Goal: Task Accomplishment & Management: Manage account settings

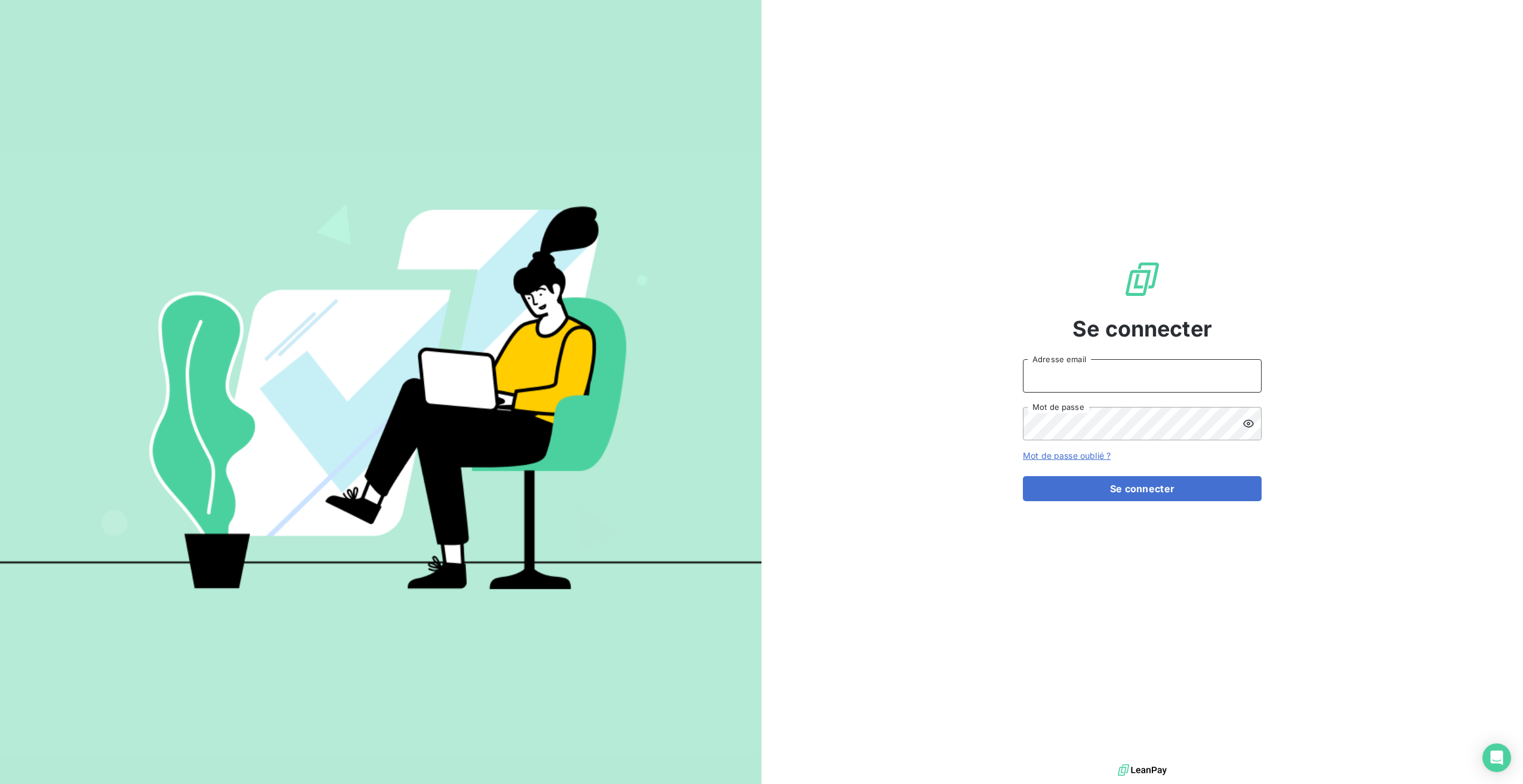
click at [911, 375] on input "Adresse email" at bounding box center [1142, 375] width 239 height 33
type input "[EMAIL_ADDRESS][DOMAIN_NAME]"
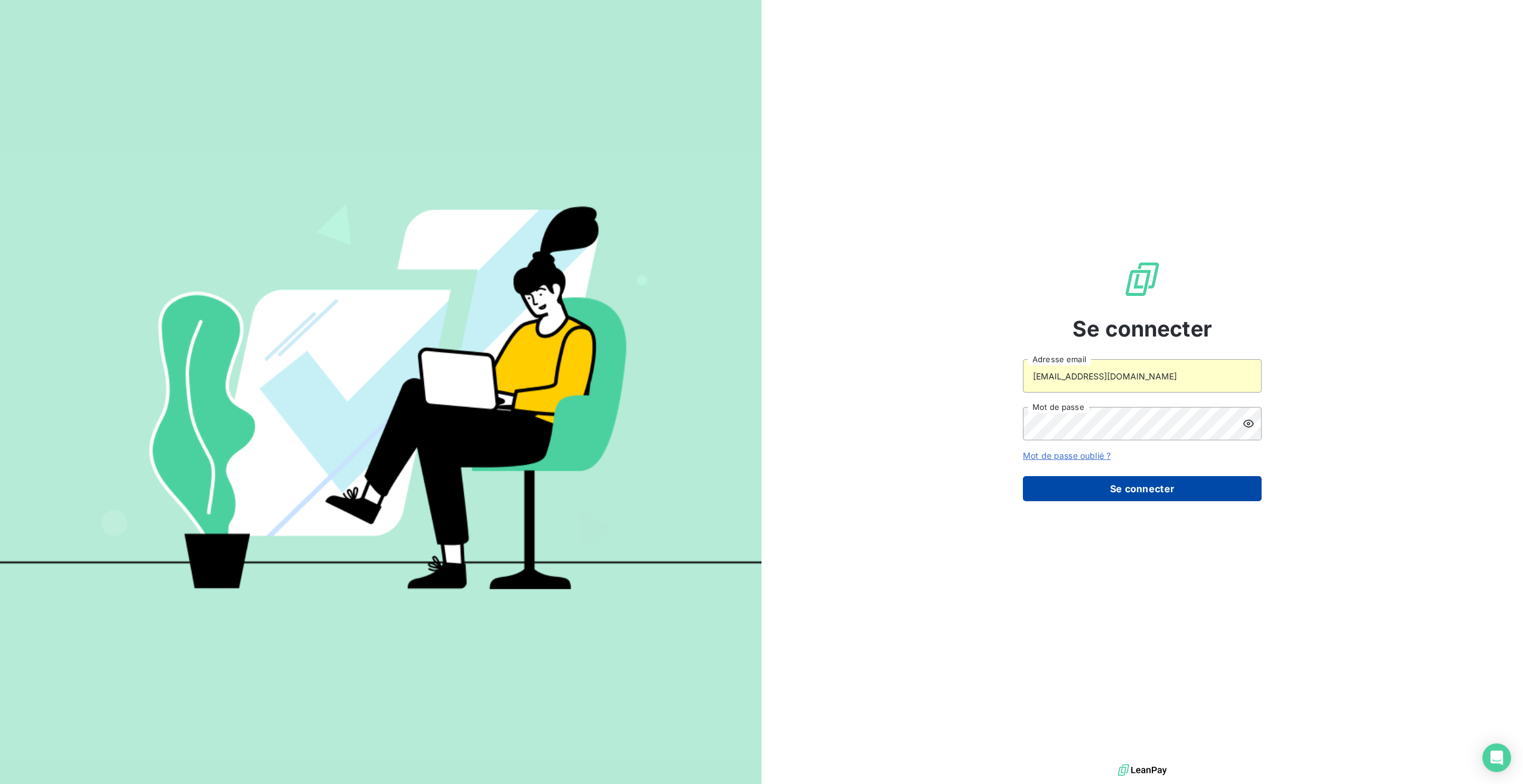
click at [911, 439] on button "Se connecter" at bounding box center [1142, 489] width 239 height 25
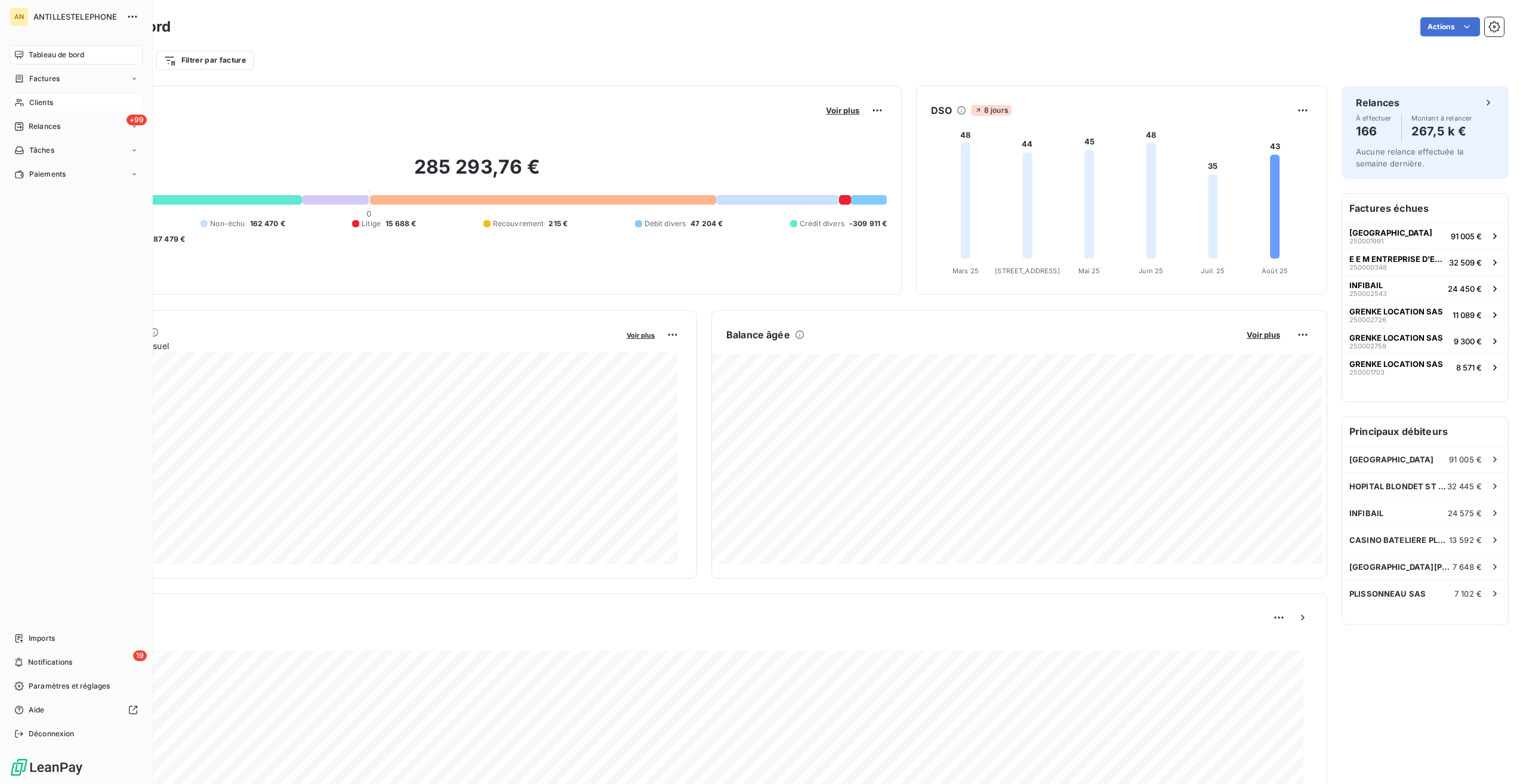
click at [26, 106] on div "Clients" at bounding box center [76, 102] width 133 height 19
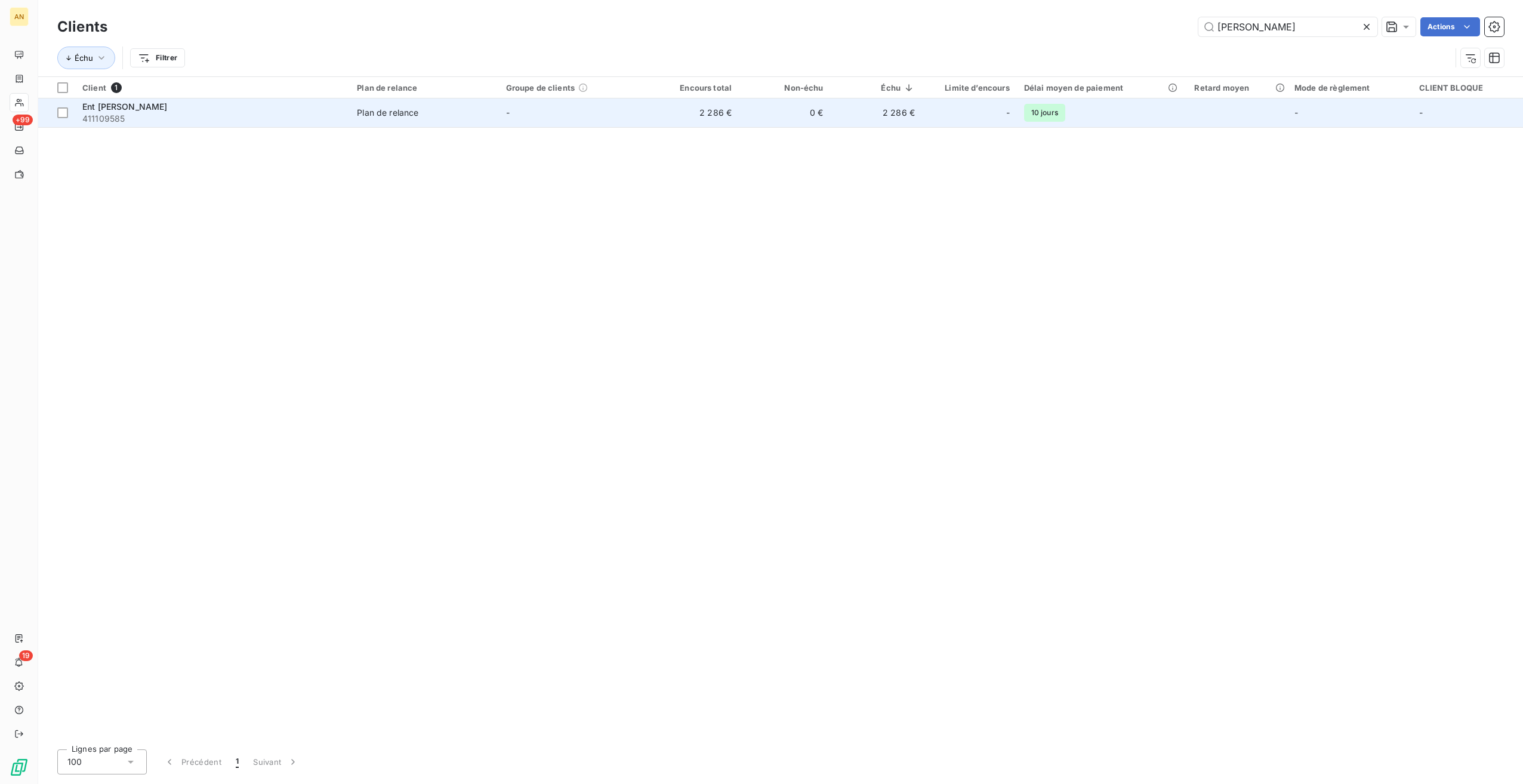
type input "[PERSON_NAME]"
click at [213, 105] on div "Ent [PERSON_NAME]" at bounding box center [212, 107] width 260 height 12
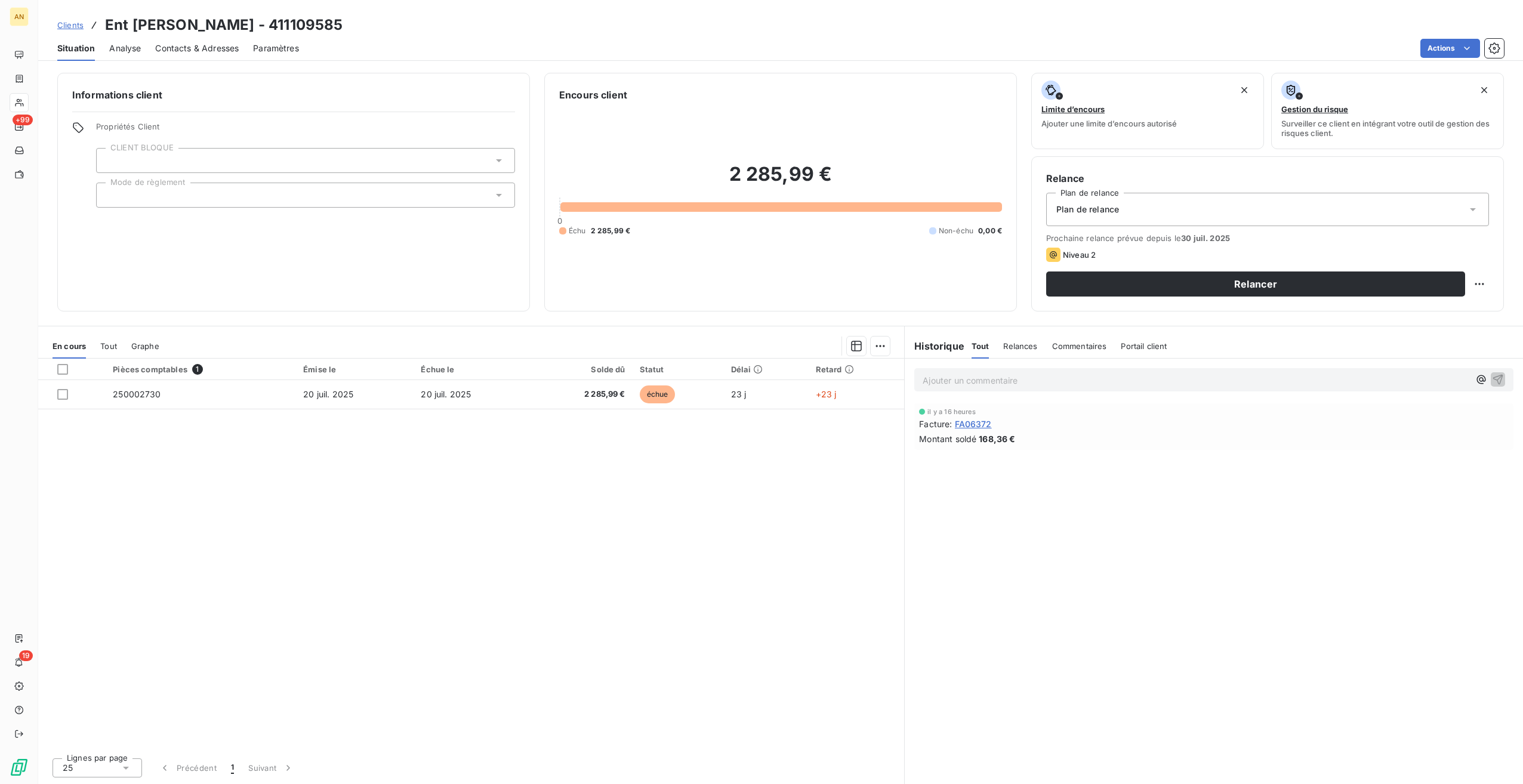
click at [104, 342] on span "Tout" at bounding box center [108, 346] width 17 height 10
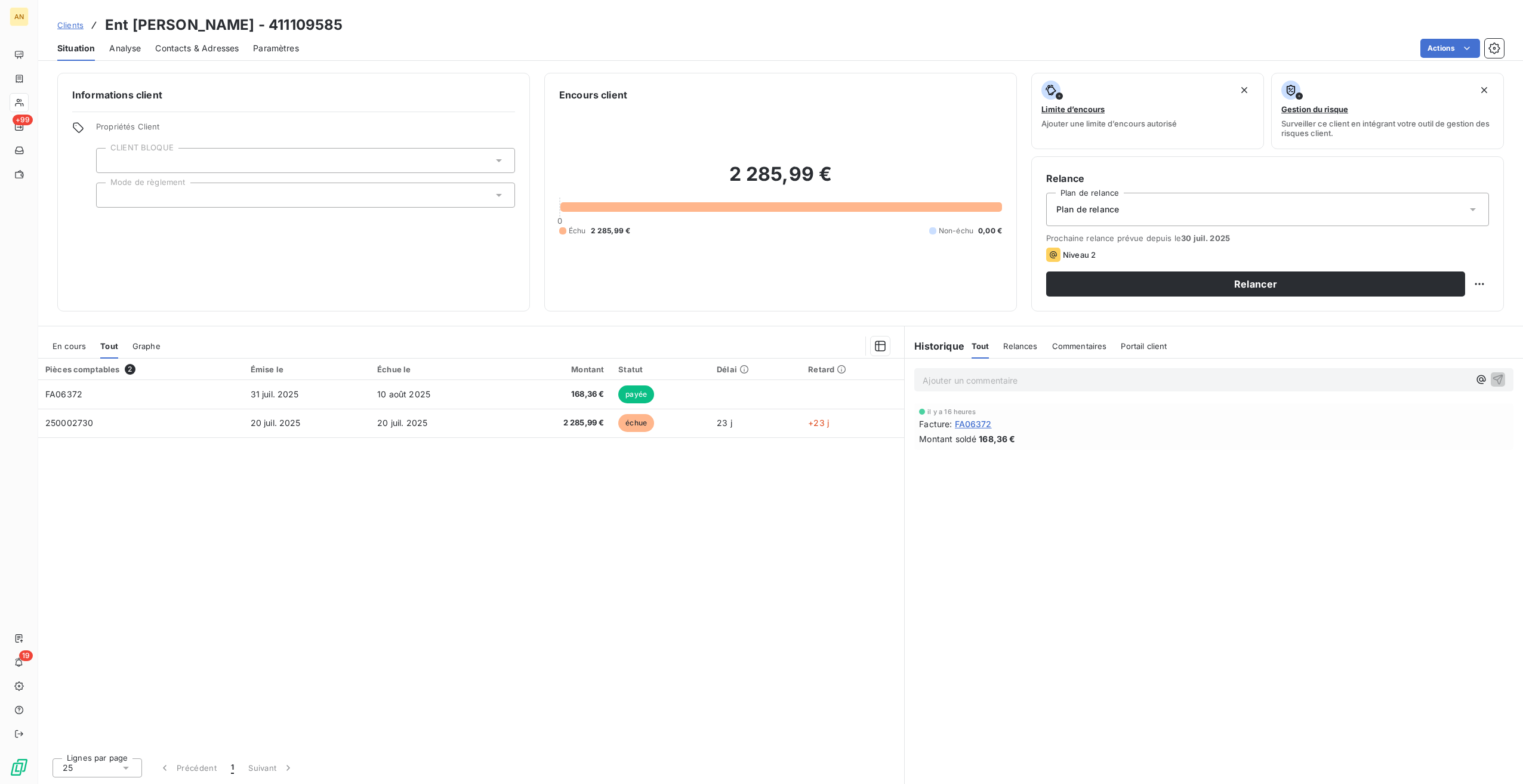
click at [57, 342] on span "En cours" at bounding box center [68, 346] width 33 height 10
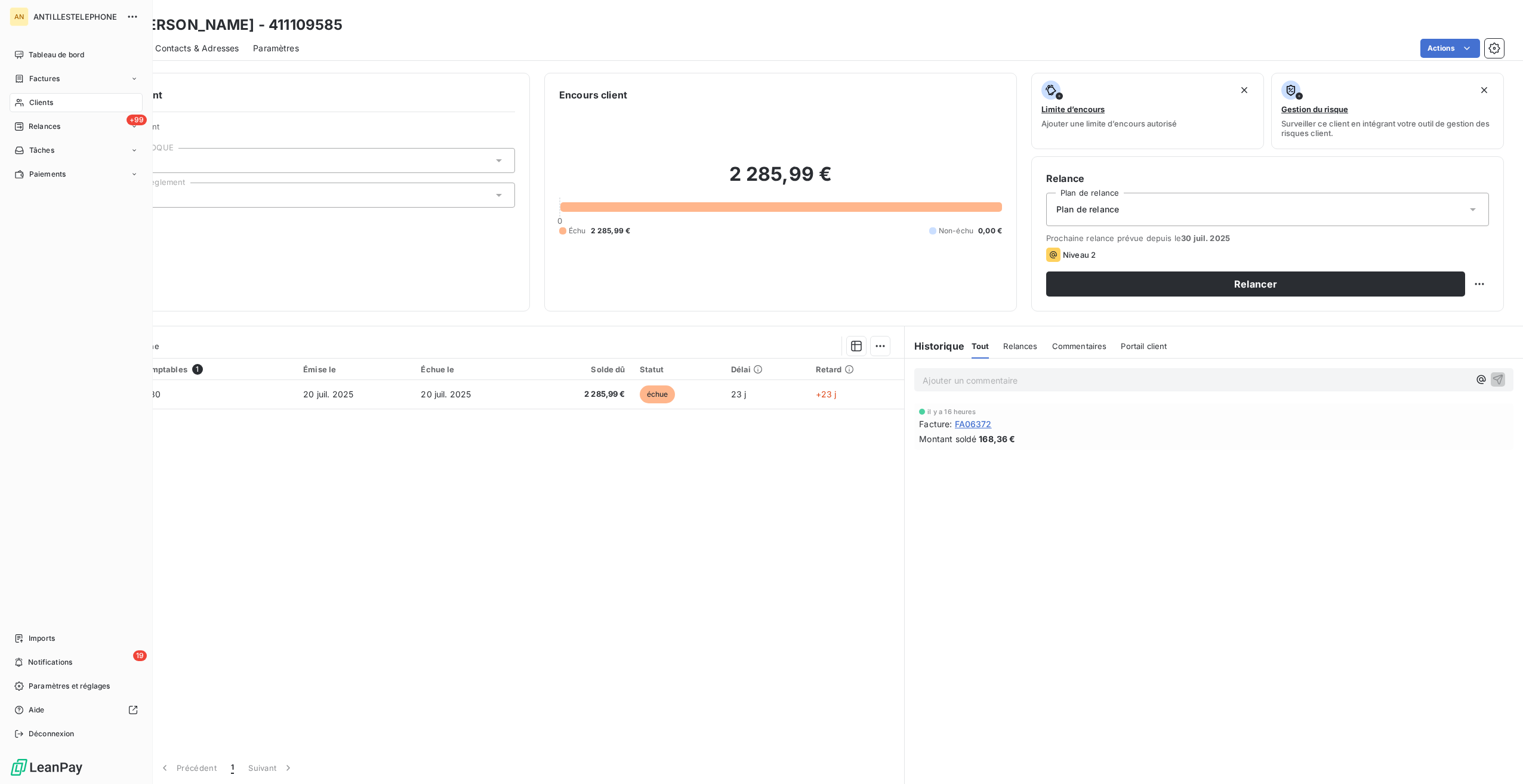
click at [41, 102] on span "Clients" at bounding box center [41, 102] width 24 height 11
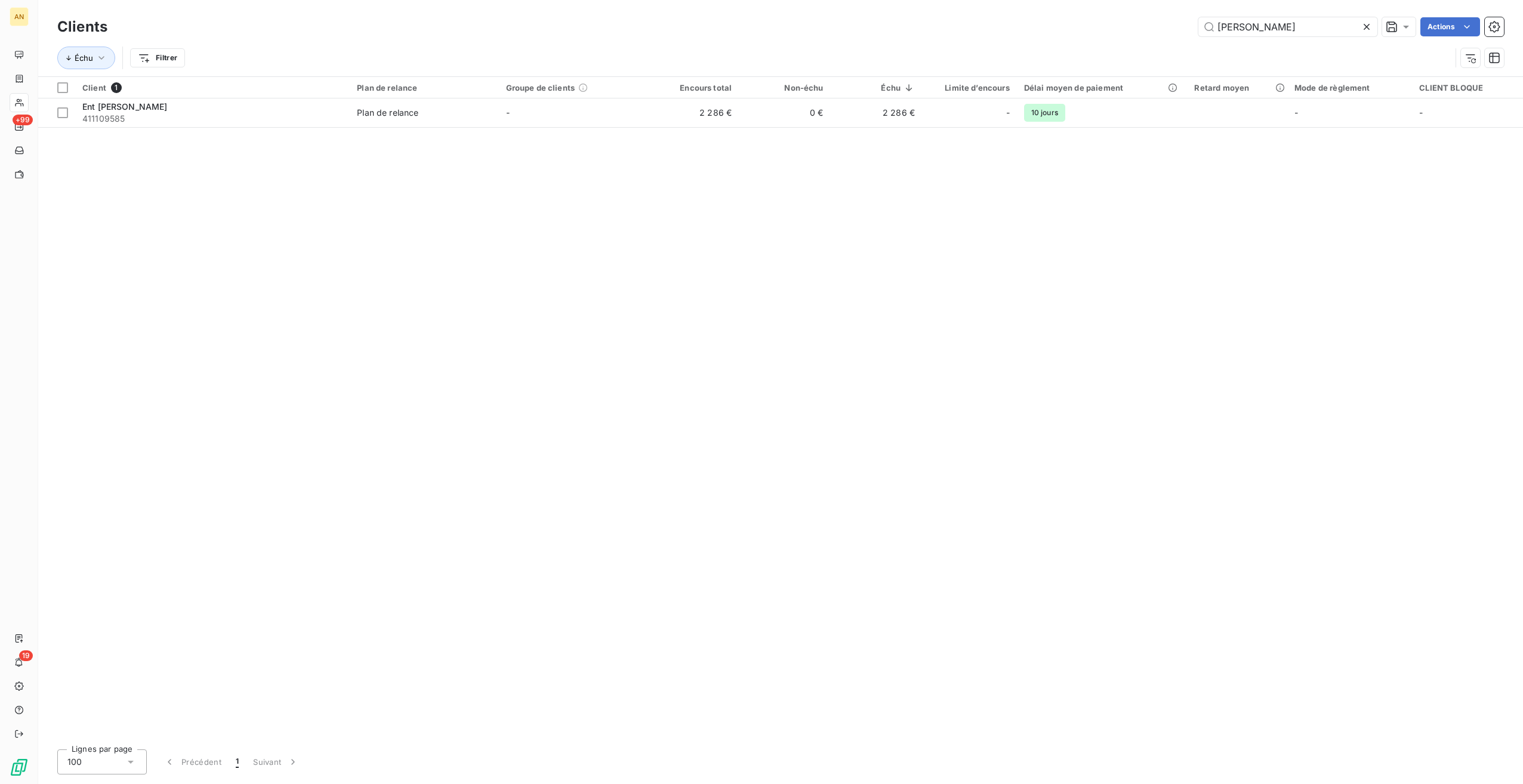
drag, startPoint x: 1278, startPoint y: 26, endPoint x: 1125, endPoint y: 24, distance: 153.0
click at [1125, 24] on div "[PERSON_NAME] Actions" at bounding box center [812, 27] width 1382 height 19
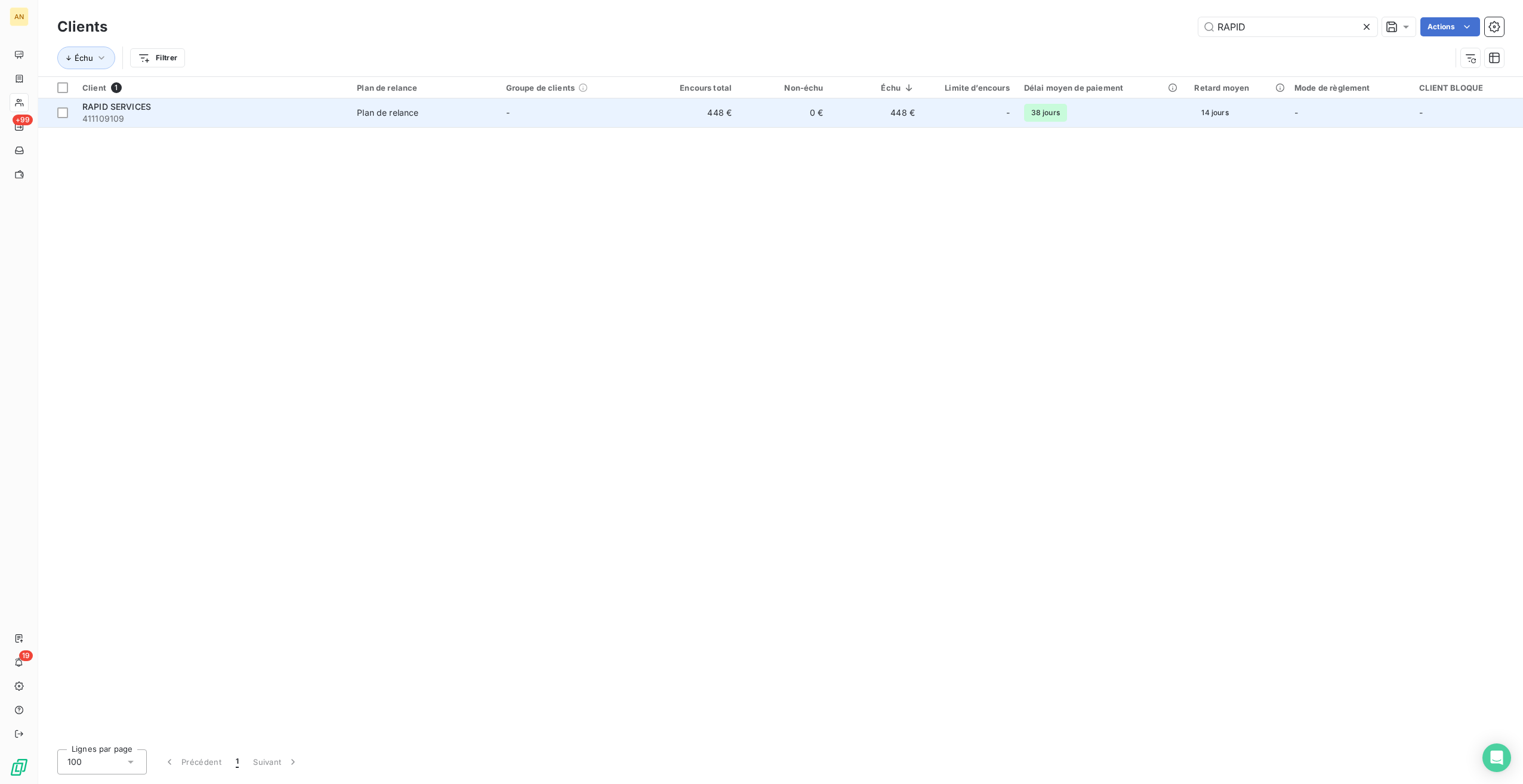
type input "RAPID"
click at [460, 107] on span "Plan de relance" at bounding box center [424, 113] width 134 height 12
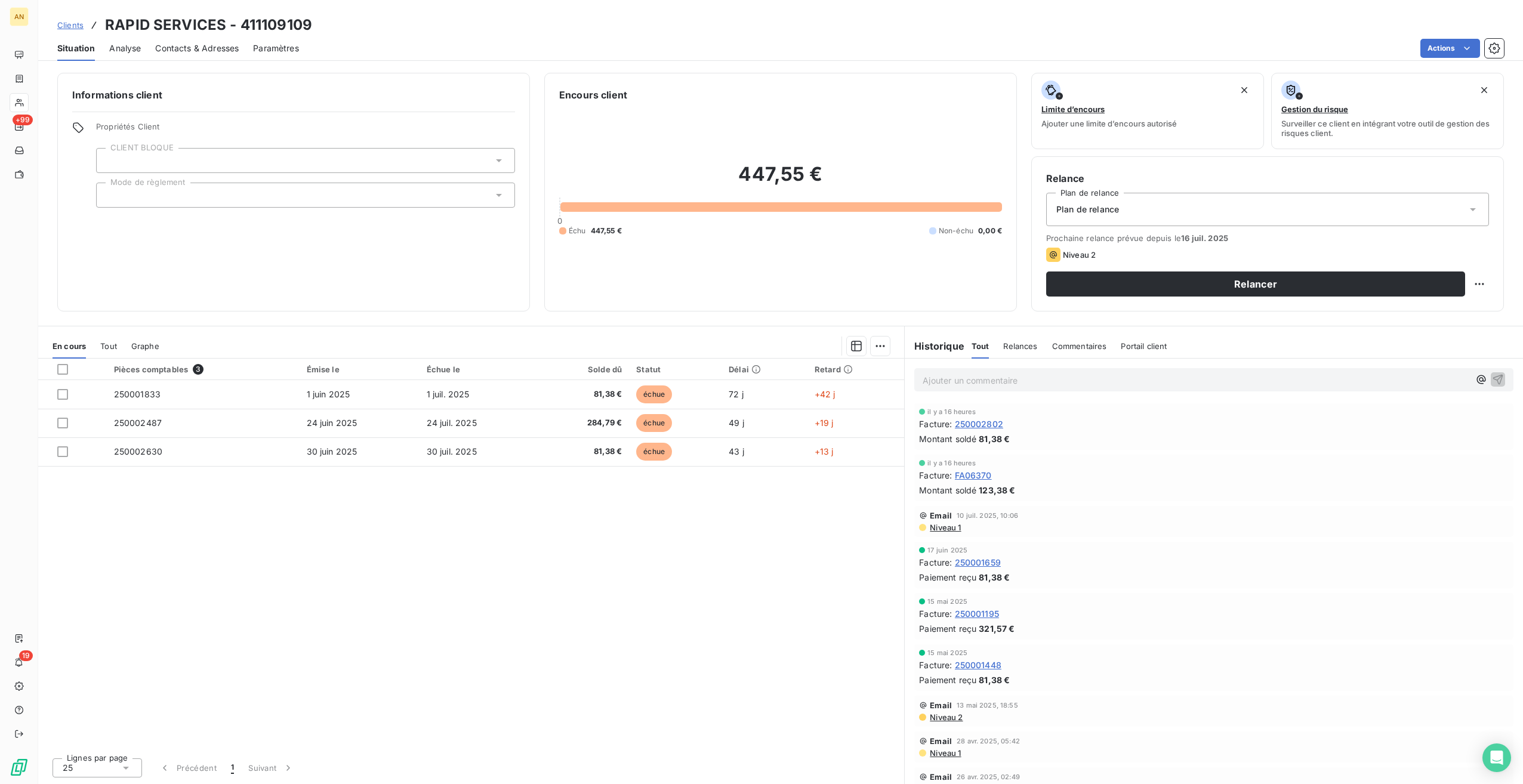
click at [111, 343] on span "Tout" at bounding box center [108, 346] width 17 height 10
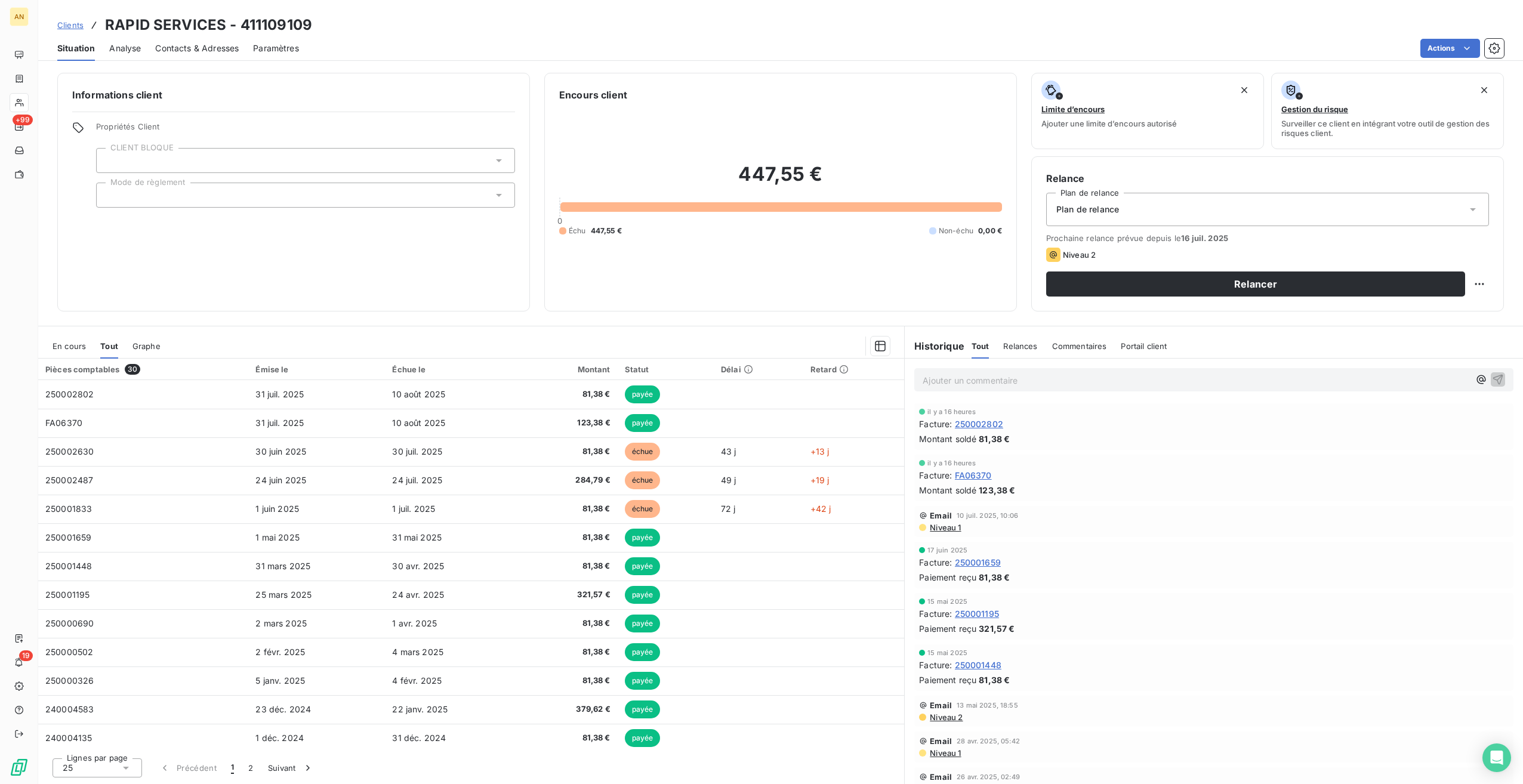
click at [59, 348] on span "En cours" at bounding box center [68, 346] width 33 height 10
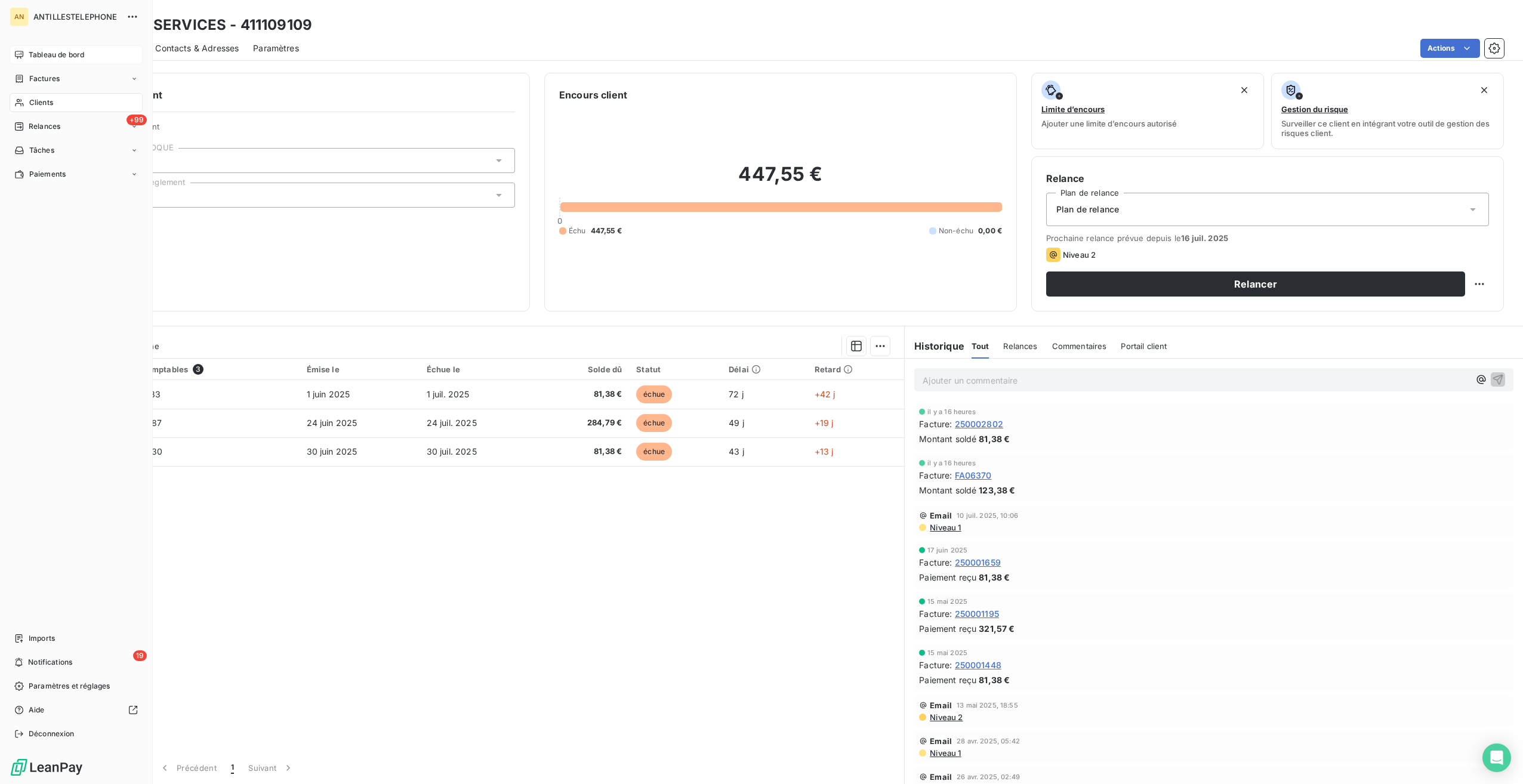
click at [34, 58] on span "Tableau de bord" at bounding box center [56, 54] width 55 height 11
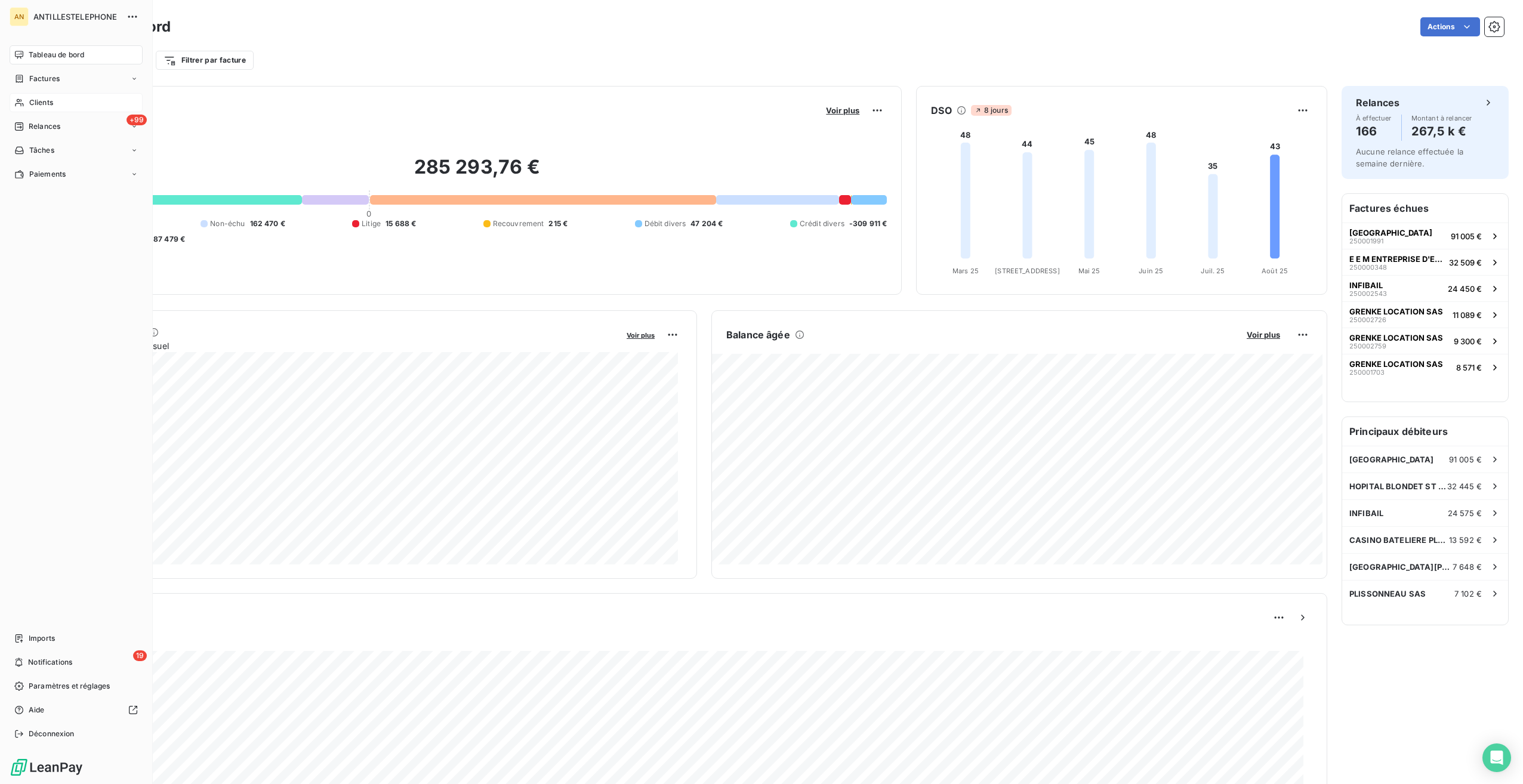
click at [41, 104] on span "Clients" at bounding box center [41, 102] width 24 height 11
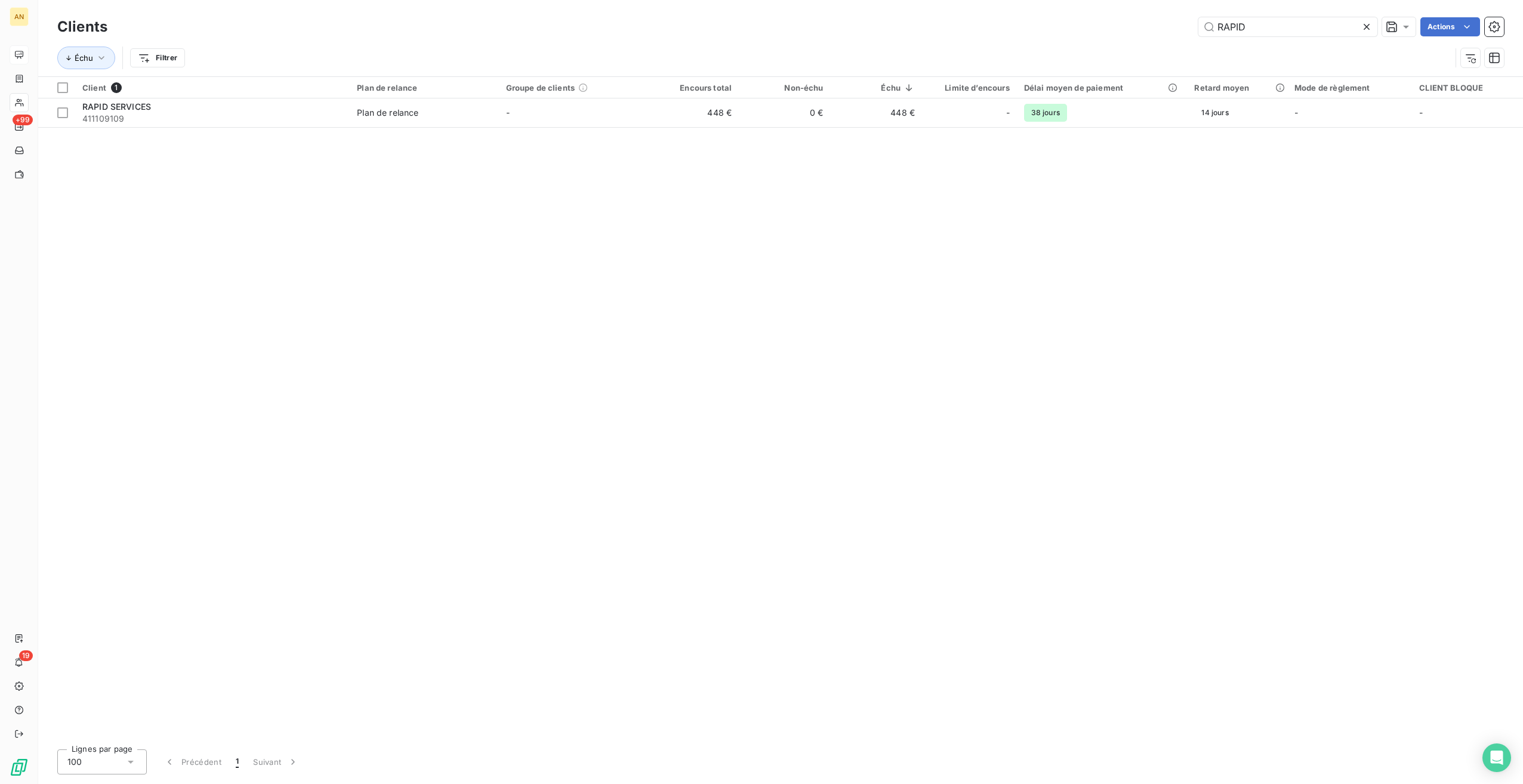
drag, startPoint x: 1252, startPoint y: 33, endPoint x: 1156, endPoint y: 28, distance: 96.1
click at [1159, 28] on div "RAPID Actions" at bounding box center [812, 27] width 1382 height 19
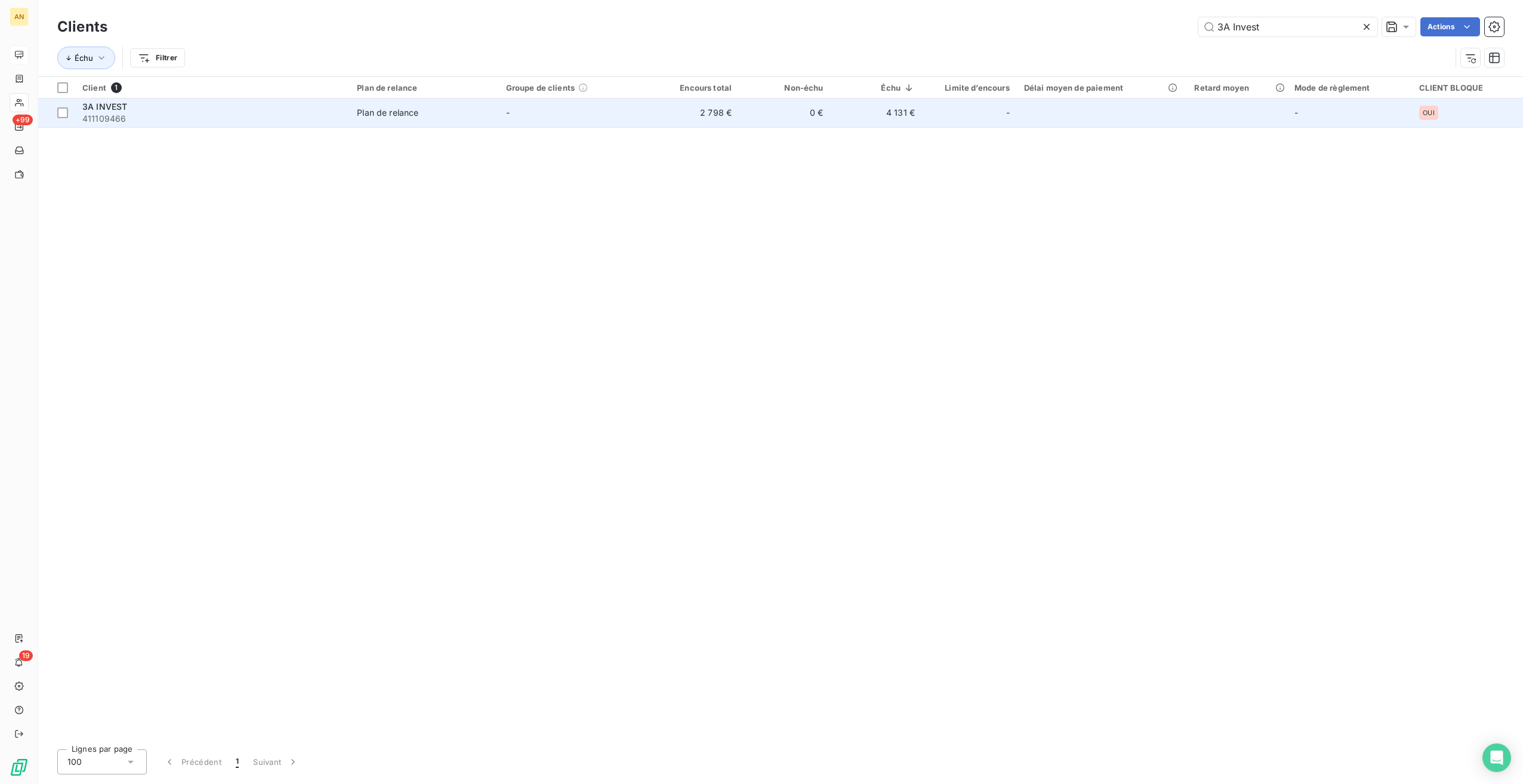
type input "3A Invest"
click at [788, 115] on td "0 €" at bounding box center [784, 113] width 91 height 29
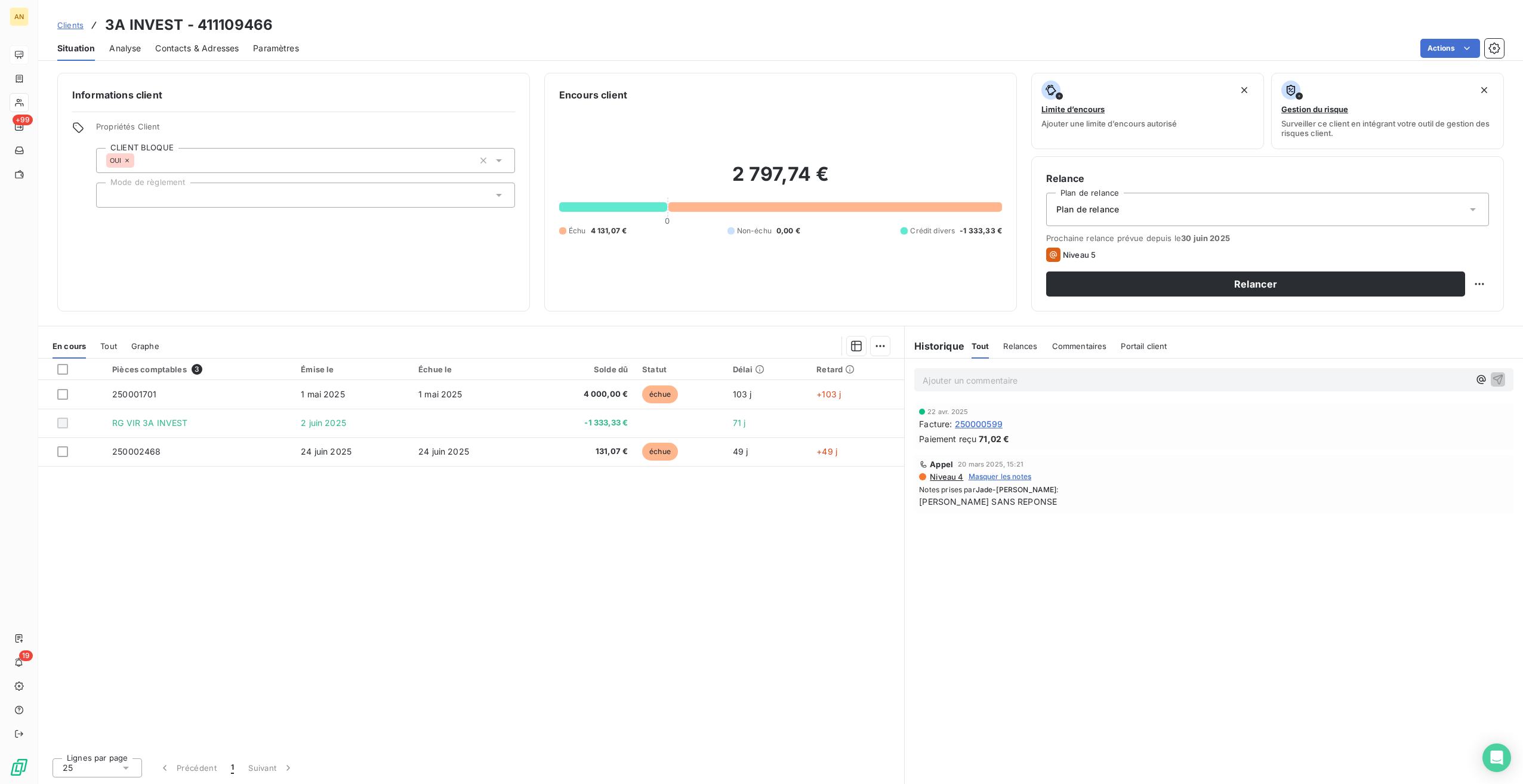
click at [211, 49] on span "Contacts & Adresses" at bounding box center [197, 49] width 83 height 12
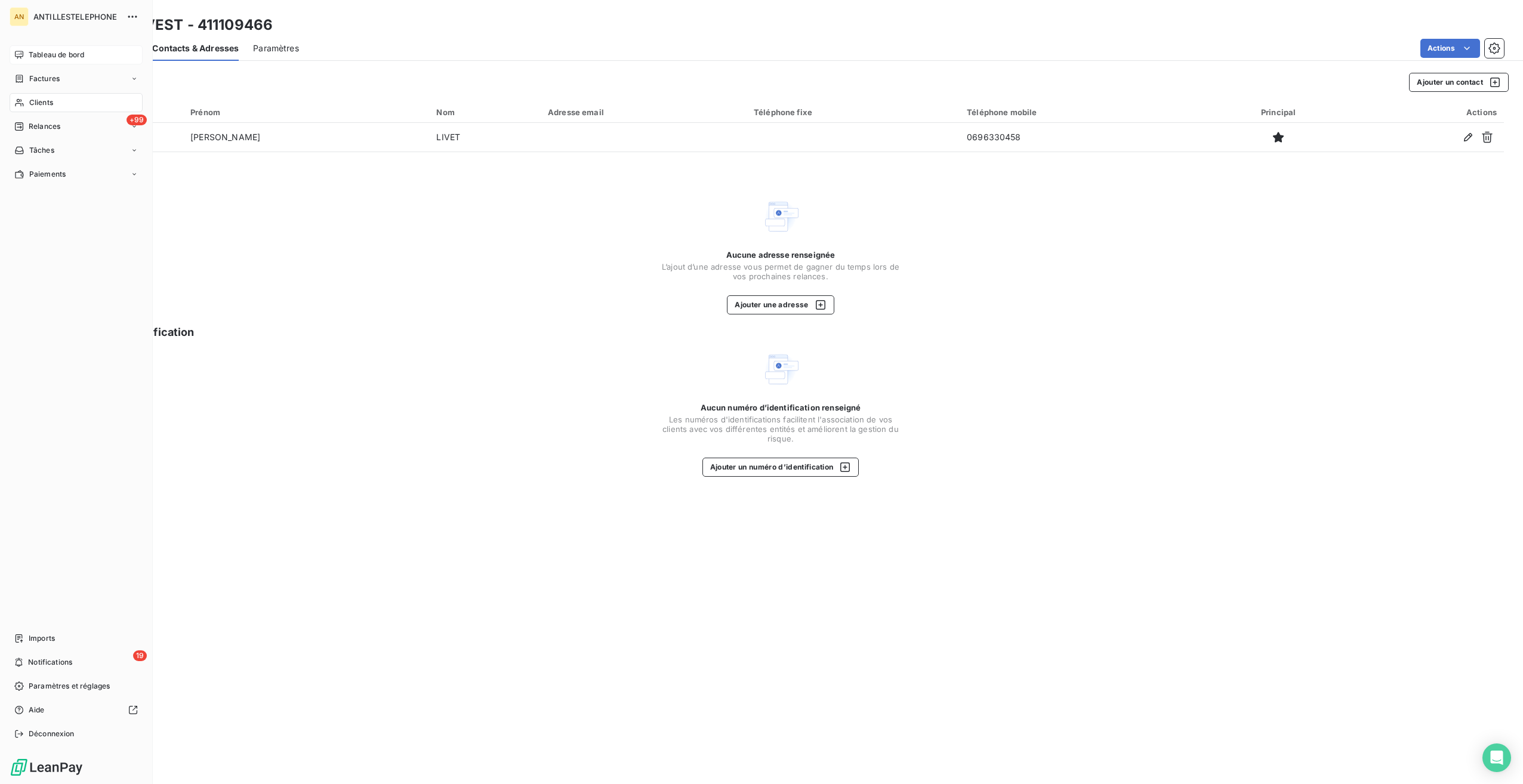
click at [24, 102] on div "Clients" at bounding box center [76, 102] width 133 height 19
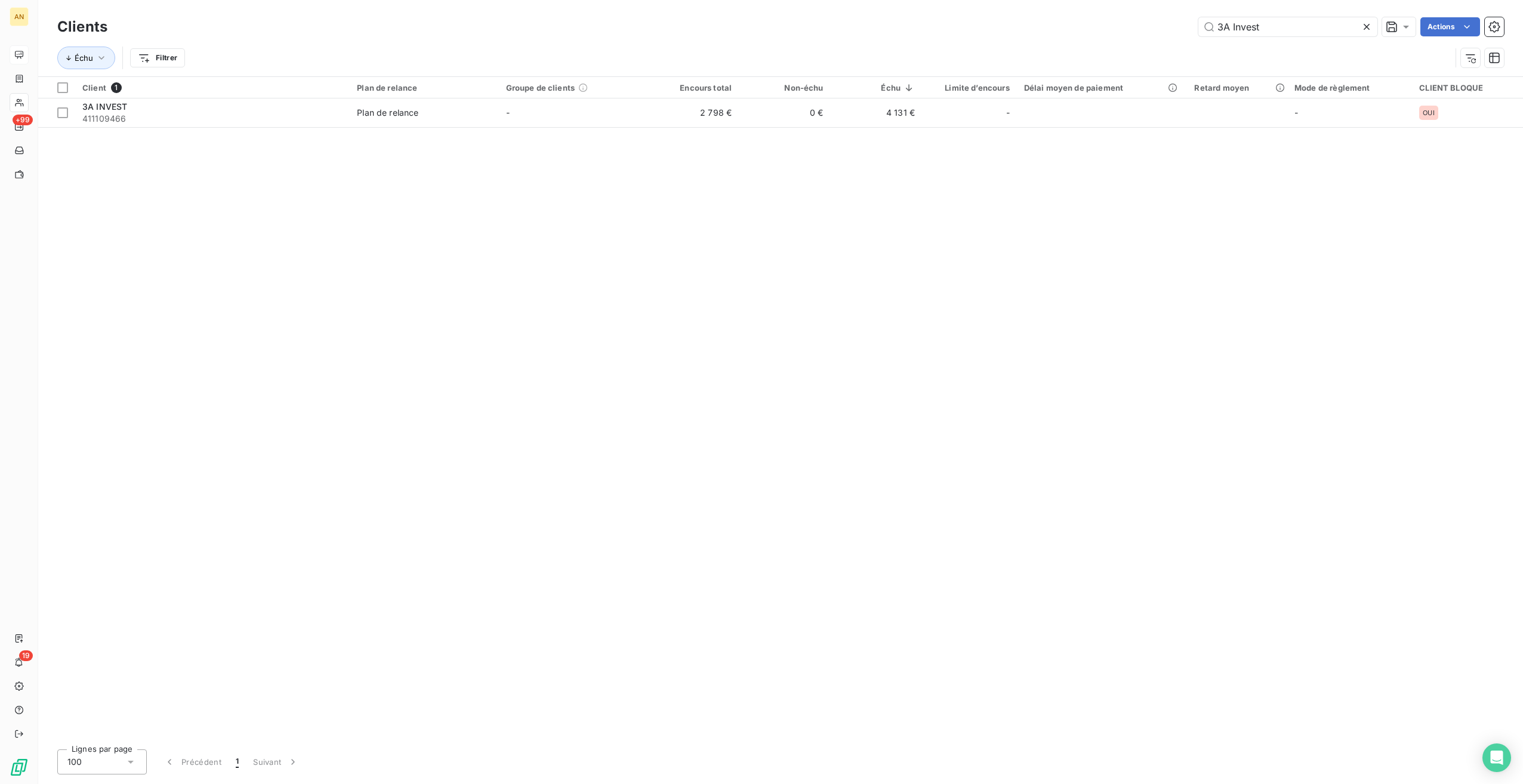
drag, startPoint x: 1285, startPoint y: 27, endPoint x: 1115, endPoint y: 16, distance: 170.4
click at [1106, 16] on div "Clients 3A Invest Actions" at bounding box center [781, 27] width 1446 height 25
type input "infibail"
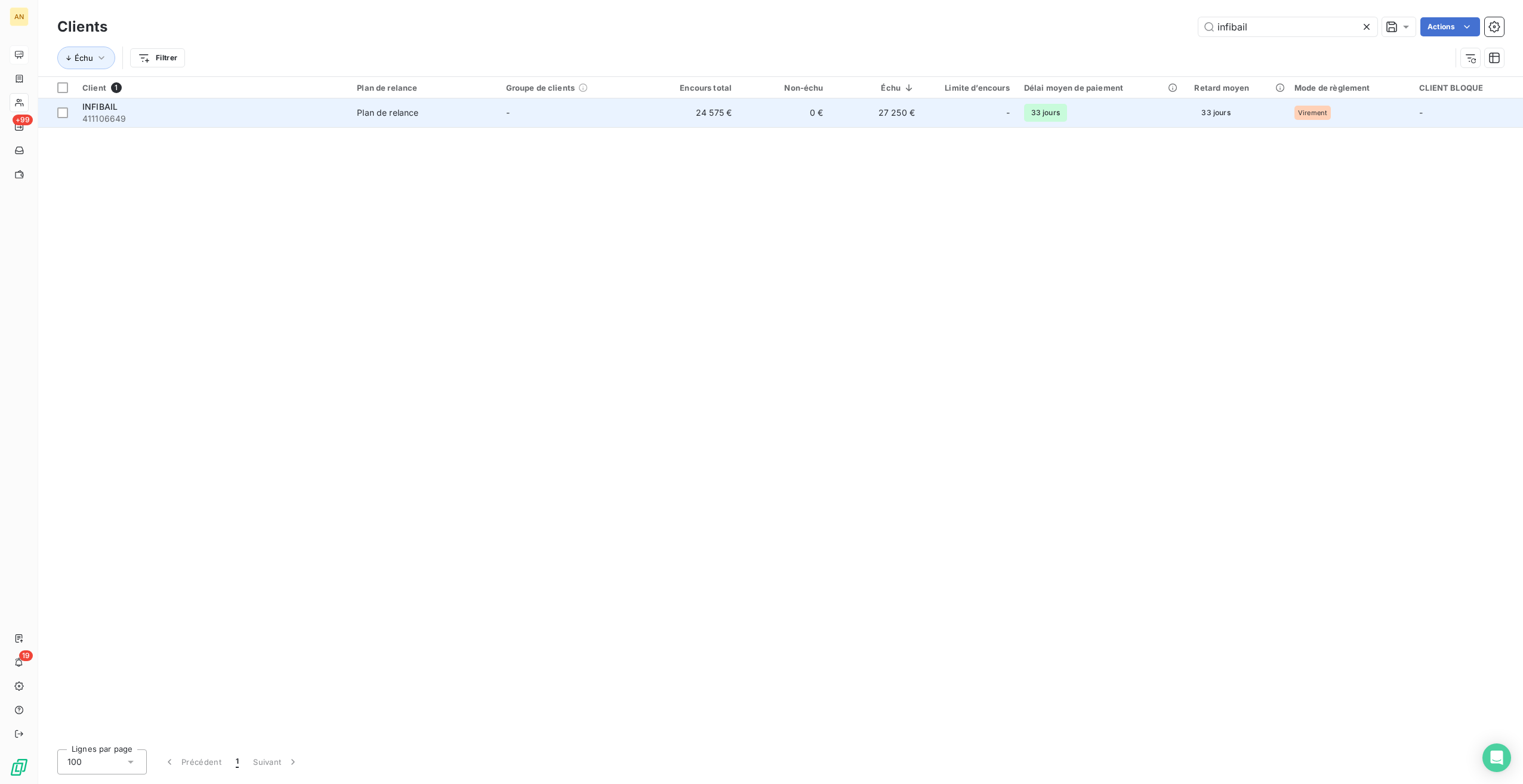
click at [585, 115] on td "-" at bounding box center [573, 113] width 149 height 29
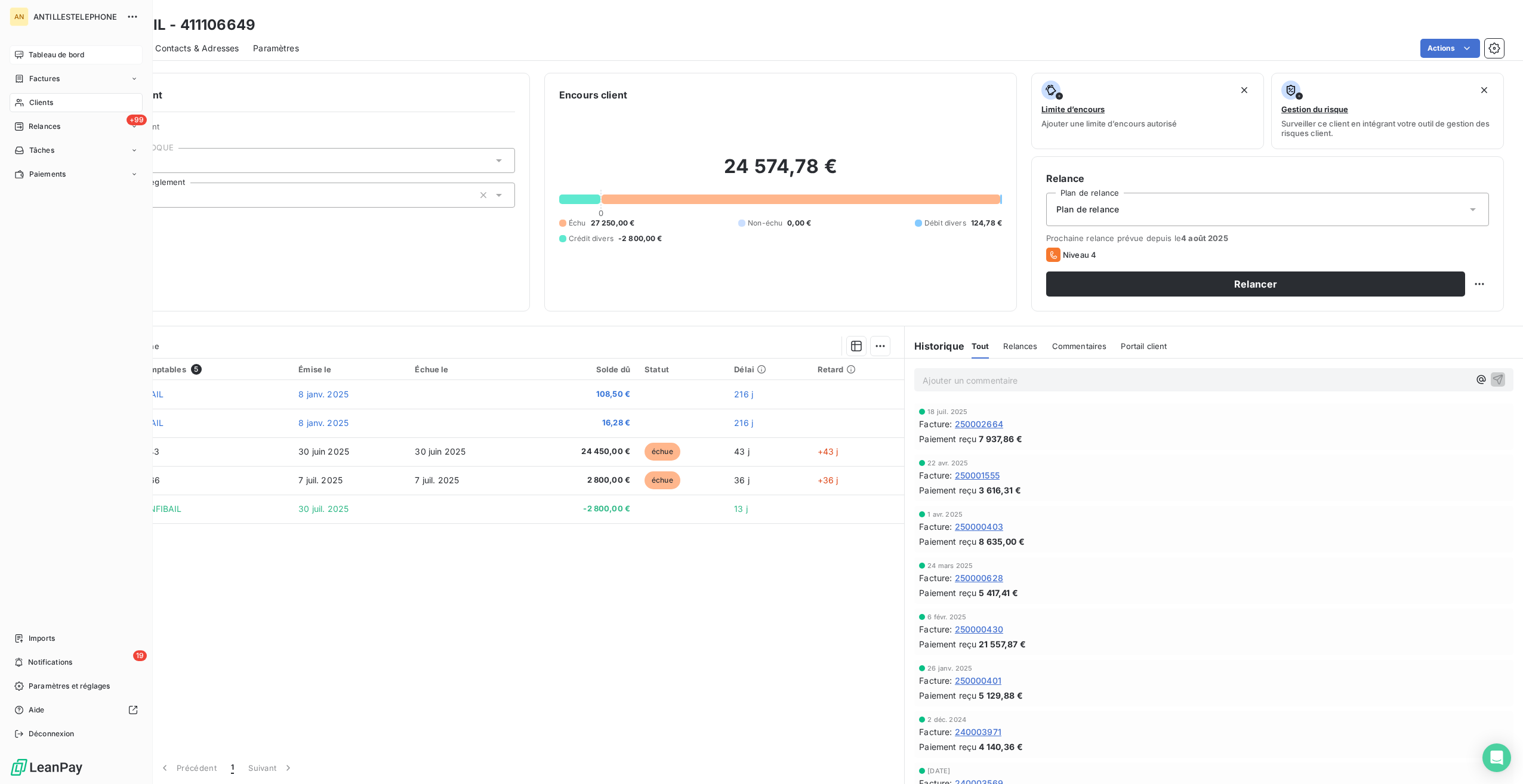
click at [36, 99] on span "Clients" at bounding box center [41, 102] width 24 height 11
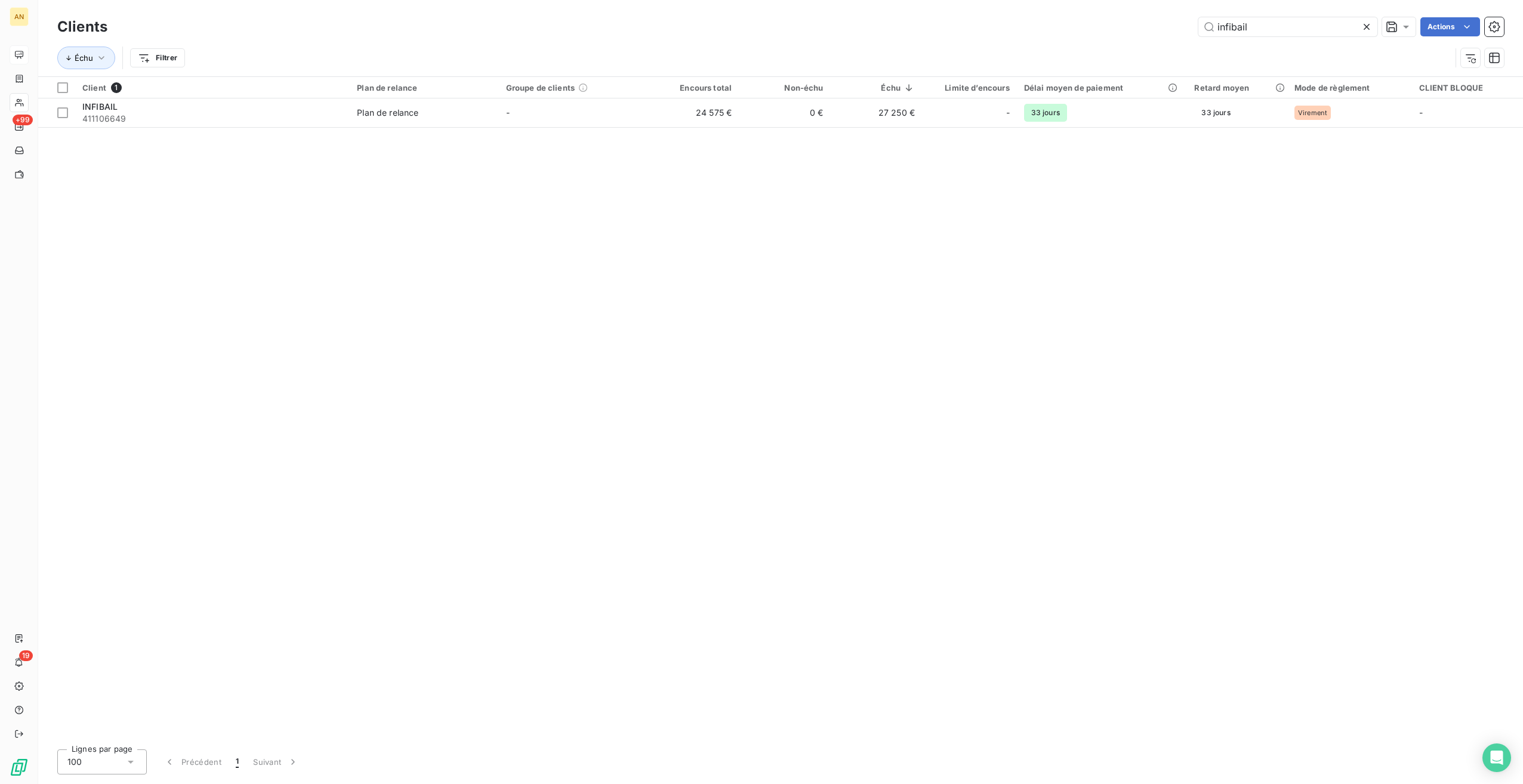
drag, startPoint x: 1271, startPoint y: 30, endPoint x: 1063, endPoint y: 30, distance: 208.0
click at [1063, 30] on div "infibail Actions" at bounding box center [812, 27] width 1382 height 19
type input "[PERSON_NAME]"
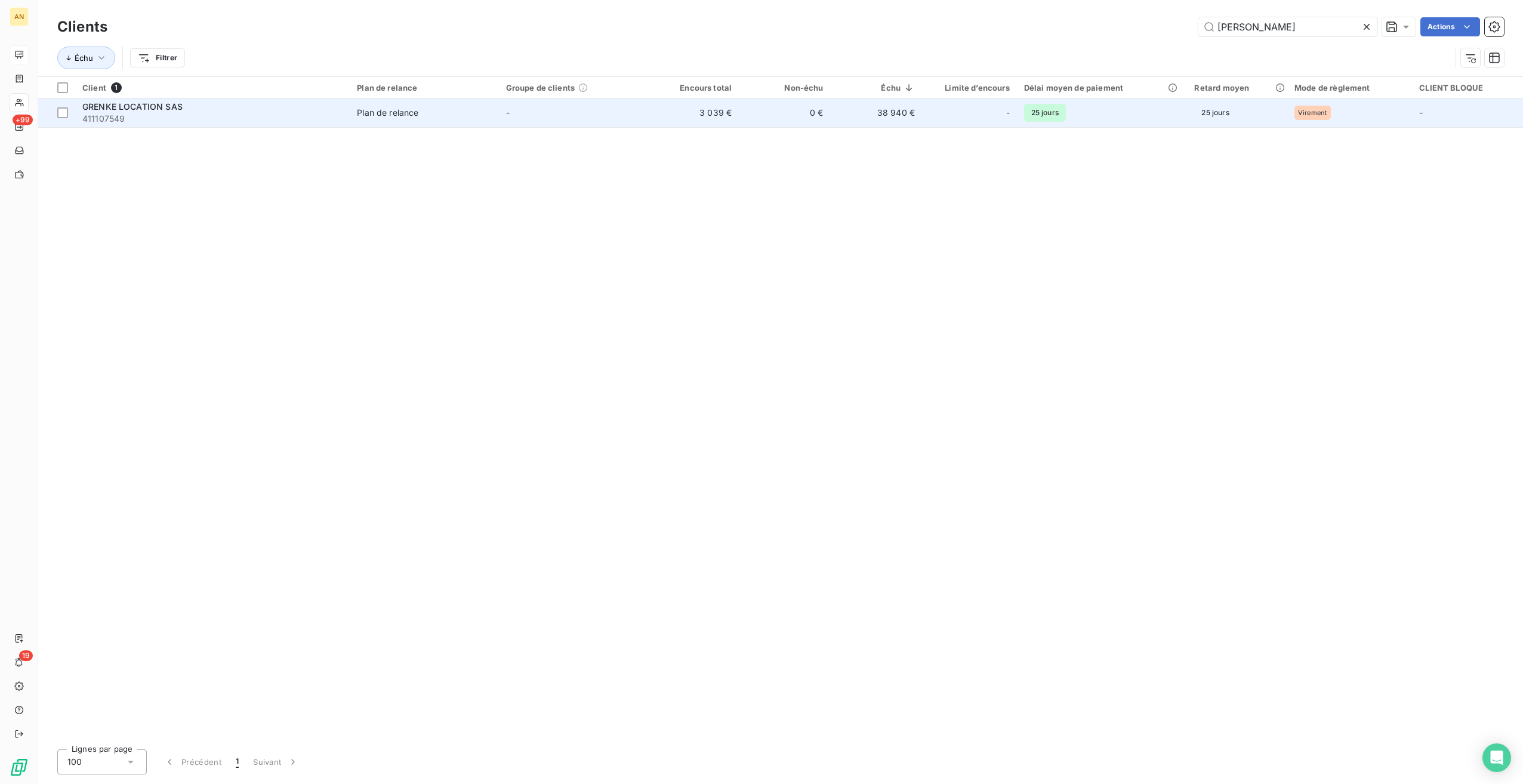
click at [610, 117] on td "-" at bounding box center [573, 113] width 149 height 29
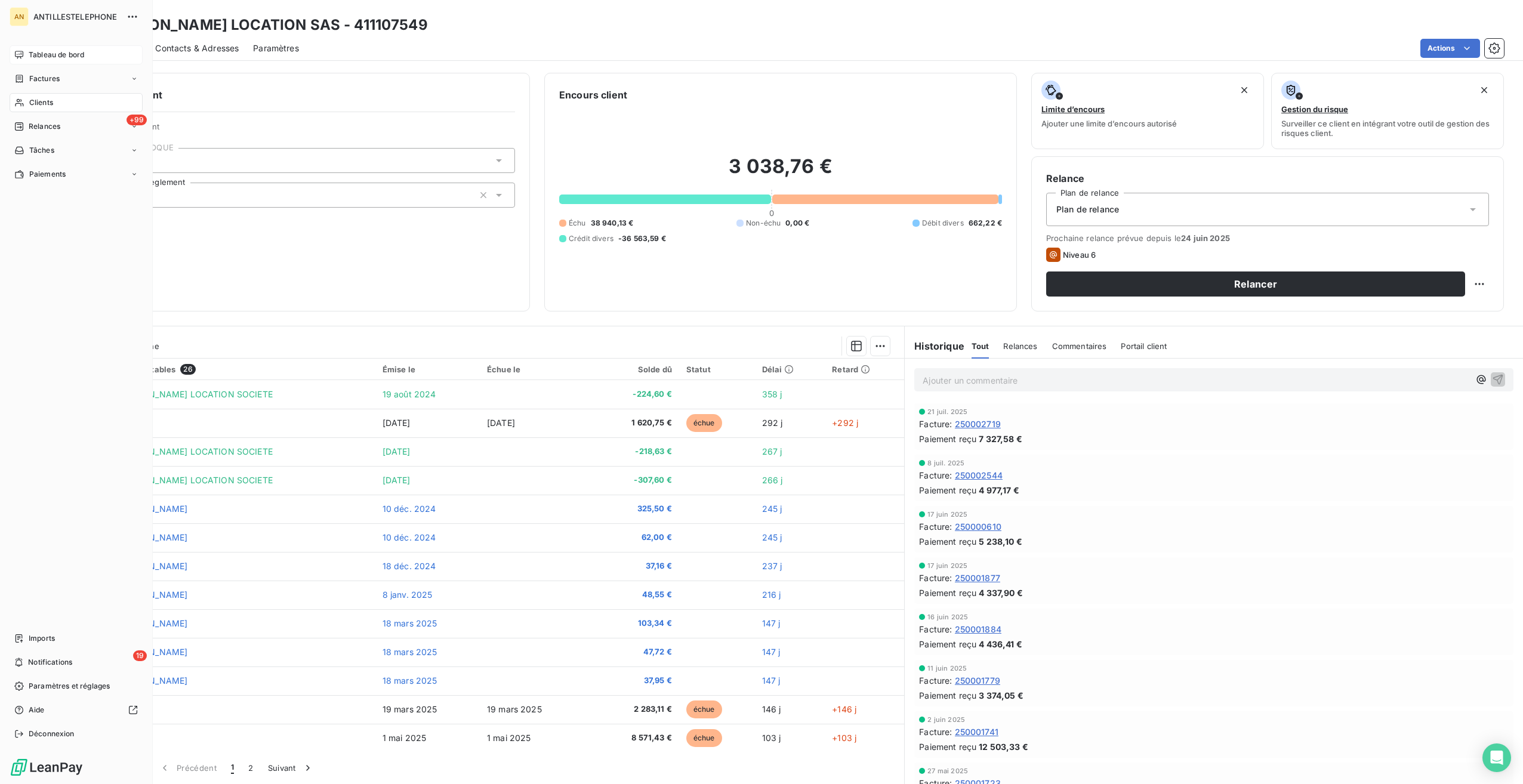
click at [24, 97] on div "Clients" at bounding box center [76, 102] width 133 height 19
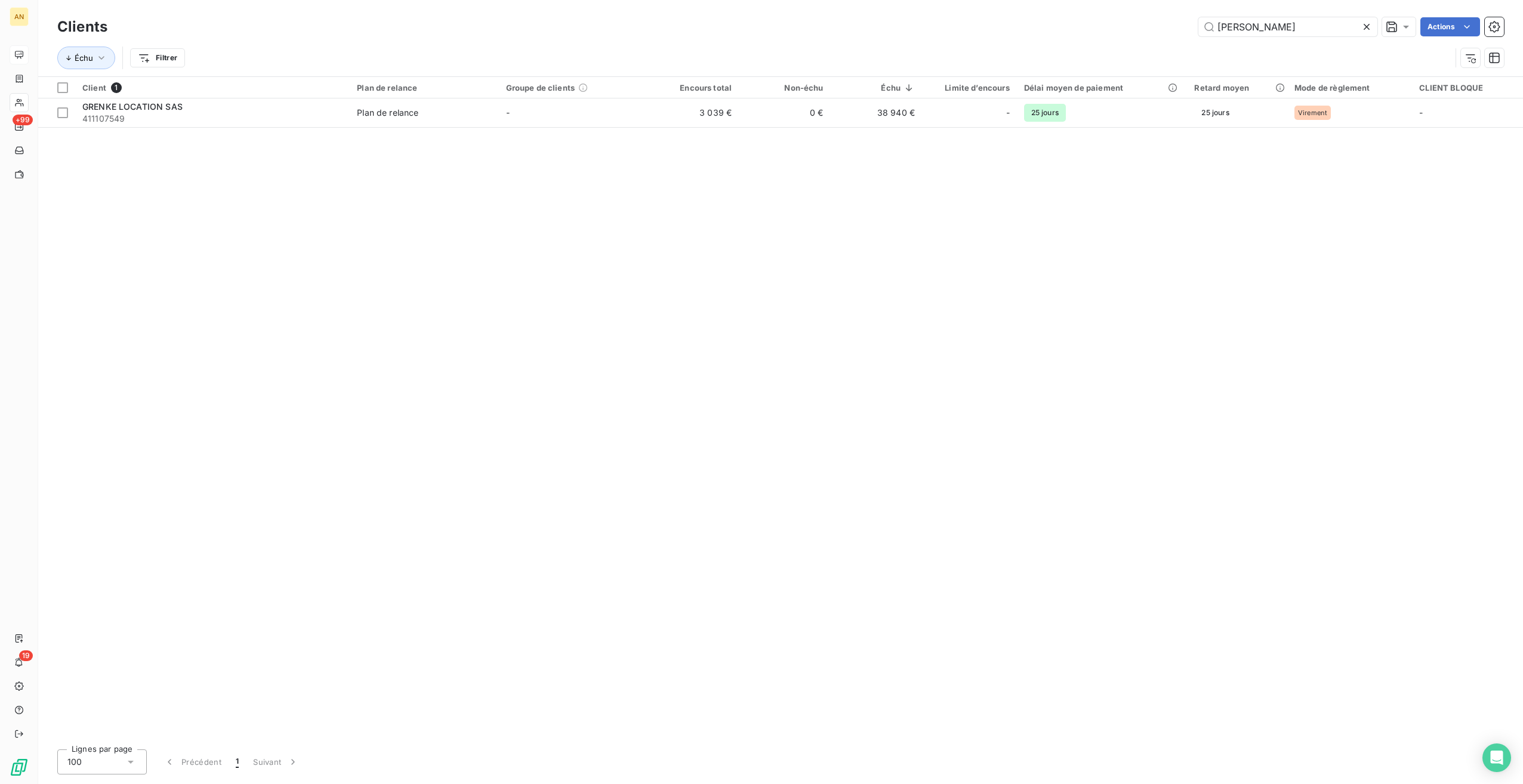
drag, startPoint x: 1186, startPoint y: 31, endPoint x: 1147, endPoint y: 30, distance: 39.0
click at [1147, 30] on div "[PERSON_NAME] Actions" at bounding box center [812, 27] width 1382 height 19
type input "carbe"
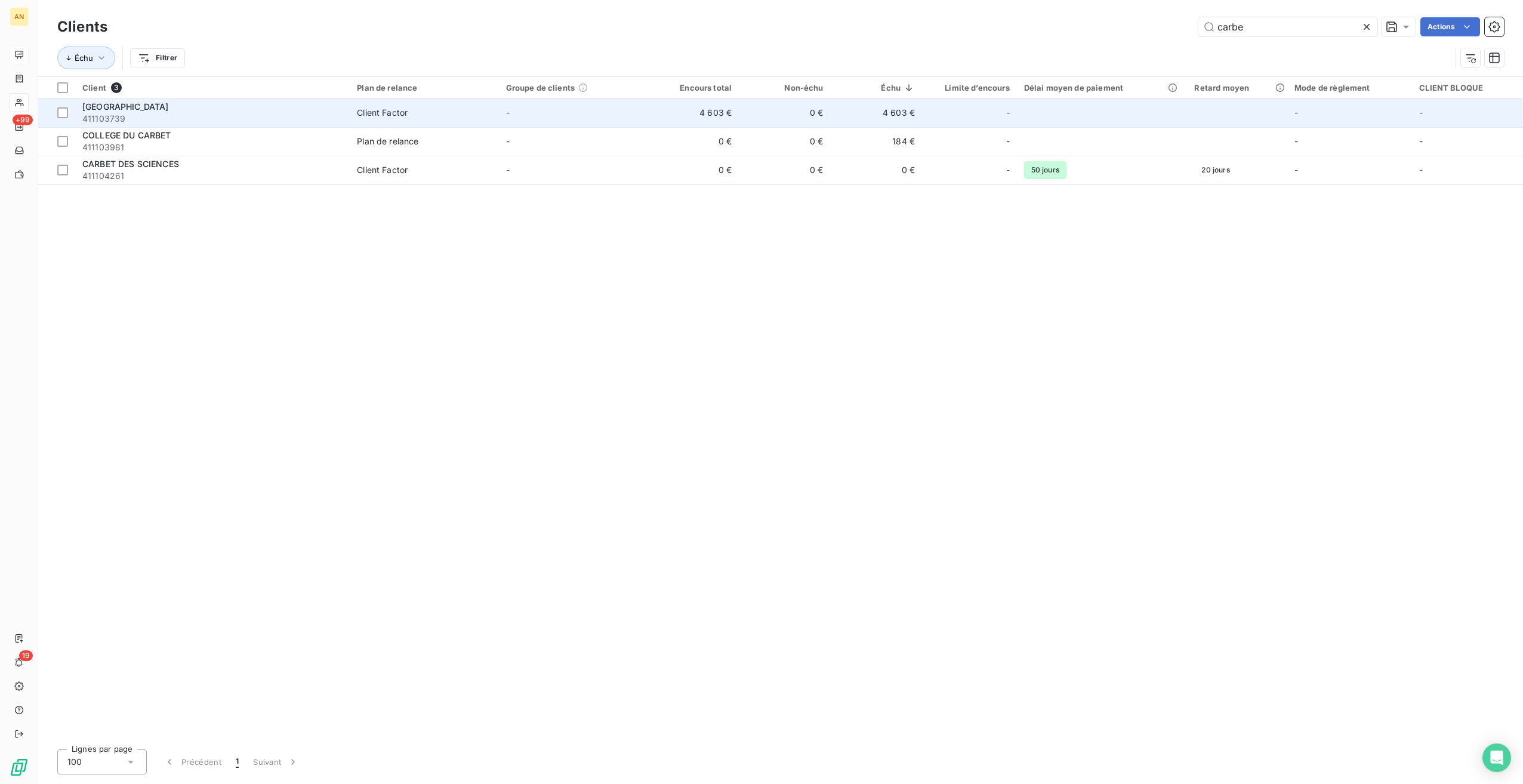
click at [678, 101] on td "4 603 €" at bounding box center [693, 113] width 91 height 29
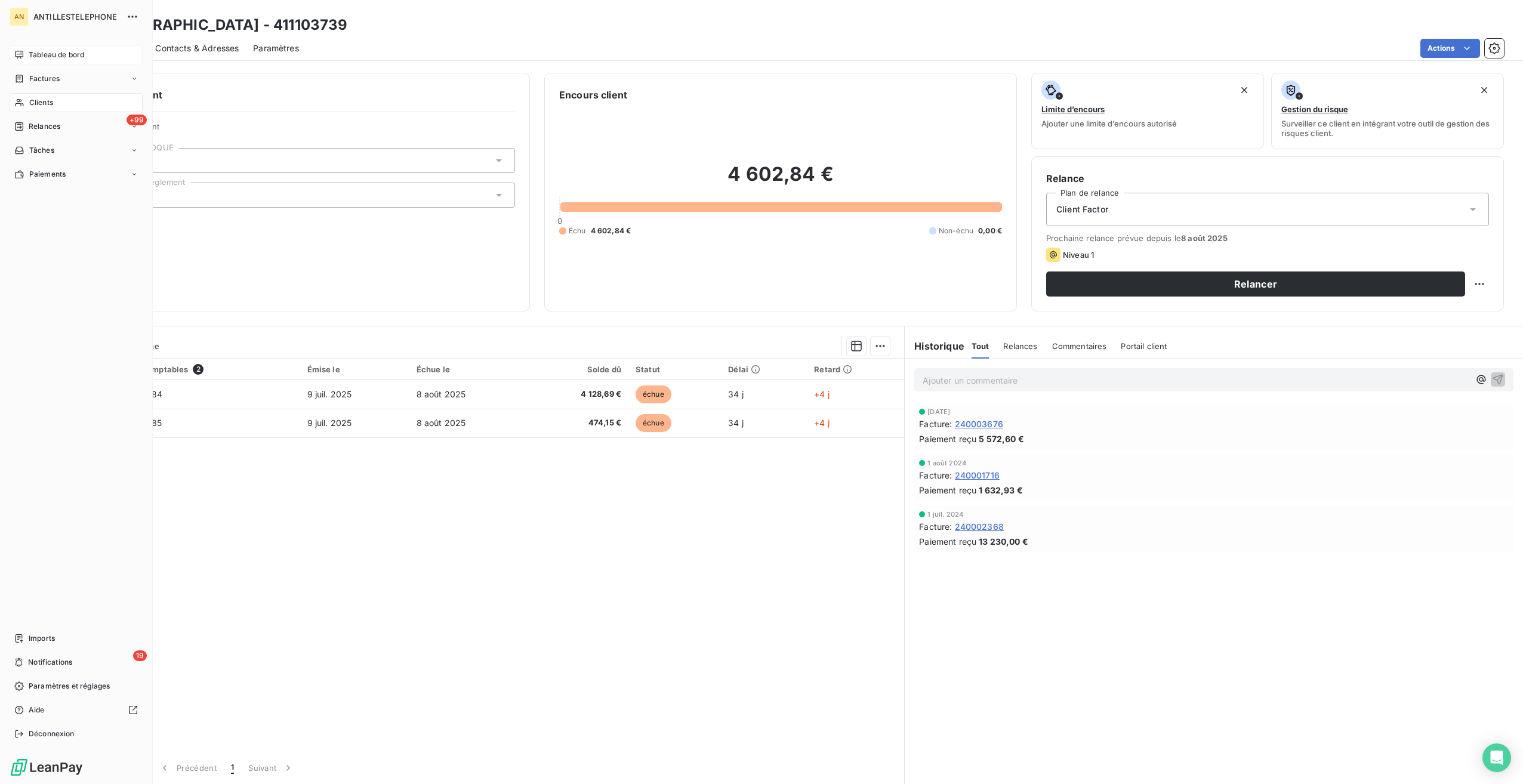
drag, startPoint x: 29, startPoint y: 102, endPoint x: 36, endPoint y: 102, distance: 7.0
click at [29, 102] on span "Clients" at bounding box center [41, 102] width 24 height 11
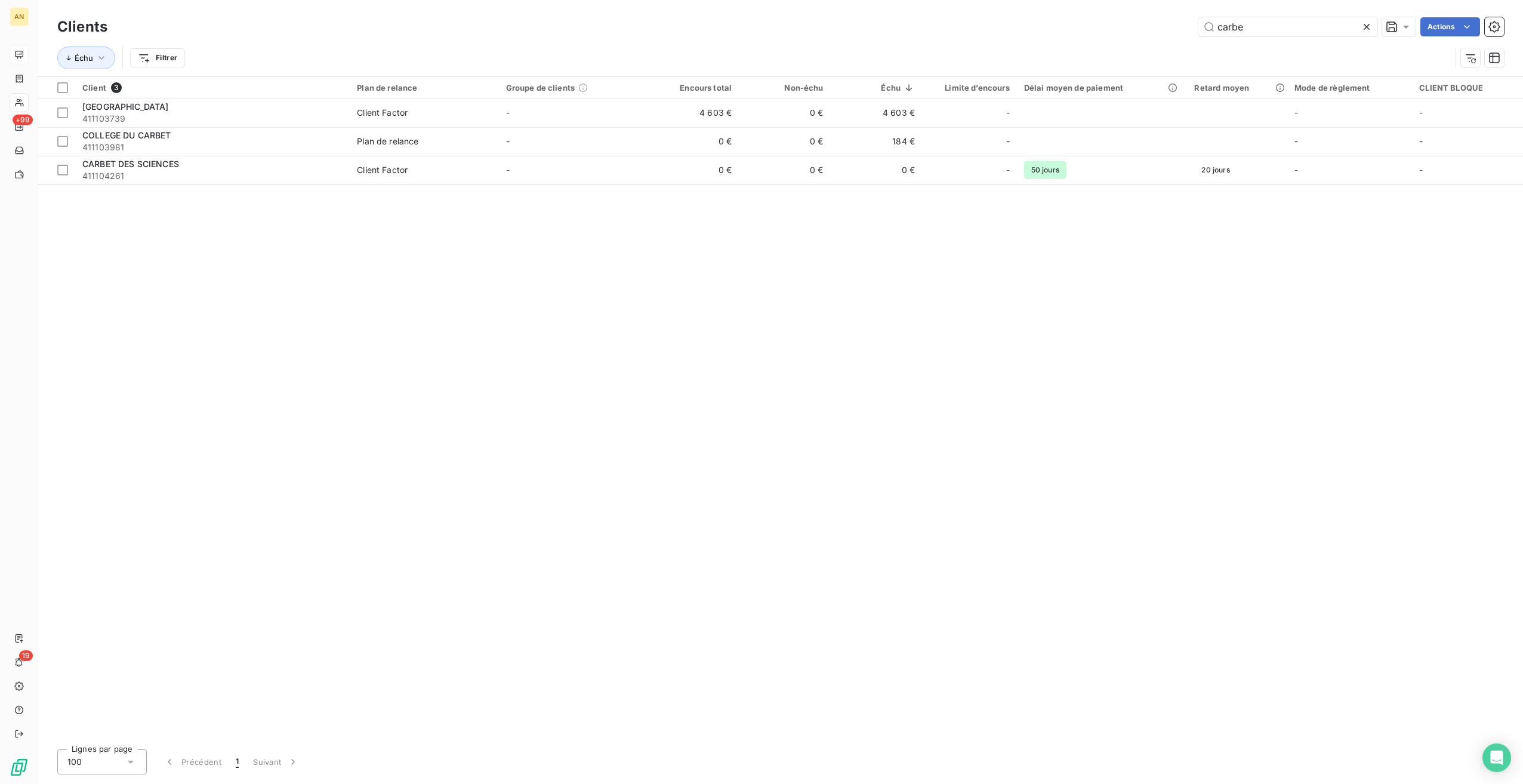
drag, startPoint x: 1265, startPoint y: 21, endPoint x: 1154, endPoint y: 27, distance: 111.2
click at [1154, 27] on div "carbe Actions" at bounding box center [812, 27] width 1382 height 19
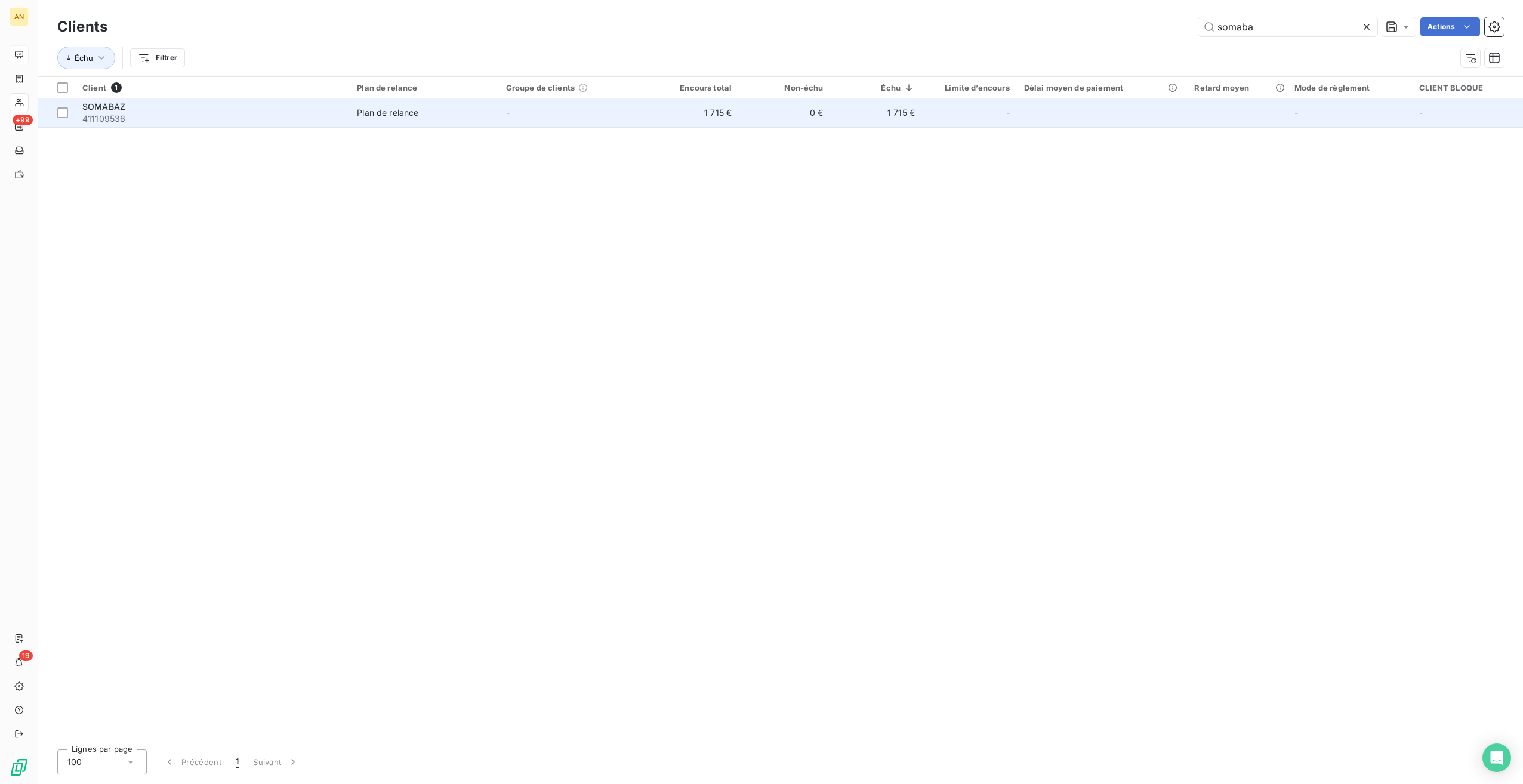
type input "somaba"
click at [688, 118] on td "1 715 €" at bounding box center [693, 113] width 91 height 29
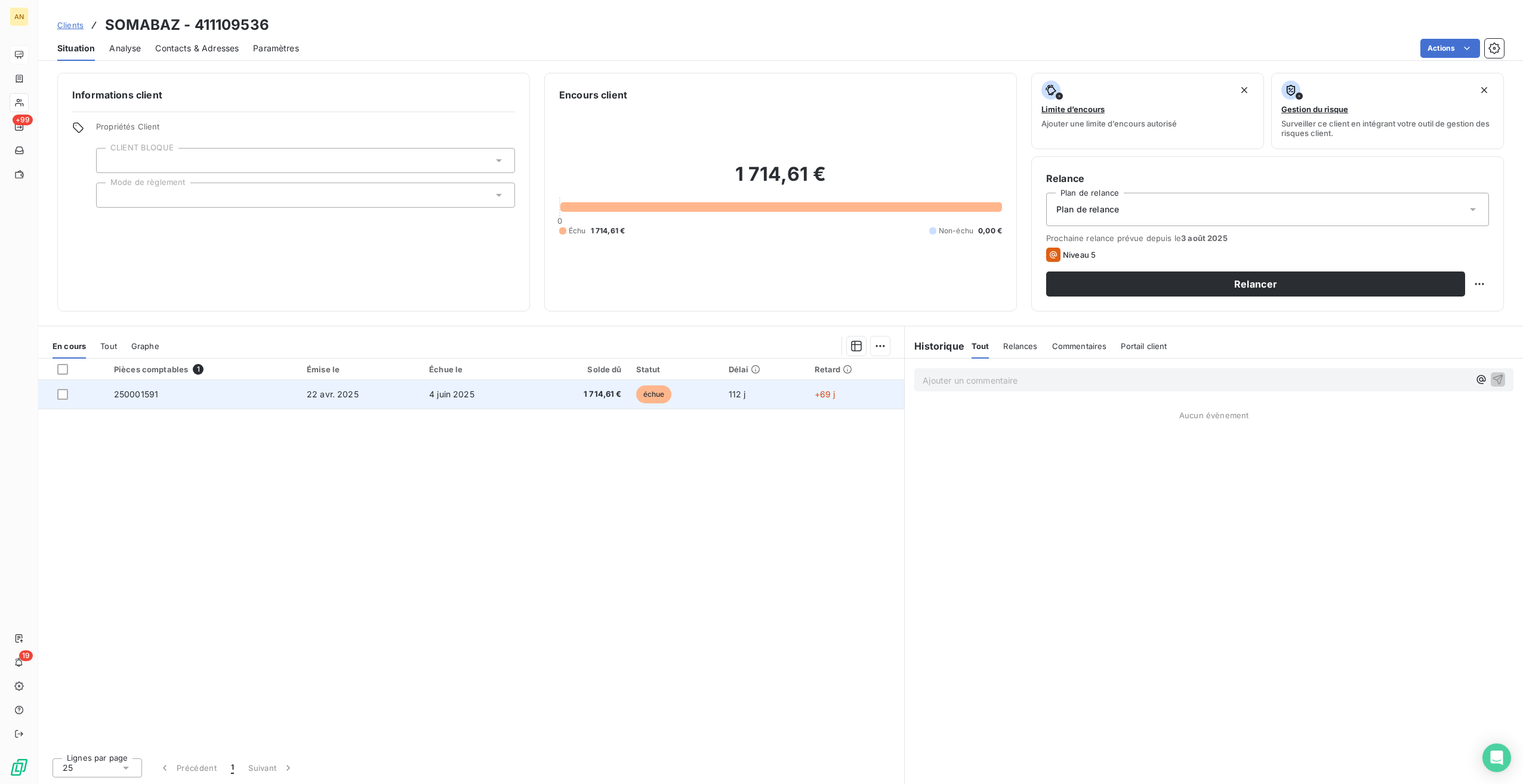
click at [275, 401] on td "250001591" at bounding box center [203, 394] width 193 height 29
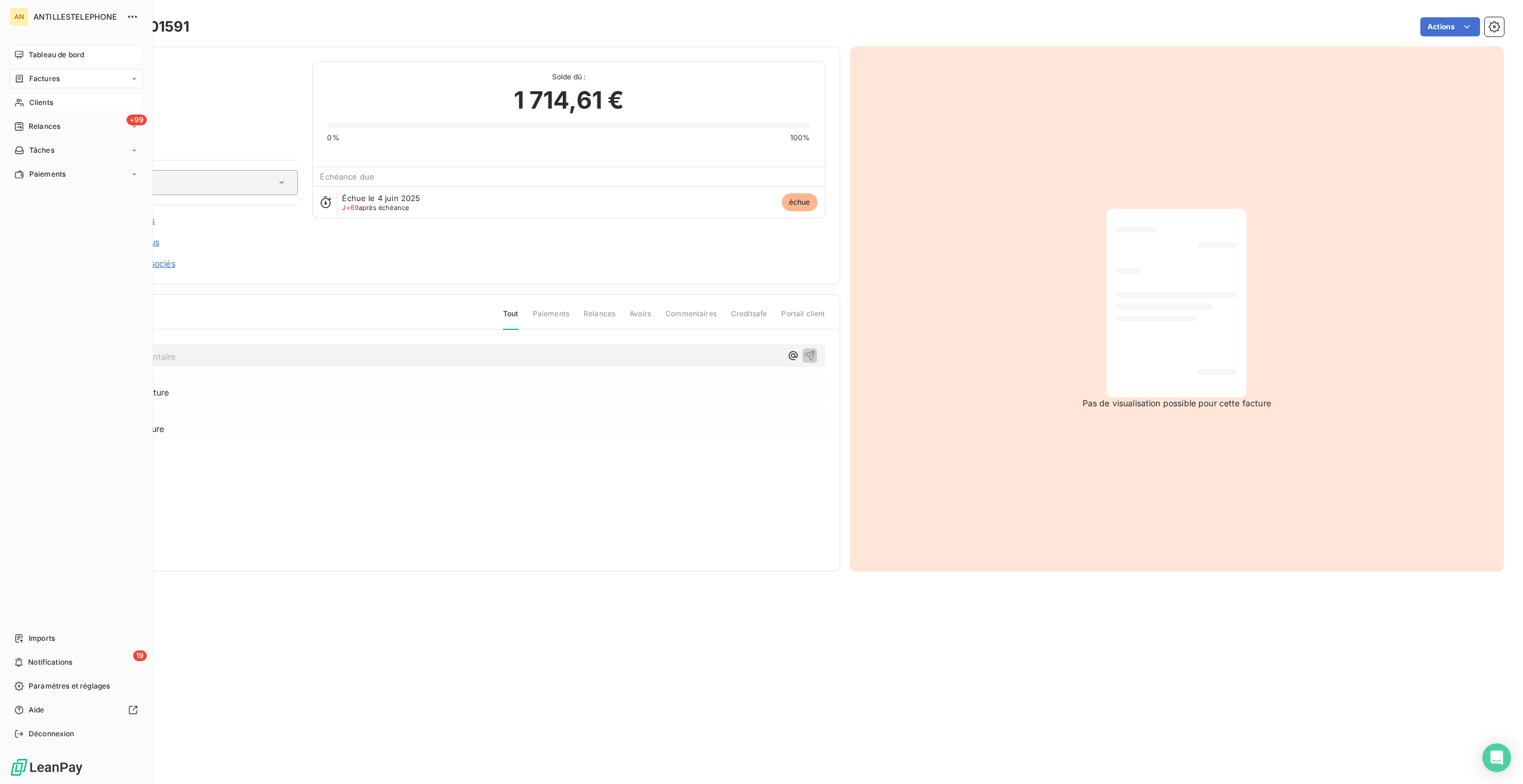
click at [31, 103] on span "Clients" at bounding box center [41, 102] width 24 height 11
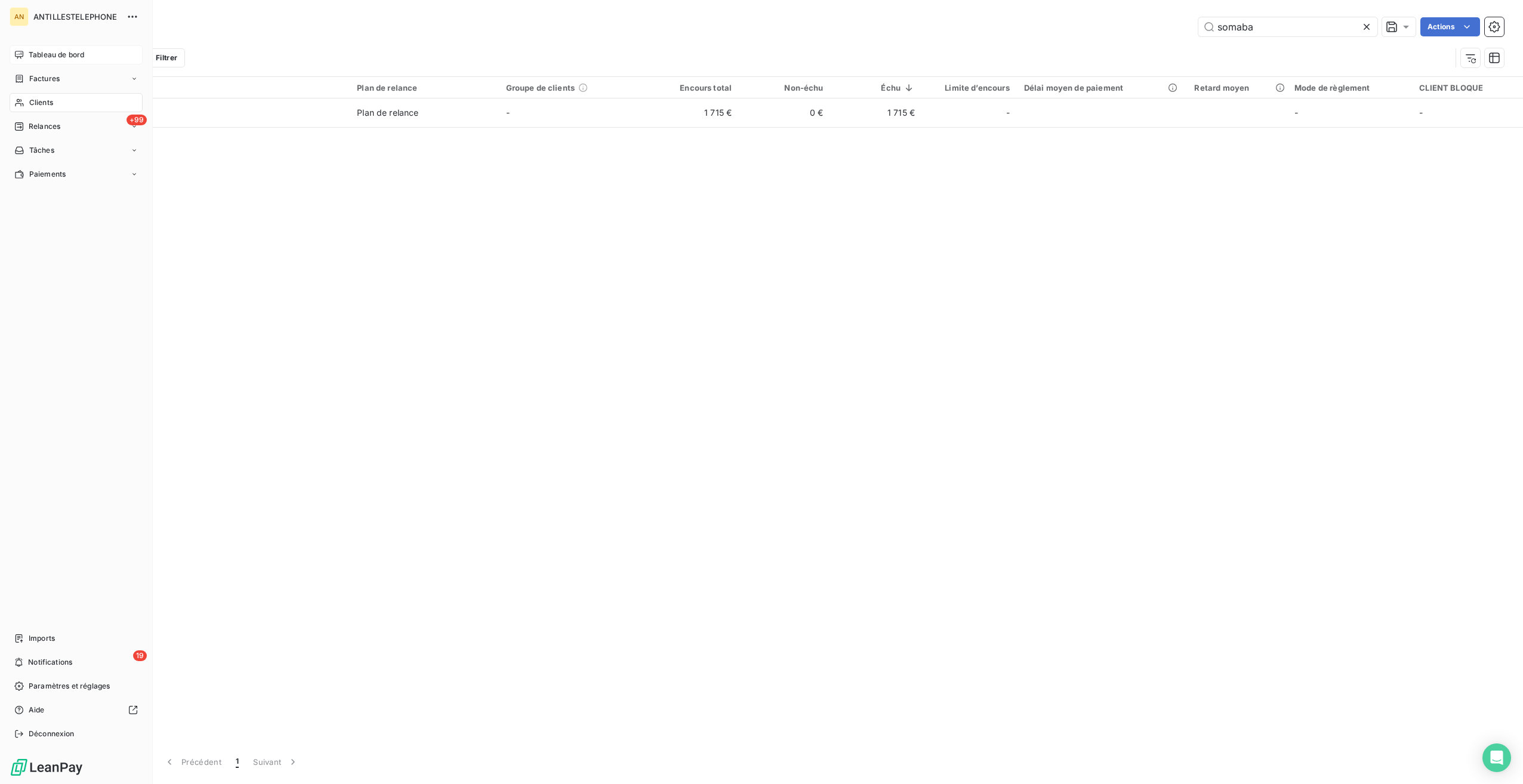
click at [44, 49] on div "Tableau de bord" at bounding box center [76, 55] width 133 height 19
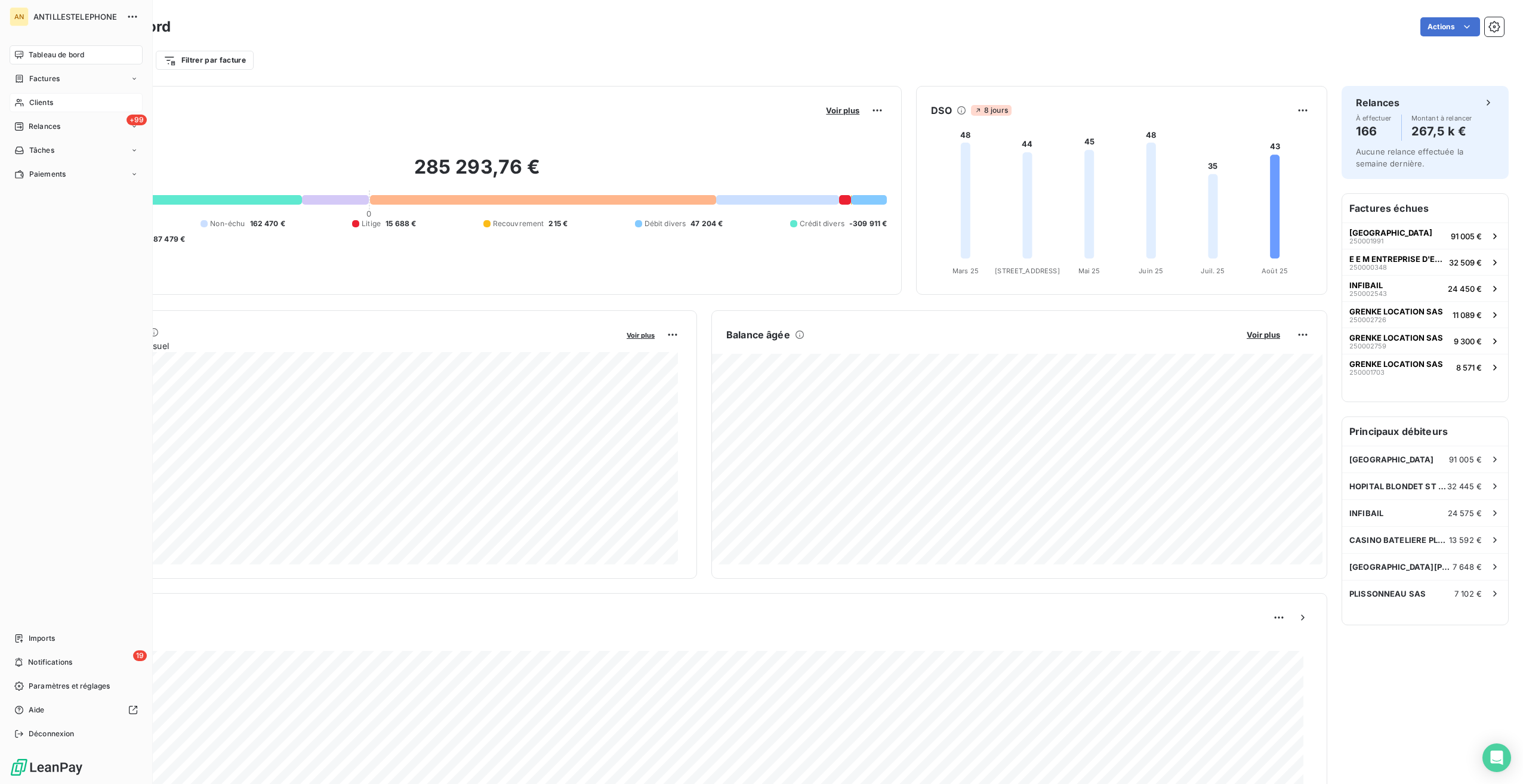
drag, startPoint x: 39, startPoint y: 100, endPoint x: 127, endPoint y: 100, distance: 88.0
click at [39, 100] on span "Clients" at bounding box center [41, 102] width 24 height 11
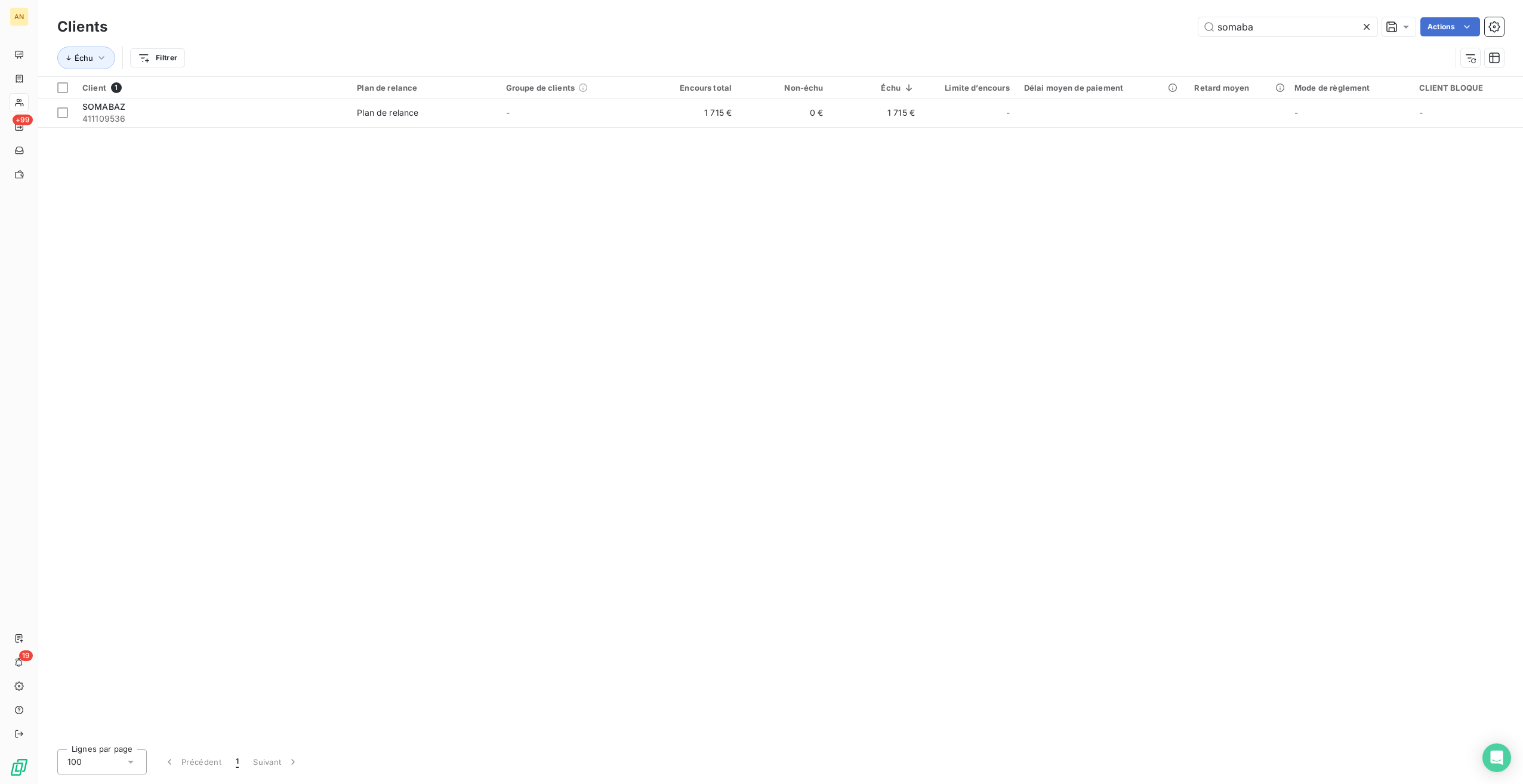
drag, startPoint x: 1258, startPoint y: 27, endPoint x: 1158, endPoint y: 29, distance: 100.0
click at [1158, 29] on div "somaba Actions" at bounding box center [812, 27] width 1382 height 19
type input "bameli"
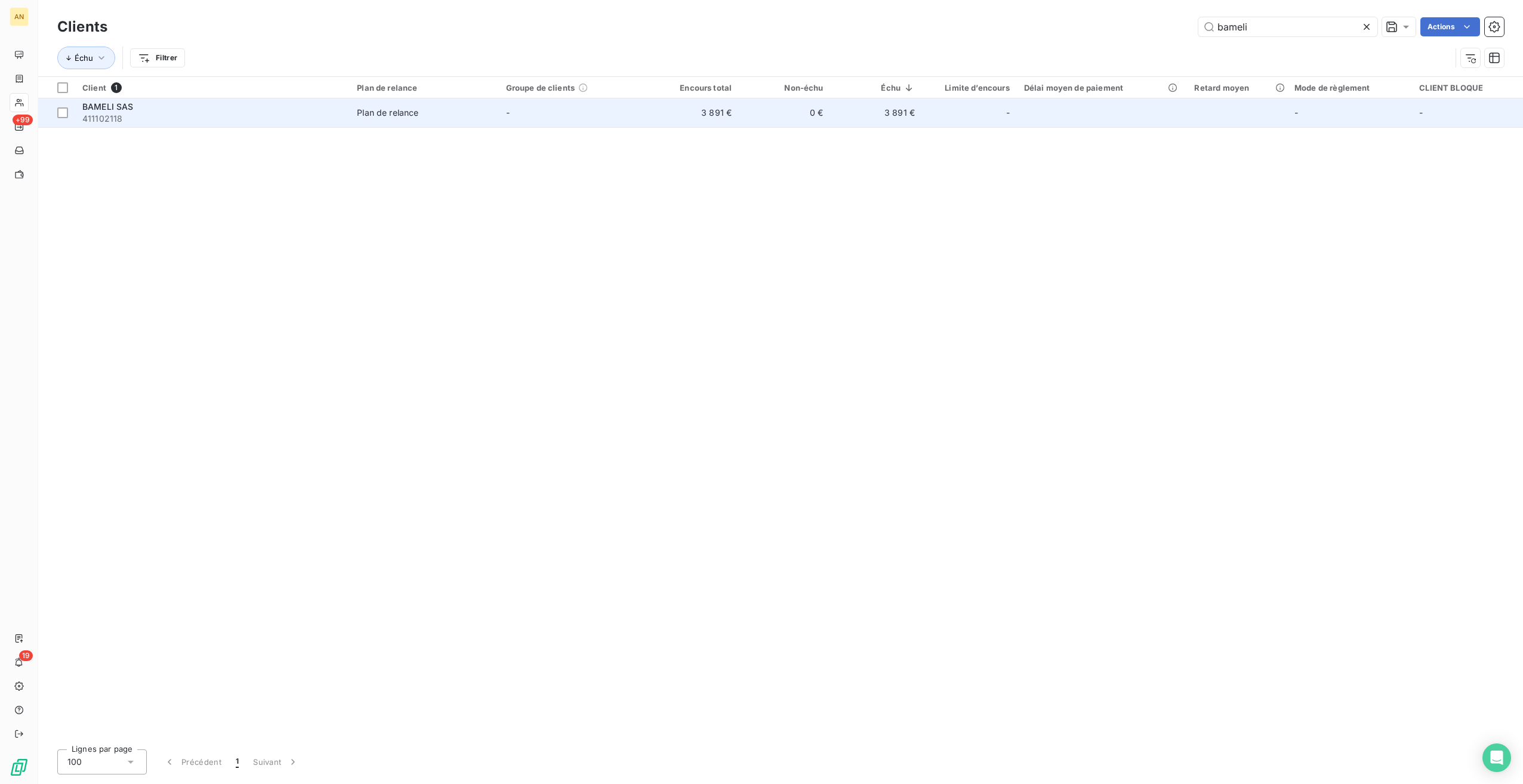
click at [691, 119] on td "3 891 €" at bounding box center [693, 113] width 91 height 29
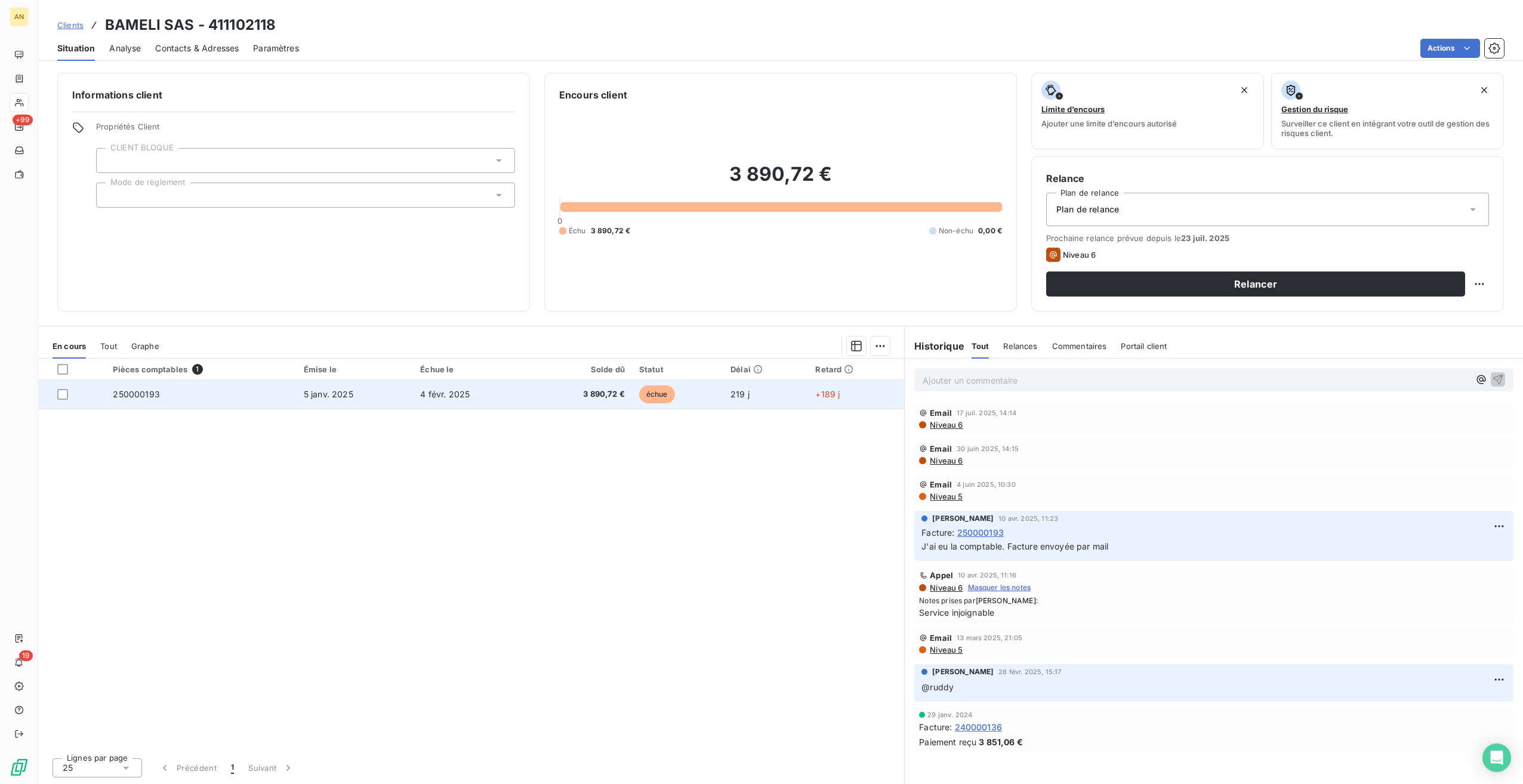
click at [298, 398] on td "5 janv. 2025" at bounding box center [355, 394] width 116 height 29
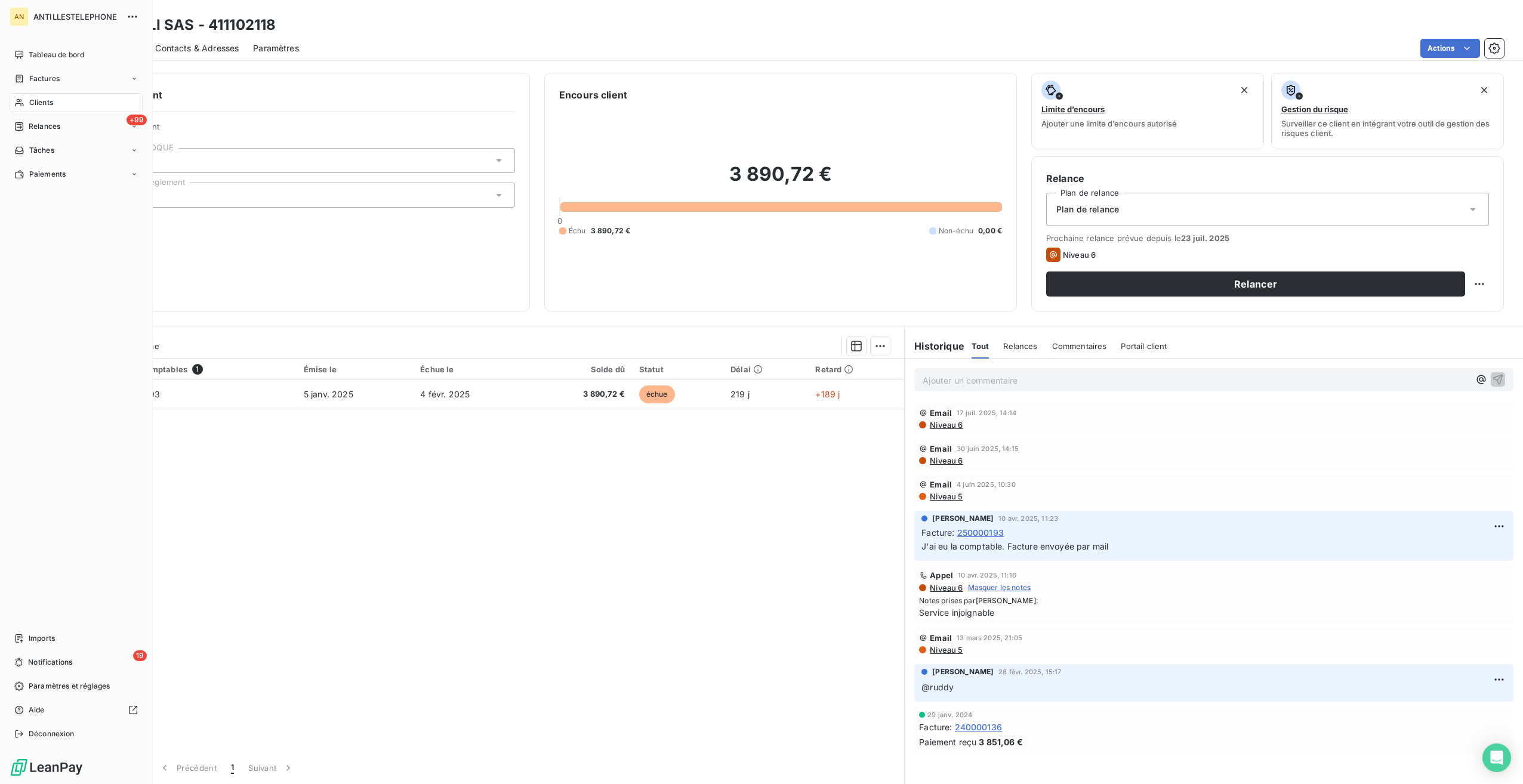
click at [30, 102] on span "Clients" at bounding box center [41, 102] width 24 height 11
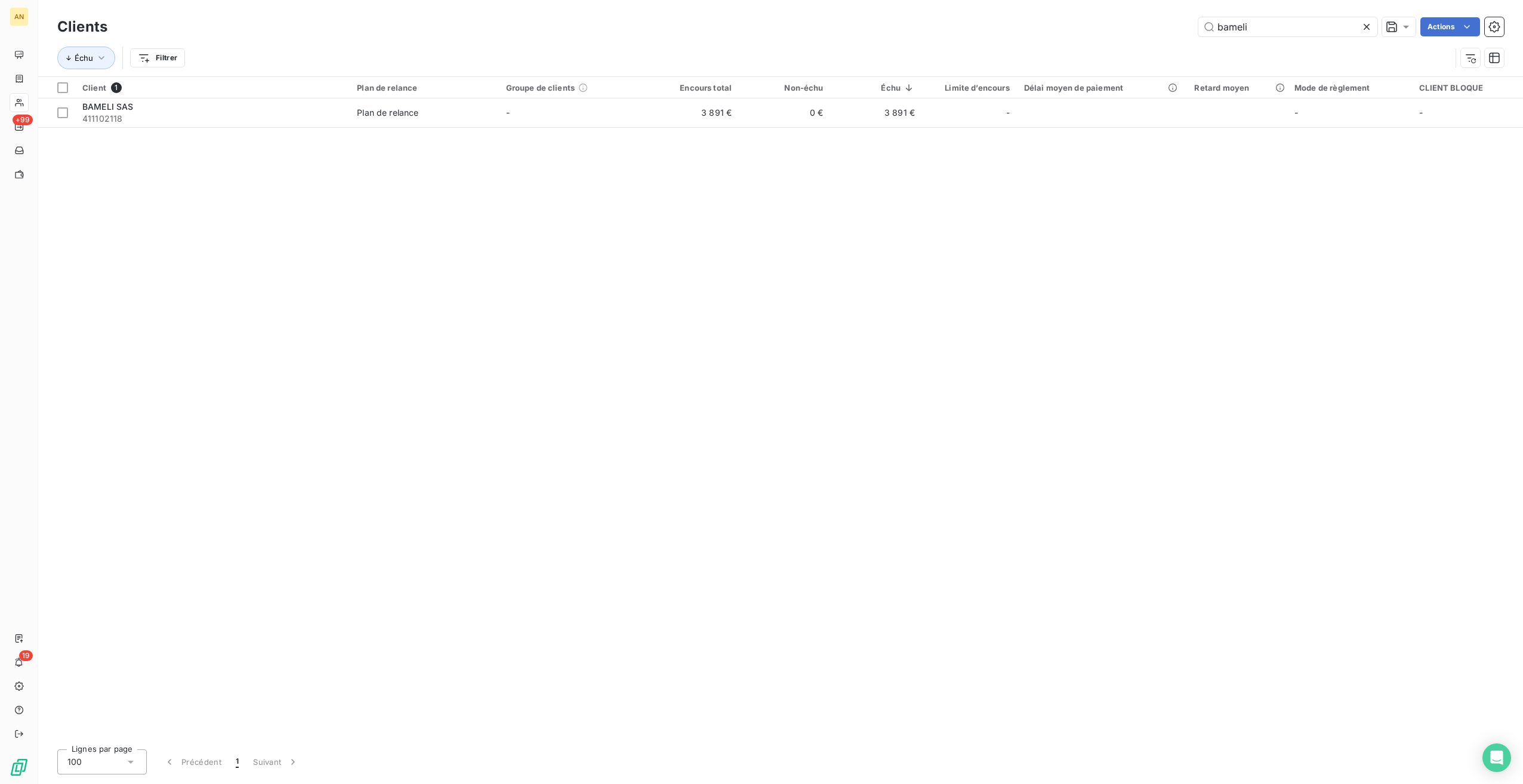
drag, startPoint x: 1161, startPoint y: 29, endPoint x: 990, endPoint y: 26, distance: 171.0
click at [991, 27] on div "bameli Actions" at bounding box center [812, 27] width 1382 height 19
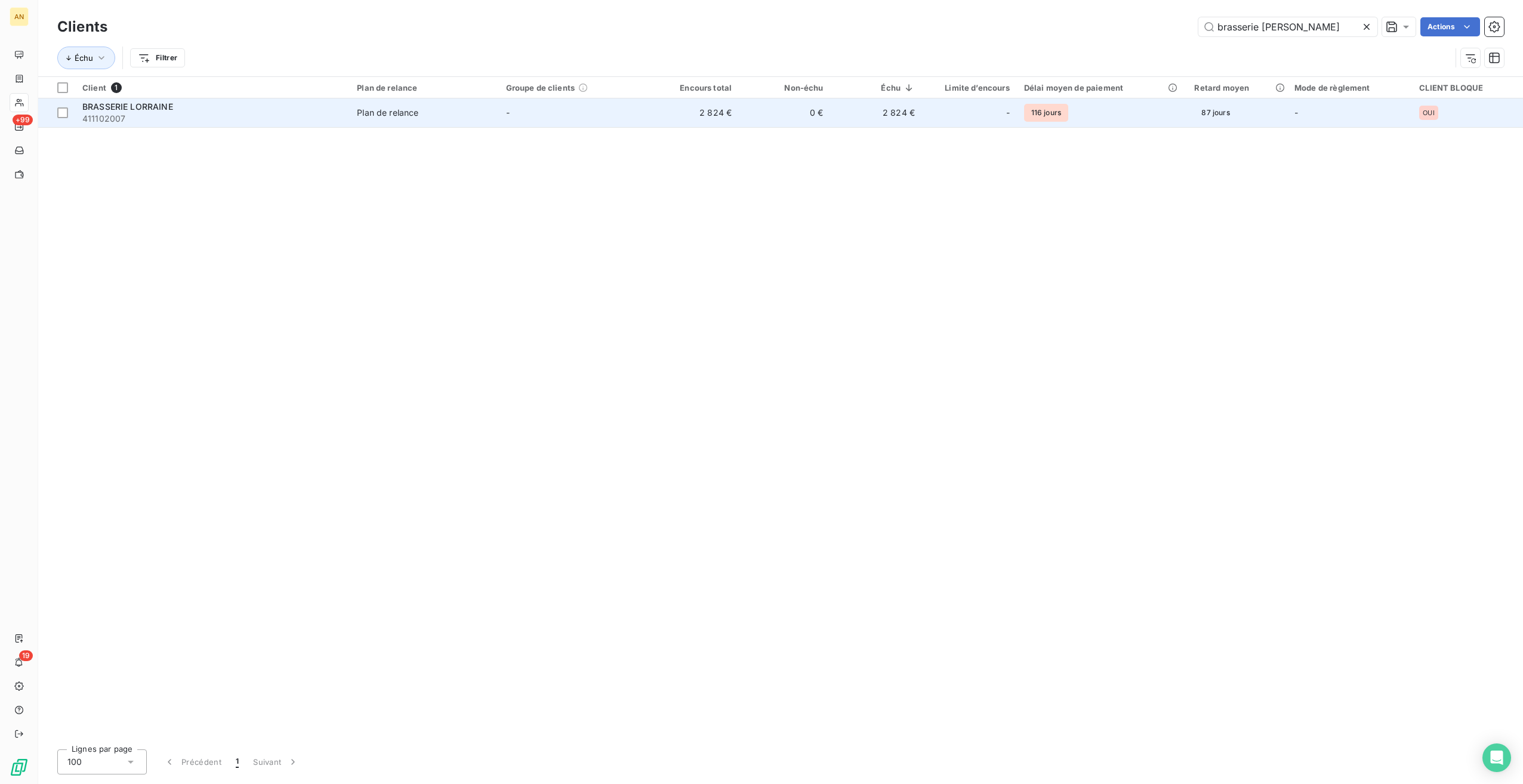
type input "brasserie [PERSON_NAME]"
click at [362, 113] on div "Plan de relance" at bounding box center [387, 113] width 61 height 12
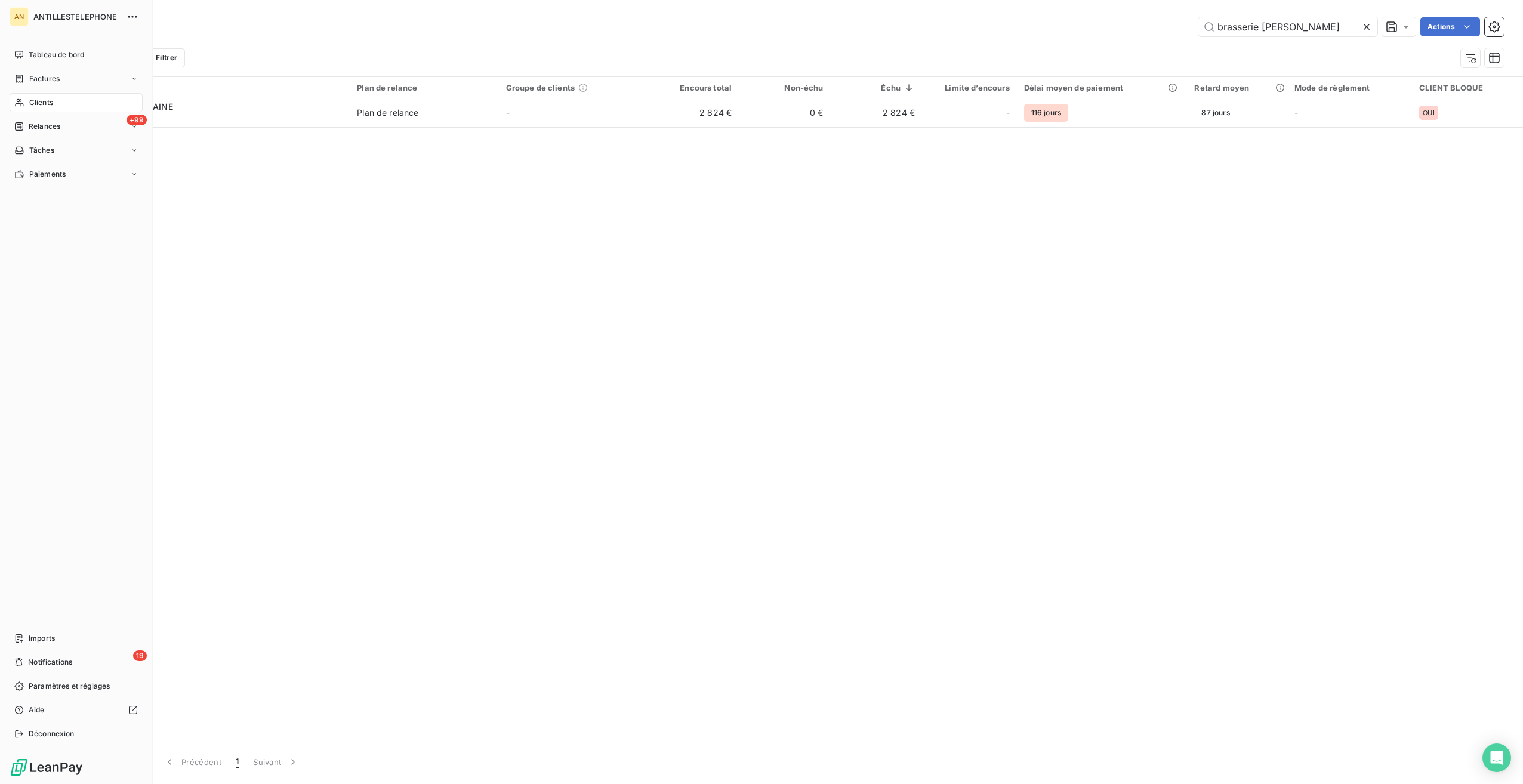
click at [27, 102] on div "Clients" at bounding box center [76, 102] width 133 height 19
click at [48, 48] on div "Tableau de bord" at bounding box center [76, 55] width 133 height 19
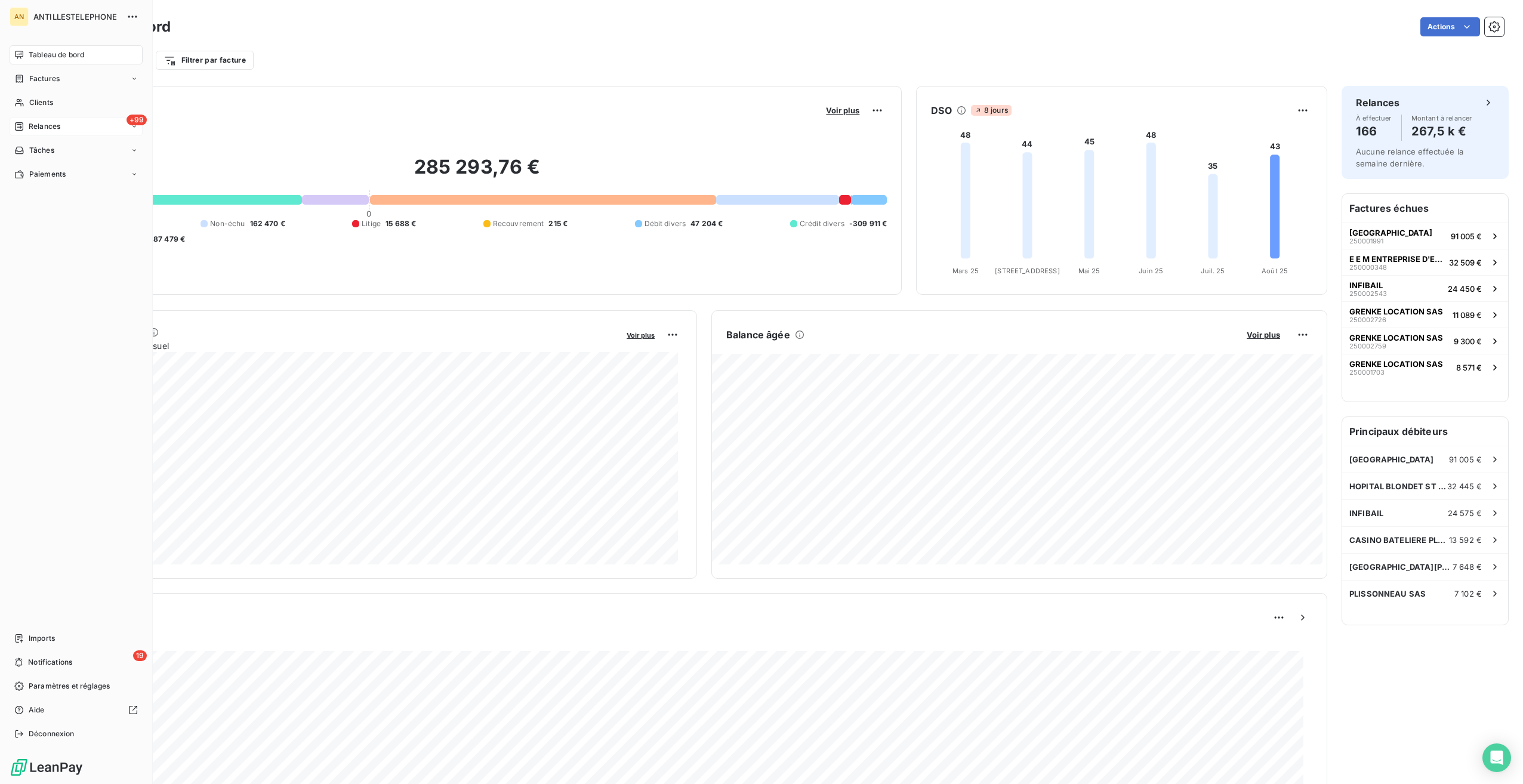
click at [27, 124] on div "Relances" at bounding box center [37, 127] width 46 height 11
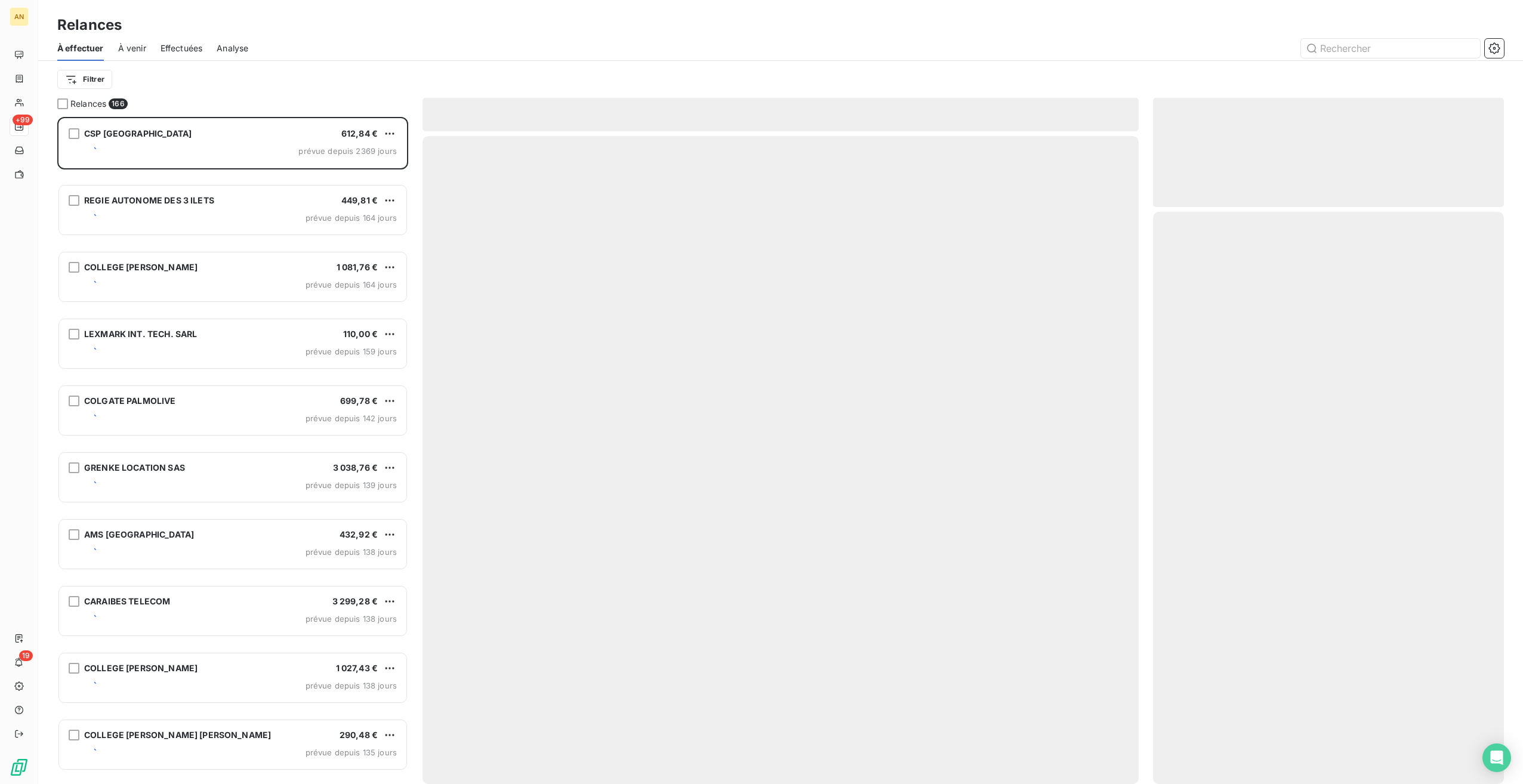
scroll to position [657, 342]
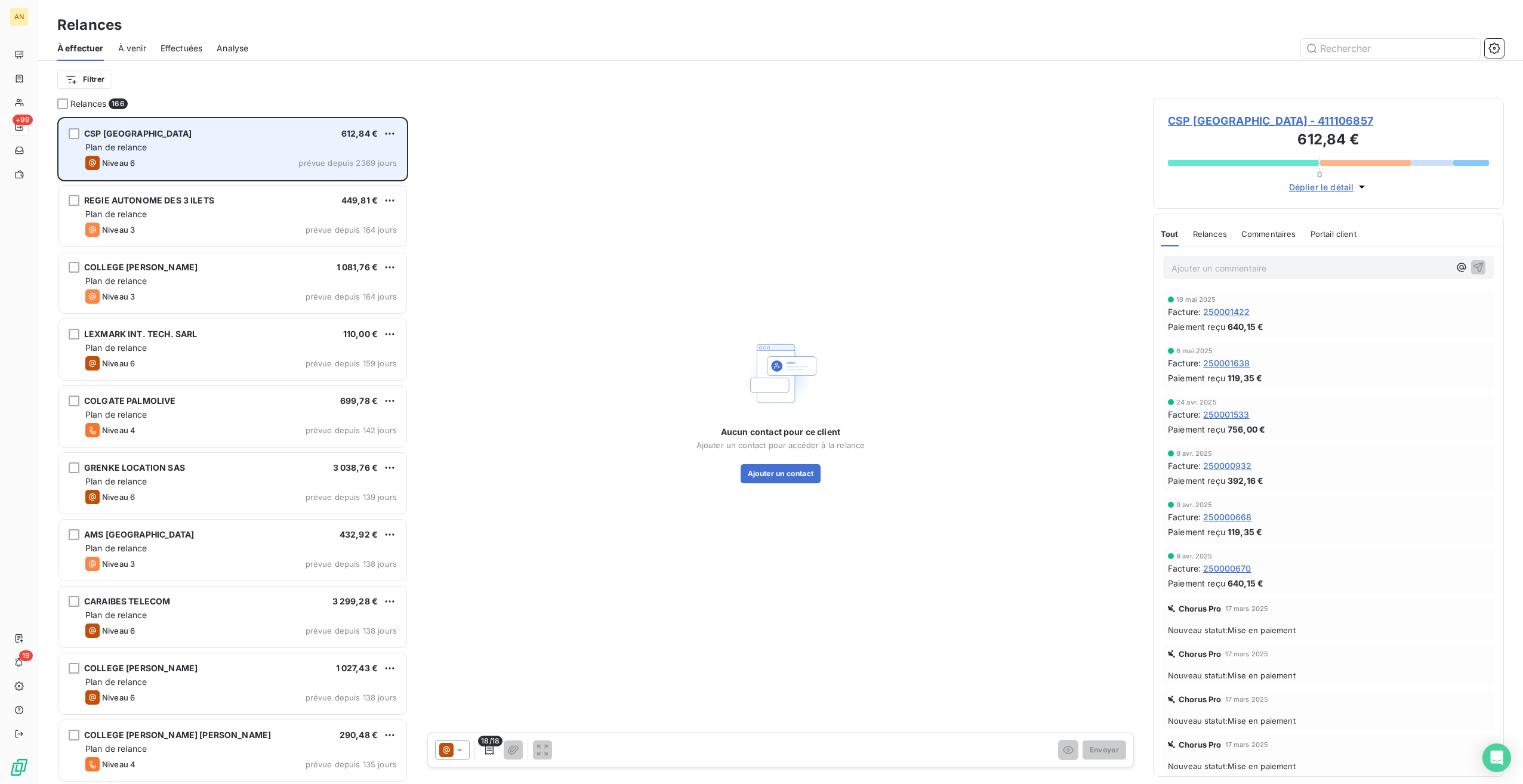
click at [240, 167] on div "Niveau 6 prévue depuis 2369 jours" at bounding box center [241, 163] width 312 height 14
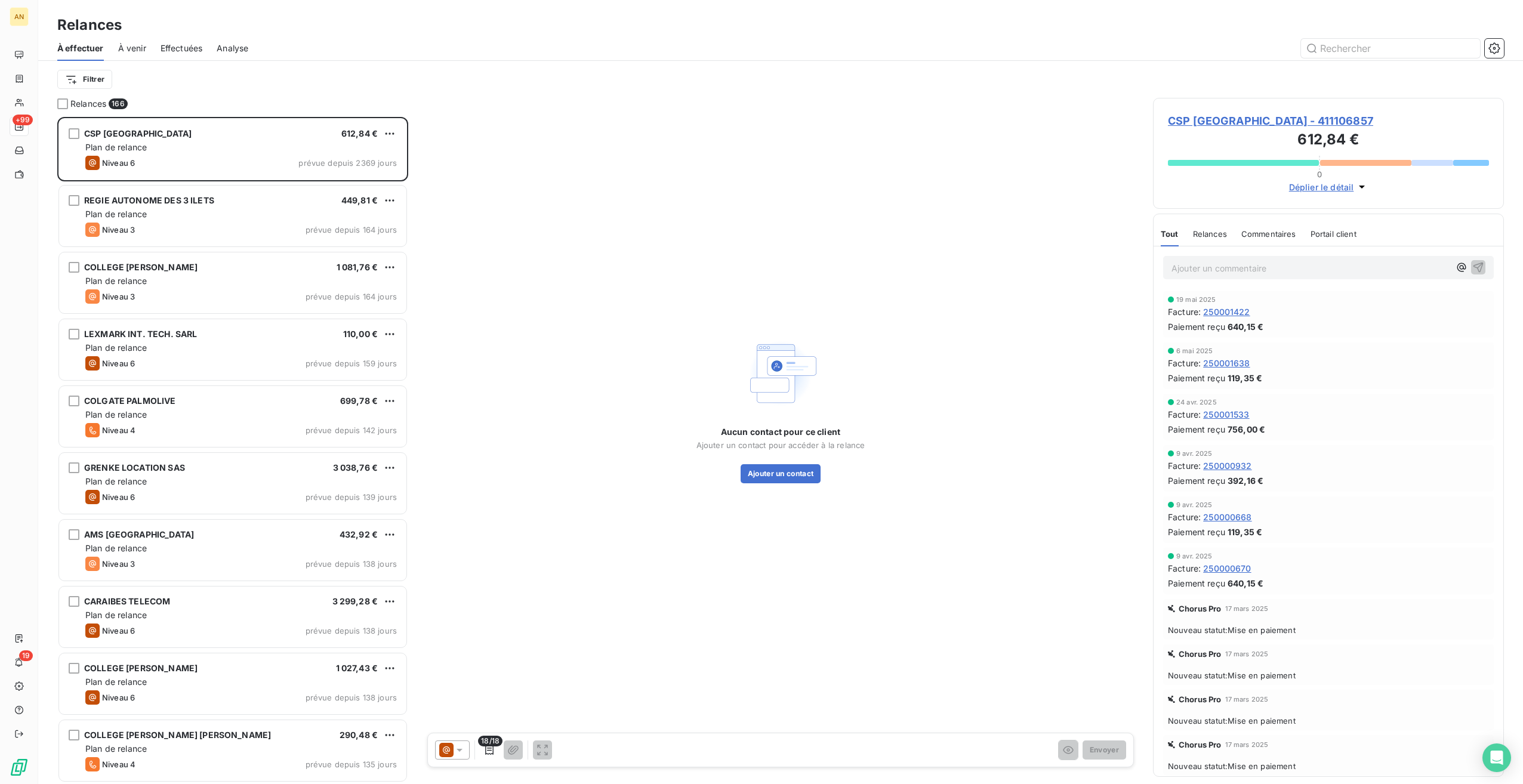
click at [1229, 118] on span "CSP [GEOGRAPHIC_DATA] - 411106857" at bounding box center [1329, 121] width 321 height 16
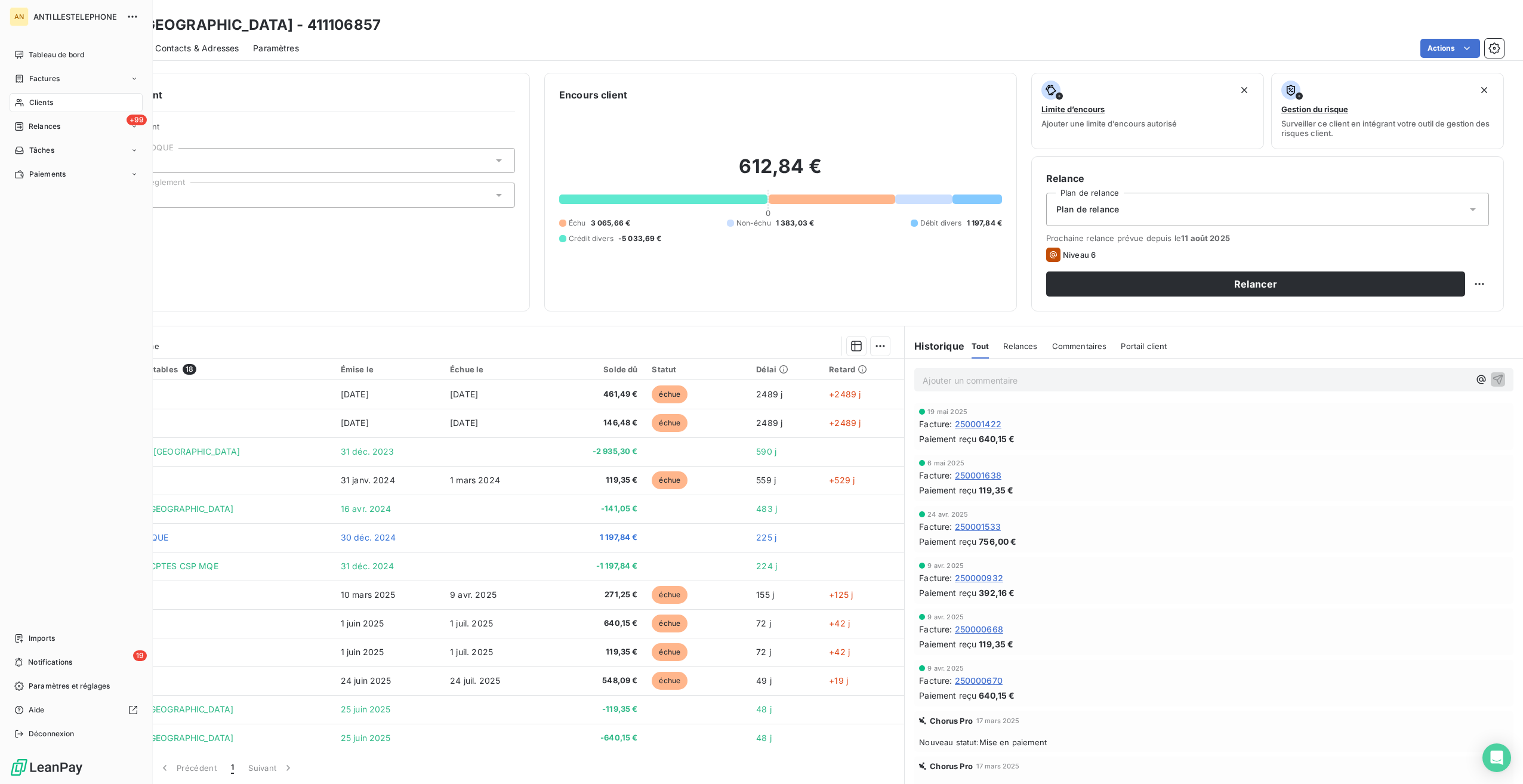
click at [43, 128] on span "Relances" at bounding box center [44, 127] width 32 height 11
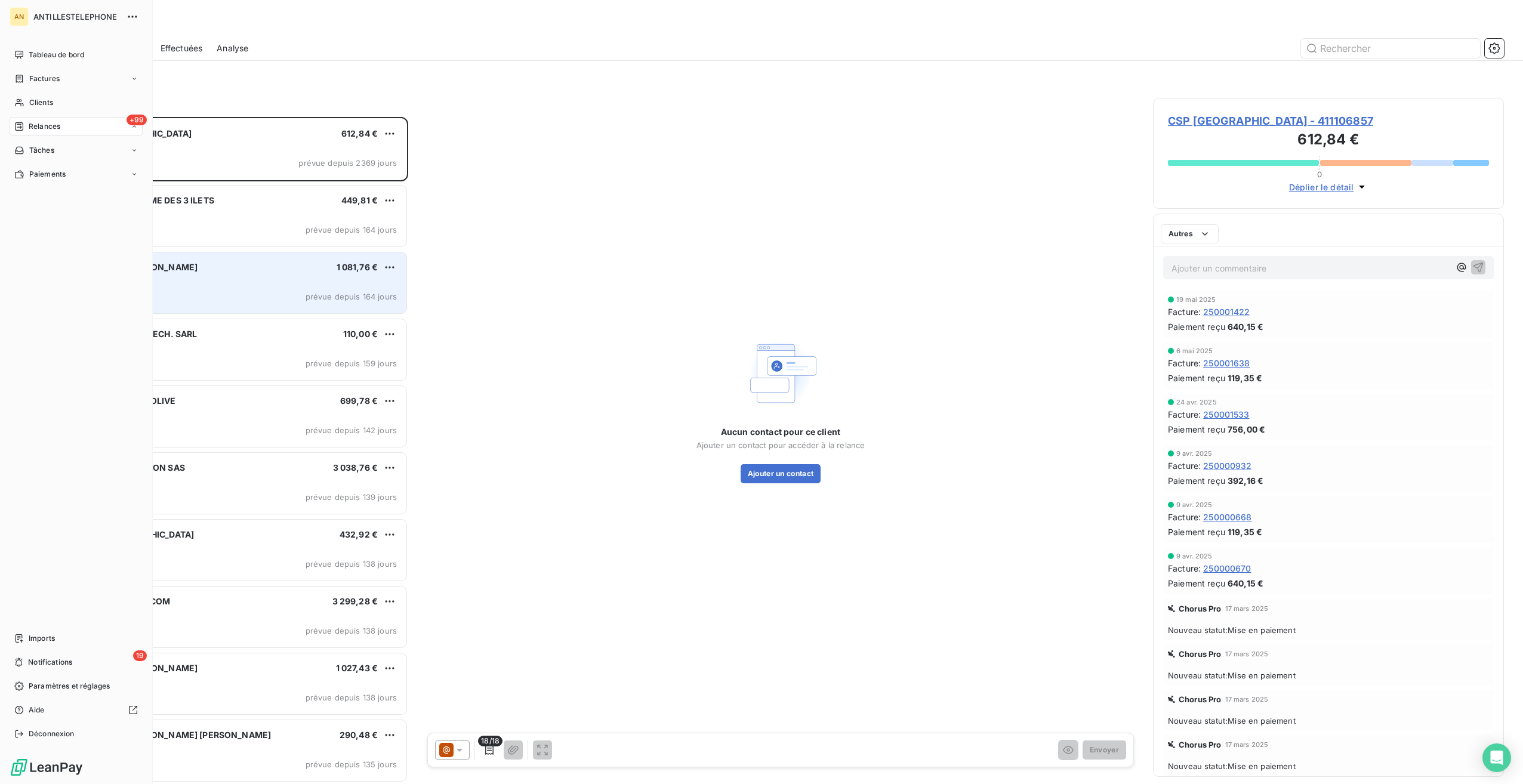
scroll to position [657, 342]
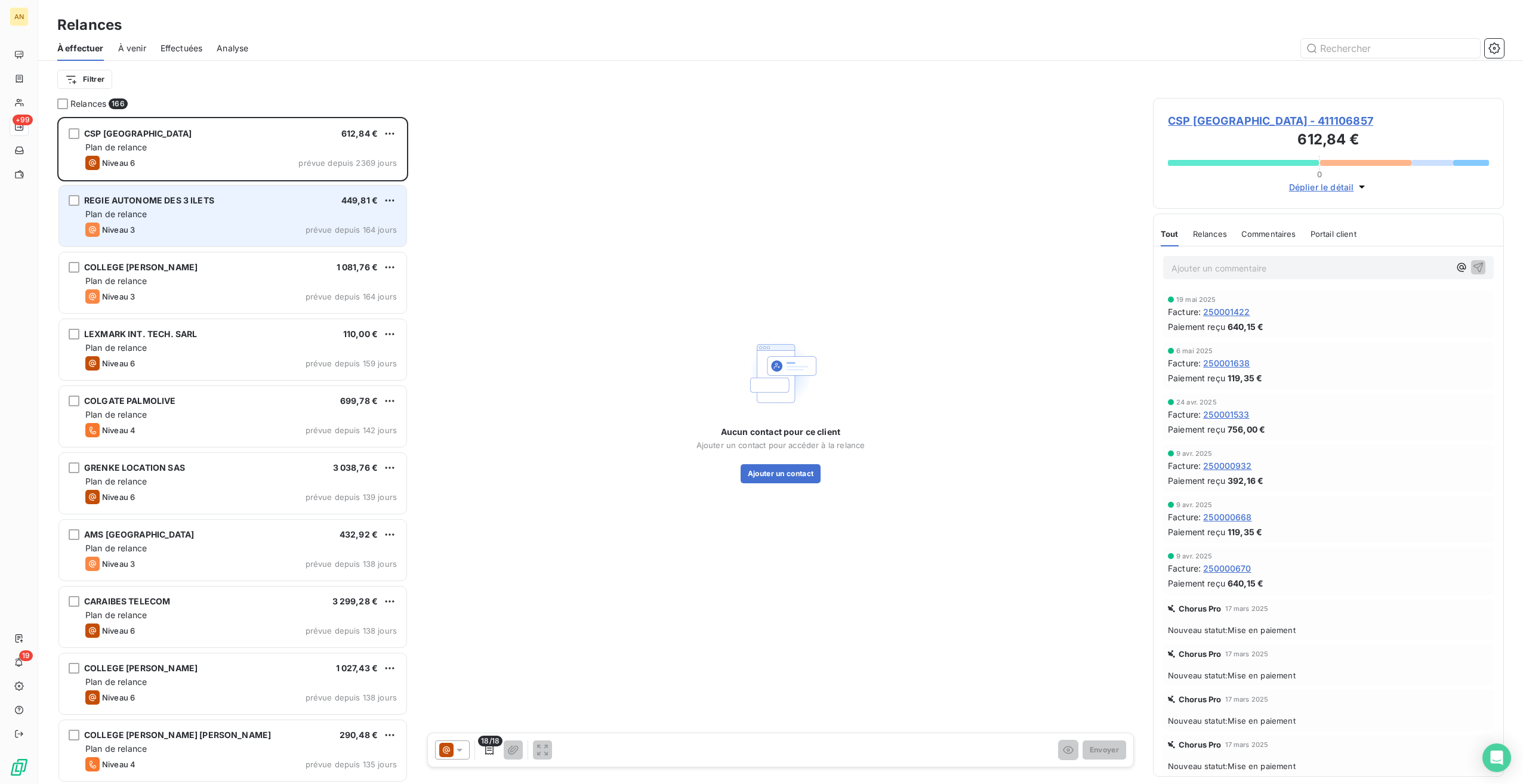
click at [210, 230] on div "Niveau 3 prévue depuis 164 jours" at bounding box center [241, 229] width 312 height 14
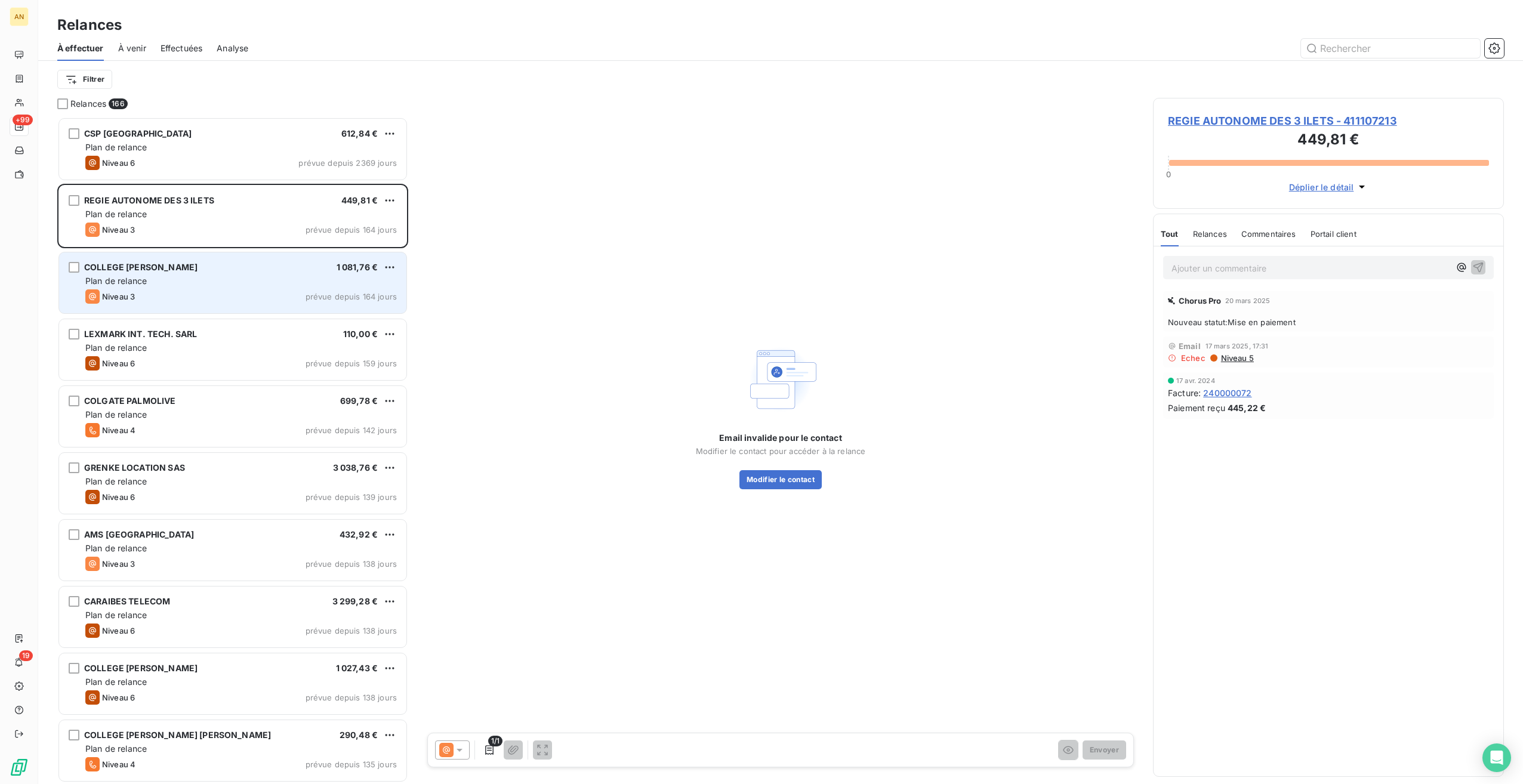
click at [166, 287] on div "COLLEGE [PERSON_NAME] 1 081,76 € Plan de relance Niveau 3 prévue depuis 164 jou…" at bounding box center [233, 283] width 348 height 61
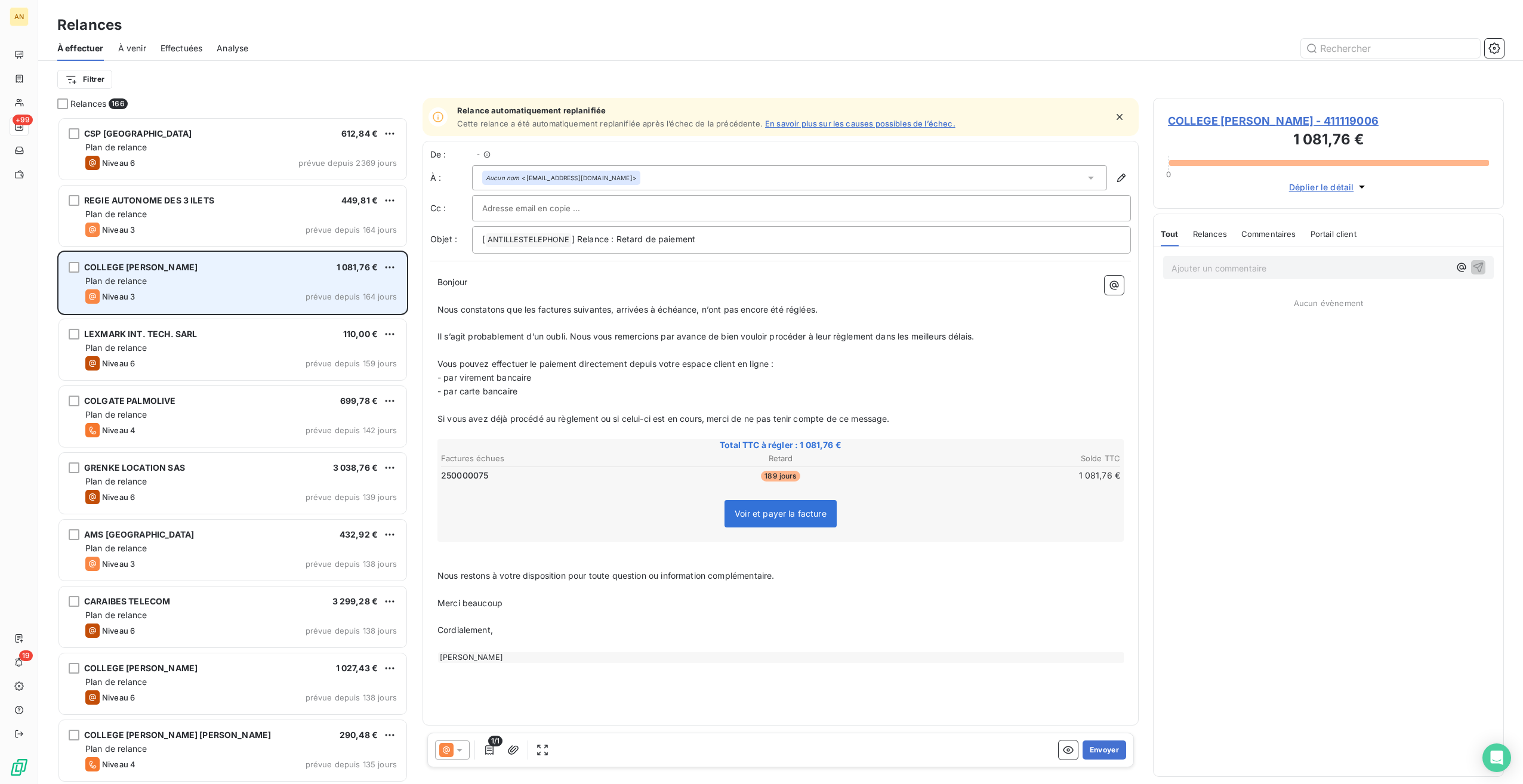
scroll to position [657, 342]
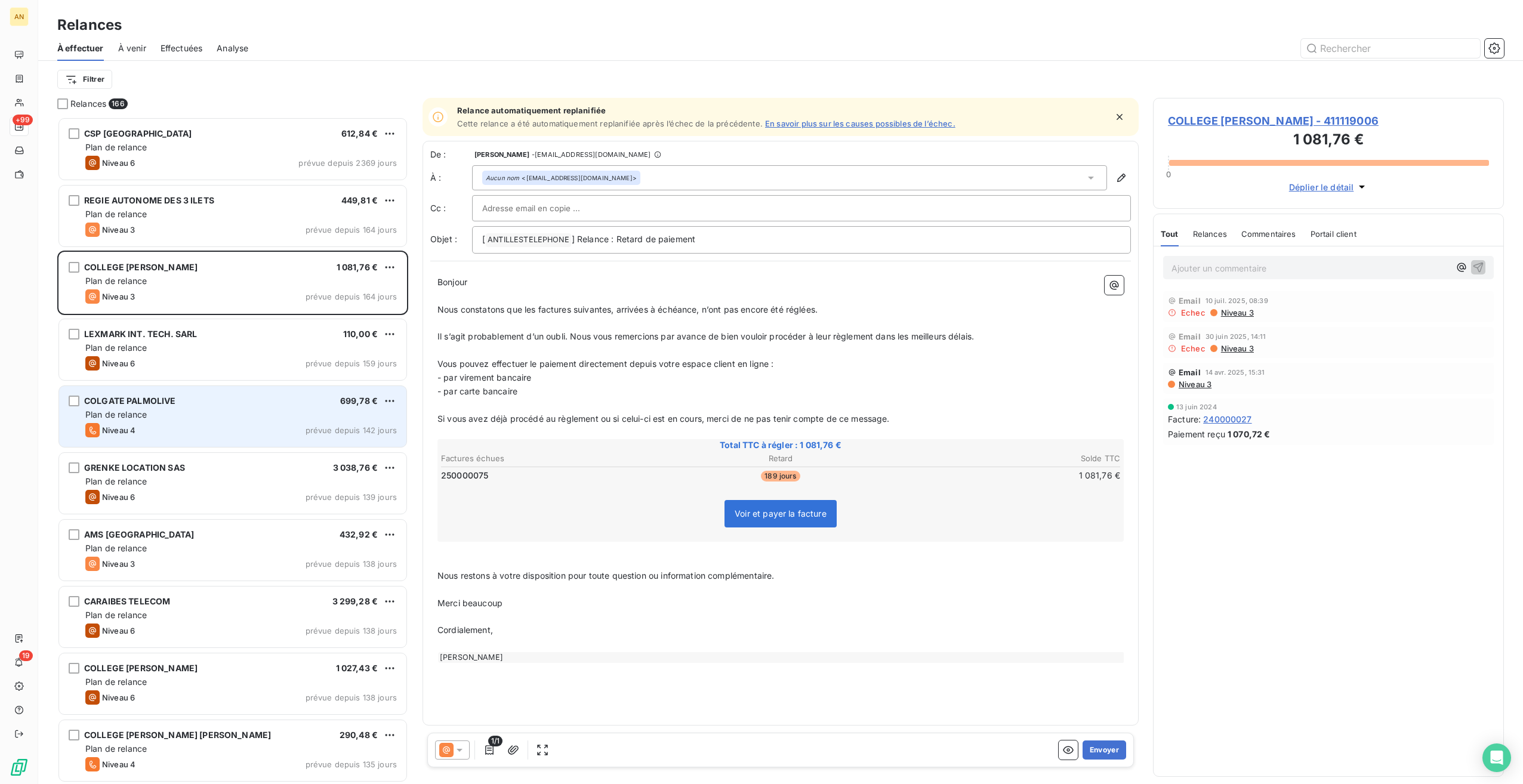
click at [194, 425] on div "Niveau 4 prévue depuis 142 jours" at bounding box center [241, 430] width 312 height 14
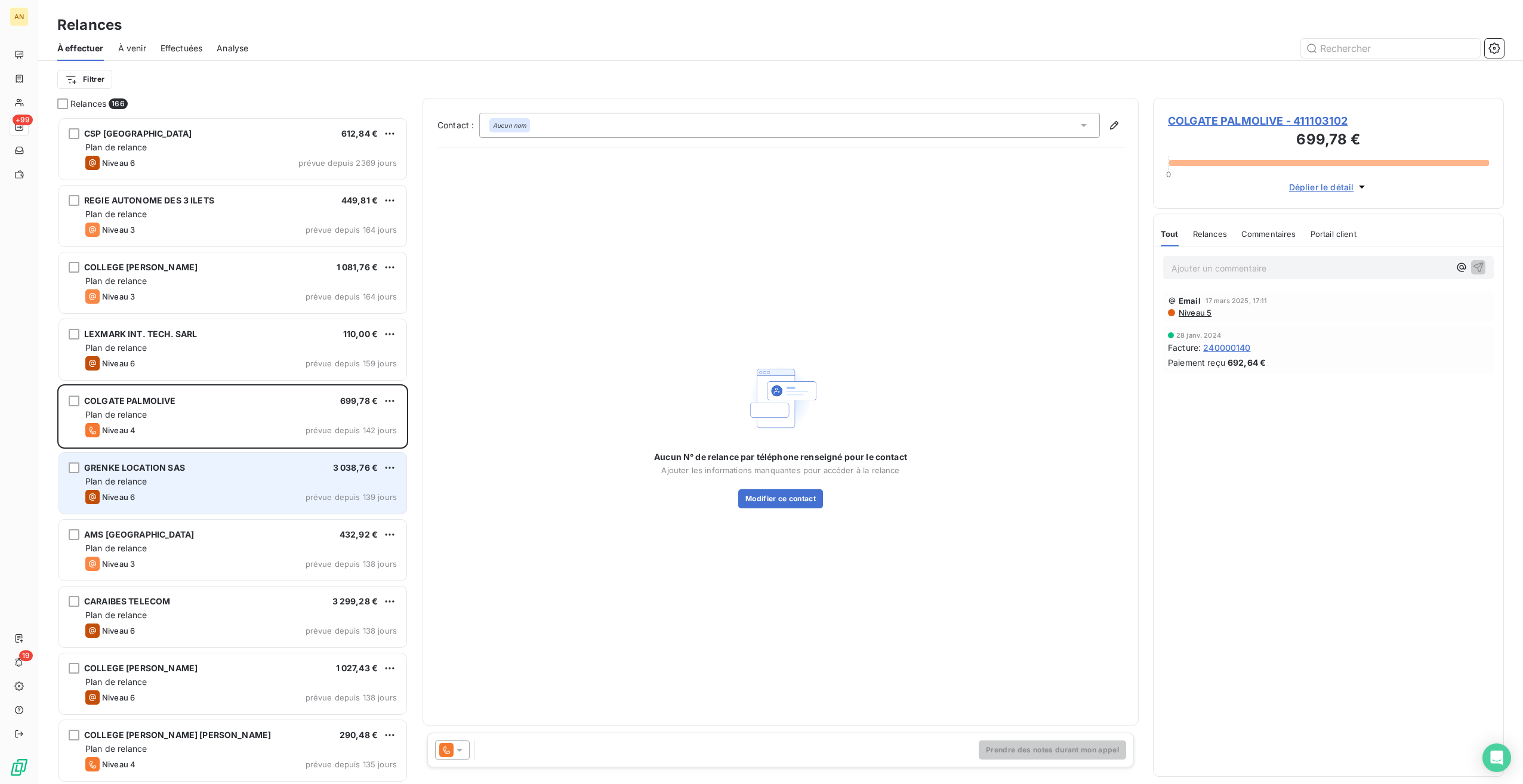
click at [189, 476] on div "Plan de relance" at bounding box center [241, 481] width 312 height 12
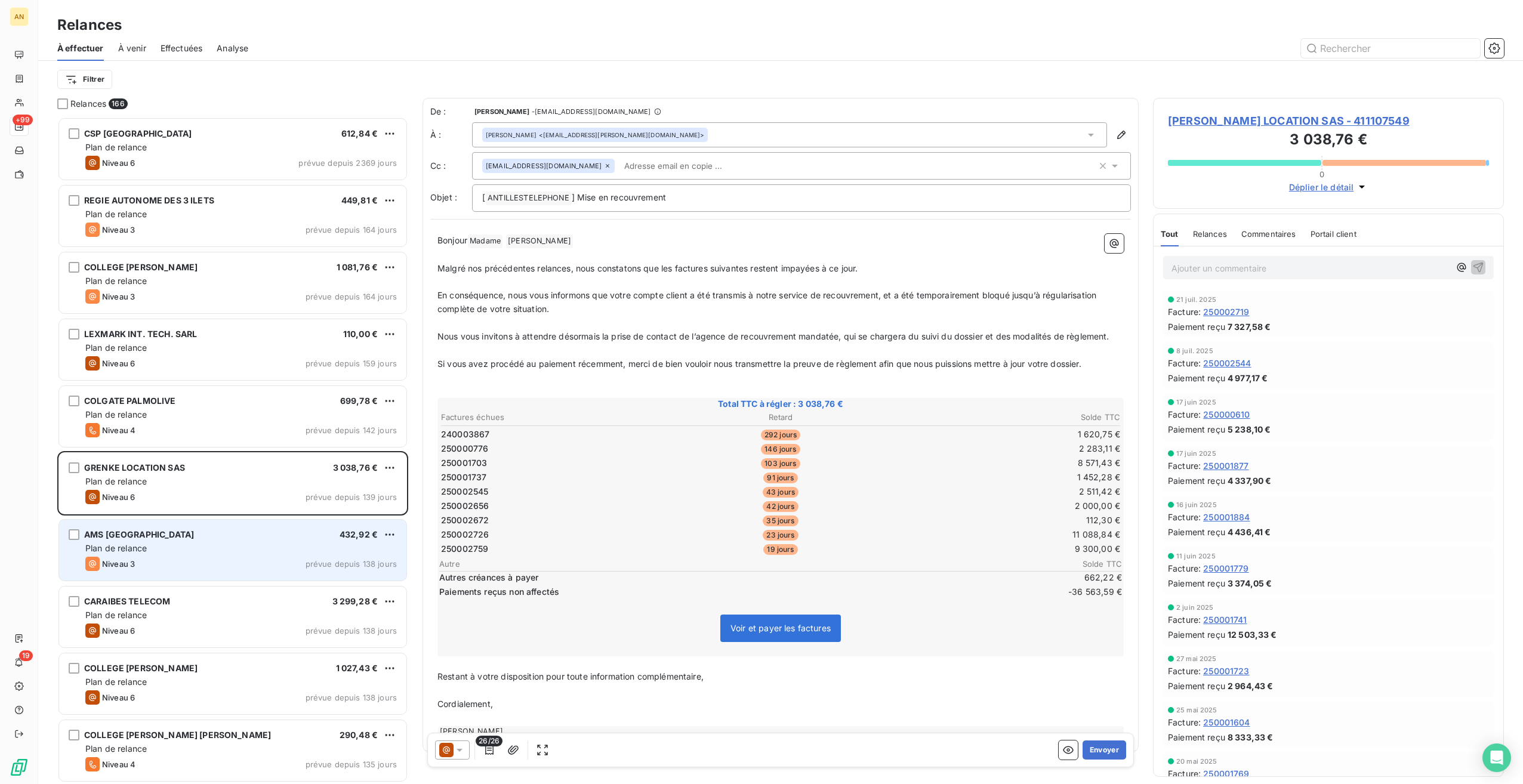
click at [129, 559] on span "Niveau 3" at bounding box center [119, 563] width 33 height 10
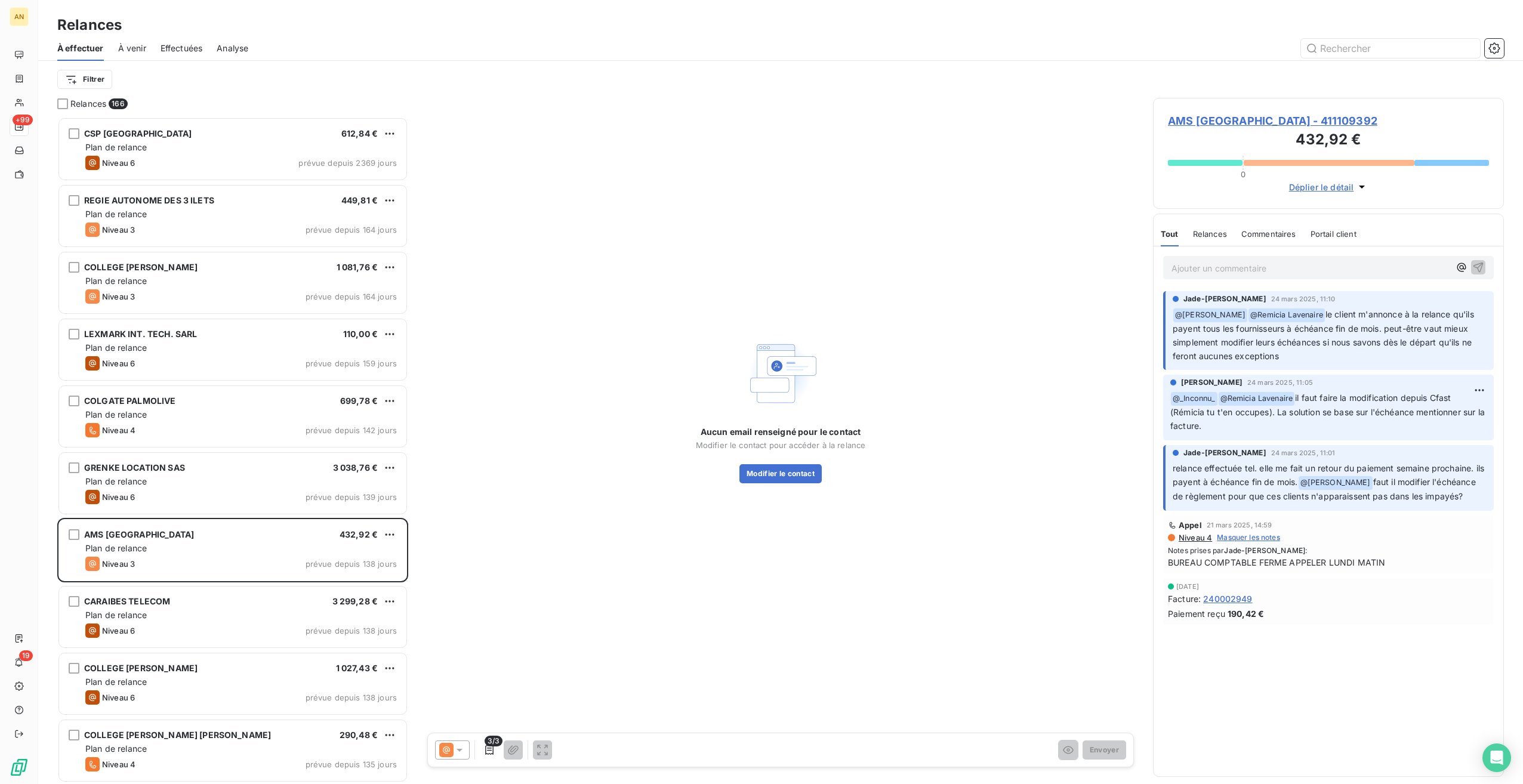
click at [1196, 118] on span "AMS [GEOGRAPHIC_DATA] - 411109392" at bounding box center [1329, 121] width 321 height 16
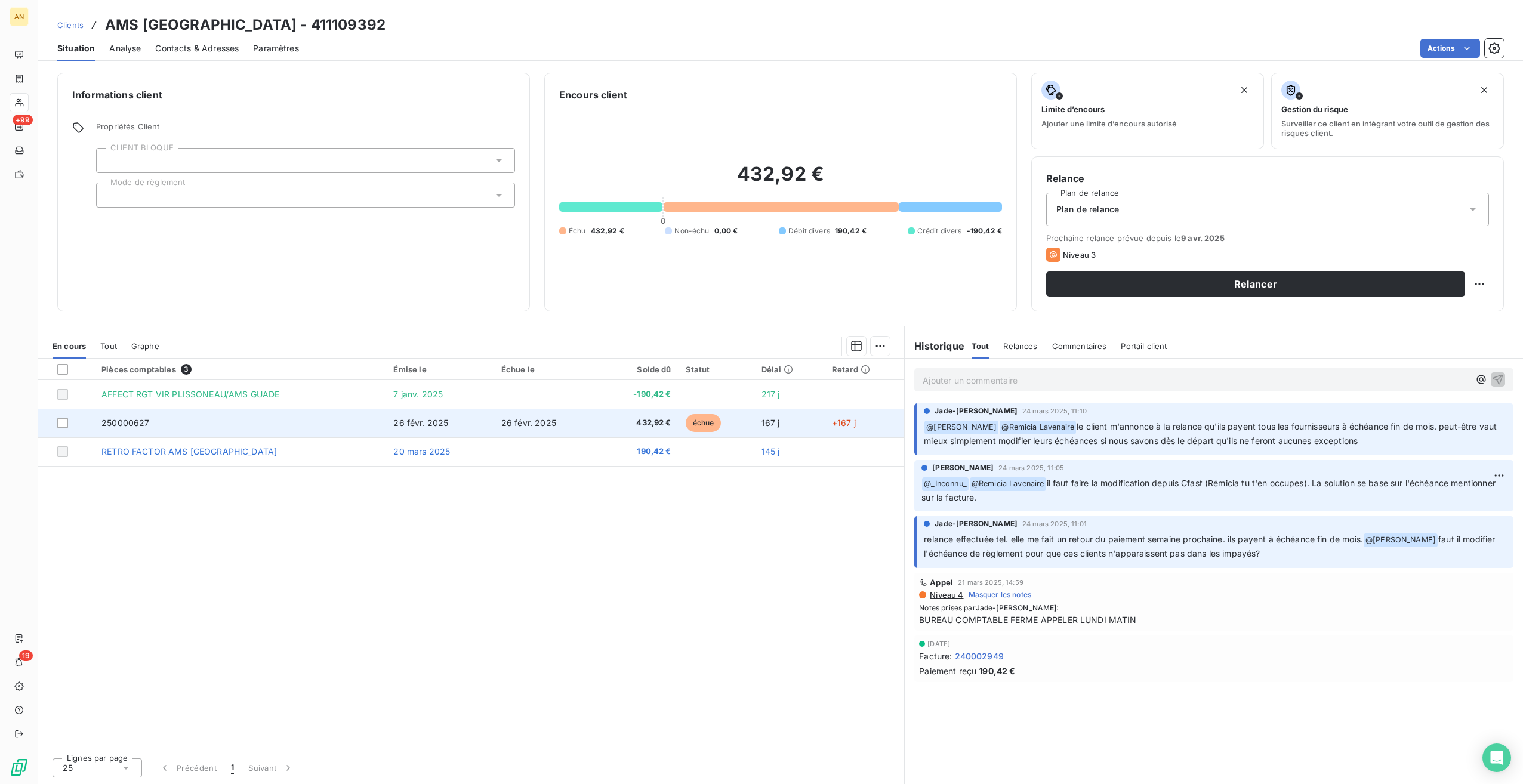
click at [134, 420] on span "250000627" at bounding box center [125, 423] width 48 height 10
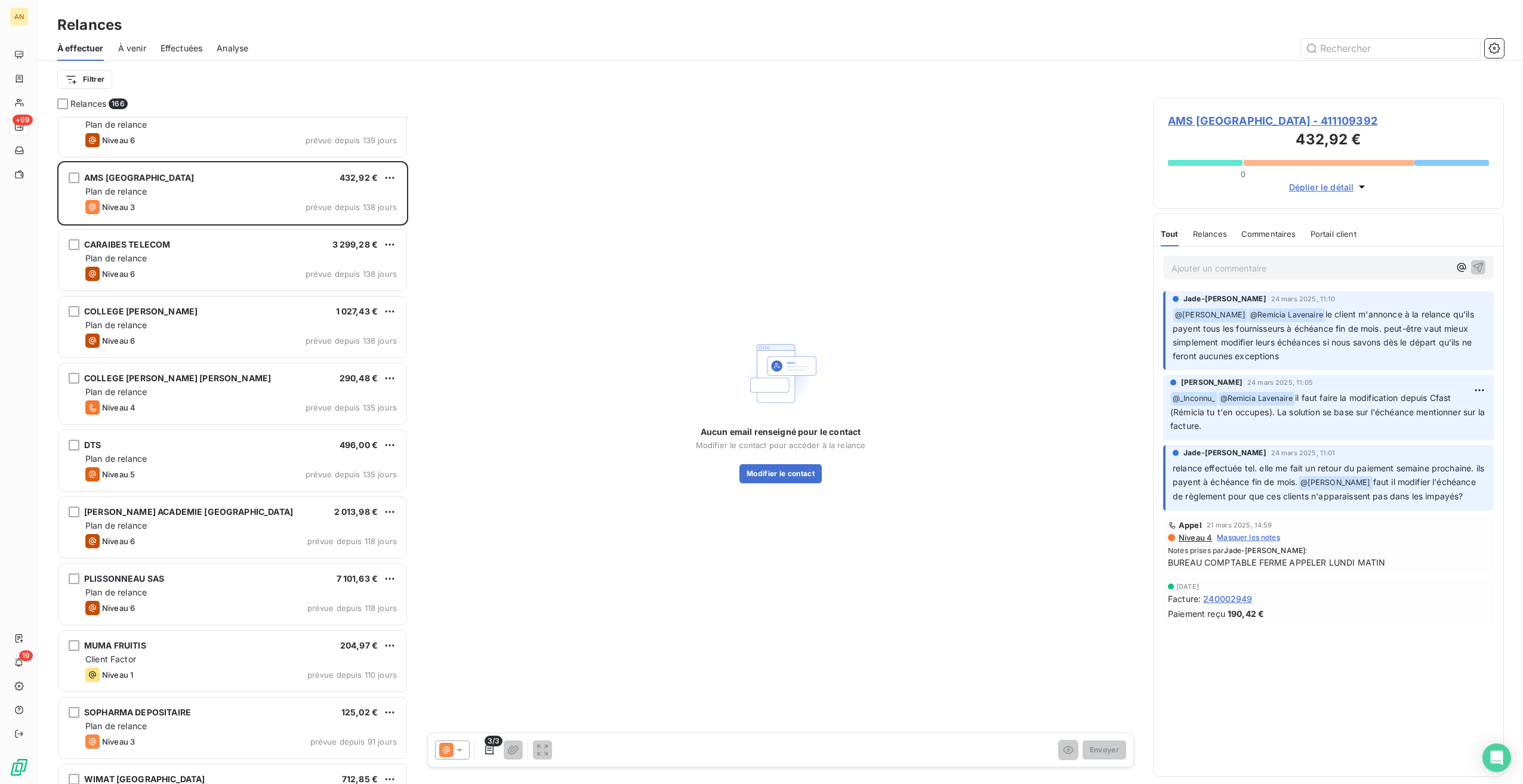
scroll to position [358, 0]
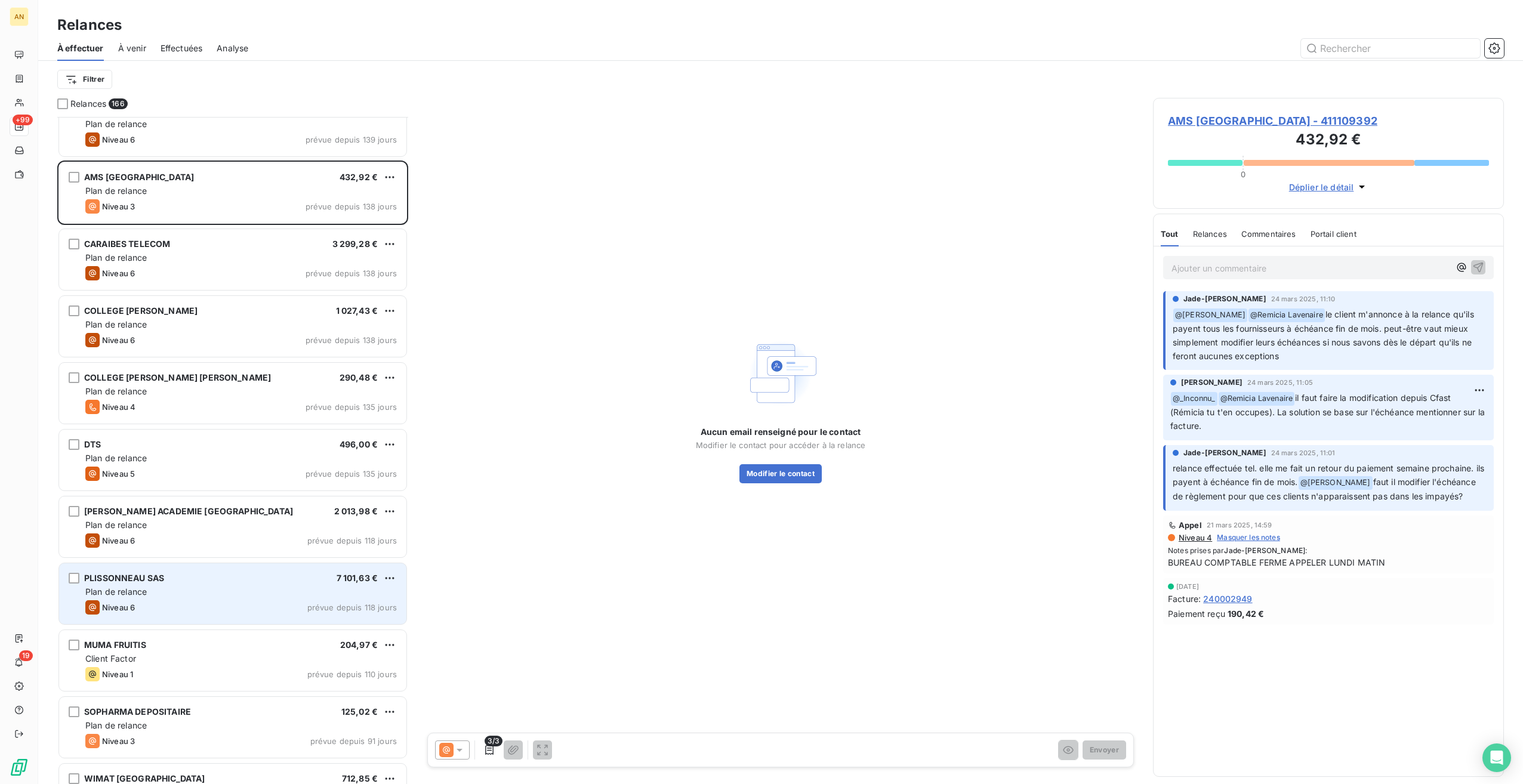
click at [241, 598] on div "PLISSONNEAU SAS 7 101,63 € Plan de relance Niveau 6 prévue depuis 118 jours" at bounding box center [233, 593] width 348 height 61
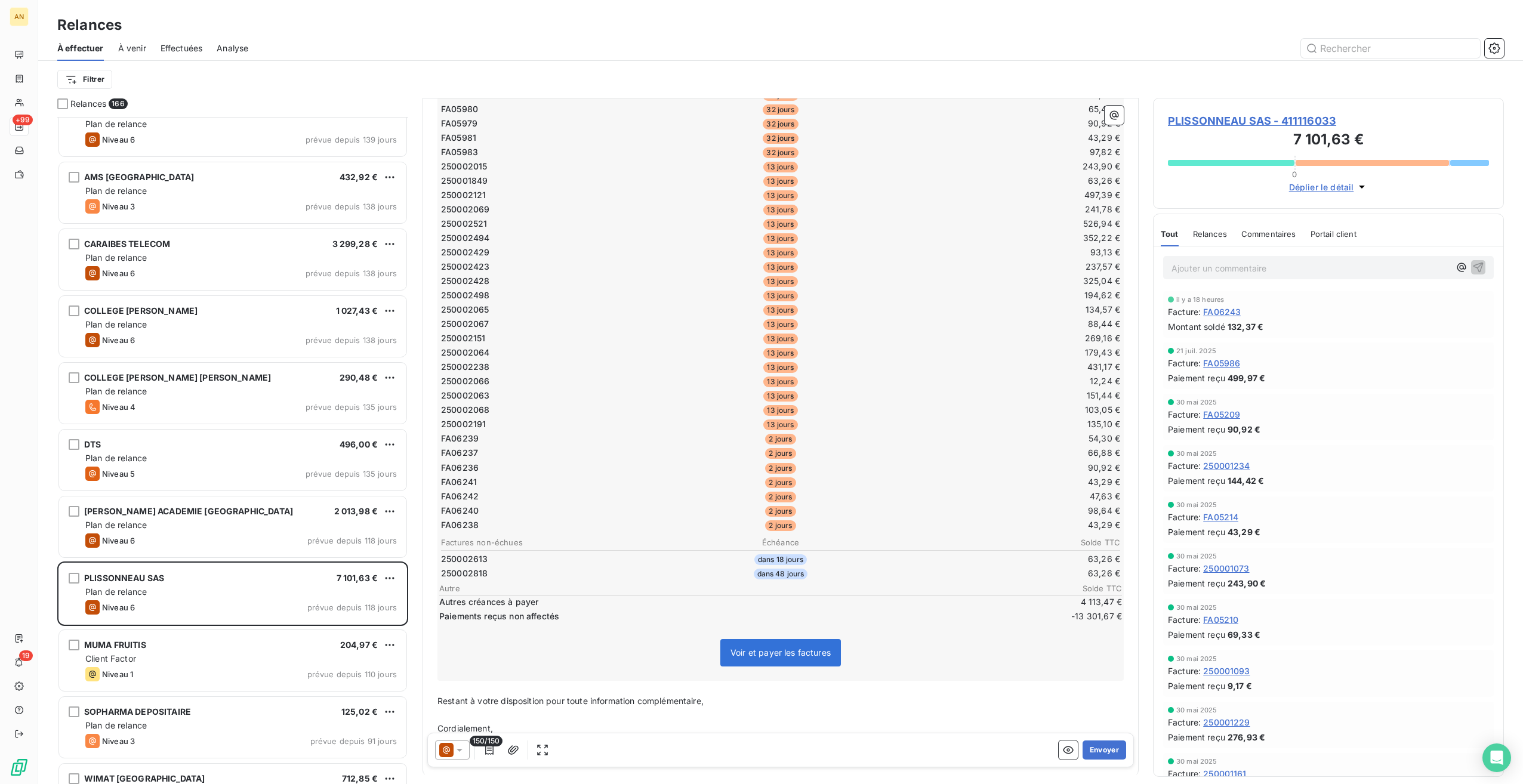
scroll to position [1417, 0]
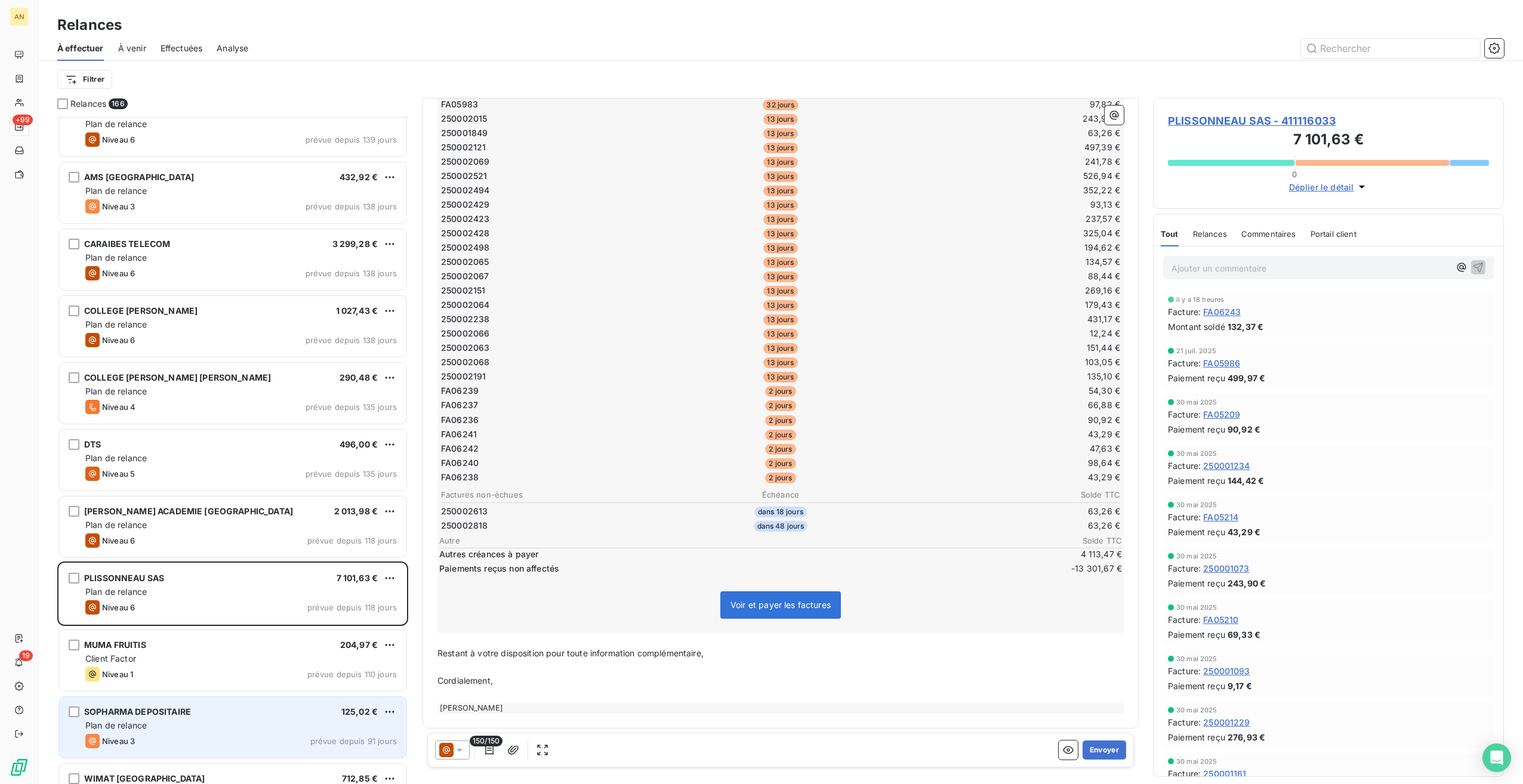
click at [233, 715] on div "SOPHARMA DEPOSITAIRE 125,02 €" at bounding box center [241, 711] width 312 height 11
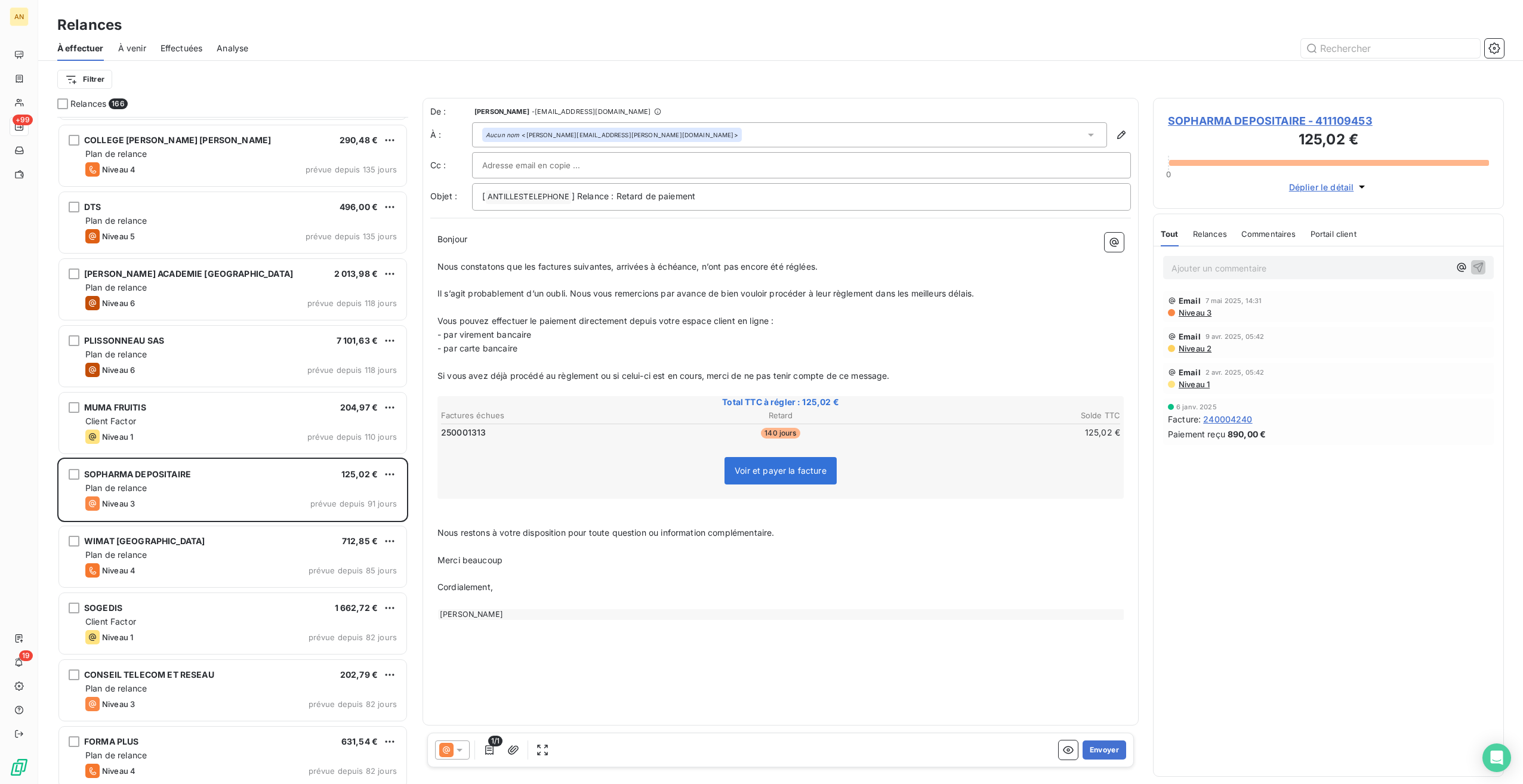
scroll to position [596, 0]
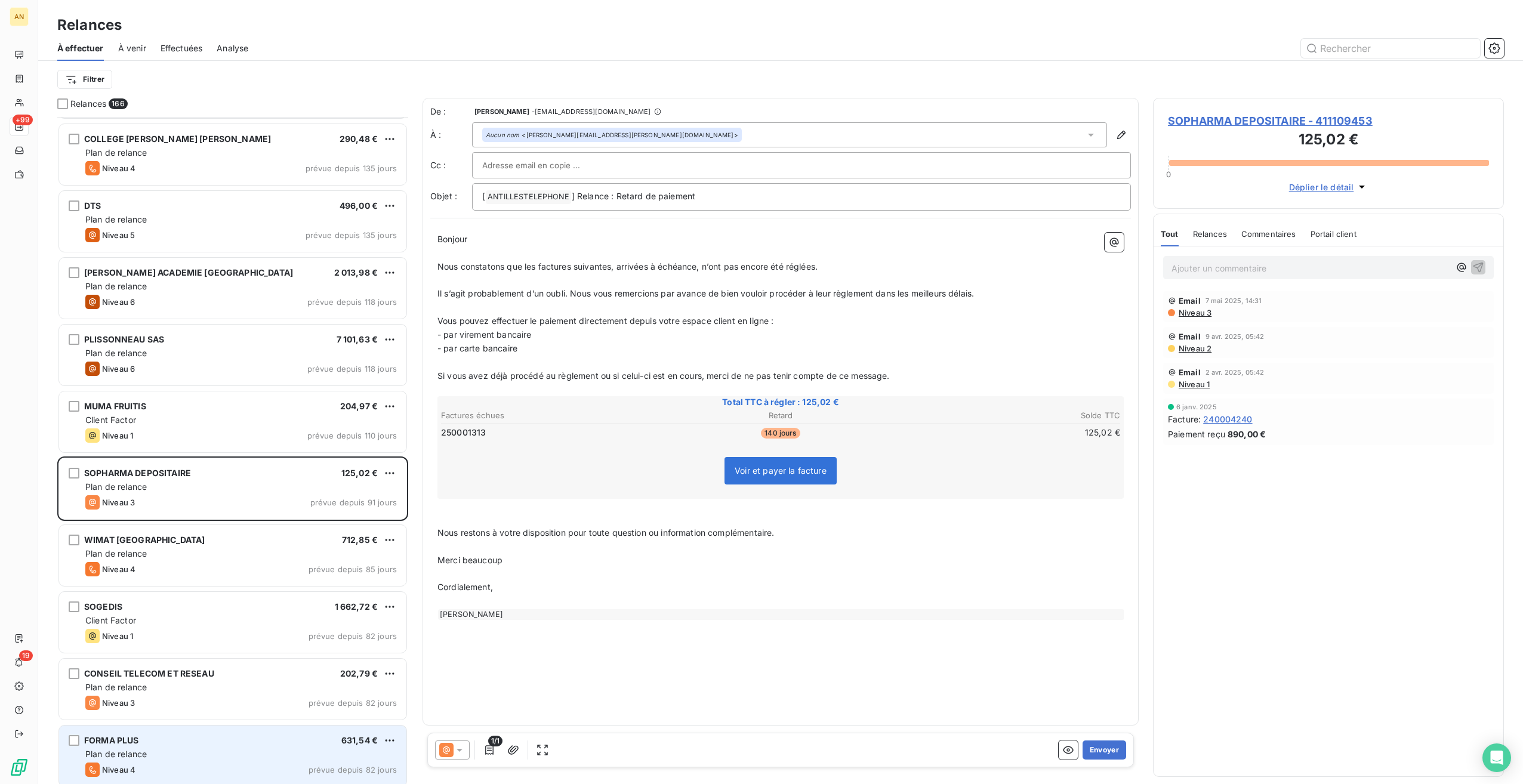
click at [287, 751] on div "Plan de relance" at bounding box center [241, 754] width 312 height 12
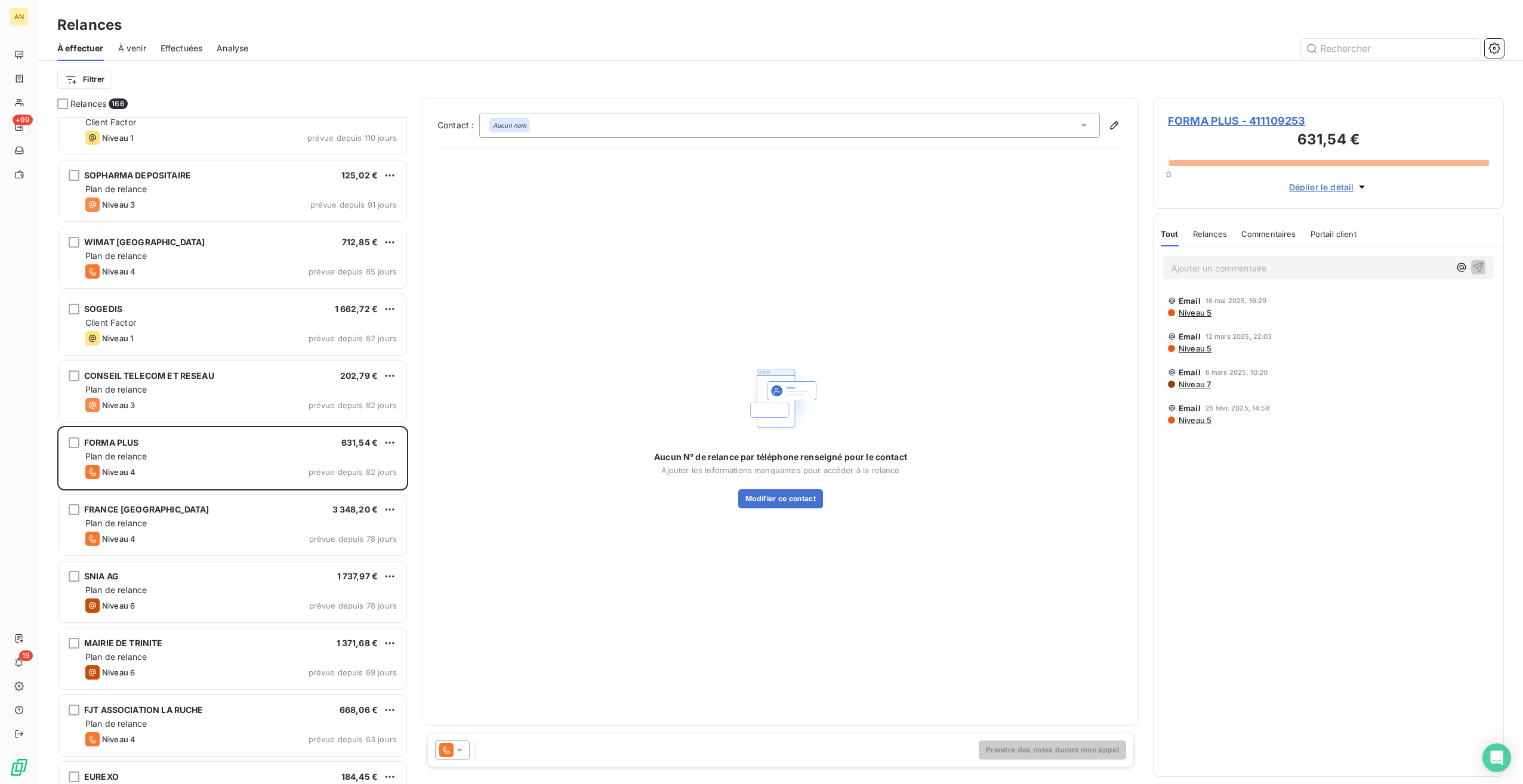
scroll to position [895, 0]
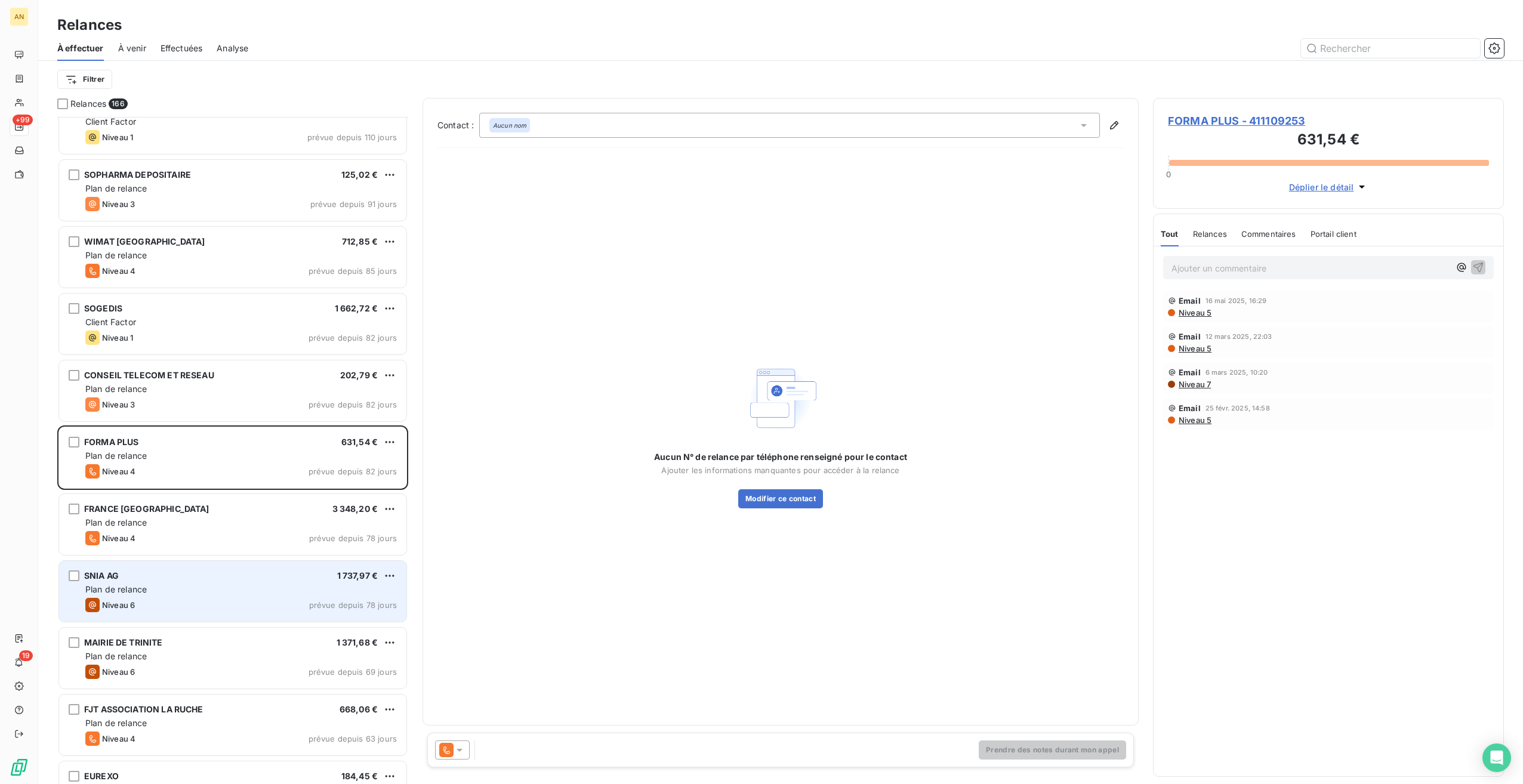
click at [277, 584] on div "Plan de relance" at bounding box center [241, 590] width 312 height 12
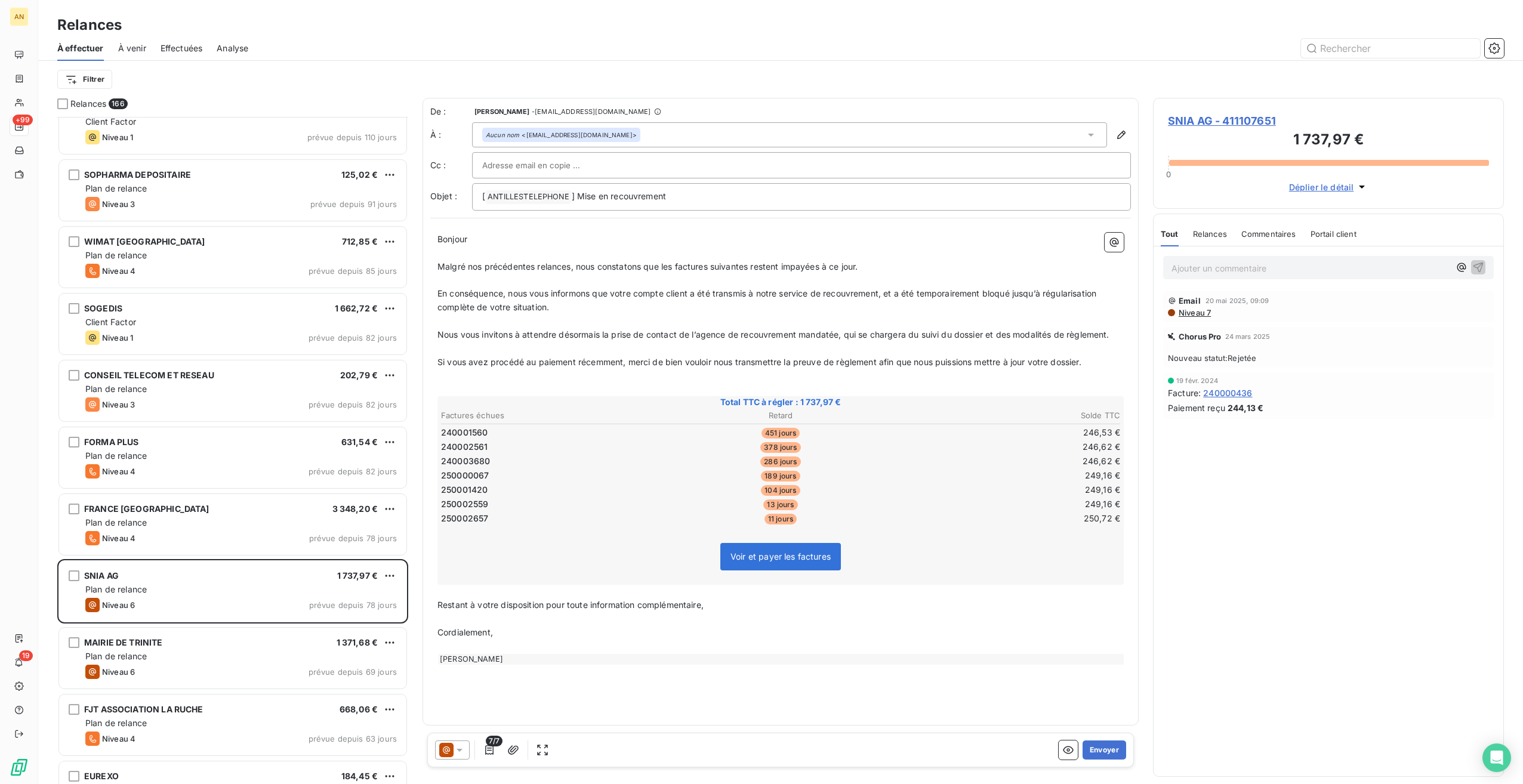
click at [1190, 121] on span "SNIA AG - 411107651" at bounding box center [1329, 121] width 321 height 16
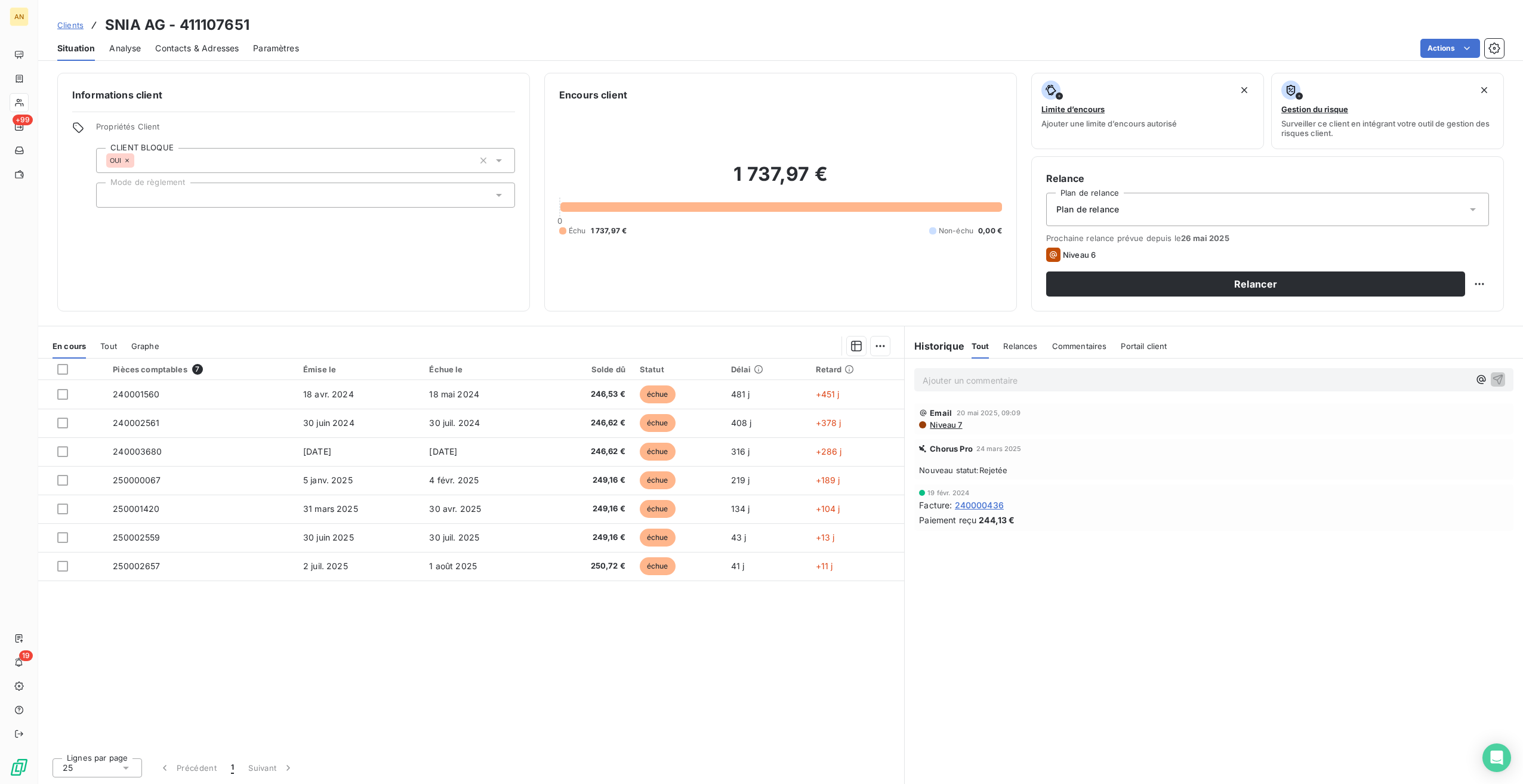
click at [183, 46] on span "Contacts & Adresses" at bounding box center [197, 49] width 83 height 12
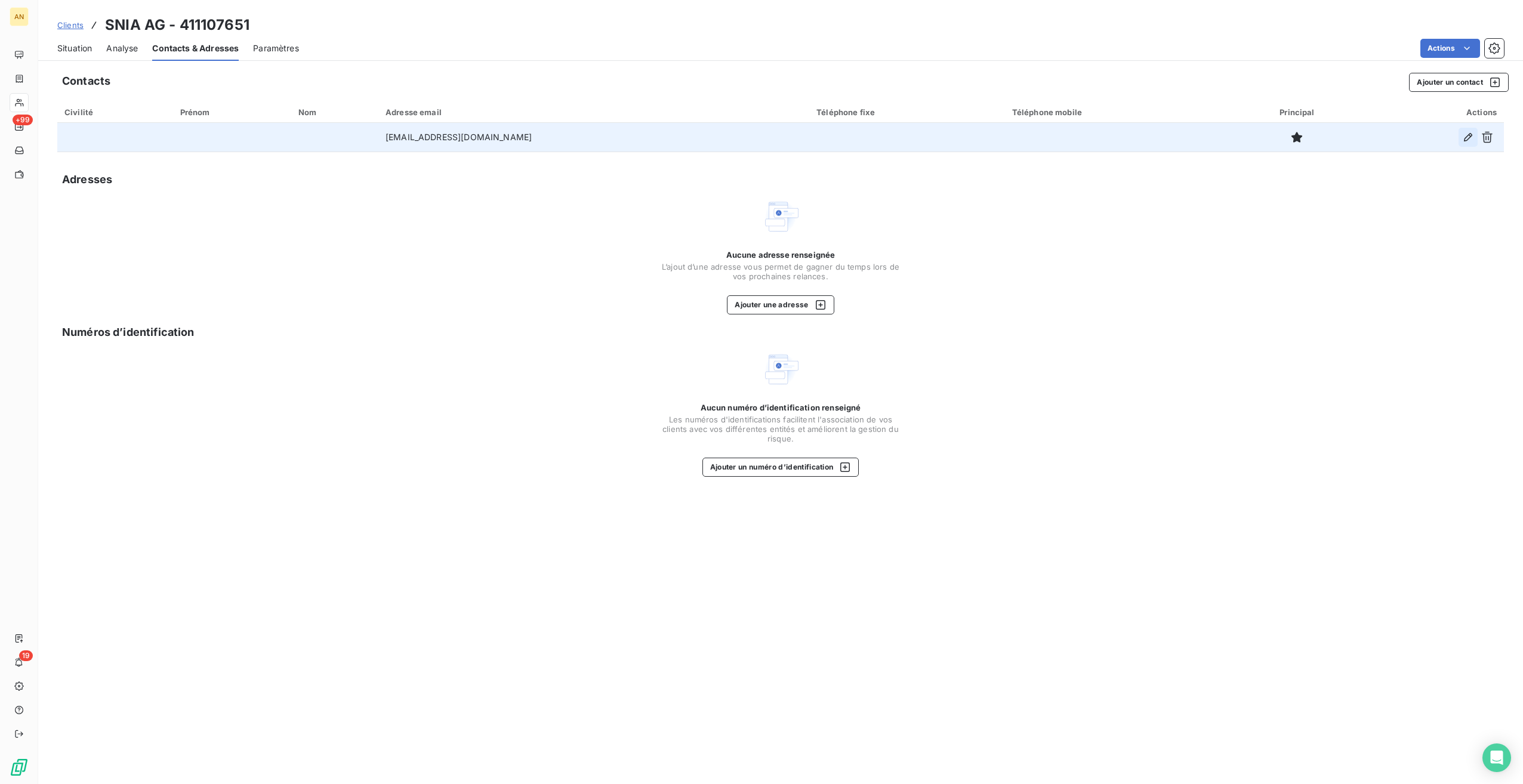
click at [1461, 140] on button "button" at bounding box center [1468, 137] width 19 height 19
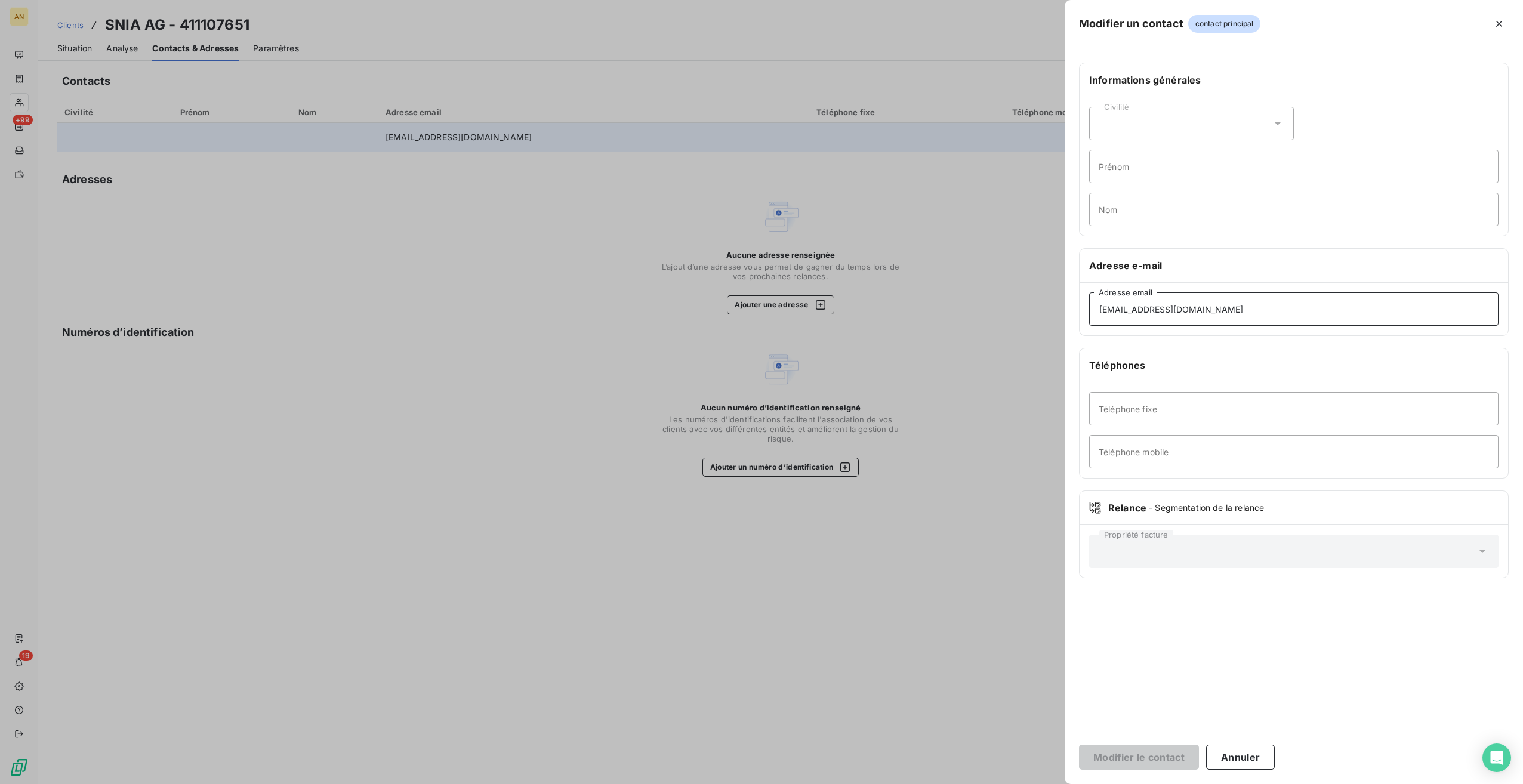
drag, startPoint x: 1232, startPoint y: 308, endPoint x: 925, endPoint y: 294, distance: 307.3
click at [954, 783] on div "Modifier un contact contact principal Informations générales Civilité Prénom No…" at bounding box center [762, 784] width 1523 height 0
paste input "[PERSON_NAME][EMAIL_ADDRESS][DOMAIN_NAME]"
type input "[PERSON_NAME][EMAIL_ADDRESS][DOMAIN_NAME]"
click at [1175, 755] on button "Modifier le contact" at bounding box center [1139, 757] width 120 height 25
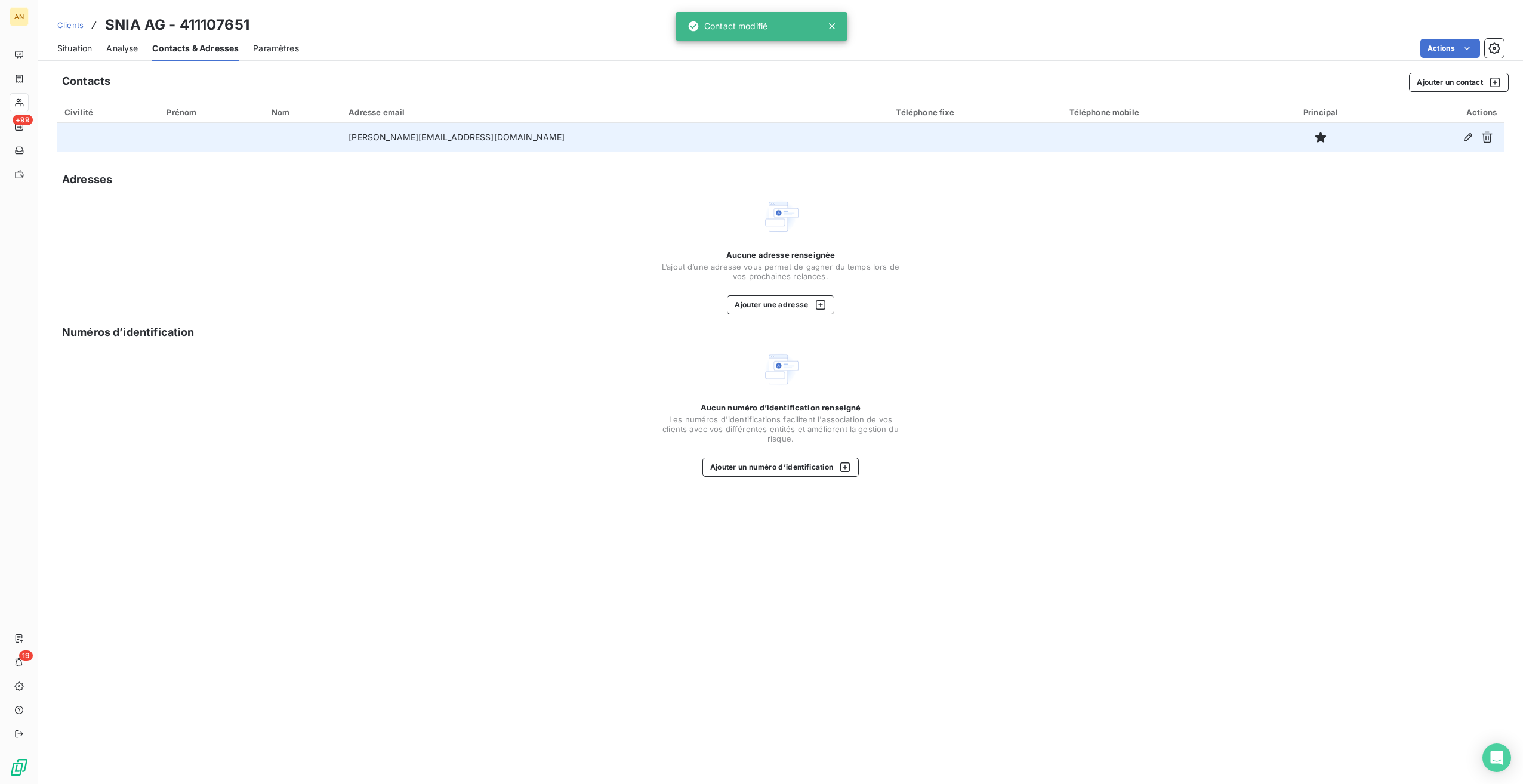
click at [63, 21] on span "Clients" at bounding box center [71, 25] width 27 height 10
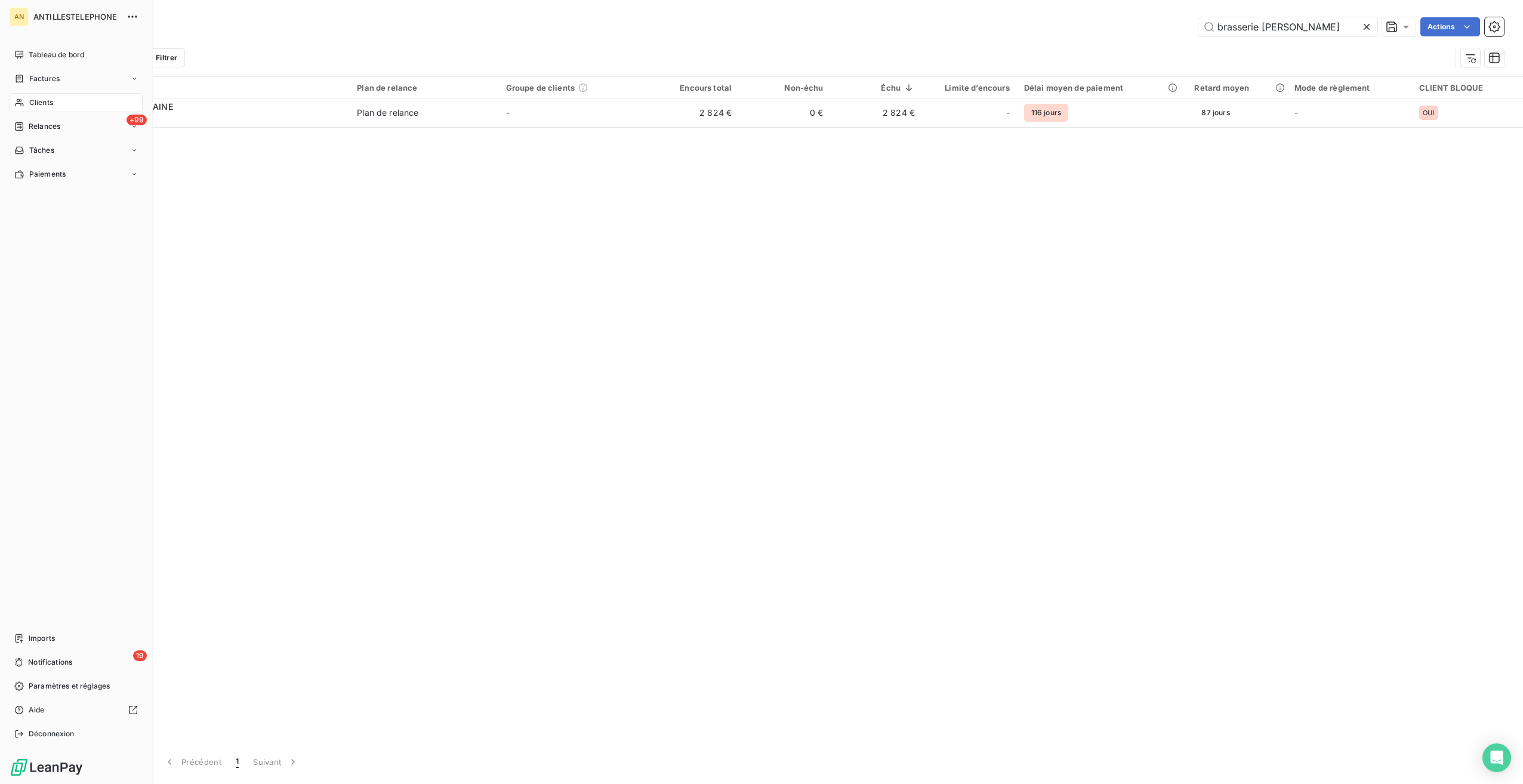
click at [21, 105] on icon at bounding box center [19, 102] width 10 height 10
click at [38, 130] on span "Relances" at bounding box center [44, 127] width 32 height 11
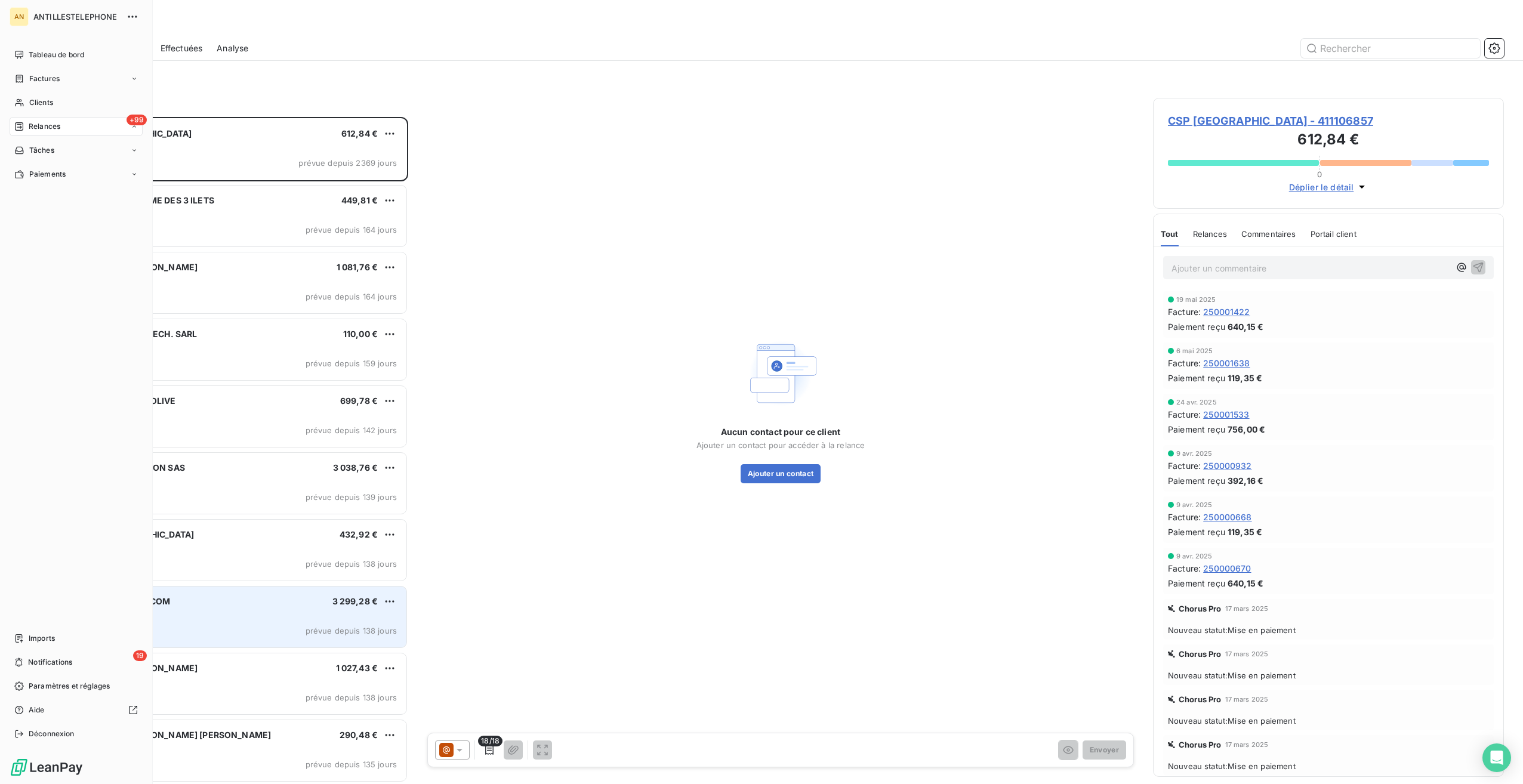
scroll to position [657, 342]
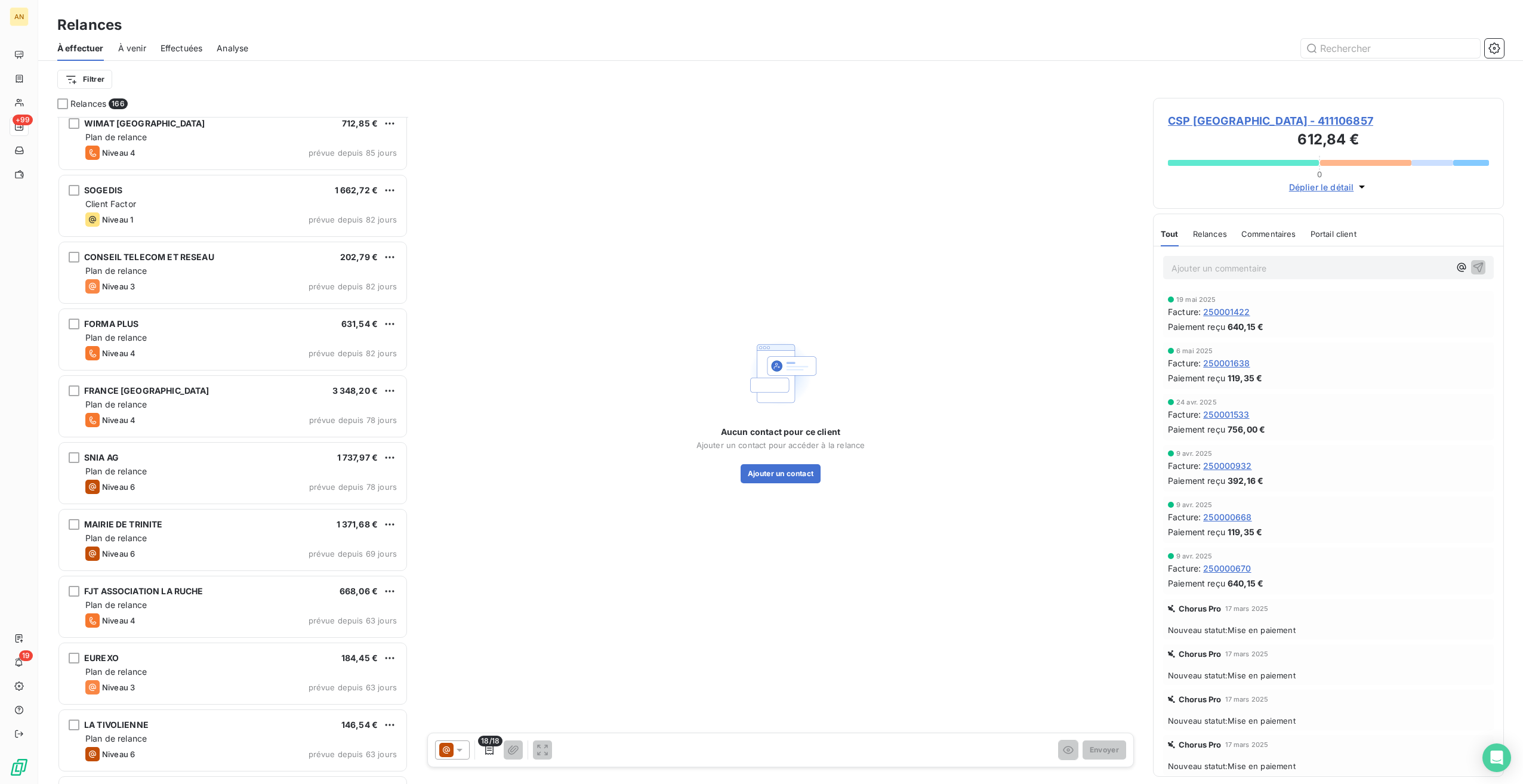
click at [159, 471] on div "SOPHARMA DEPOSITAIRE 125,02 € Plan de relance Niveau 3 prévue depuis 91 jours W…" at bounding box center [233, 451] width 351 height 667
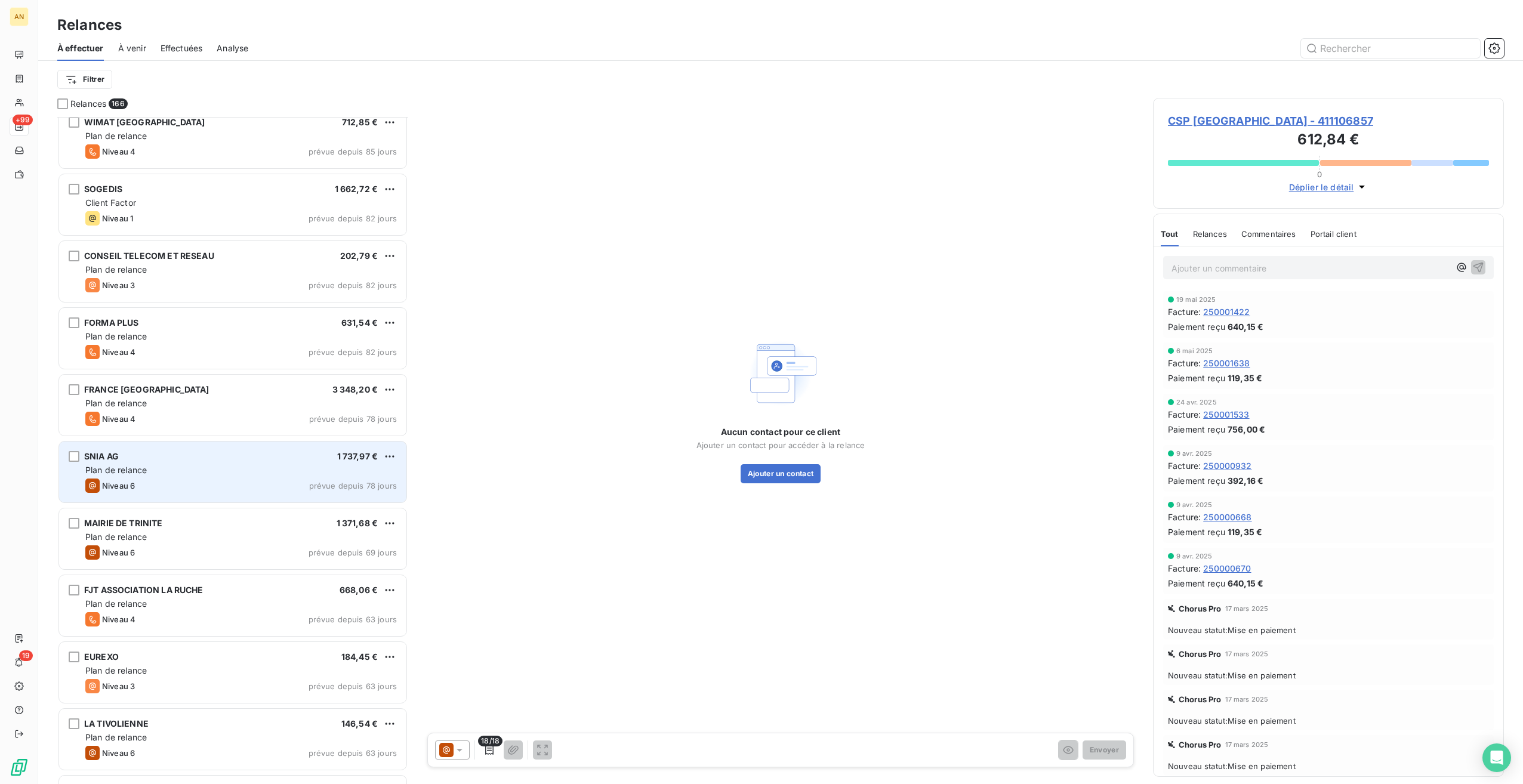
click at [118, 458] on span "SNIA AG" at bounding box center [101, 456] width 35 height 10
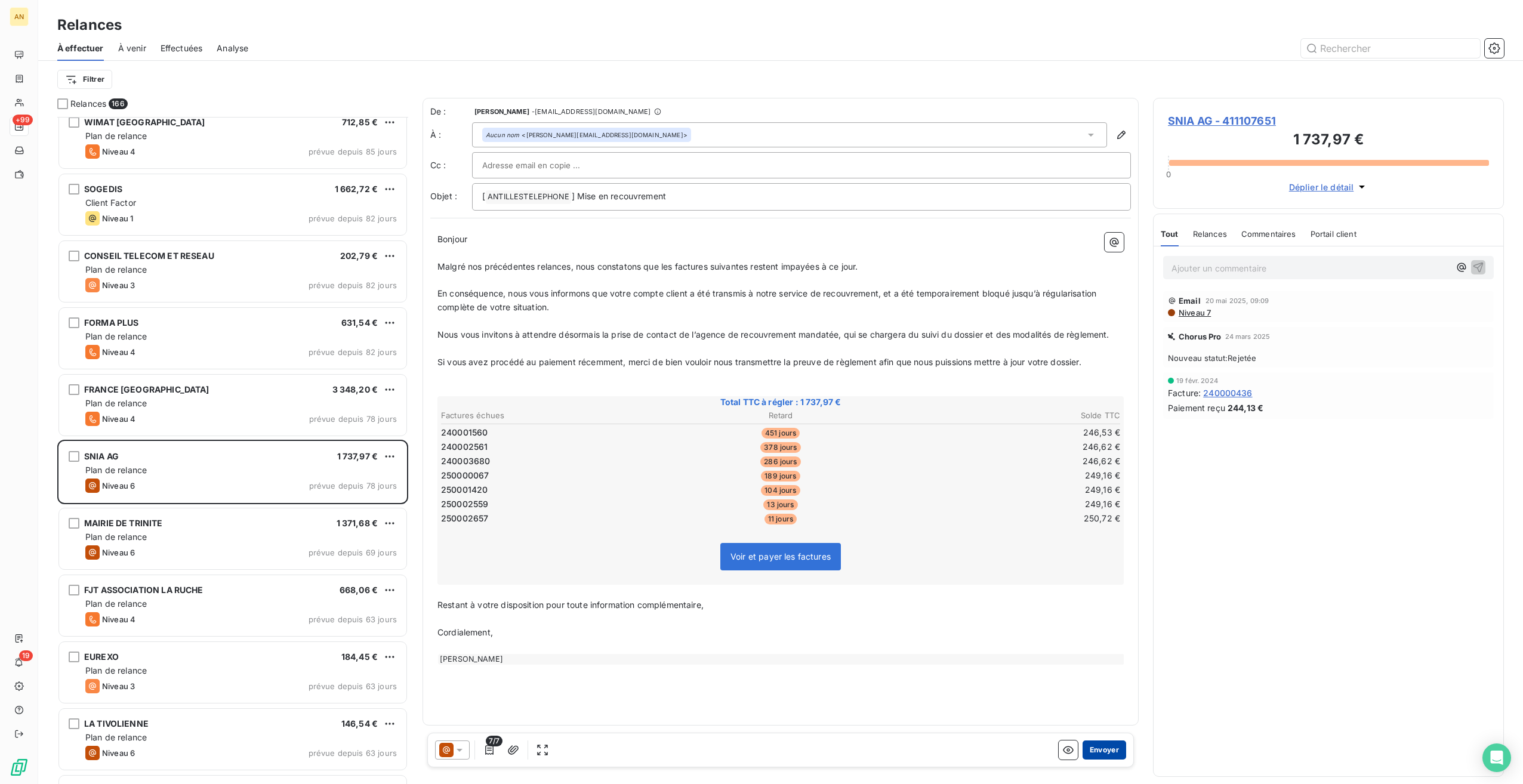
click at [1121, 752] on button "Envoyer" at bounding box center [1104, 750] width 43 height 19
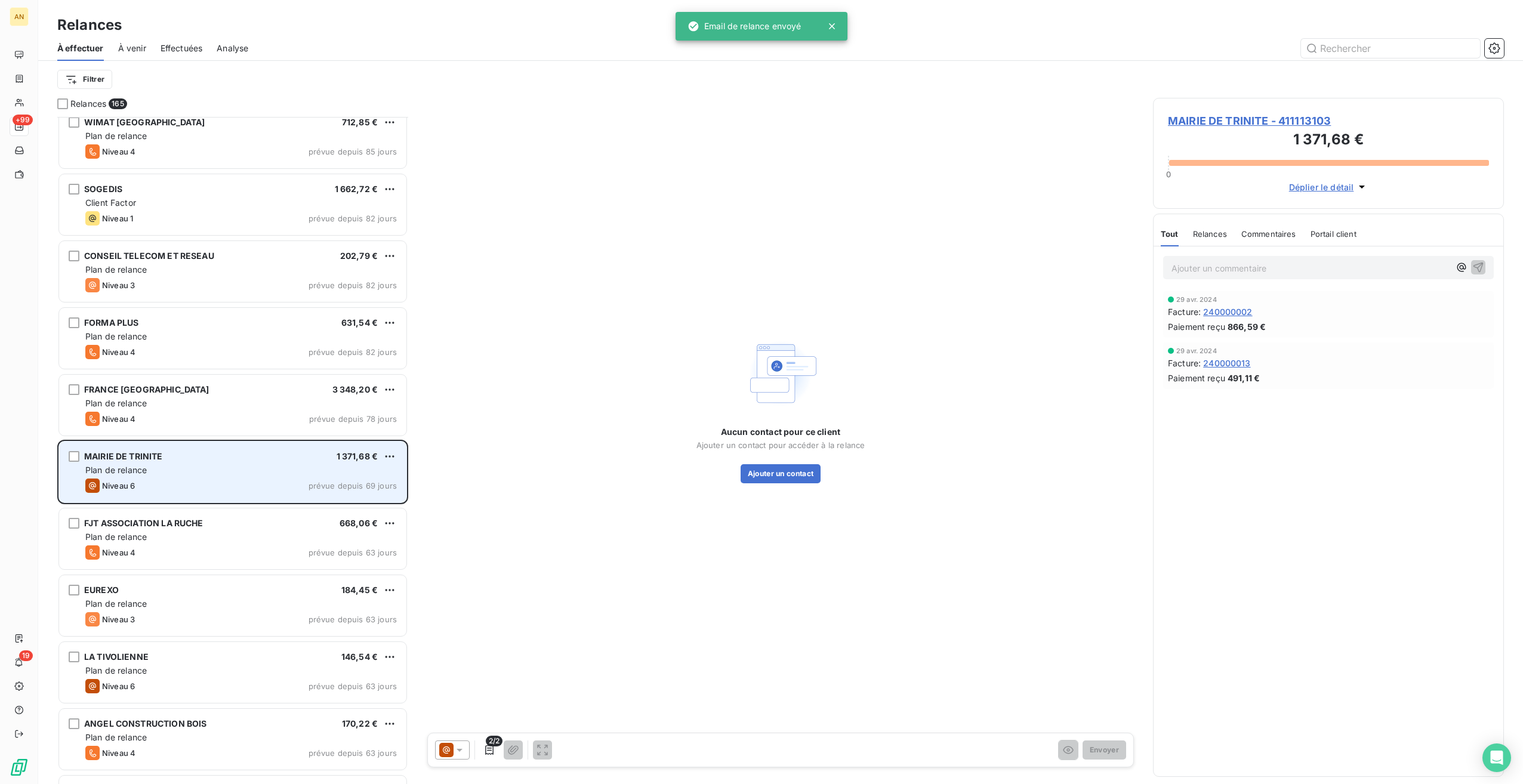
click at [205, 471] on div "Plan de relance" at bounding box center [241, 470] width 312 height 12
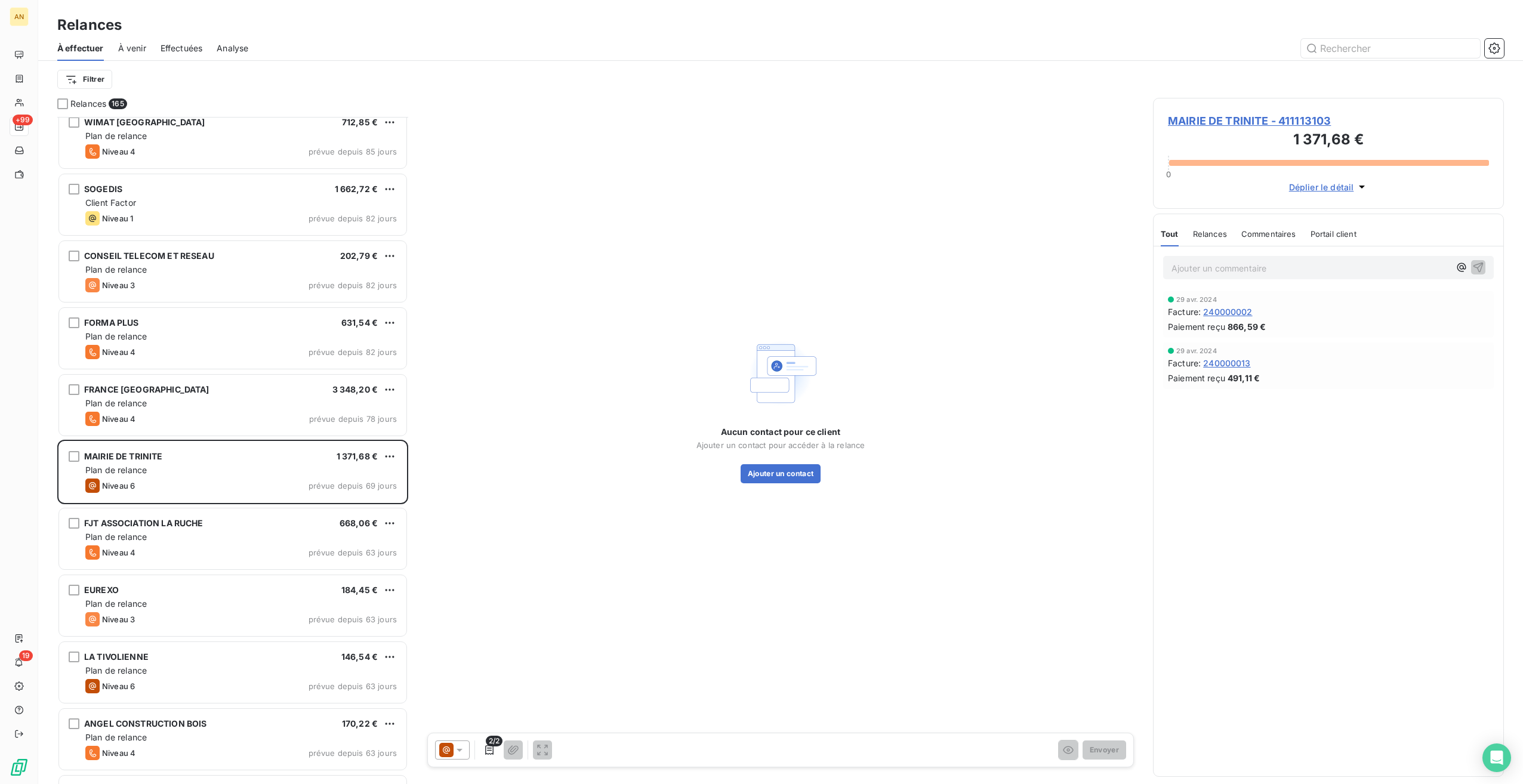
click at [1193, 119] on span "MAIRIE DE TRINITE - 411113103" at bounding box center [1329, 121] width 321 height 16
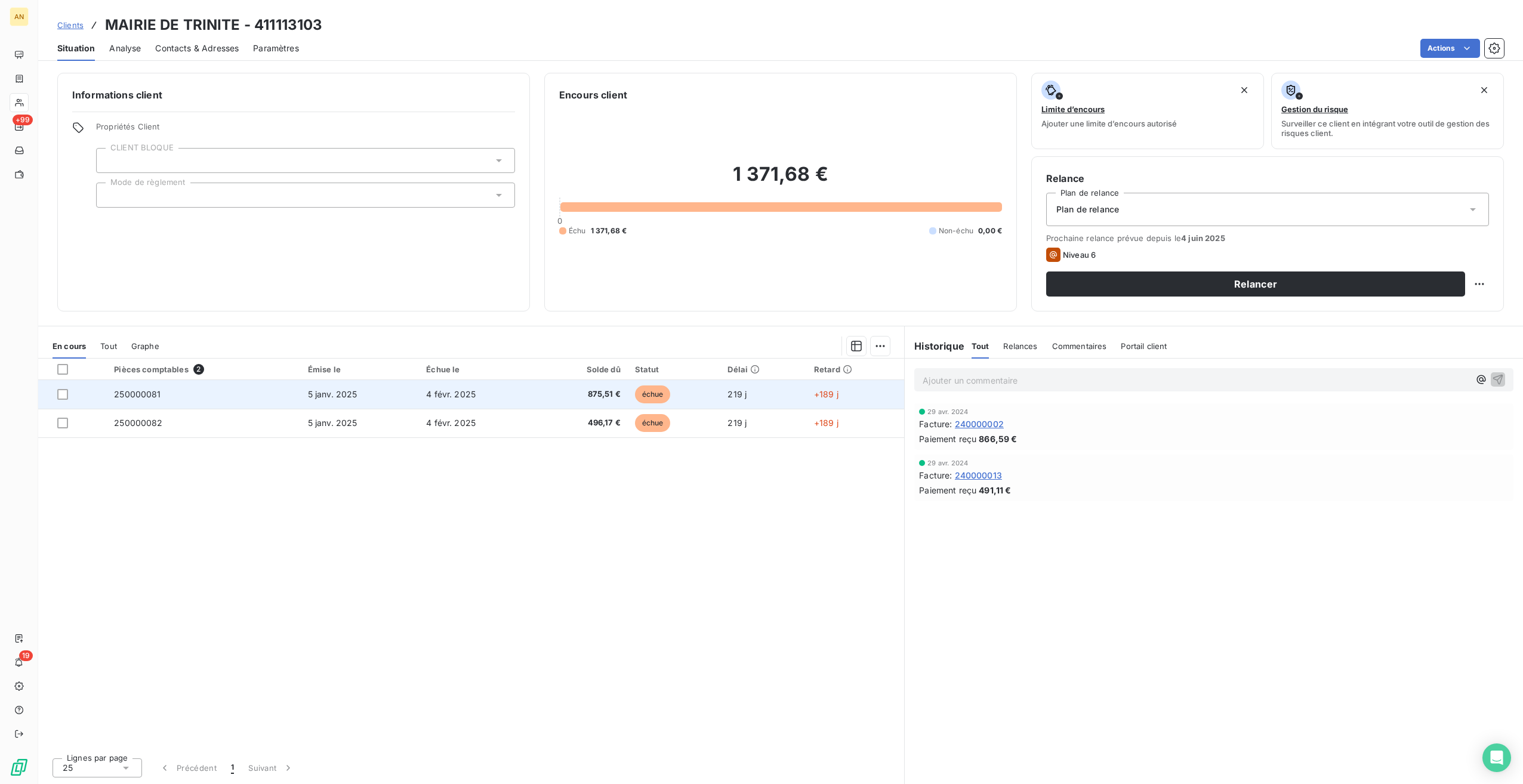
click at [454, 405] on td "4 févr. 2025" at bounding box center [478, 394] width 119 height 29
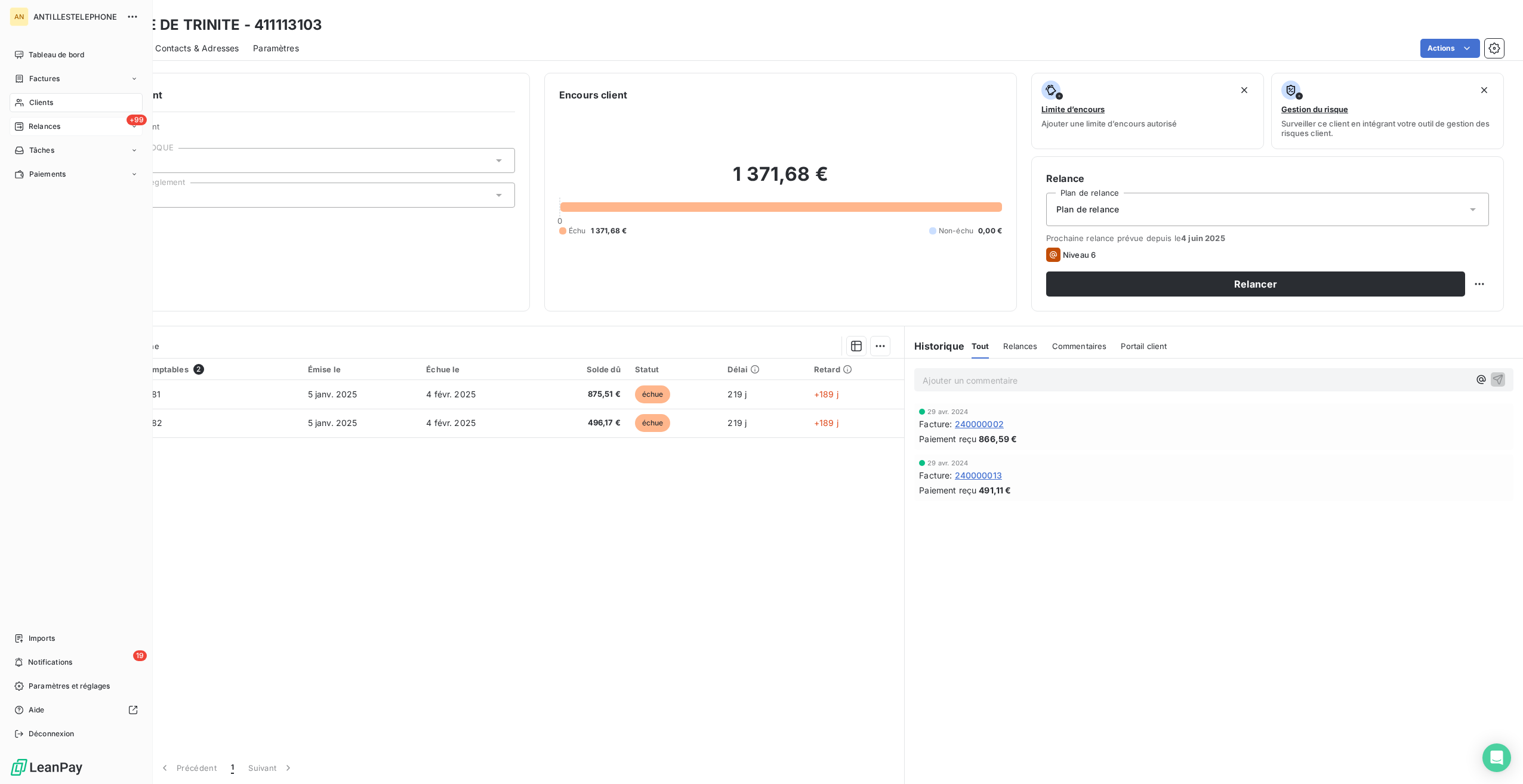
click at [41, 127] on span "Relances" at bounding box center [44, 127] width 32 height 11
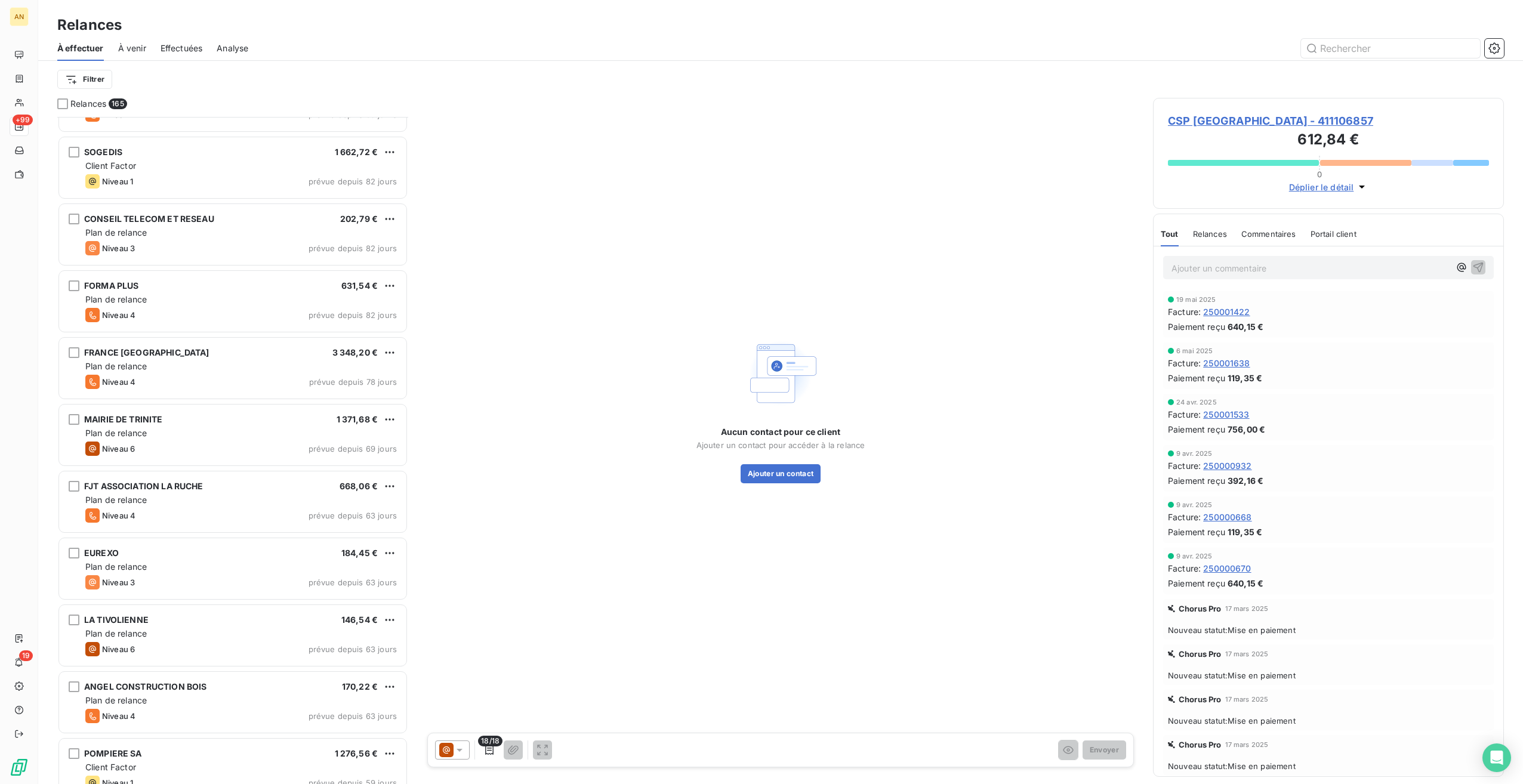
scroll to position [1051, 0]
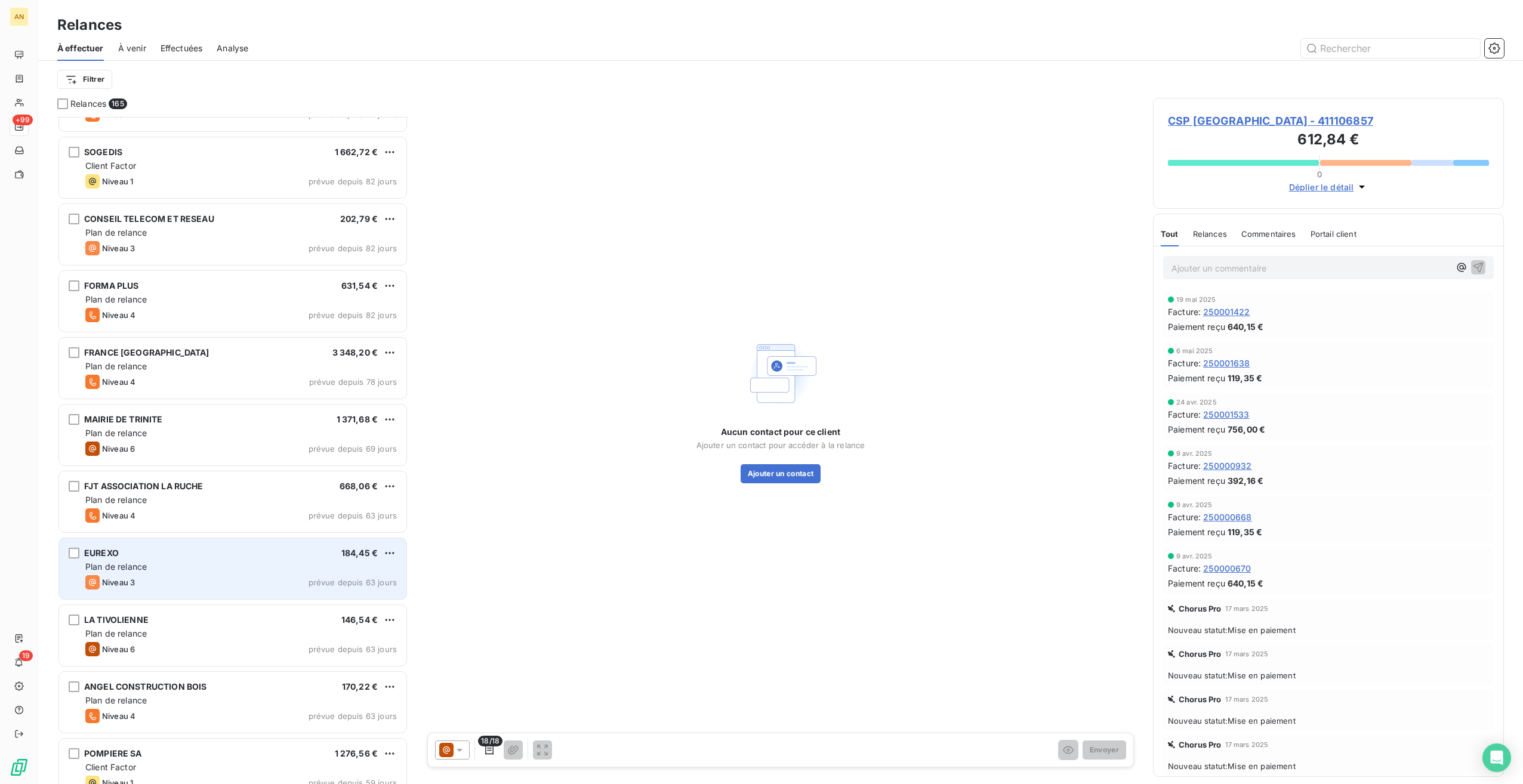
click at [150, 553] on div "EUREXO 184,45 €" at bounding box center [241, 553] width 312 height 11
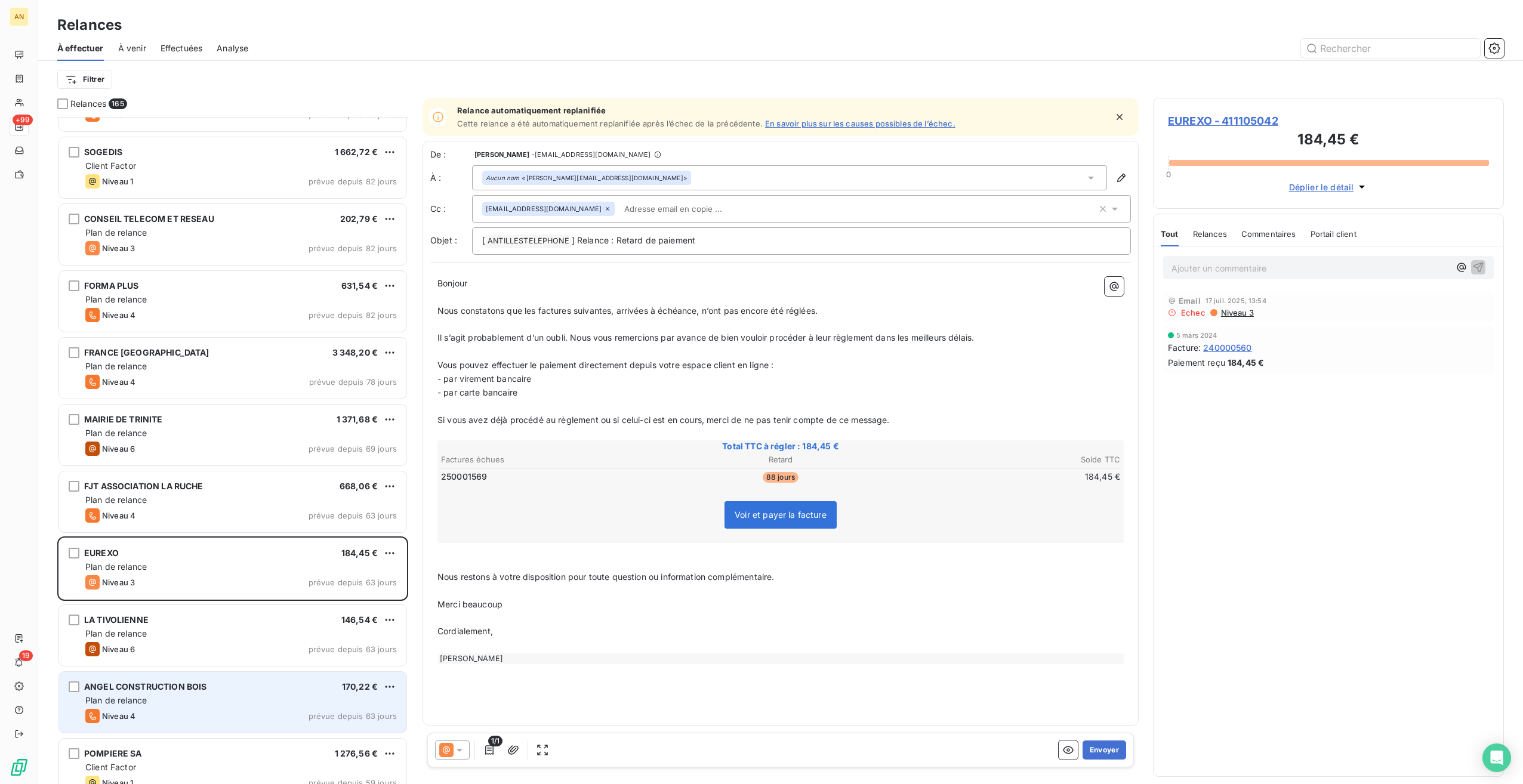
click at [156, 722] on div "ANGEL CONSTRUCTION BOIS 170,22 € Plan de relance Niveau 4 prévue depuis 63 jours" at bounding box center [233, 702] width 348 height 61
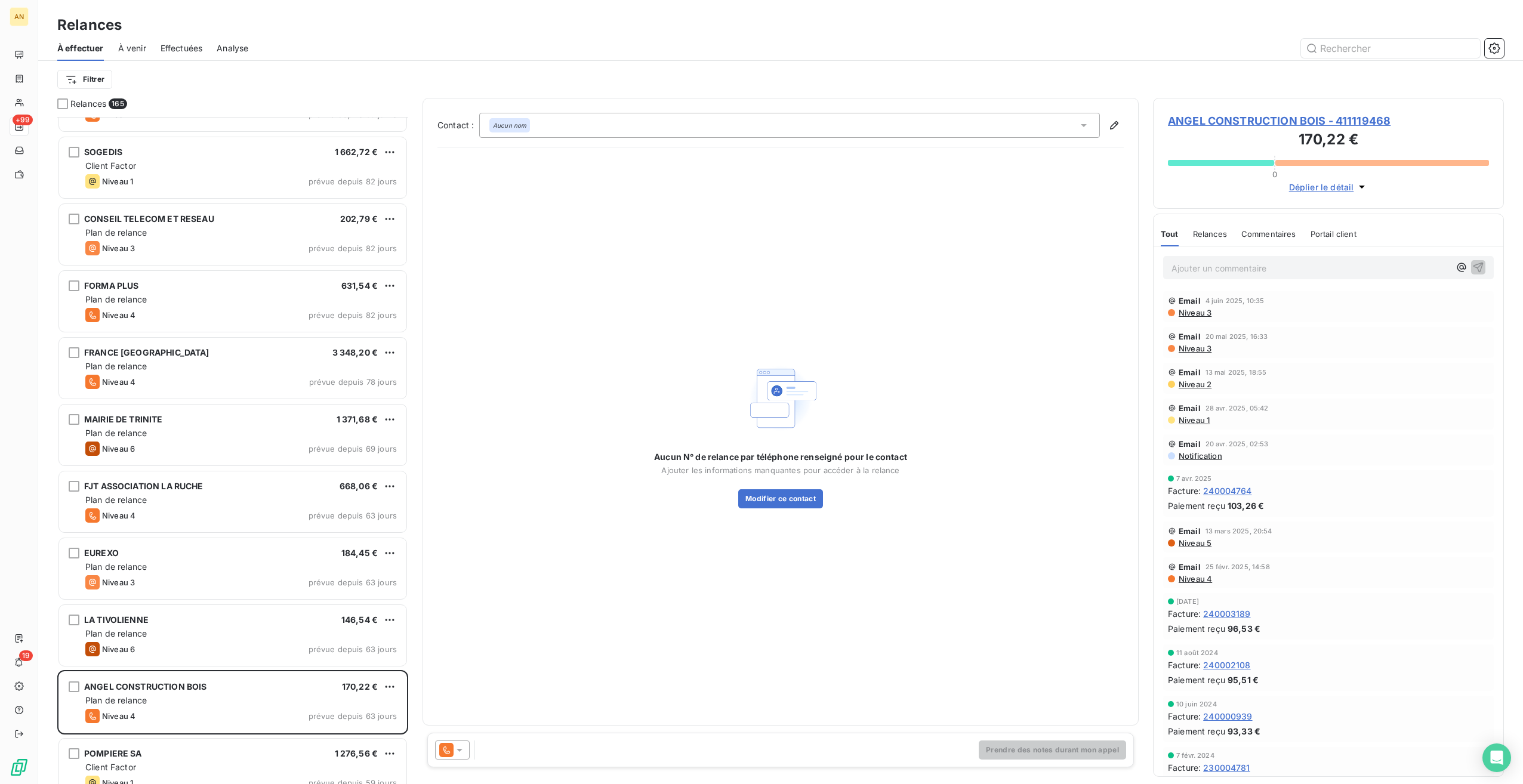
click at [1318, 119] on span "ANGEL CONSTRUCTION BOIS - 411119468" at bounding box center [1329, 121] width 321 height 16
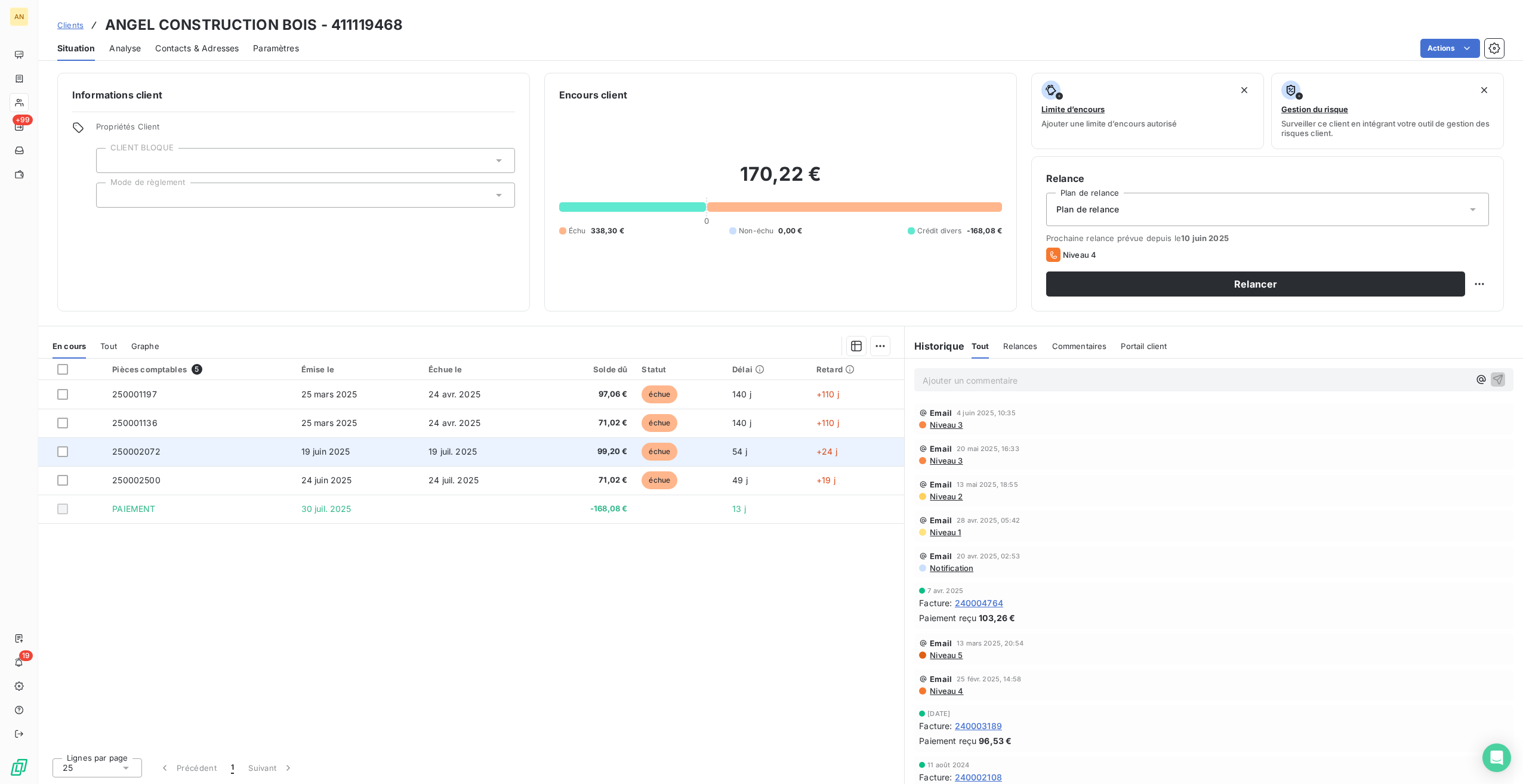
click at [500, 448] on td "19 juil. 2025" at bounding box center [481, 451] width 120 height 29
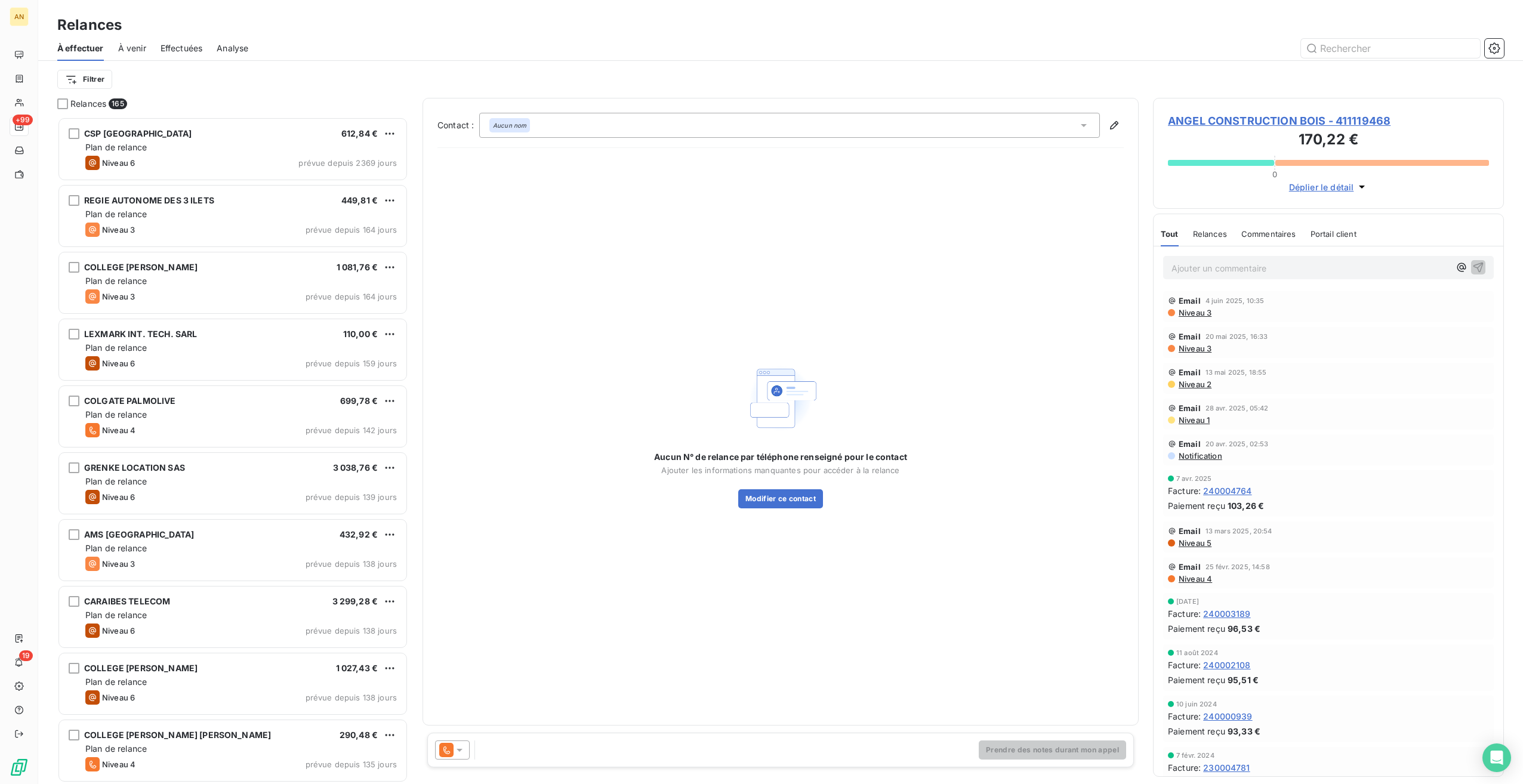
scroll to position [657, 342]
click at [464, 749] on icon at bounding box center [460, 750] width 12 height 12
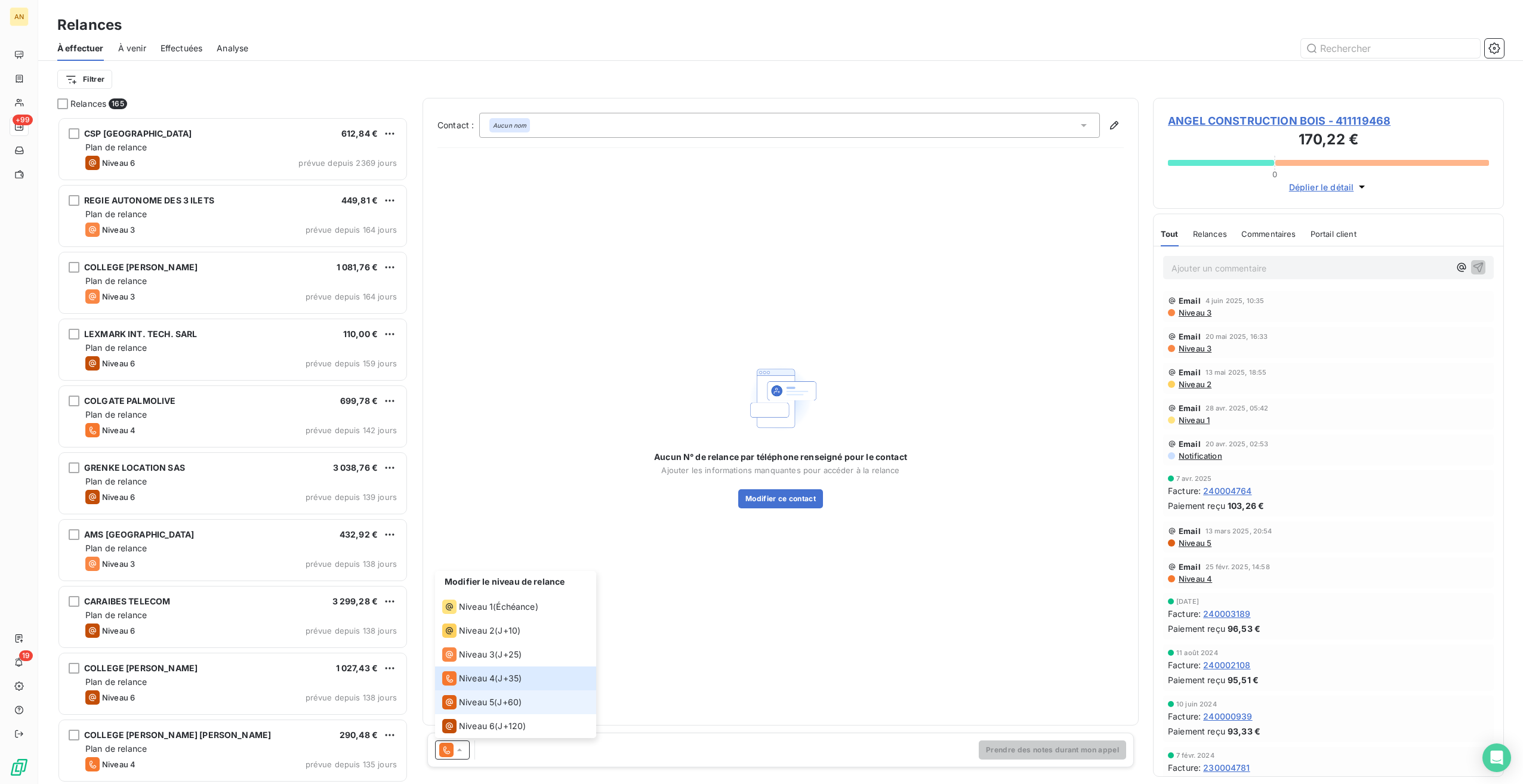
click at [488, 700] on span "Niveau 5" at bounding box center [476, 702] width 35 height 12
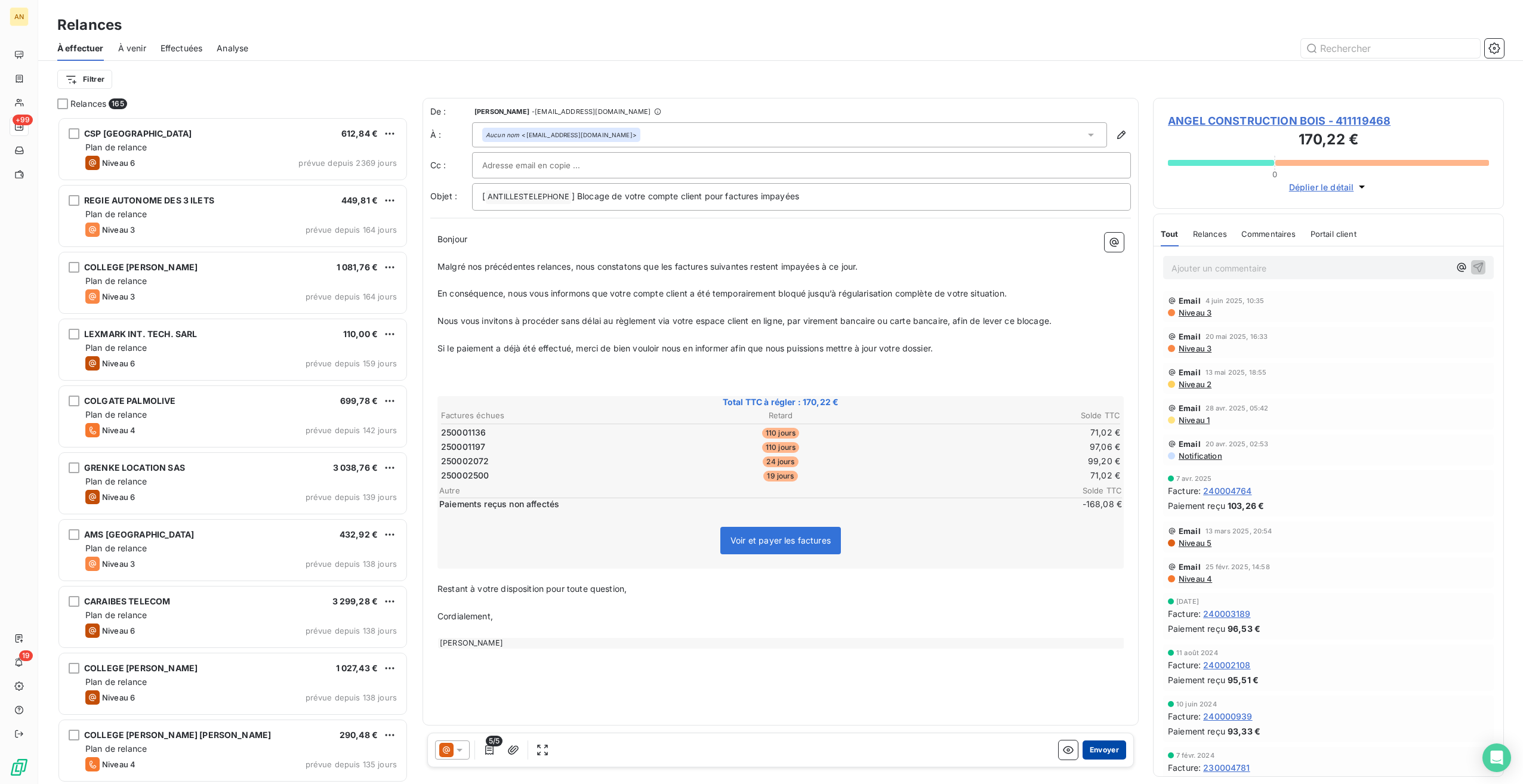
click at [1100, 750] on button "Envoyer" at bounding box center [1104, 750] width 43 height 19
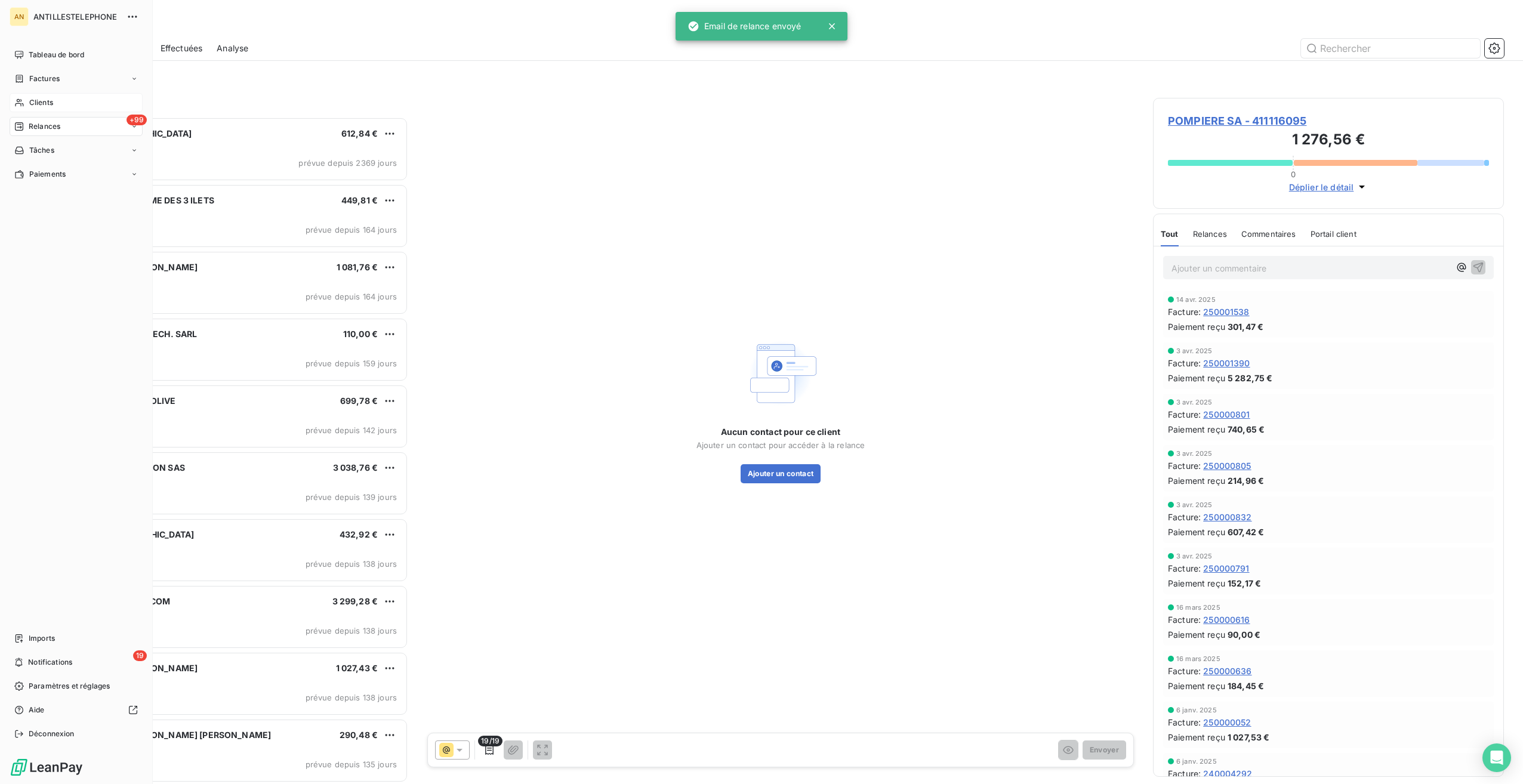
drag, startPoint x: 44, startPoint y: 107, endPoint x: 51, endPoint y: 106, distance: 7.1
click at [44, 107] on span "Clients" at bounding box center [41, 102] width 24 height 11
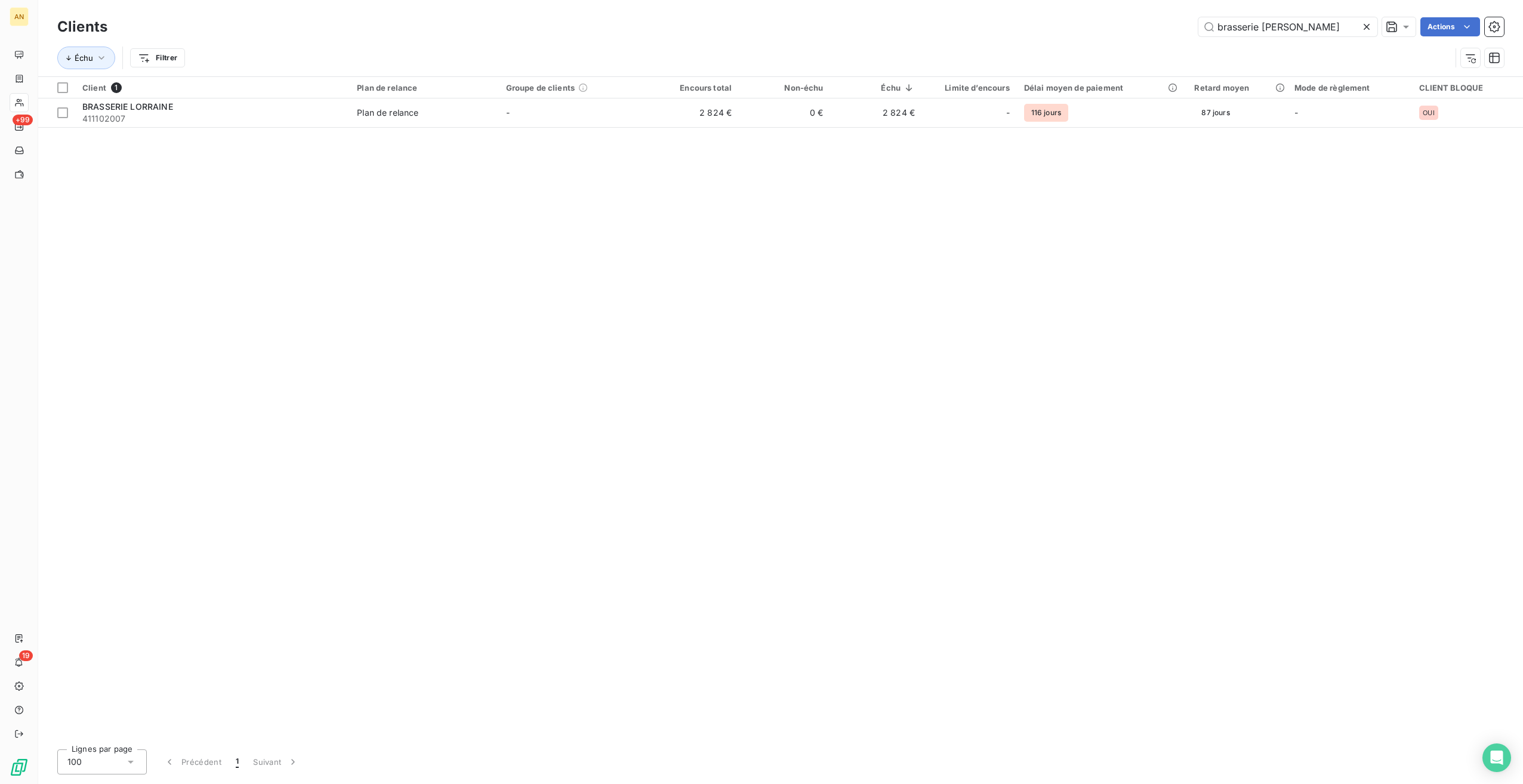
drag, startPoint x: 1317, startPoint y: 28, endPoint x: 1106, endPoint y: 24, distance: 211.0
click at [1106, 24] on div "brasserie [PERSON_NAME] Actions" at bounding box center [812, 27] width 1382 height 19
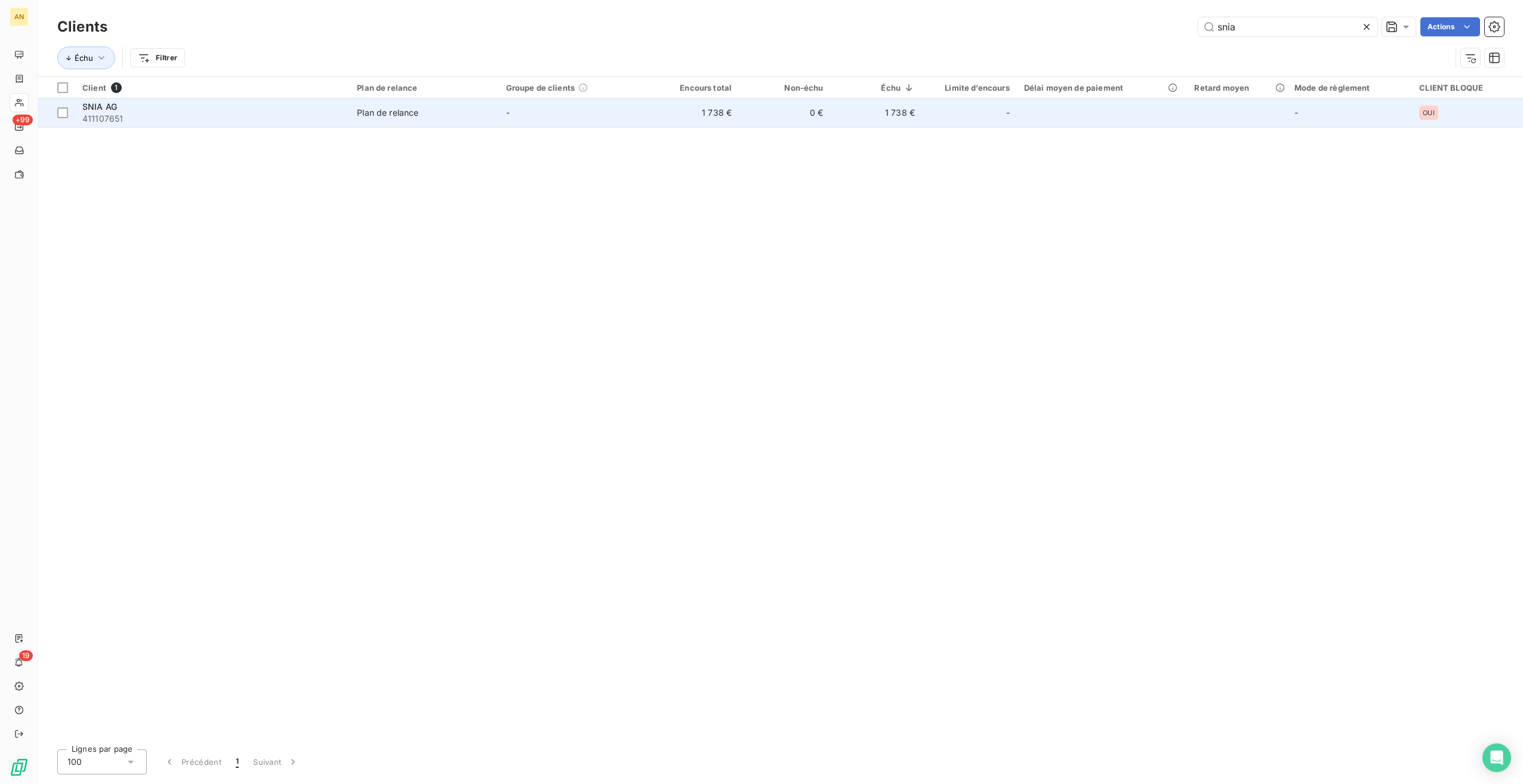
type input "snia"
click at [658, 119] on td "1 738 €" at bounding box center [693, 113] width 91 height 29
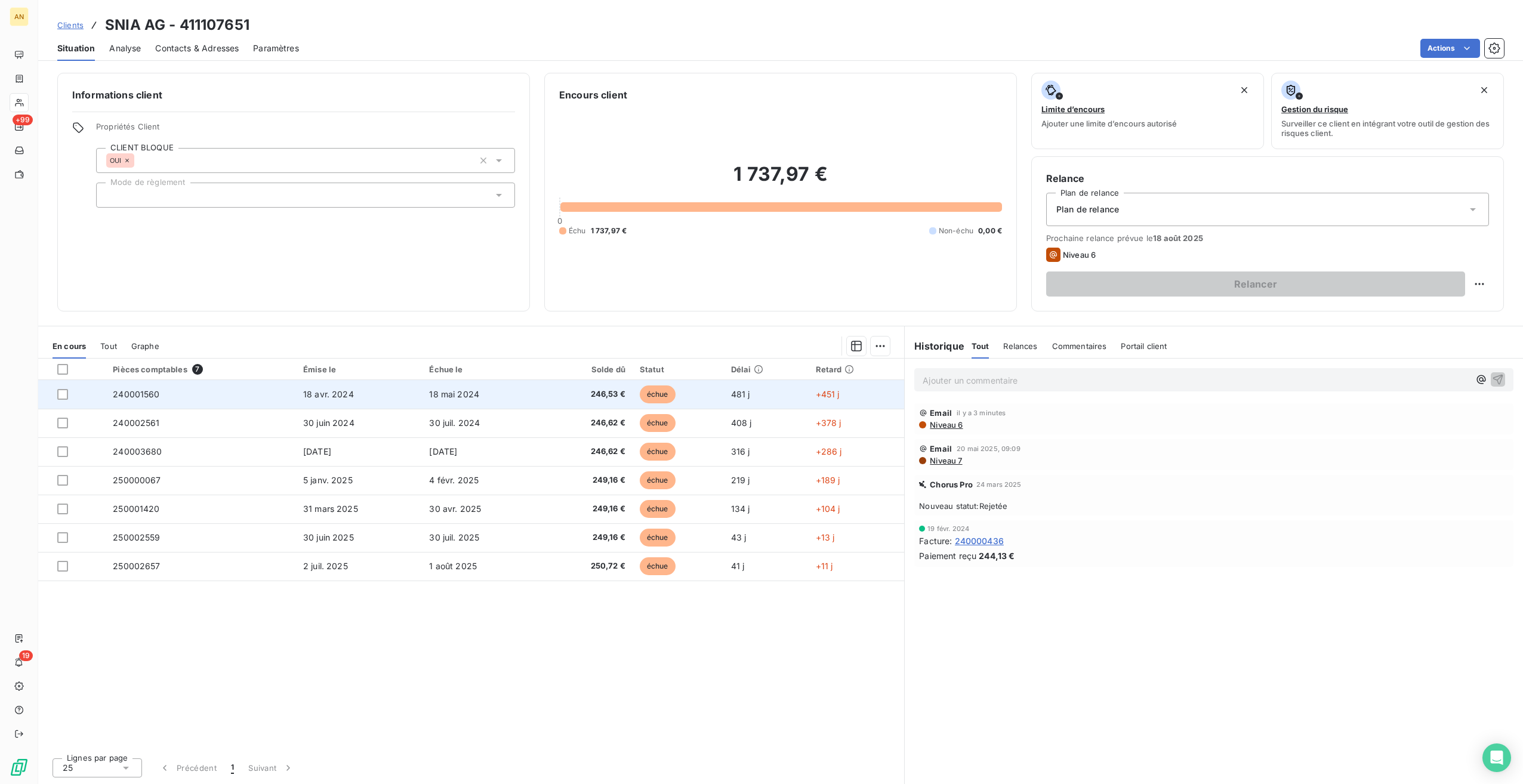
click at [284, 397] on td "240001560" at bounding box center [200, 394] width 191 height 29
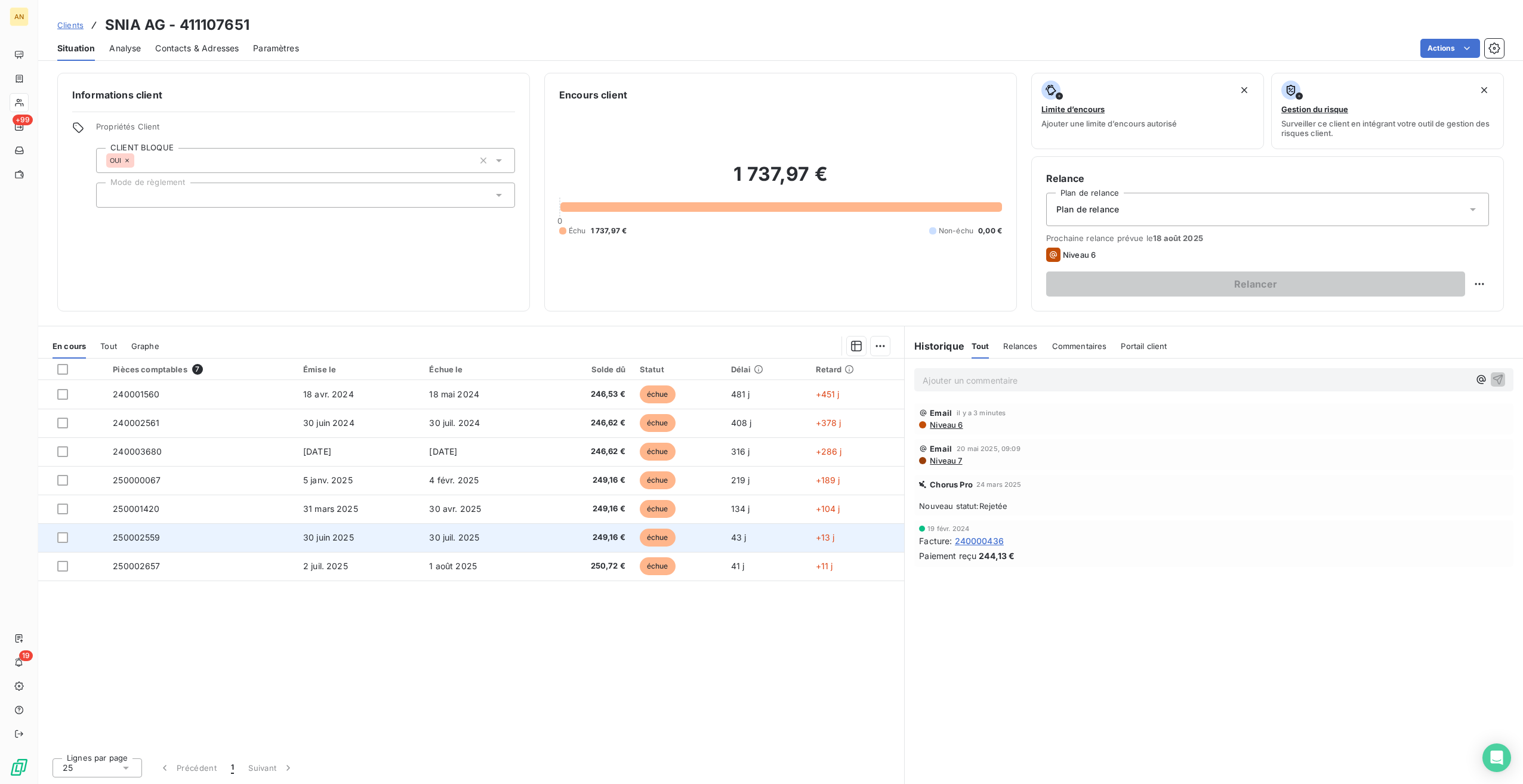
click at [217, 525] on td "250002559" at bounding box center [200, 537] width 191 height 29
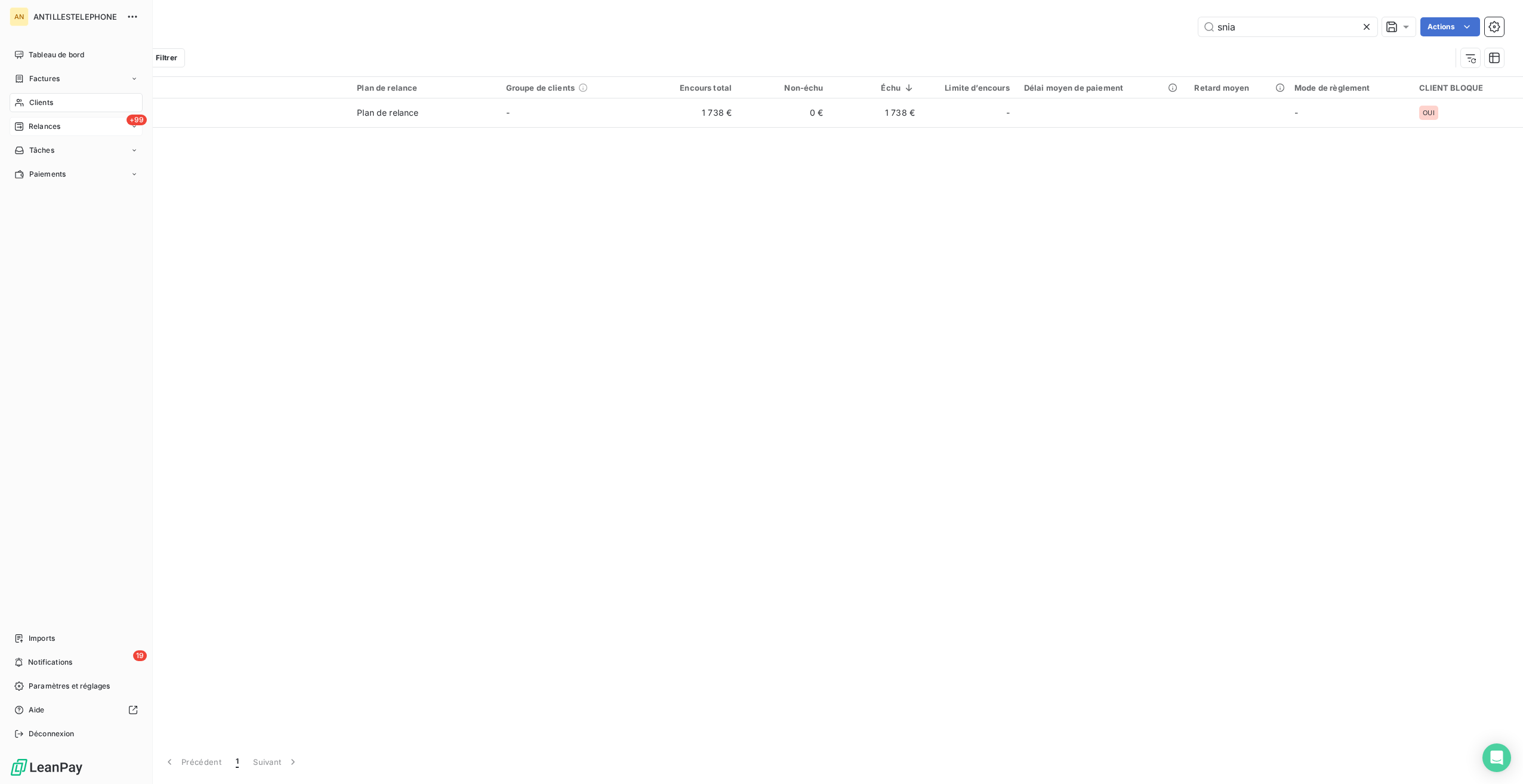
click at [49, 132] on div "+99 Relances" at bounding box center [76, 127] width 133 height 19
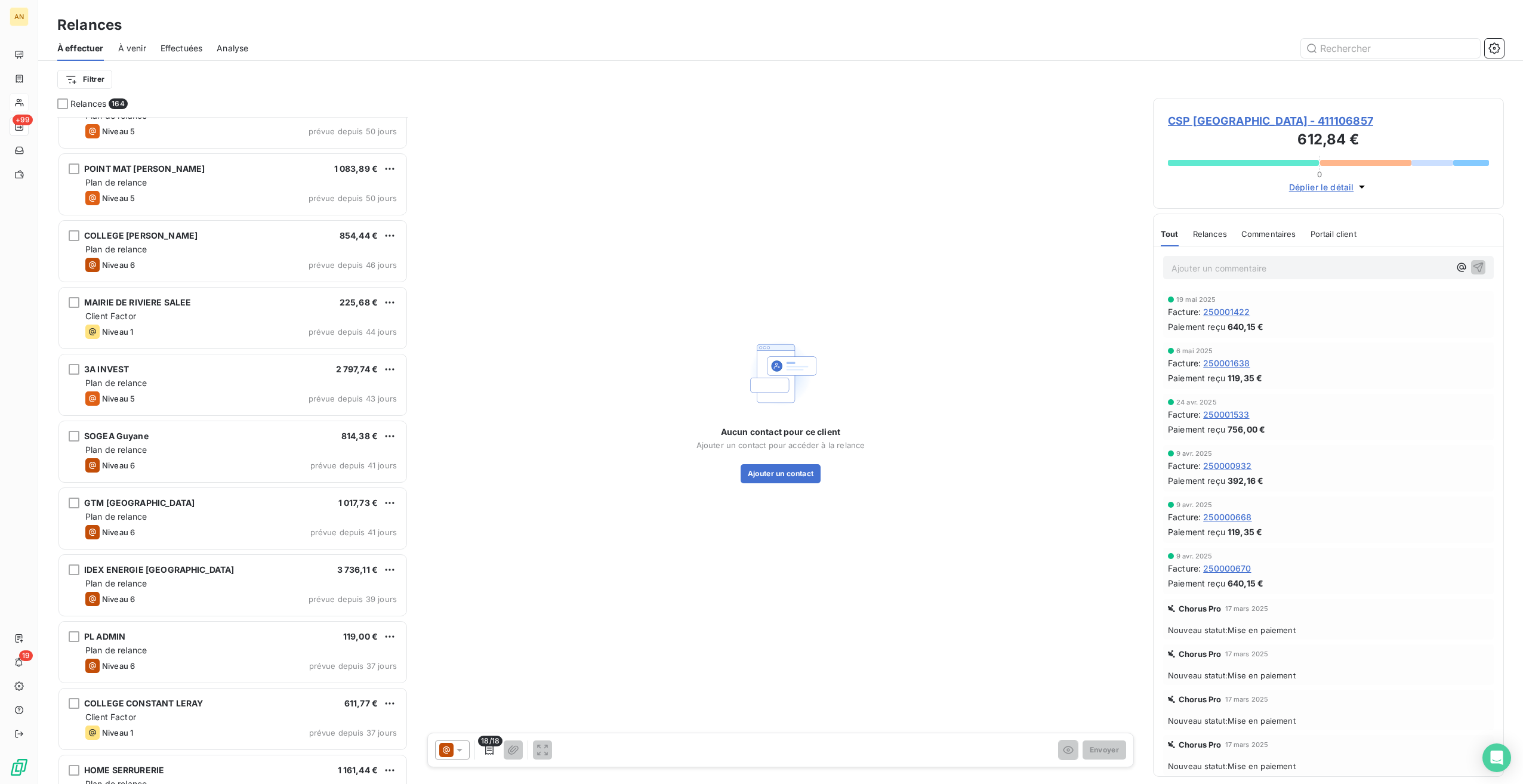
scroll to position [1903, 0]
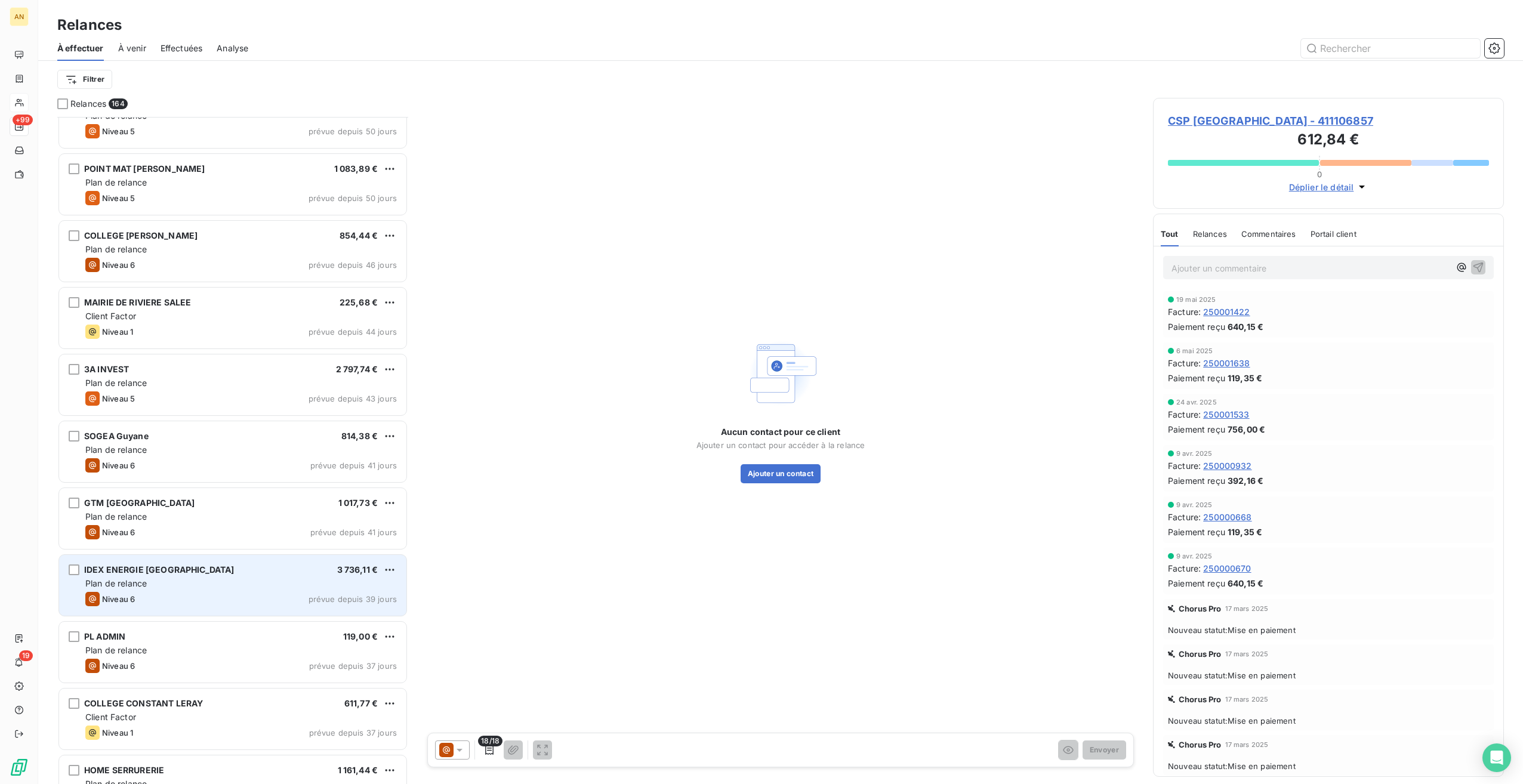
click at [156, 585] on div "Plan de relance" at bounding box center [241, 583] width 312 height 12
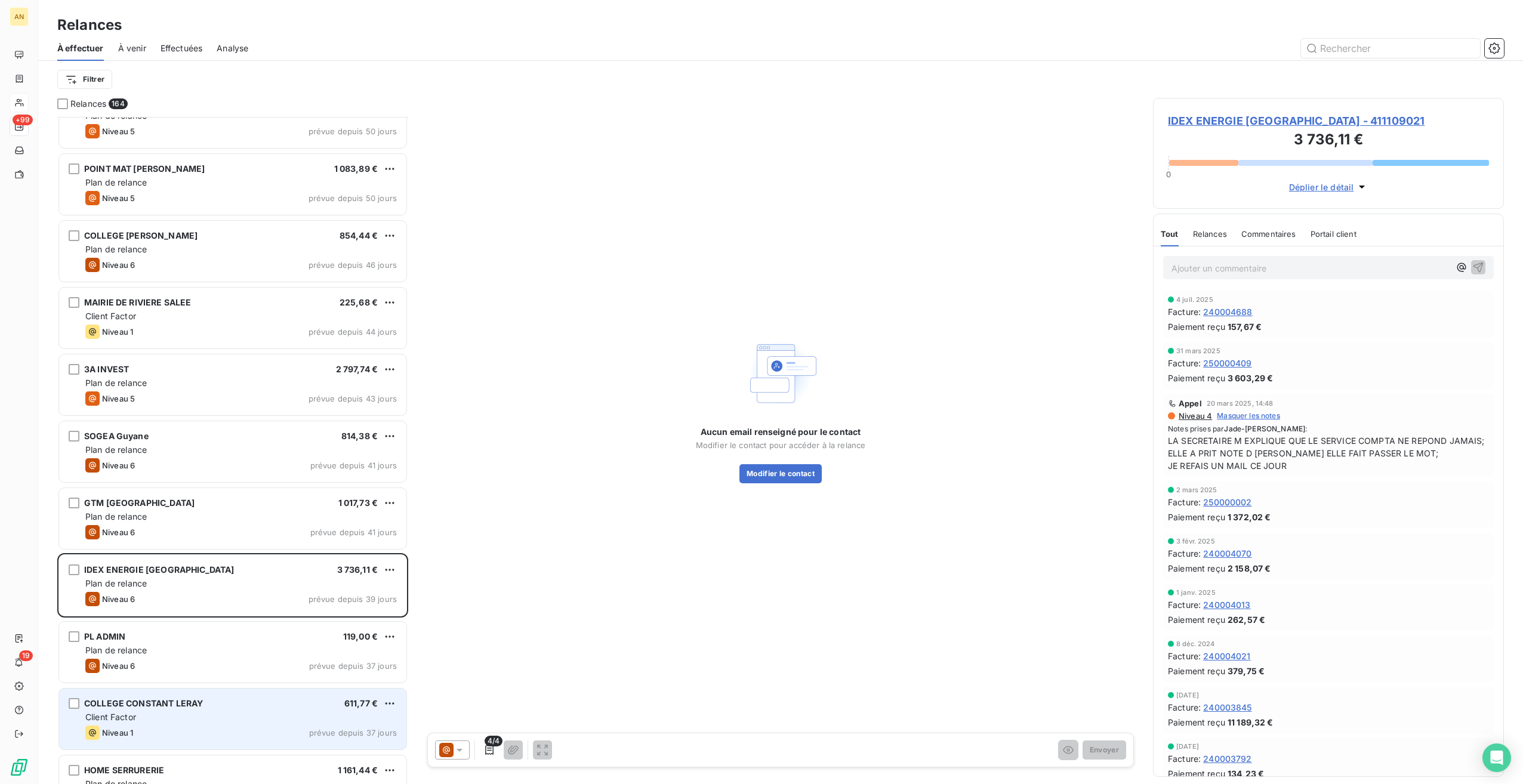
click at [209, 723] on div "COLLEGE CONSTANT LERAY 611,77 € Client Factor Niveau 1 prévue depuis 37 jours" at bounding box center [233, 718] width 348 height 61
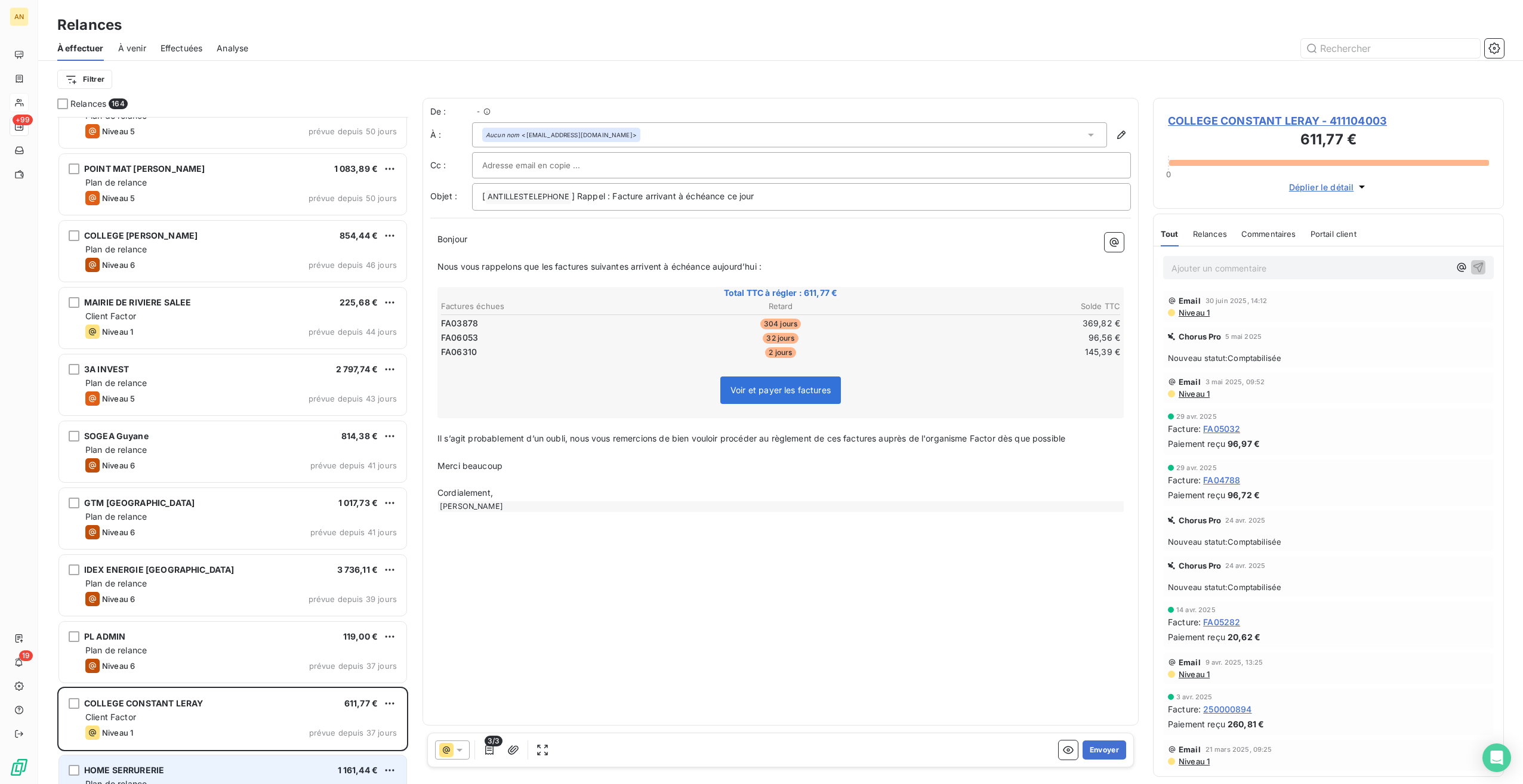
scroll to position [657, 342]
click at [213, 772] on div "HOME SERRURERIE 1 161,44 €" at bounding box center [241, 770] width 312 height 11
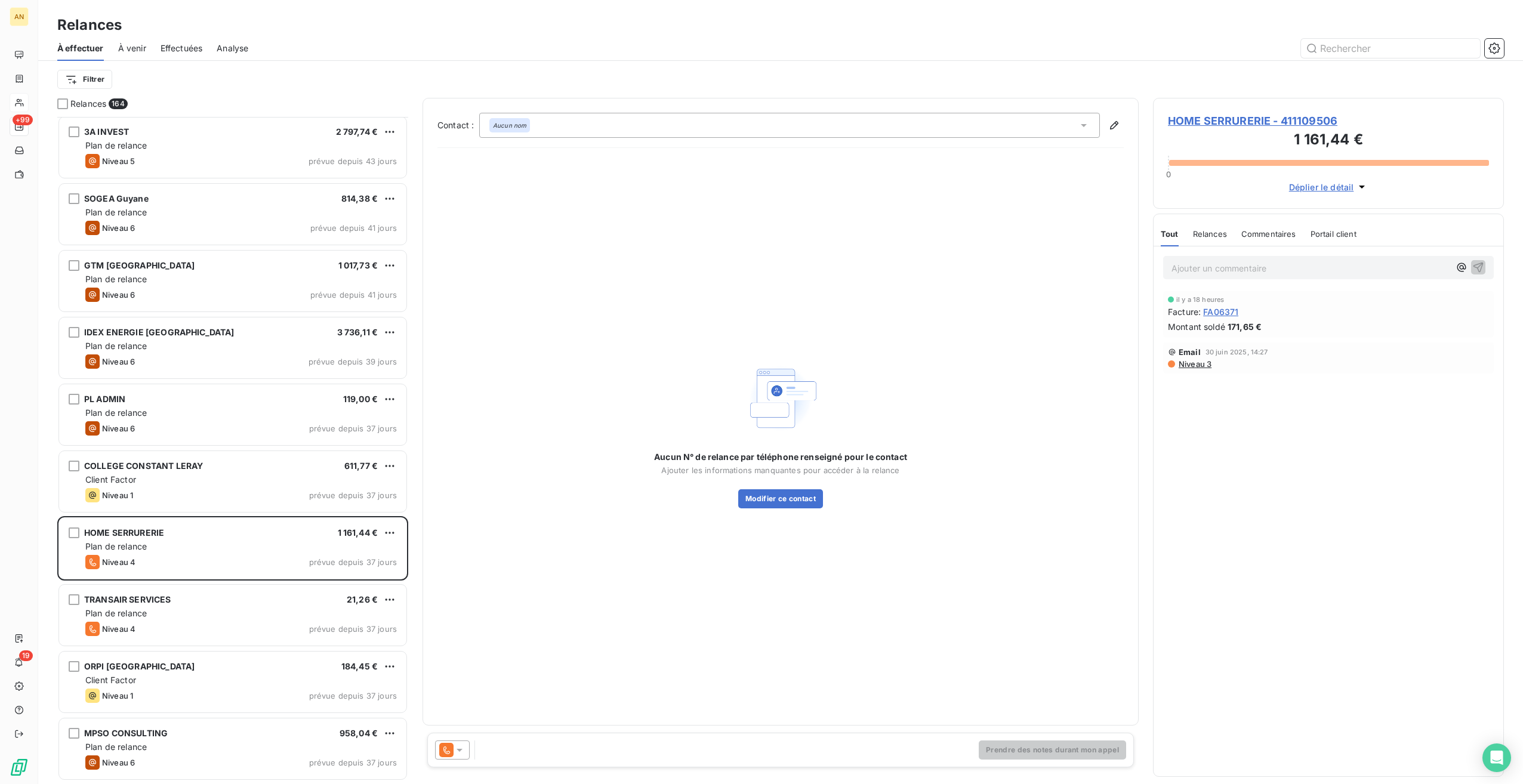
scroll to position [2141, 0]
click at [1220, 119] on span "HOME SERRURERIE - 411109506" at bounding box center [1329, 121] width 321 height 16
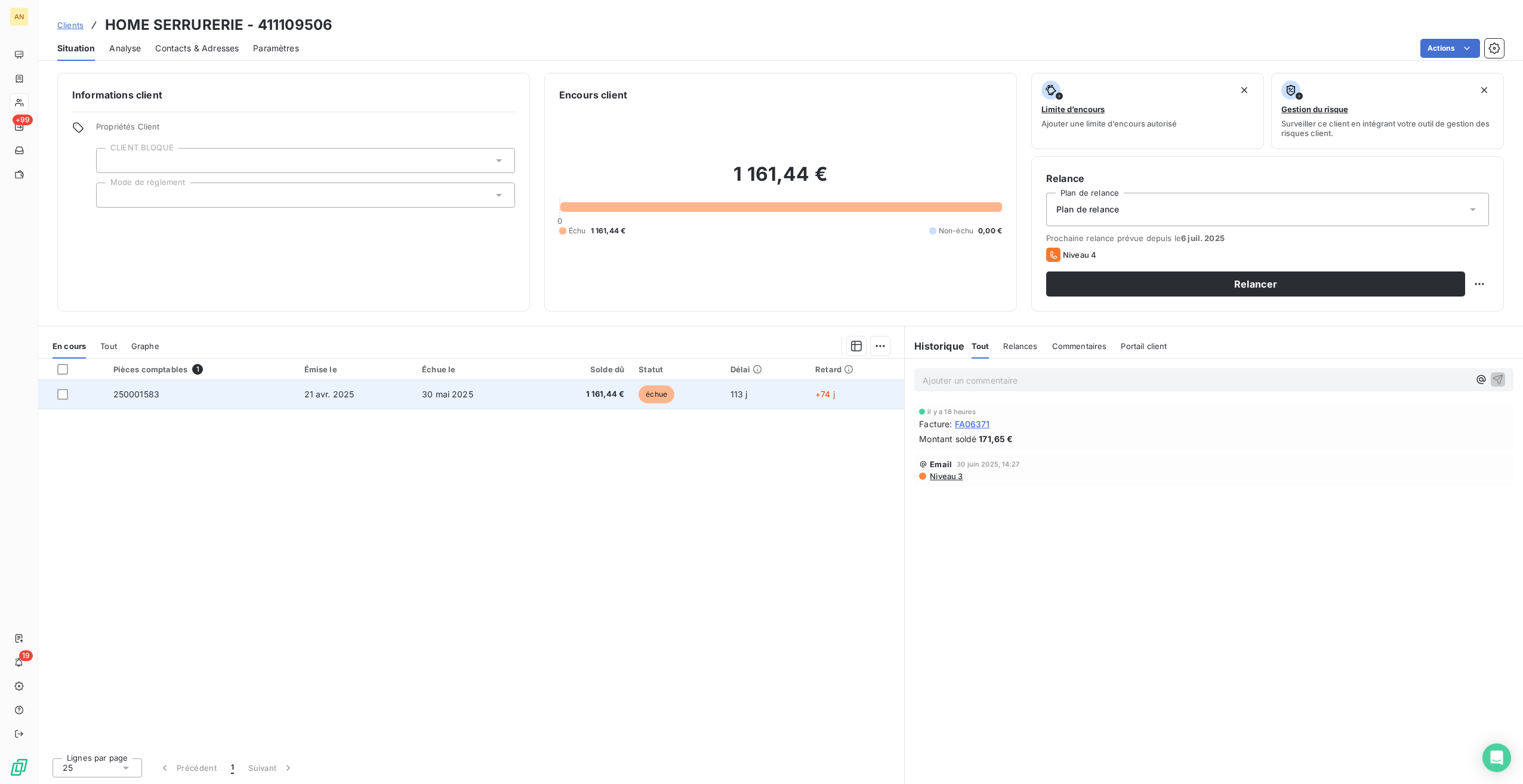
click at [141, 403] on td "250001583" at bounding box center [201, 394] width 191 height 29
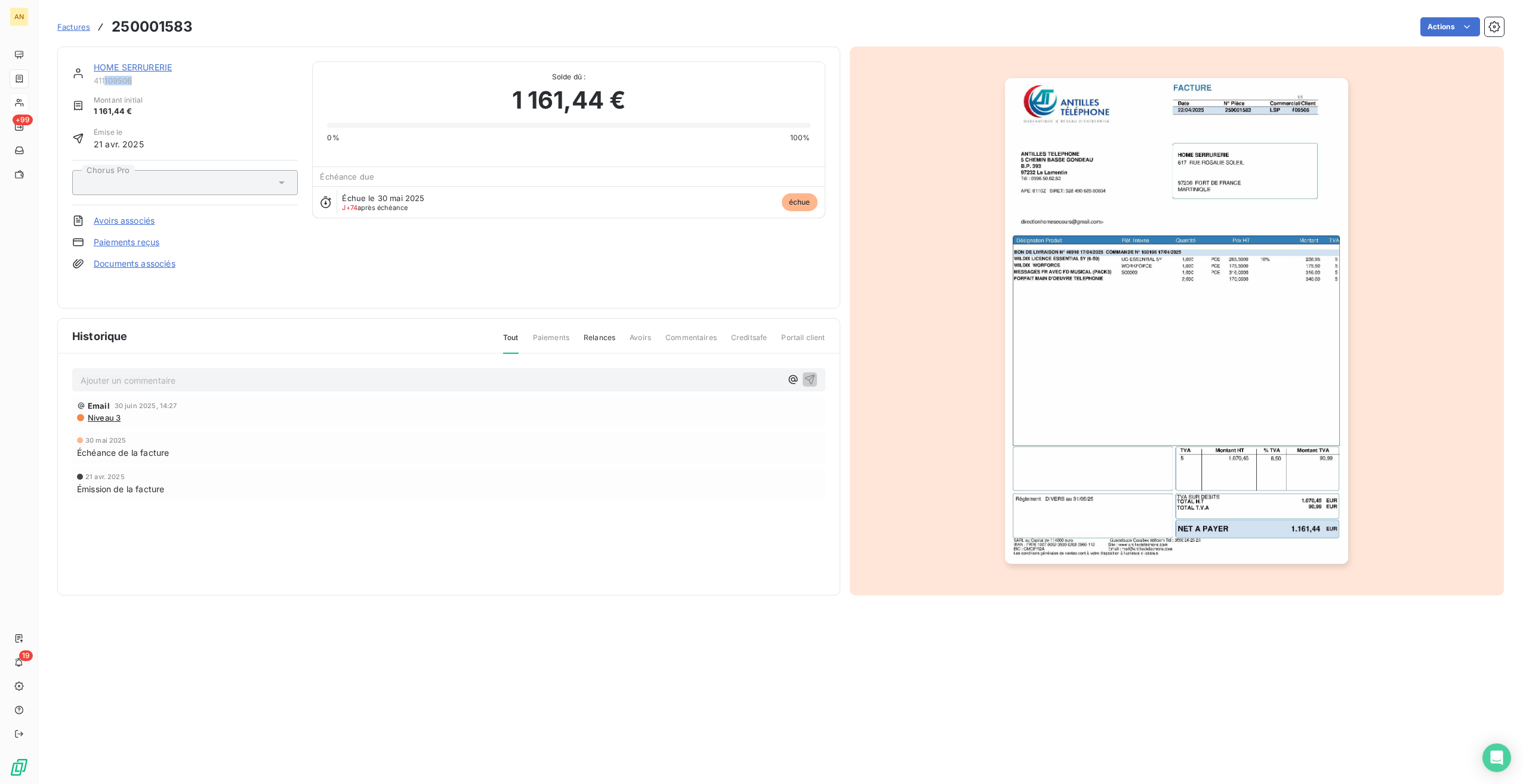
drag, startPoint x: 106, startPoint y: 81, endPoint x: 175, endPoint y: 81, distance: 69.0
click at [175, 81] on span "411109506" at bounding box center [195, 80] width 204 height 10
copy span "109506"
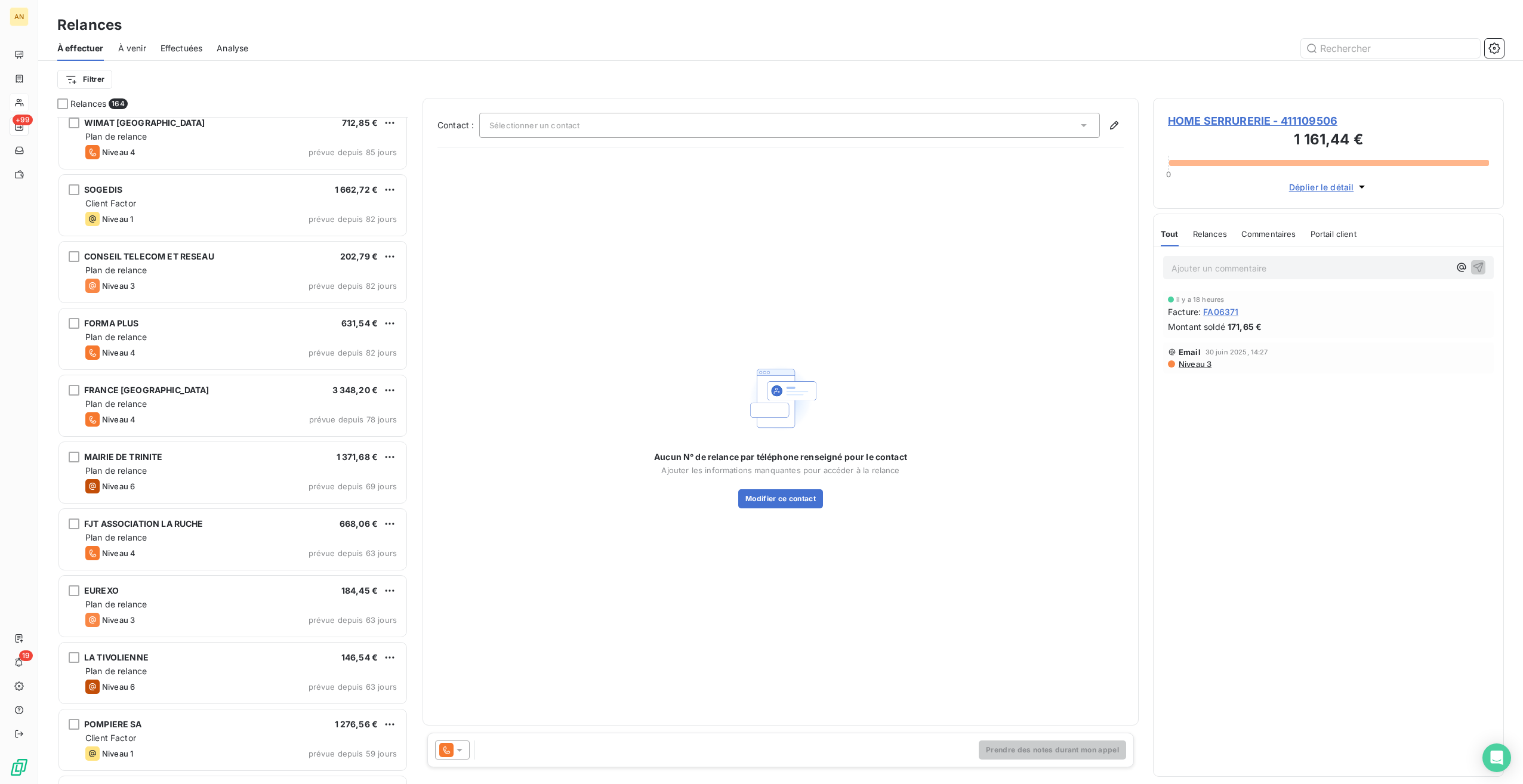
scroll to position [1014, 0]
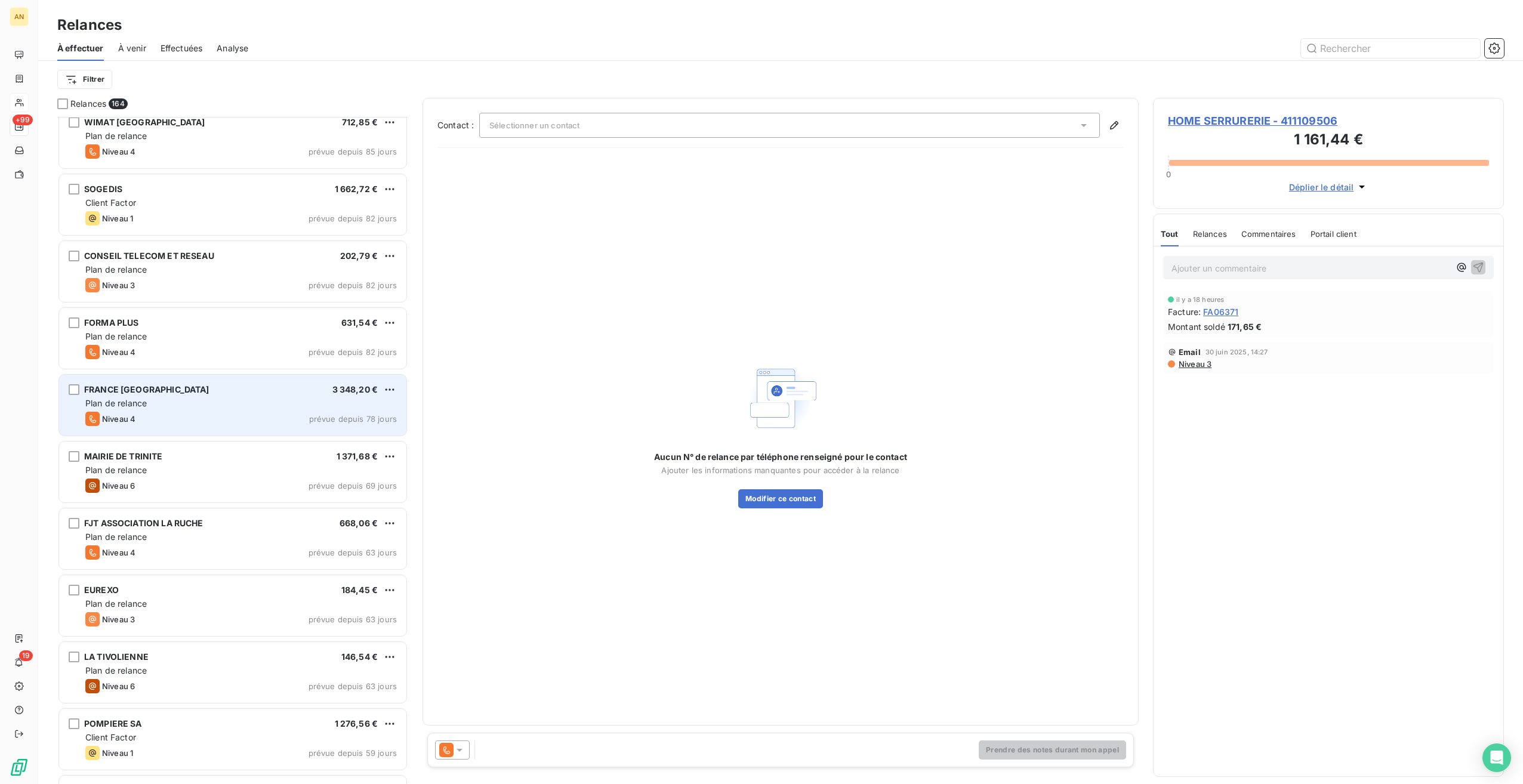
click at [175, 411] on div "FRANCE [GEOGRAPHIC_DATA] 3 348,20 € Plan de relance Niveau 4 prévue depuis 78 j…" at bounding box center [233, 405] width 348 height 61
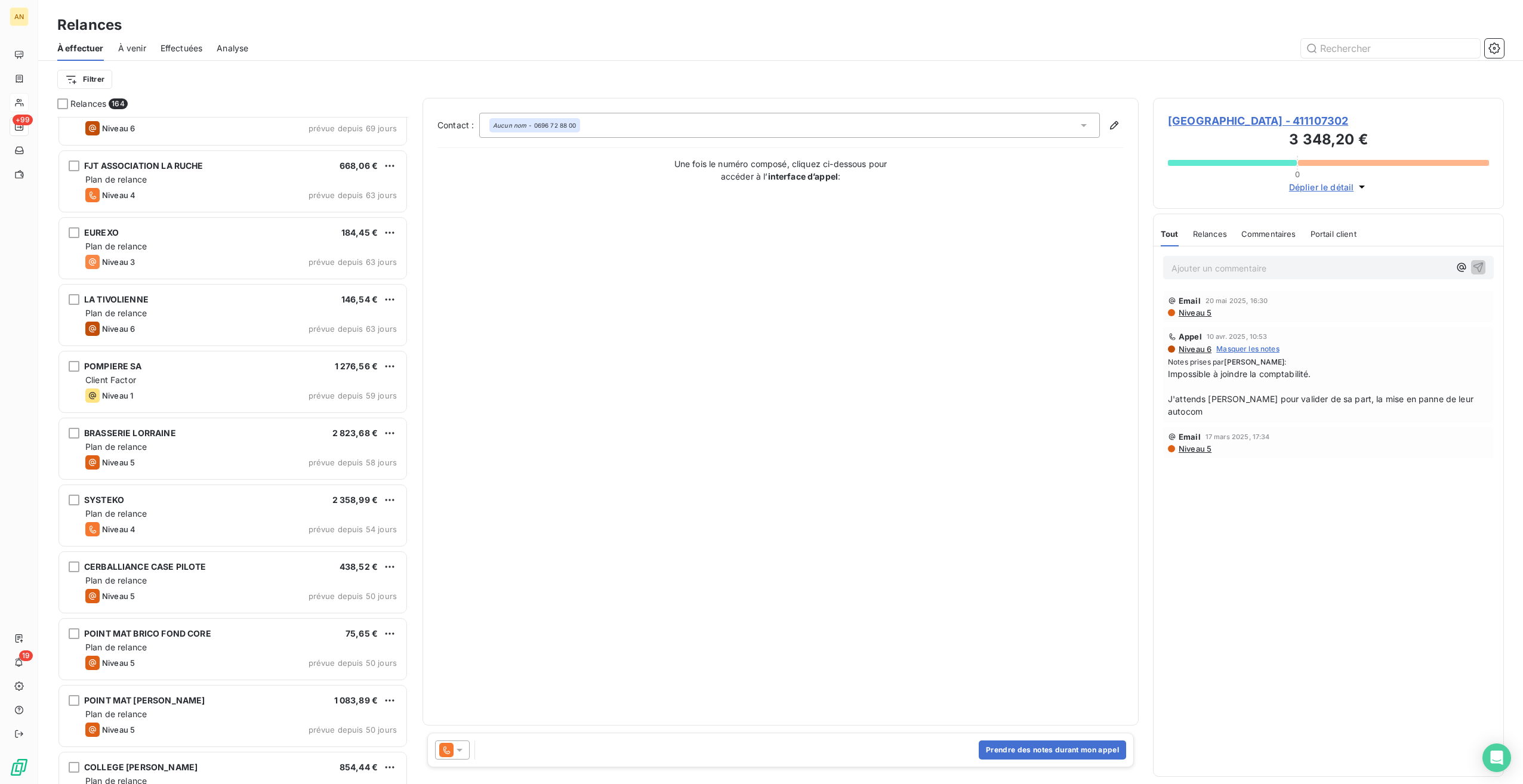
scroll to position [1372, 0]
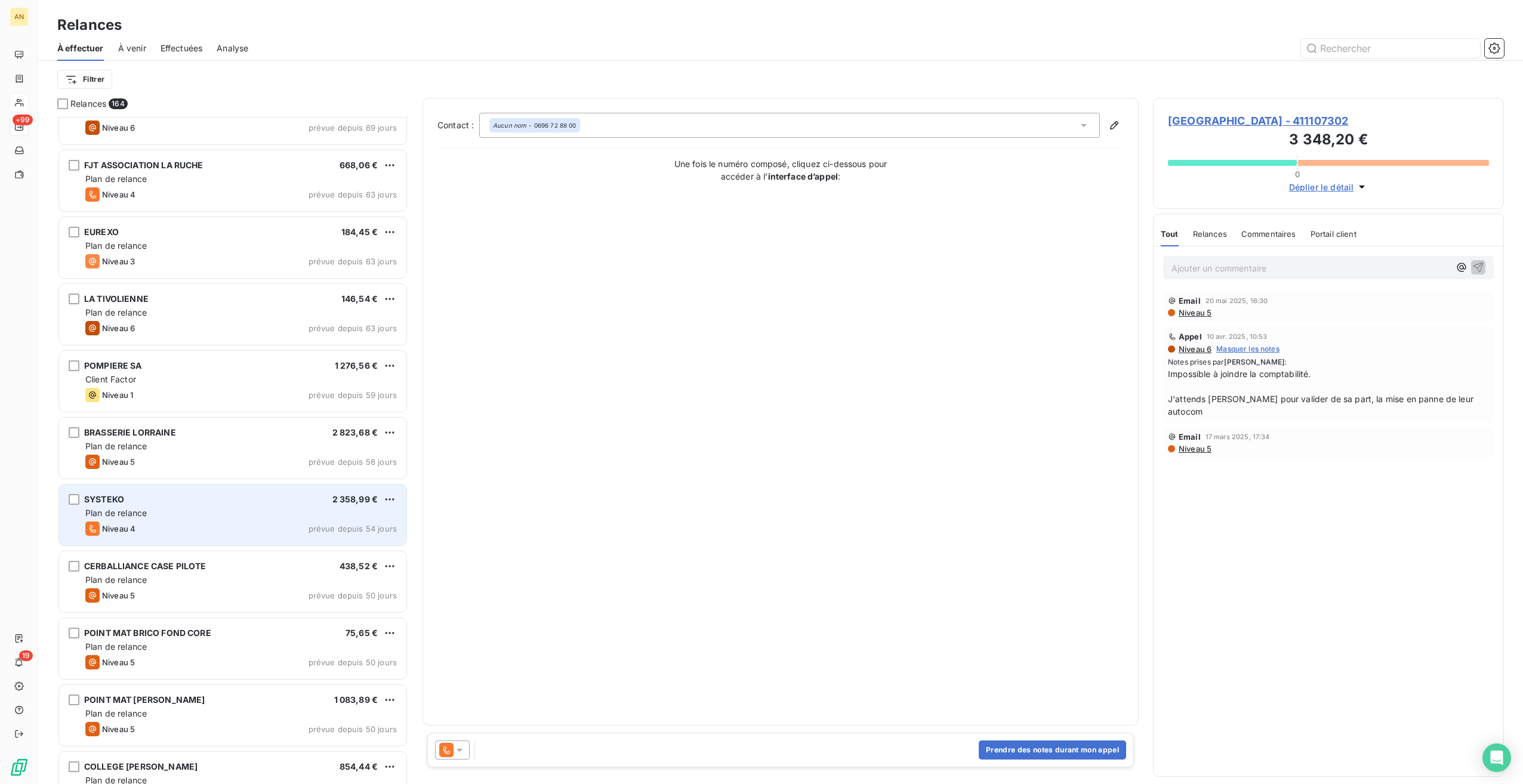
click at [179, 536] on div "SYSTEKO 2 358,99 € Plan de relance Niveau 4 prévue depuis 54 jours" at bounding box center [233, 515] width 348 height 61
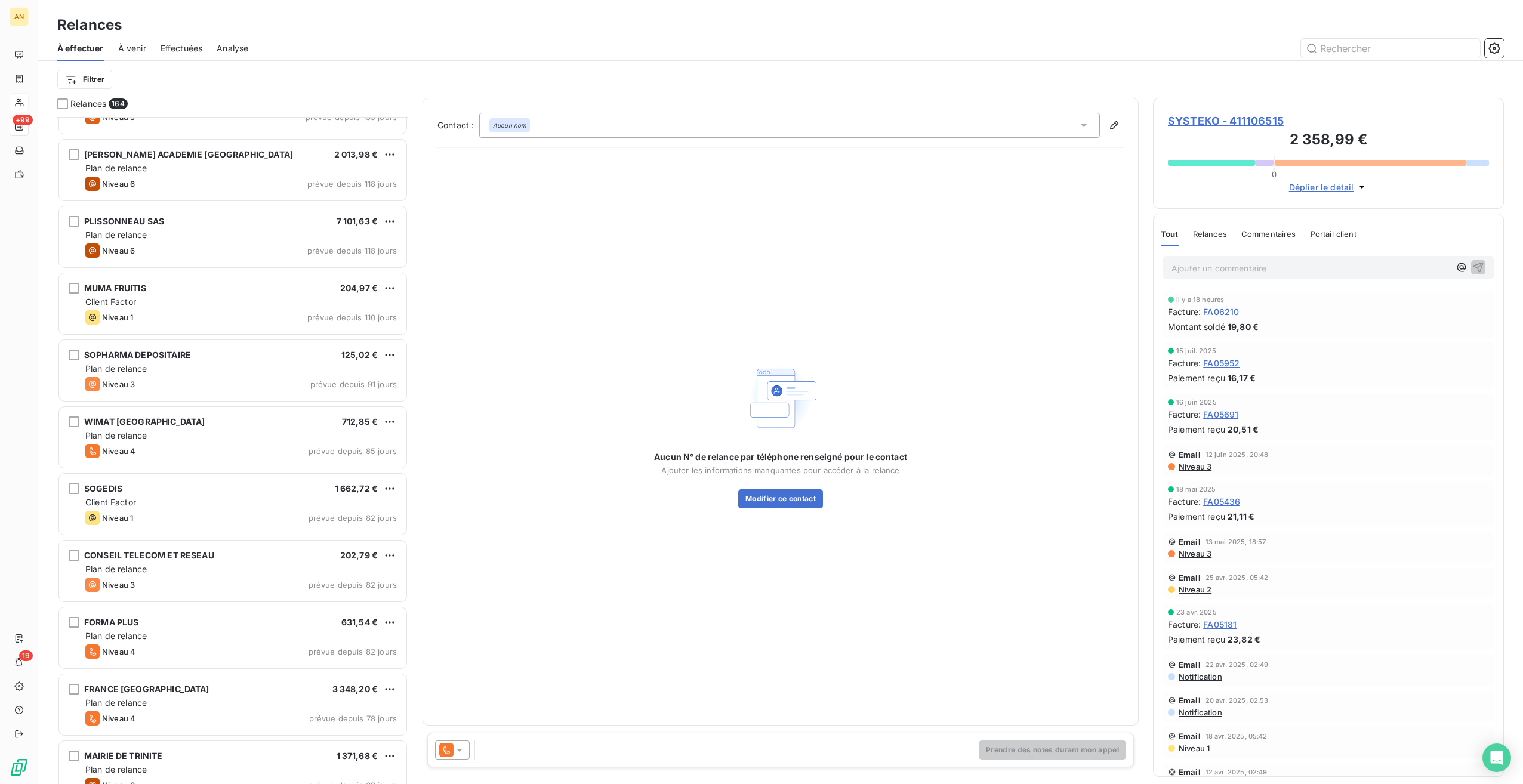
click at [155, 702] on div "COLLEGE [PERSON_NAME] [PERSON_NAME] 290,48 € Plan de relance Niveau 4 prévue de…" at bounding box center [233, 451] width 351 height 667
click at [225, 702] on div "Plan de relance" at bounding box center [241, 702] width 312 height 12
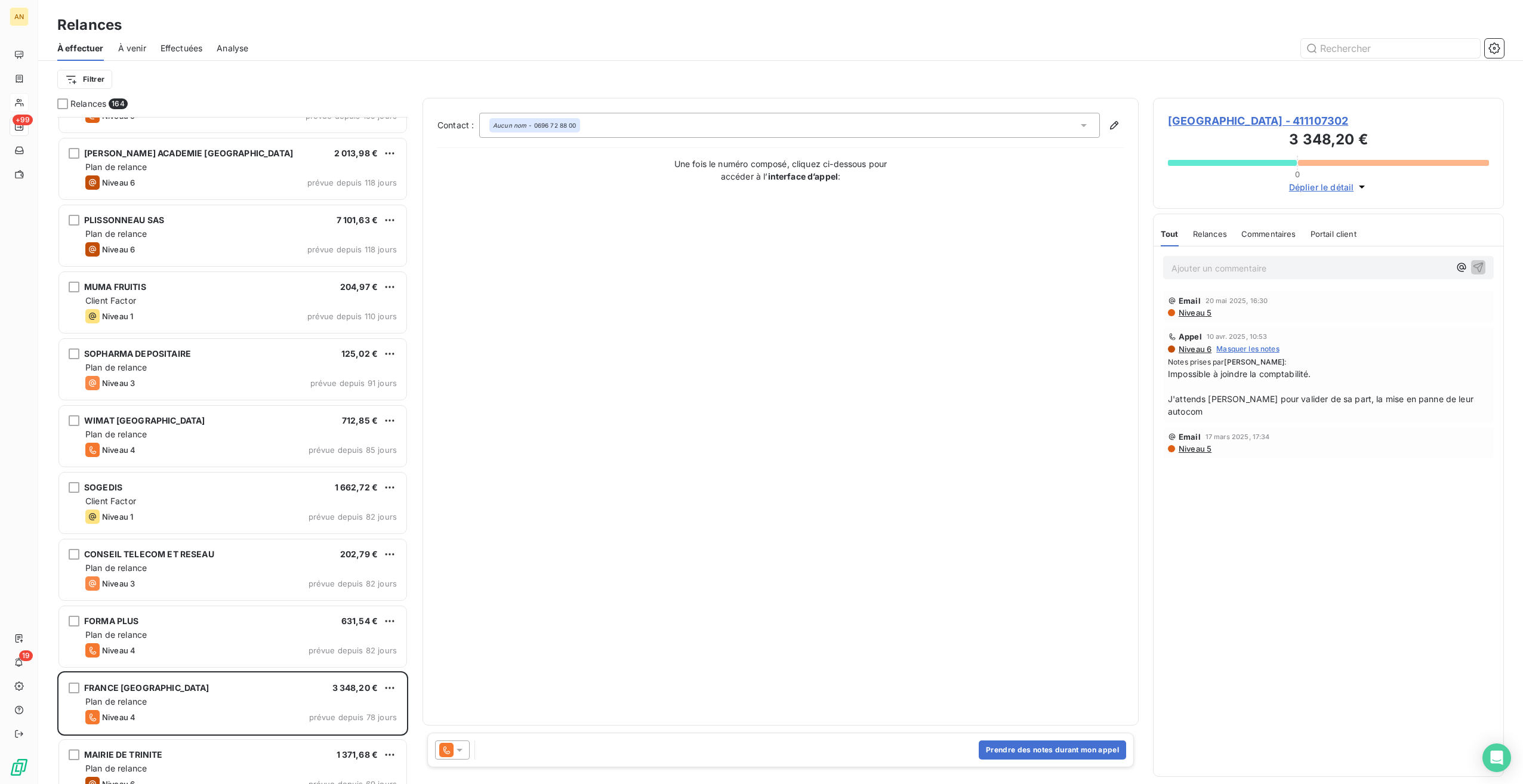
click at [1200, 122] on span "[GEOGRAPHIC_DATA] - 411107302" at bounding box center [1329, 121] width 321 height 16
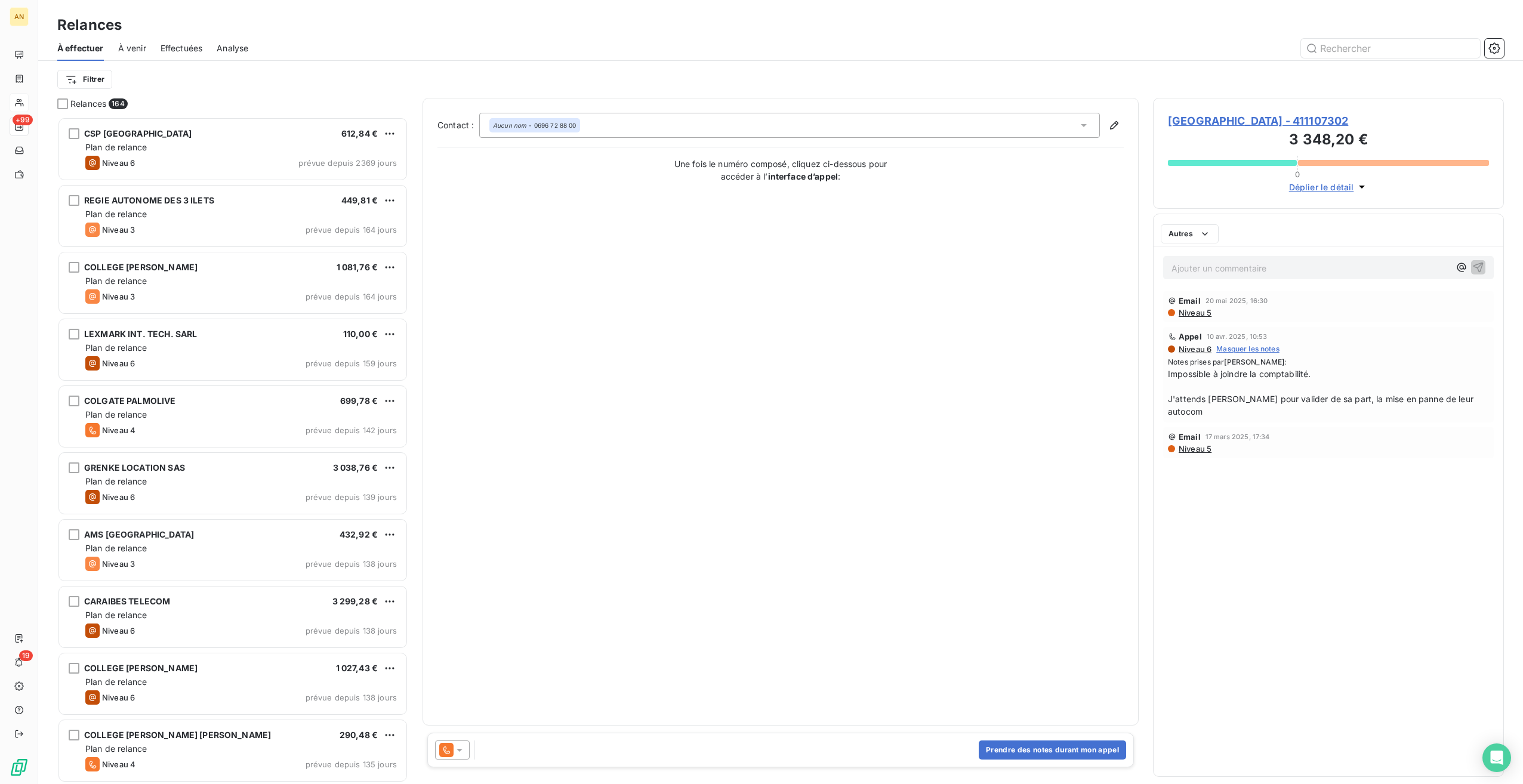
scroll to position [657, 342]
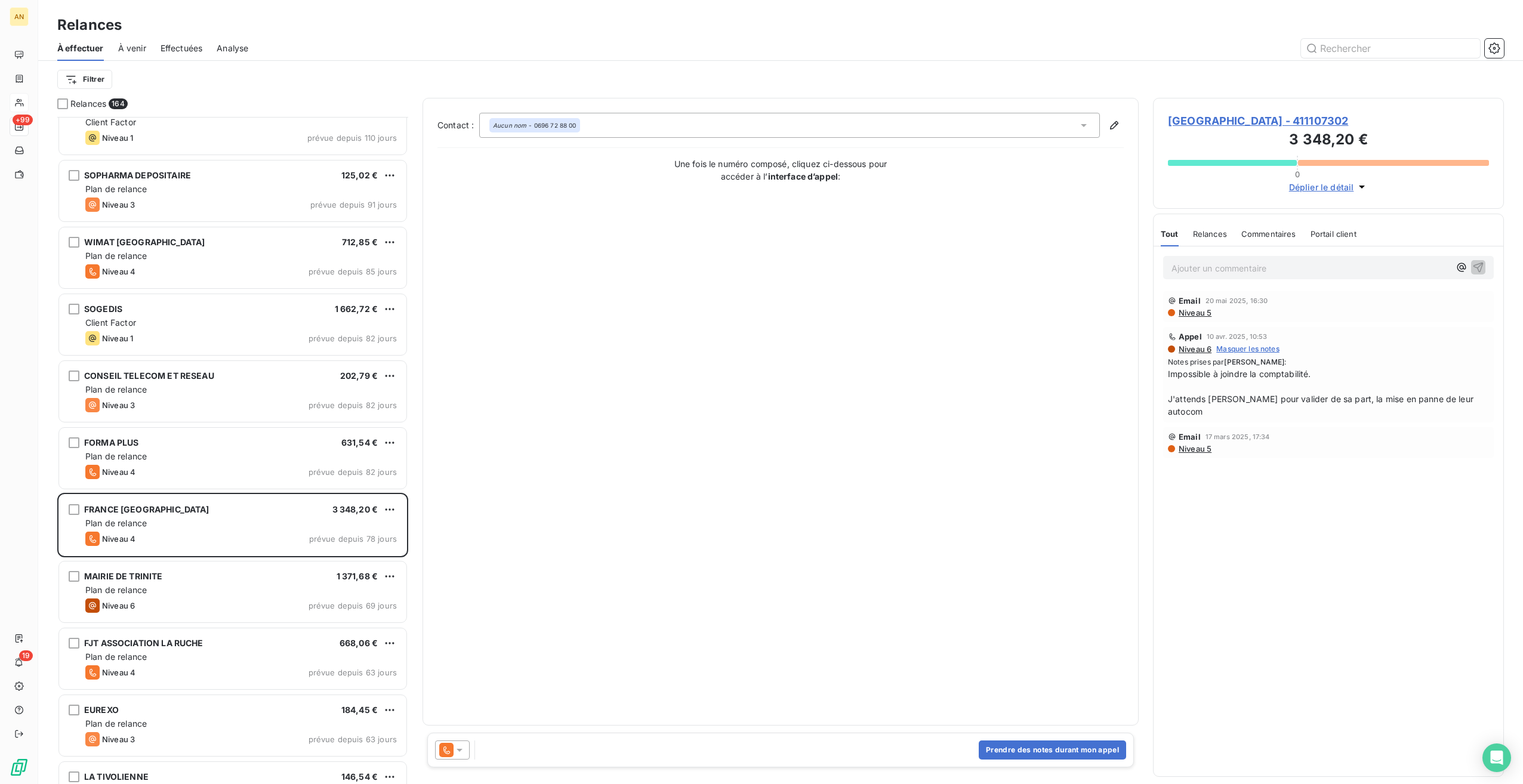
click at [155, 587] on div "PLISSONNEAU SAS 7 101,63 € Plan de relance Niveau 6 prévue depuis 118 jours [PE…" at bounding box center [233, 451] width 351 height 667
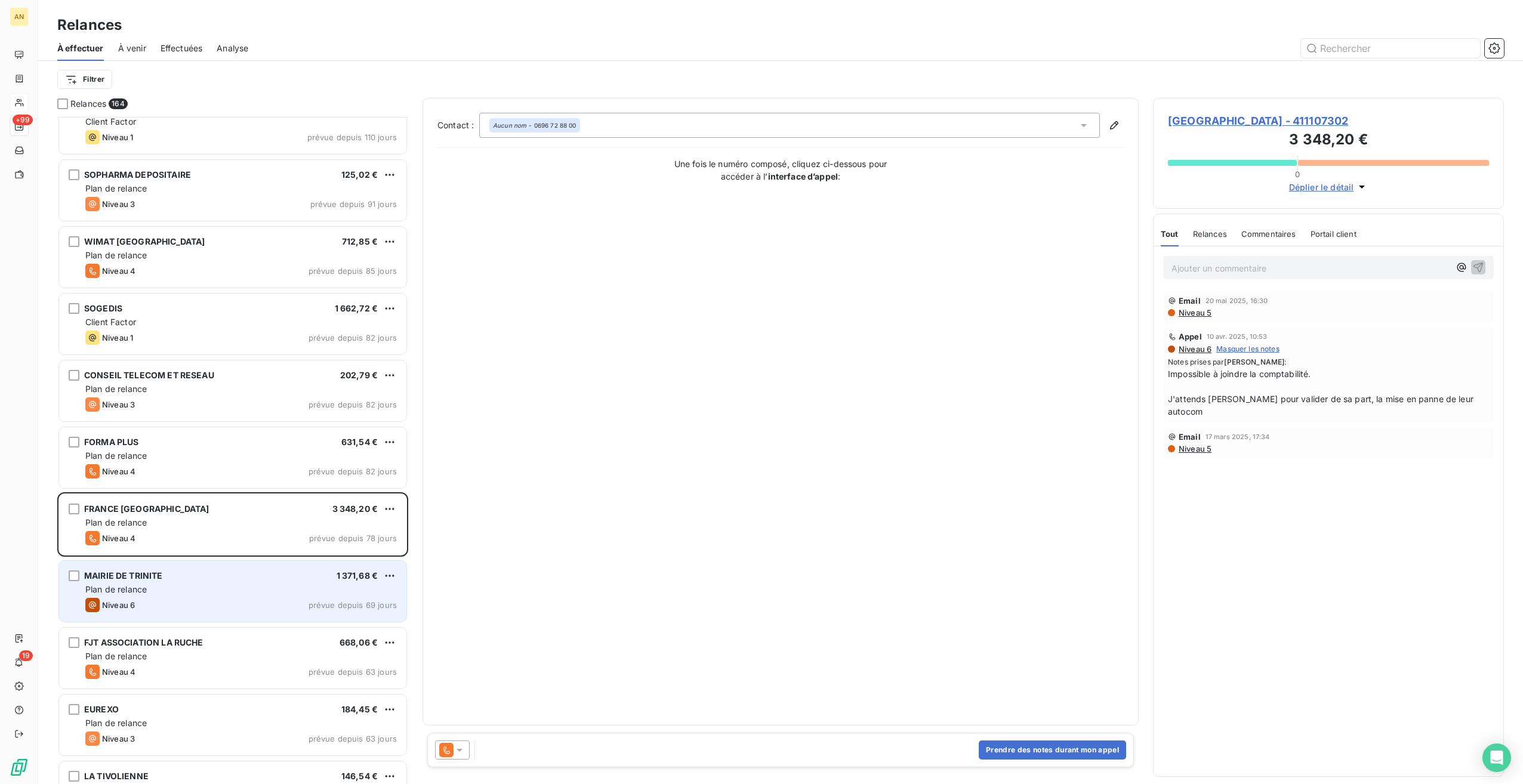
click at [152, 589] on div "Plan de relance" at bounding box center [241, 590] width 312 height 12
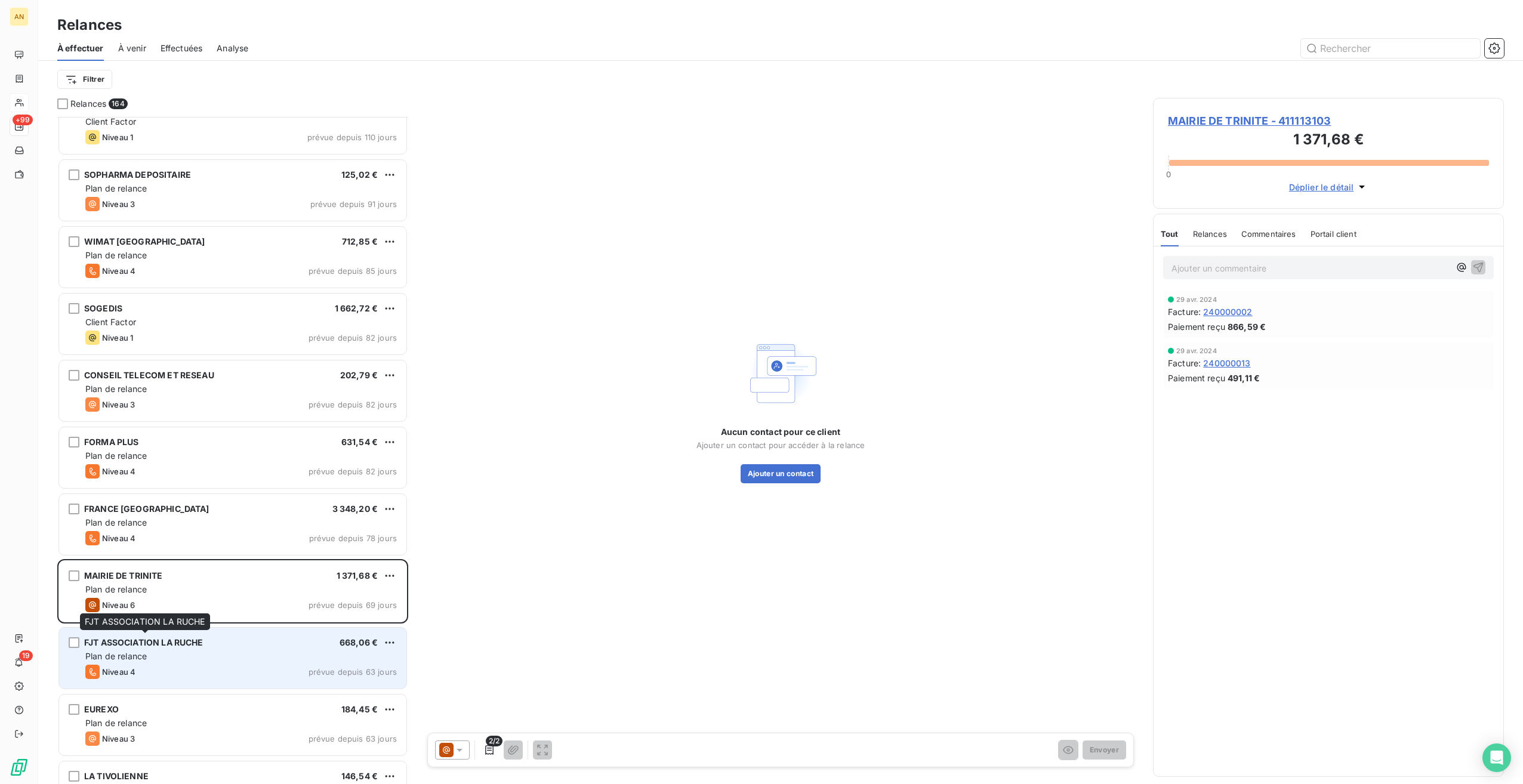
click at [148, 648] on div "FJT ASSOCIATION LA RUCHE 668,06 € Plan de relance Niveau 4 prévue depuis 63 jou…" at bounding box center [233, 657] width 348 height 61
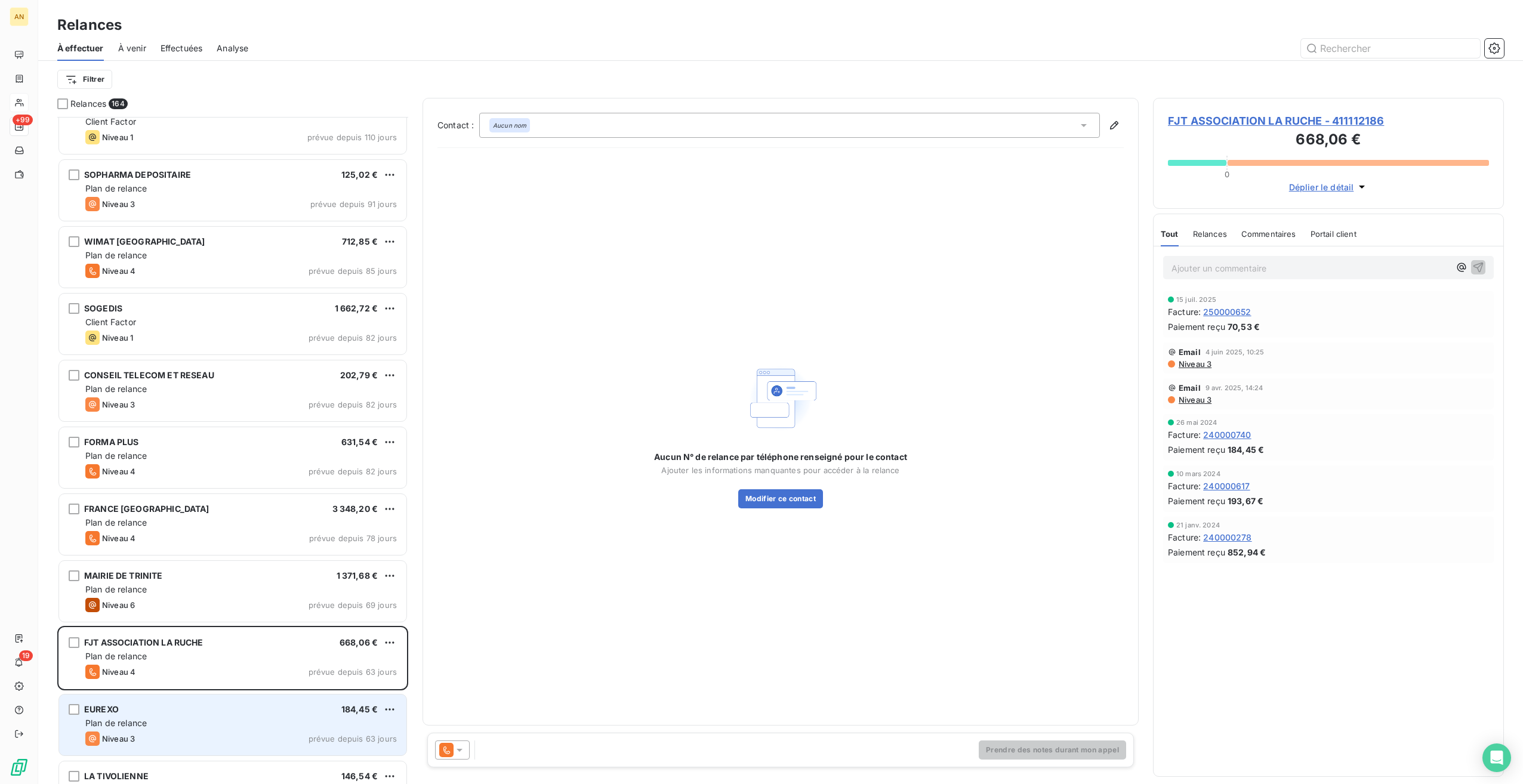
click at [177, 728] on div "EUREXO 184,45 € Plan de relance Niveau 3 prévue depuis 63 jours" at bounding box center [233, 724] width 348 height 61
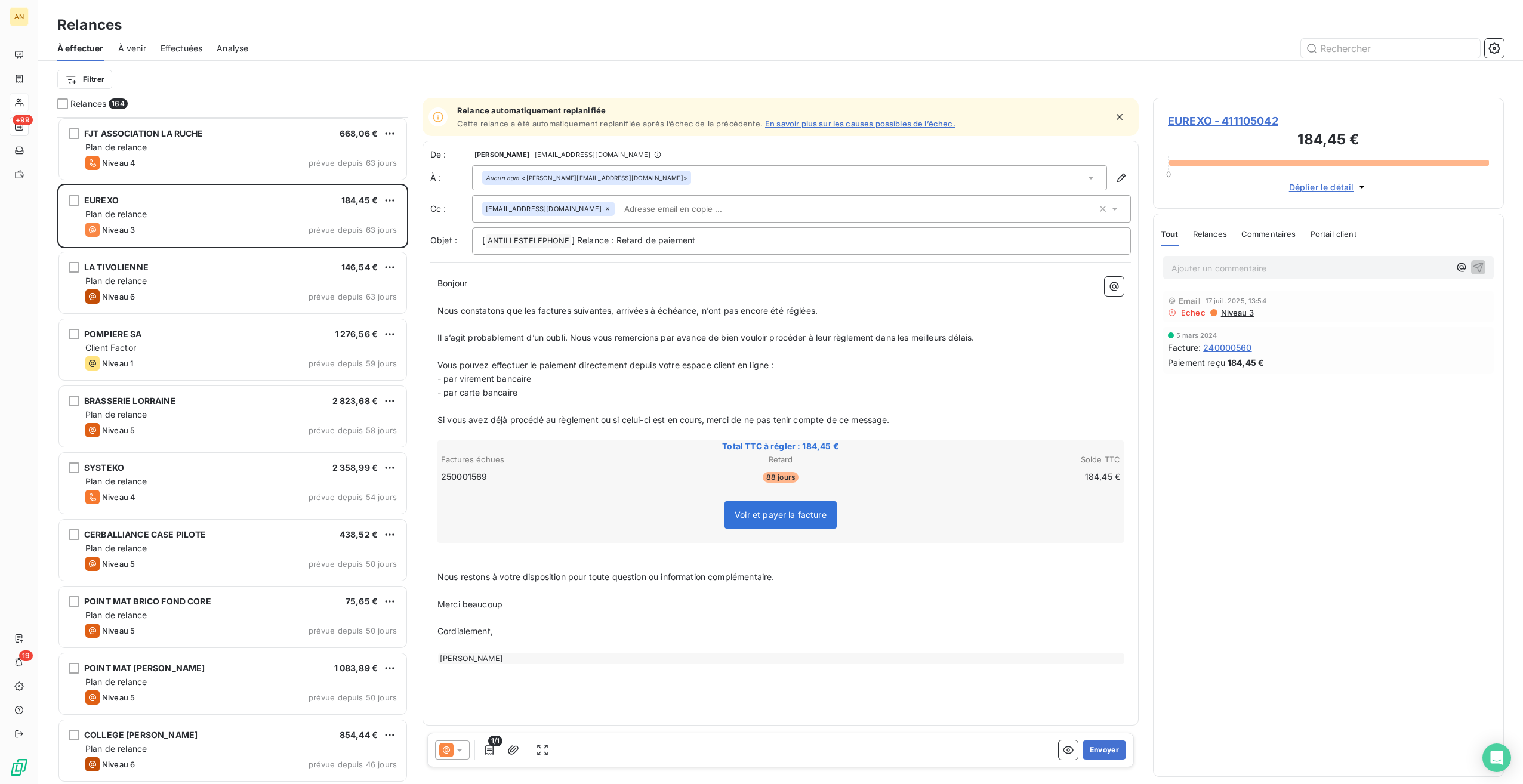
scroll to position [1405, 0]
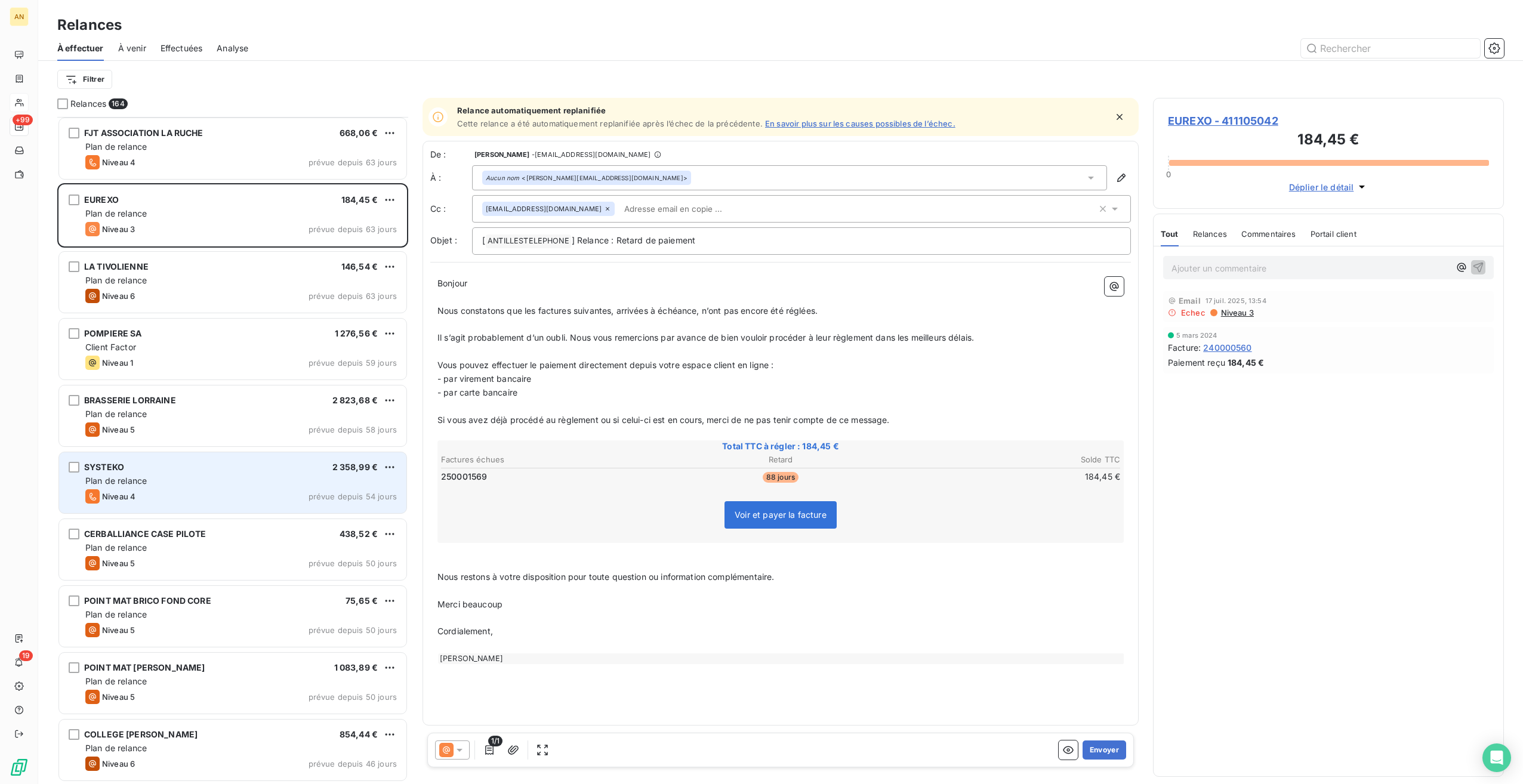
click at [160, 478] on div "Plan de relance" at bounding box center [241, 481] width 312 height 12
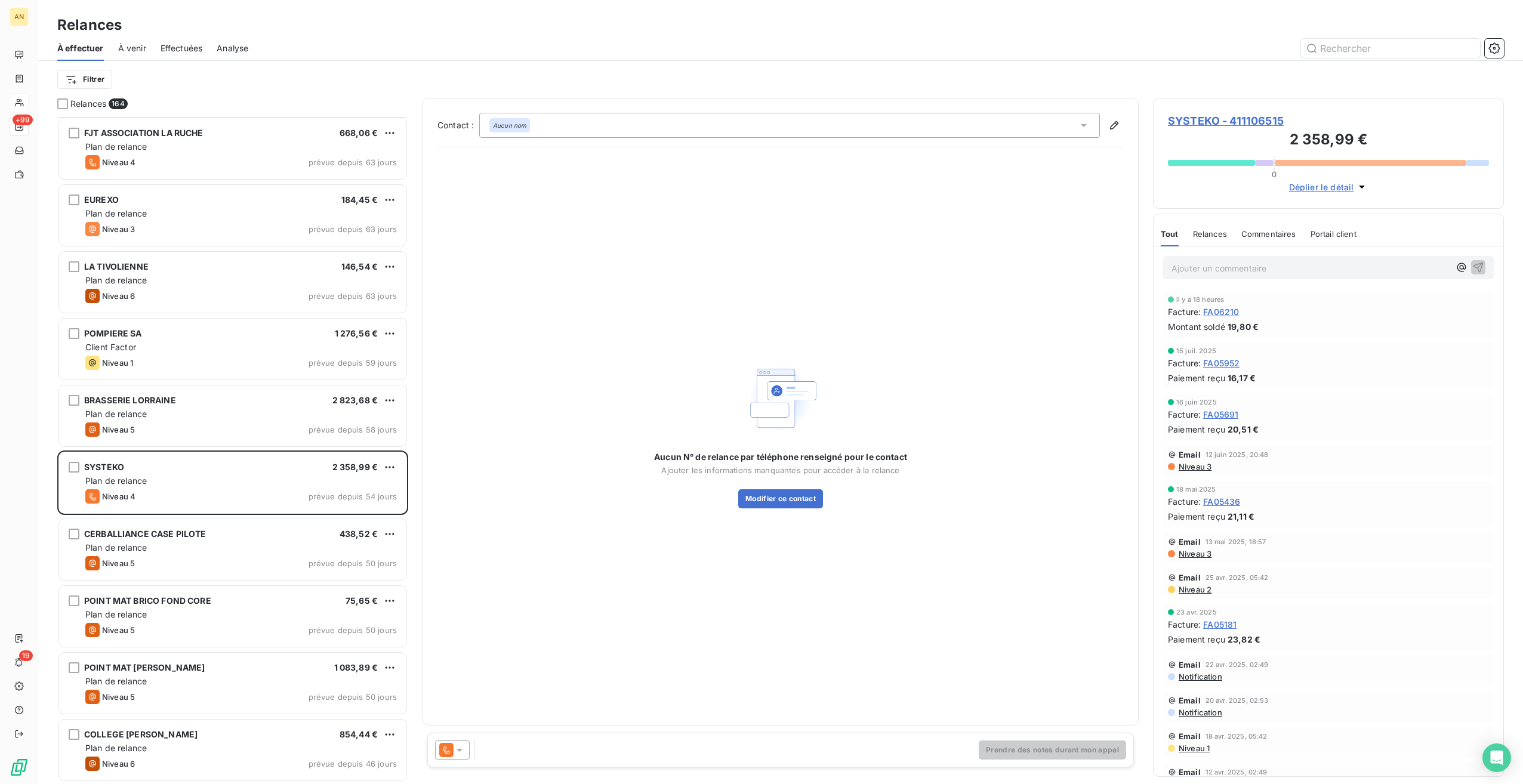
click at [1223, 118] on span "SYSTEKO - 411106515" at bounding box center [1329, 121] width 321 height 16
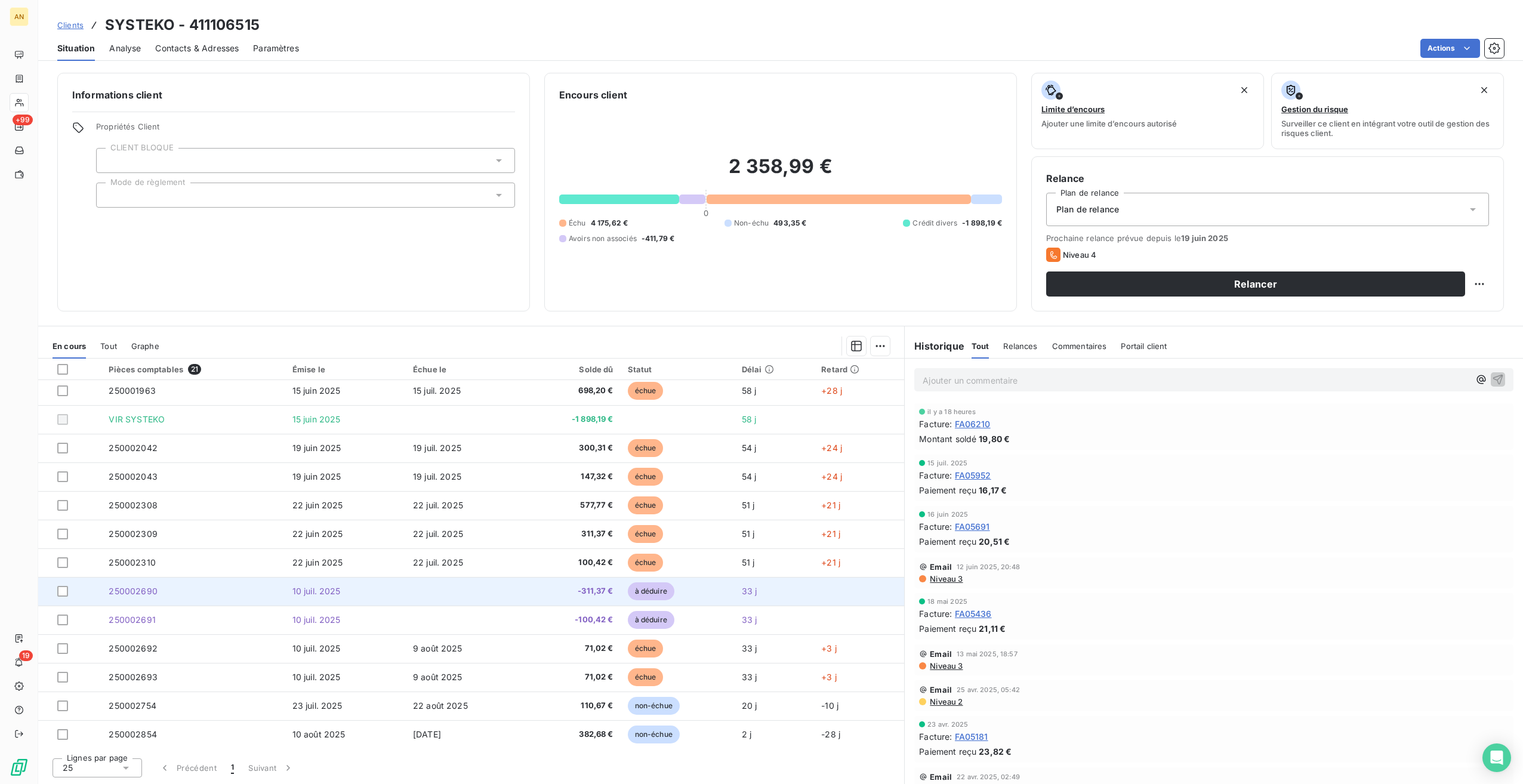
scroll to position [233, 0]
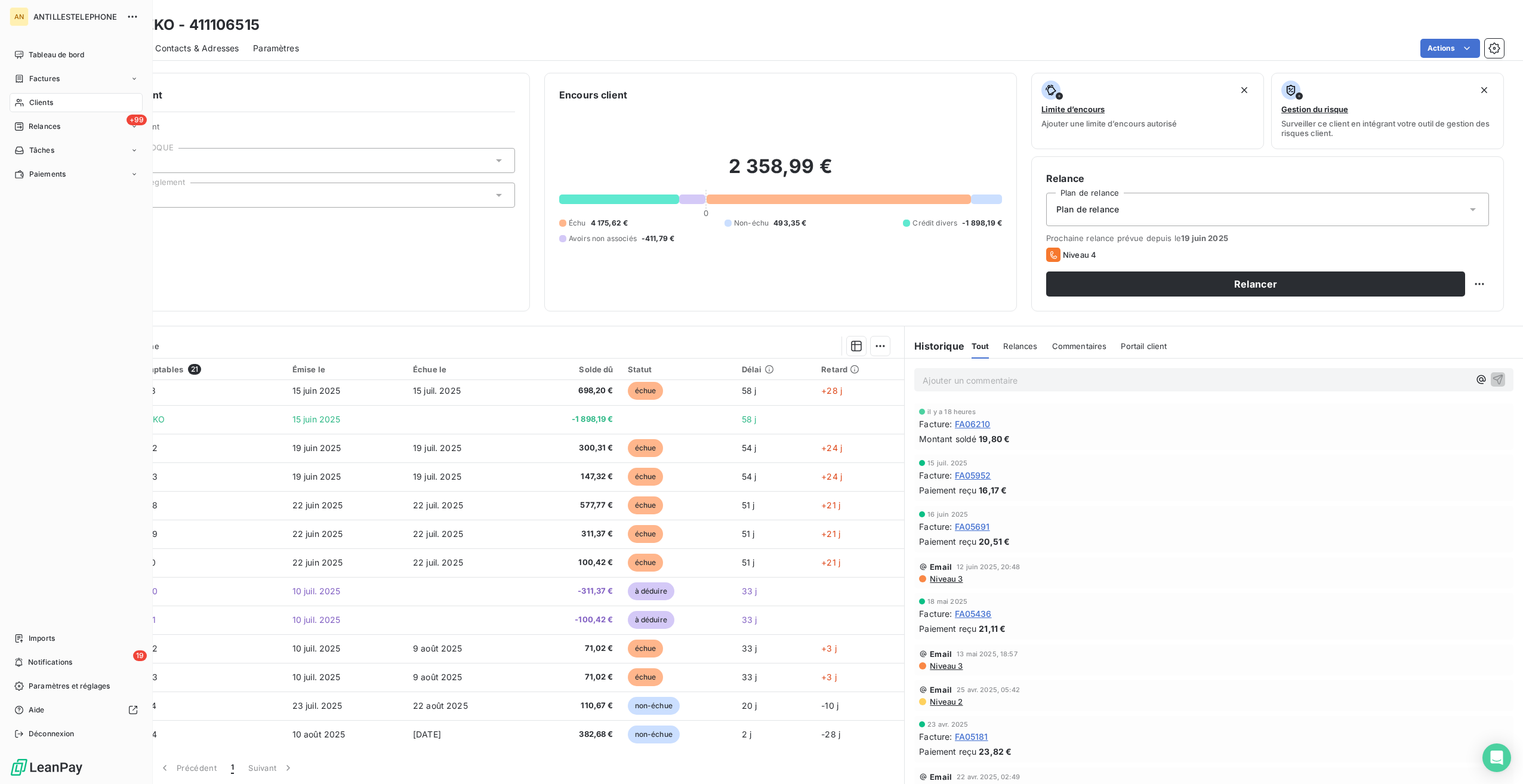
drag, startPoint x: 46, startPoint y: 101, endPoint x: 54, endPoint y: 101, distance: 8.0
click at [46, 101] on span "Clients" at bounding box center [41, 102] width 24 height 11
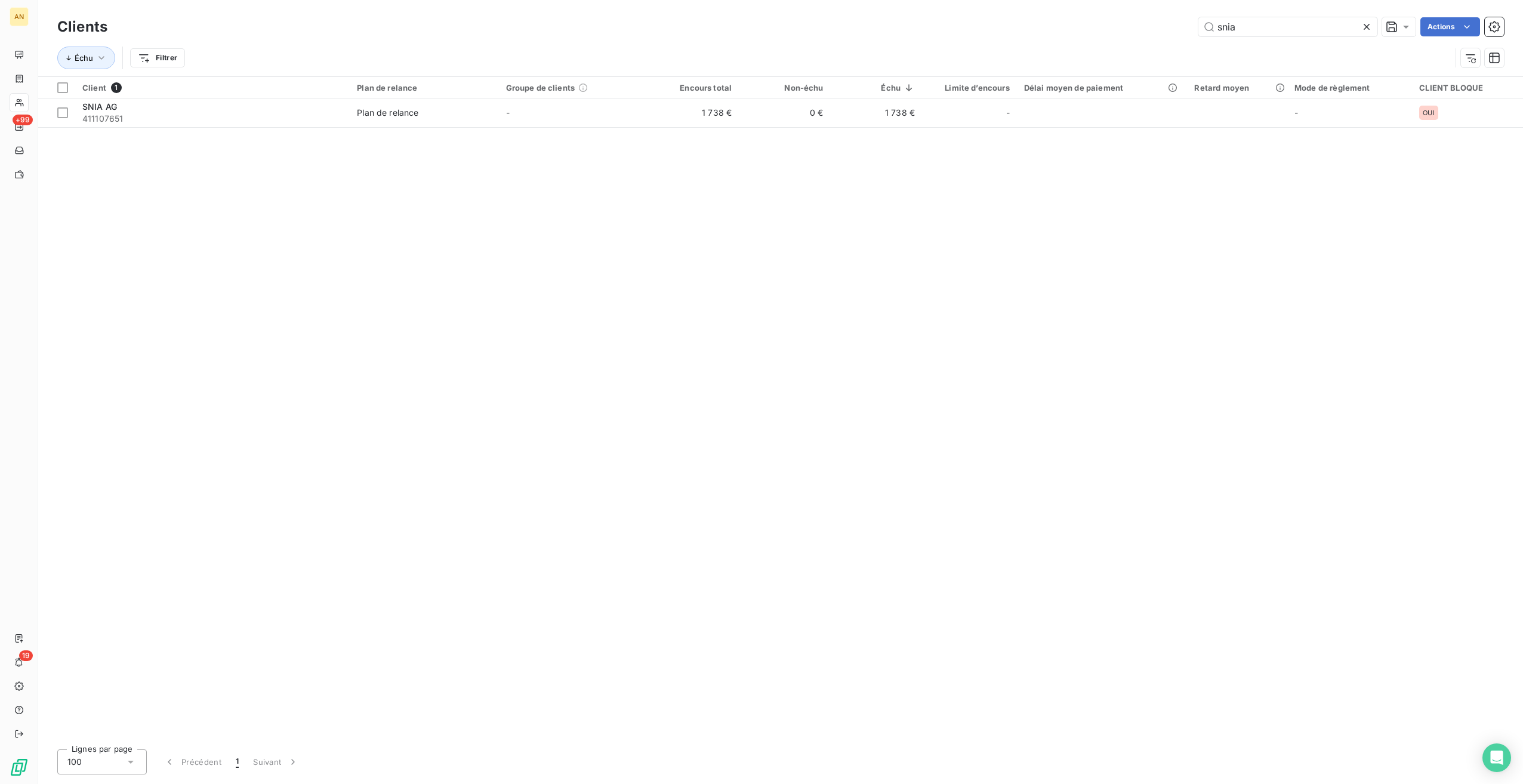
drag, startPoint x: 1241, startPoint y: 27, endPoint x: 1108, endPoint y: 24, distance: 133.0
click at [1108, 24] on div "snia Actions" at bounding box center [812, 27] width 1382 height 19
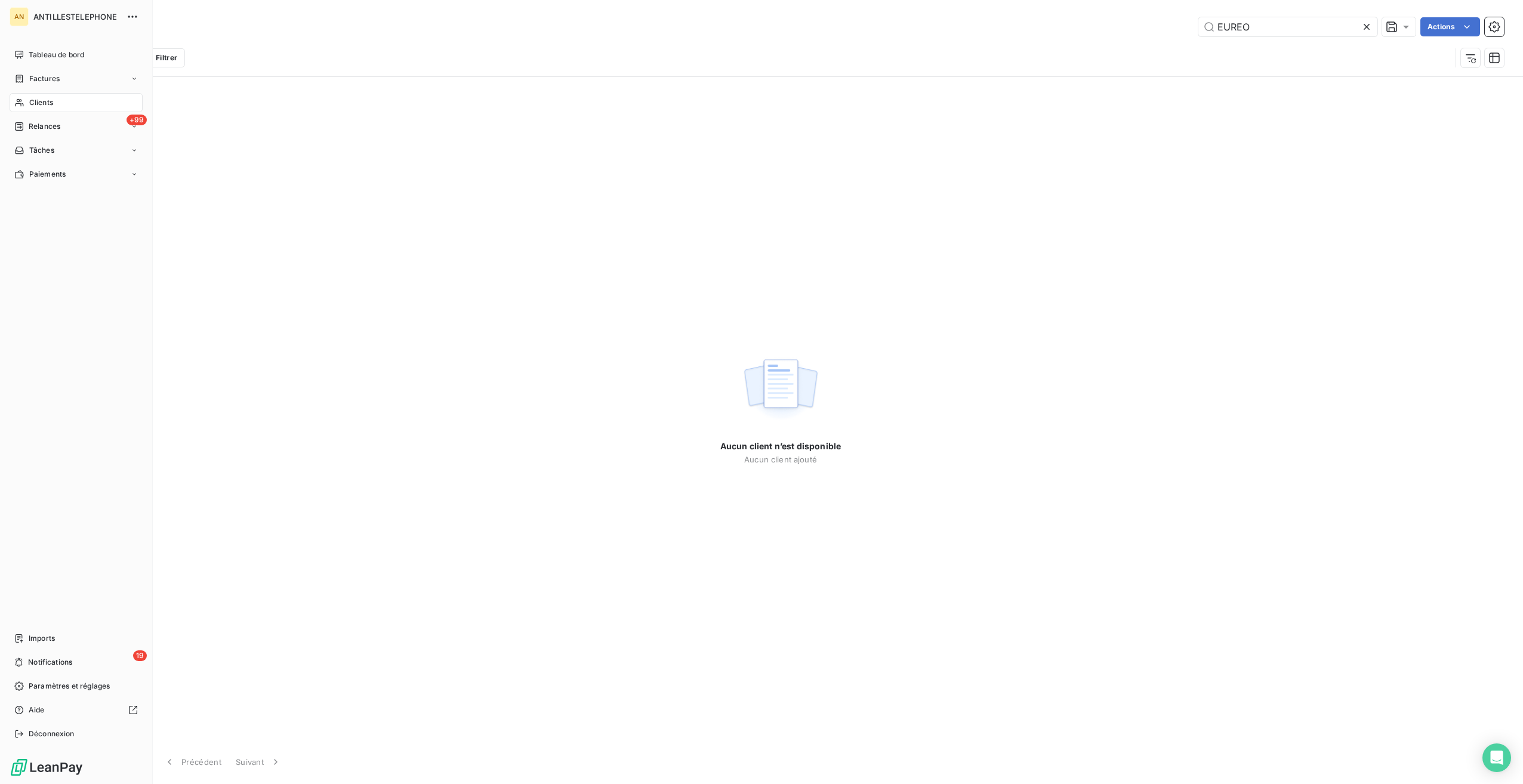
click at [35, 104] on span "Clients" at bounding box center [41, 102] width 24 height 11
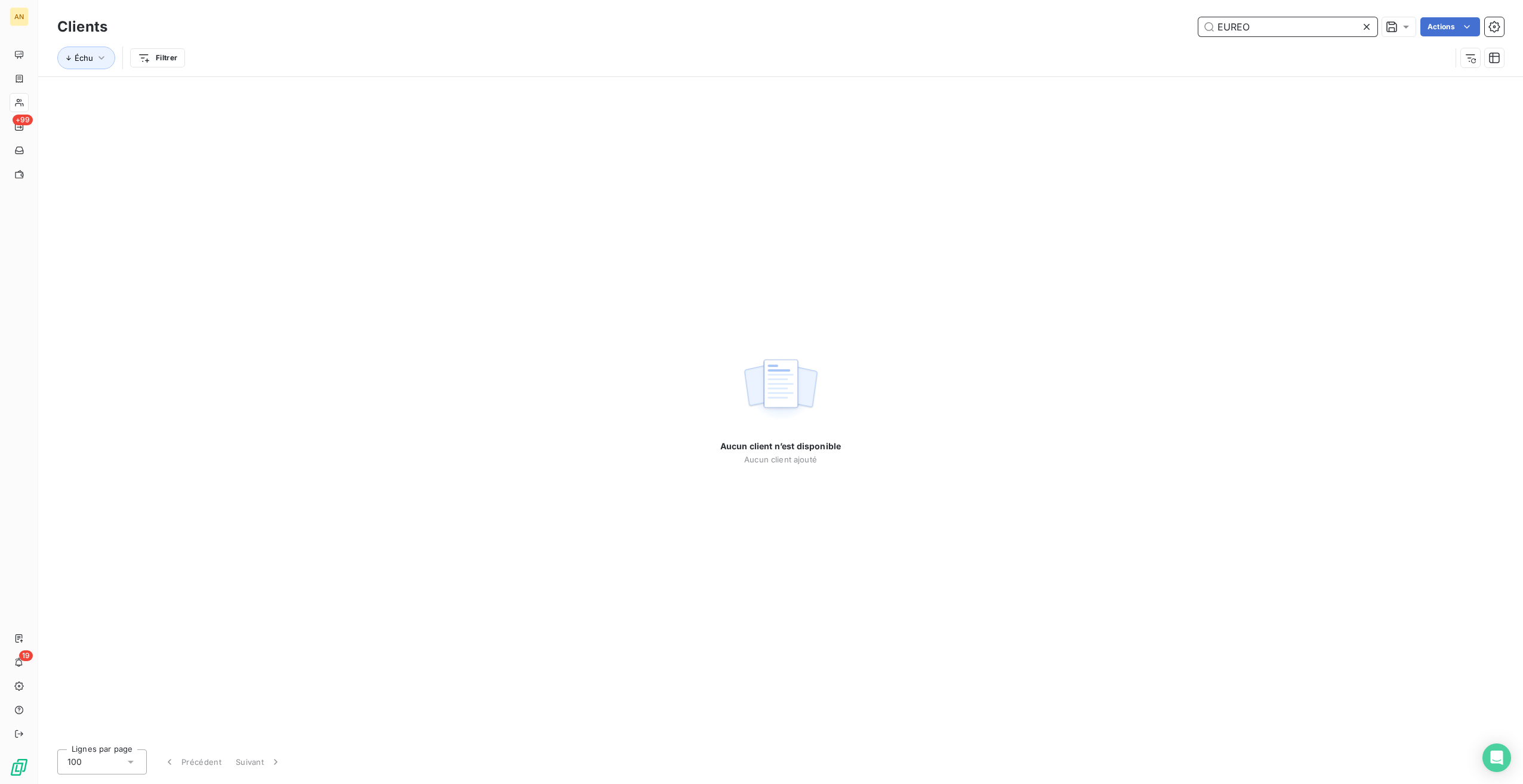
click at [1267, 27] on input "EUREO" at bounding box center [1287, 27] width 179 height 19
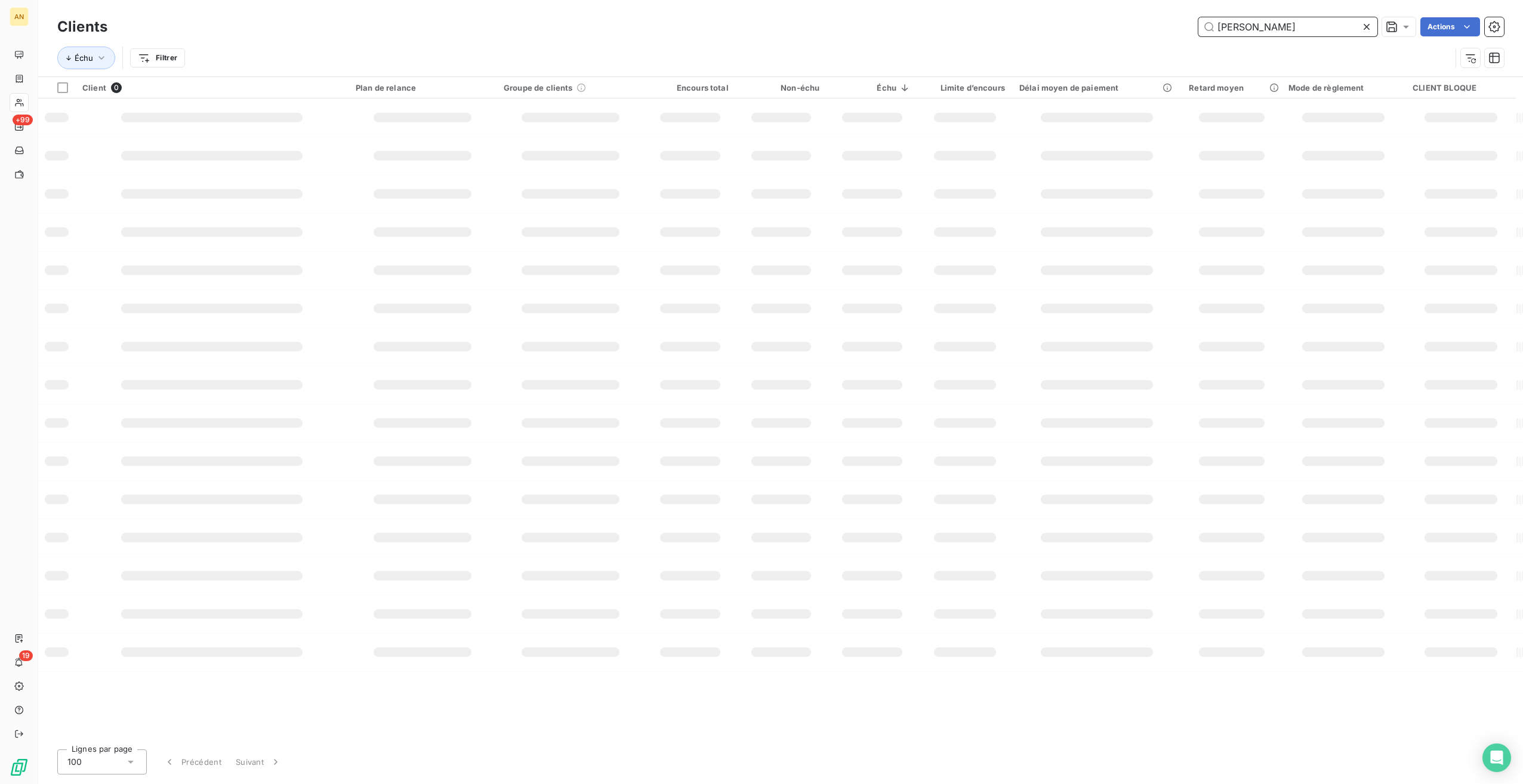
type input "EUREX"
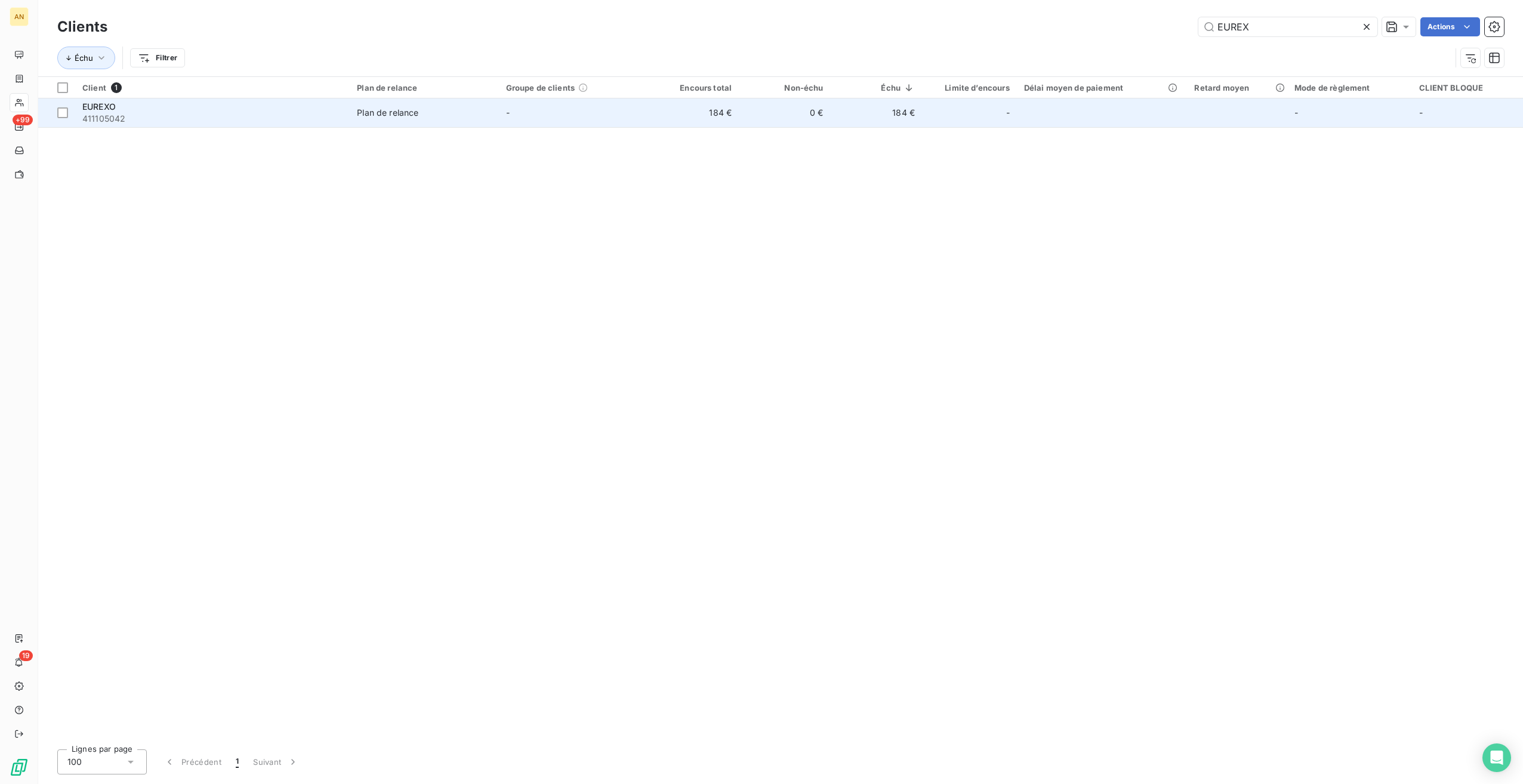
click at [429, 108] on span "Plan de relance" at bounding box center [424, 113] width 134 height 12
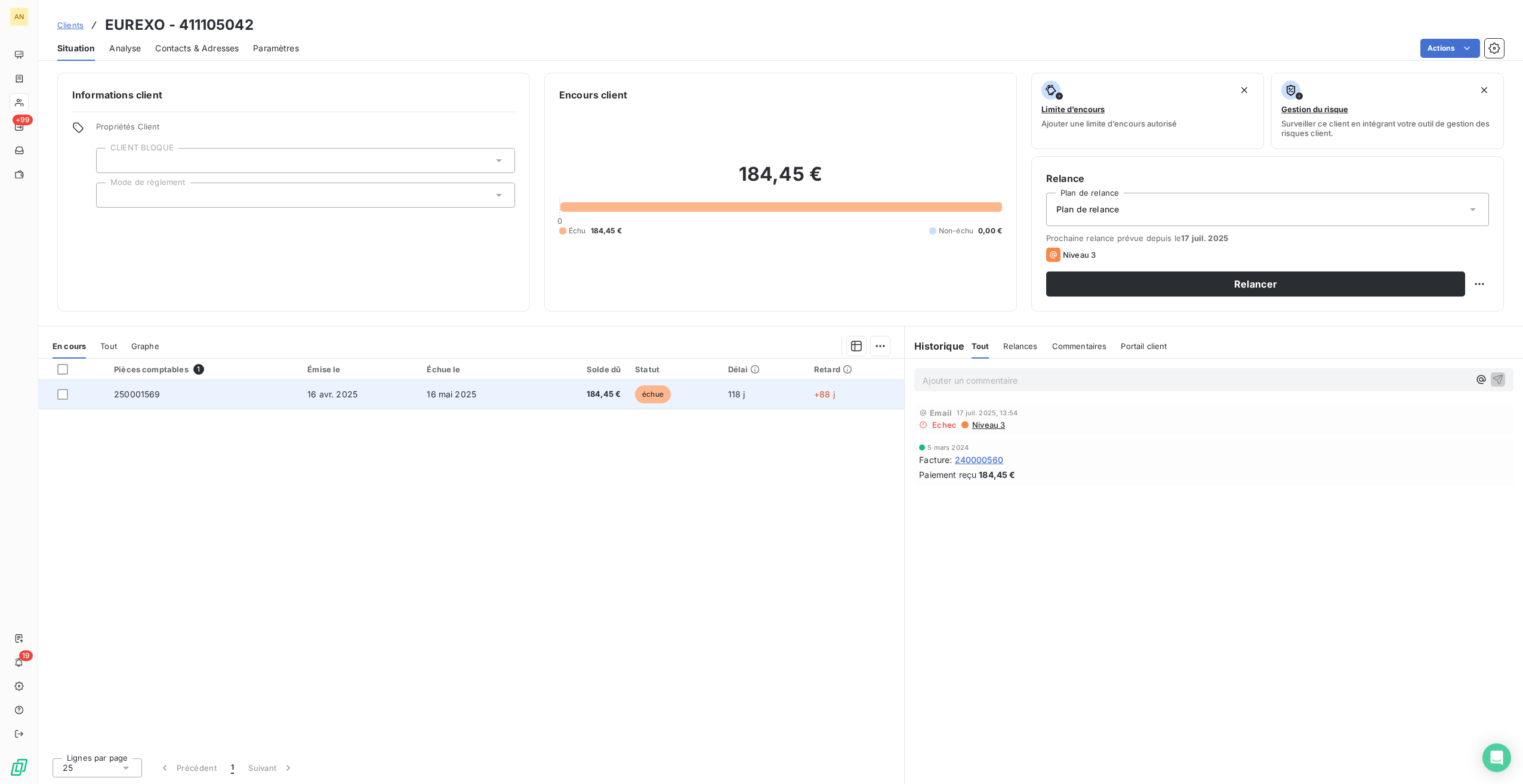
click at [208, 400] on td "250001569" at bounding box center [203, 394] width 194 height 29
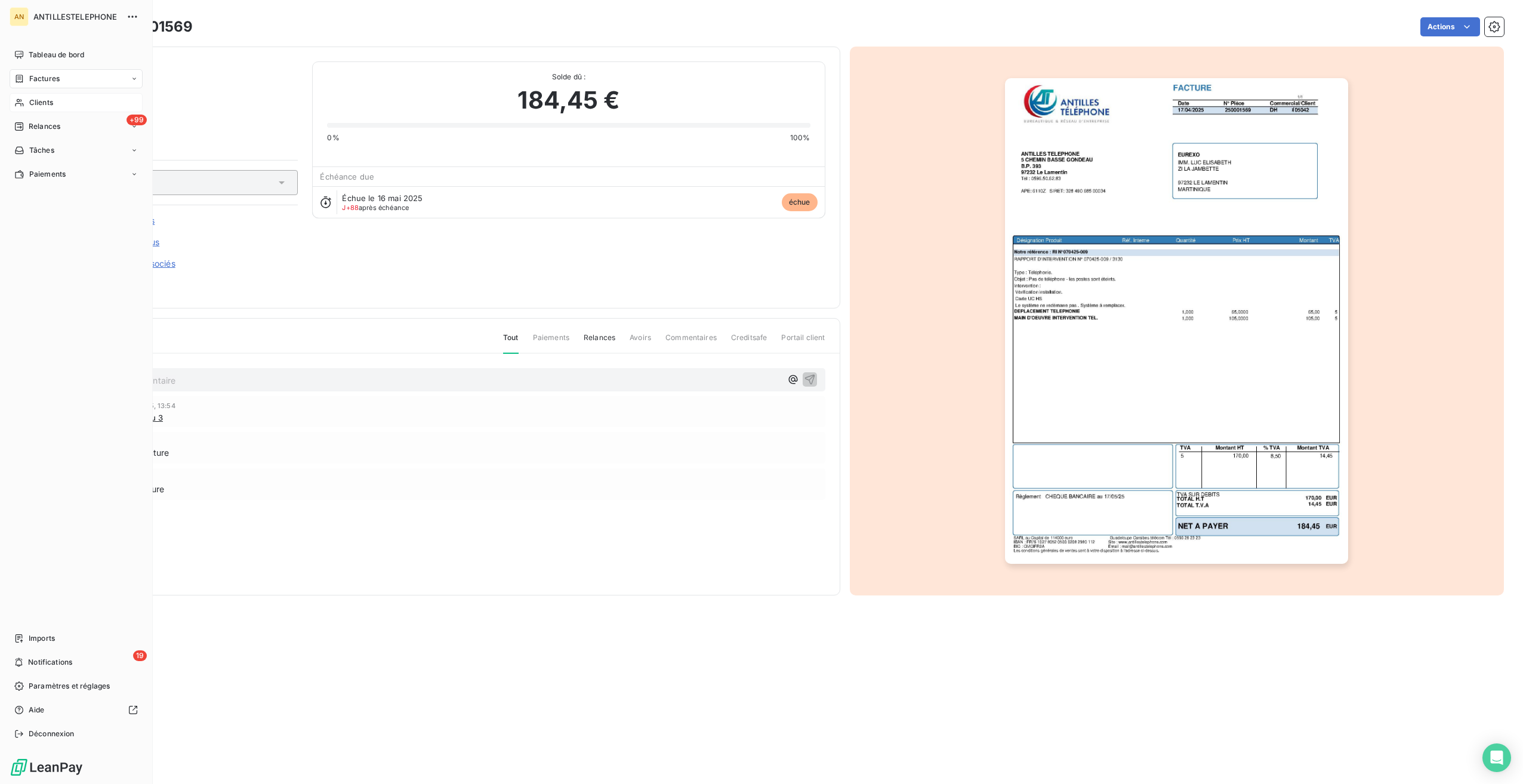
click at [43, 105] on span "Clients" at bounding box center [41, 102] width 24 height 11
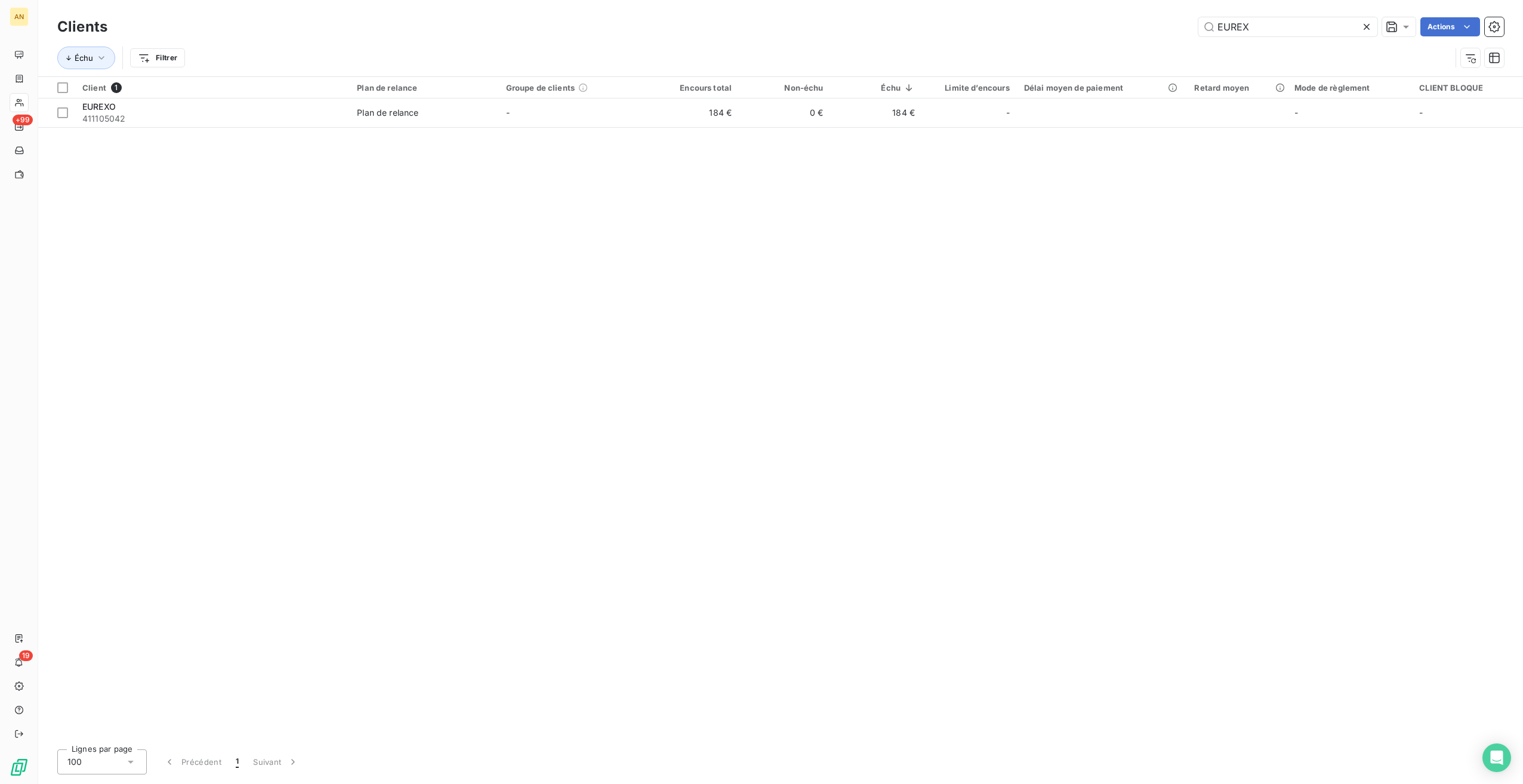
drag, startPoint x: 1270, startPoint y: 23, endPoint x: 1116, endPoint y: 24, distance: 154.0
click at [1134, 27] on div "EUREX Actions" at bounding box center [812, 27] width 1382 height 19
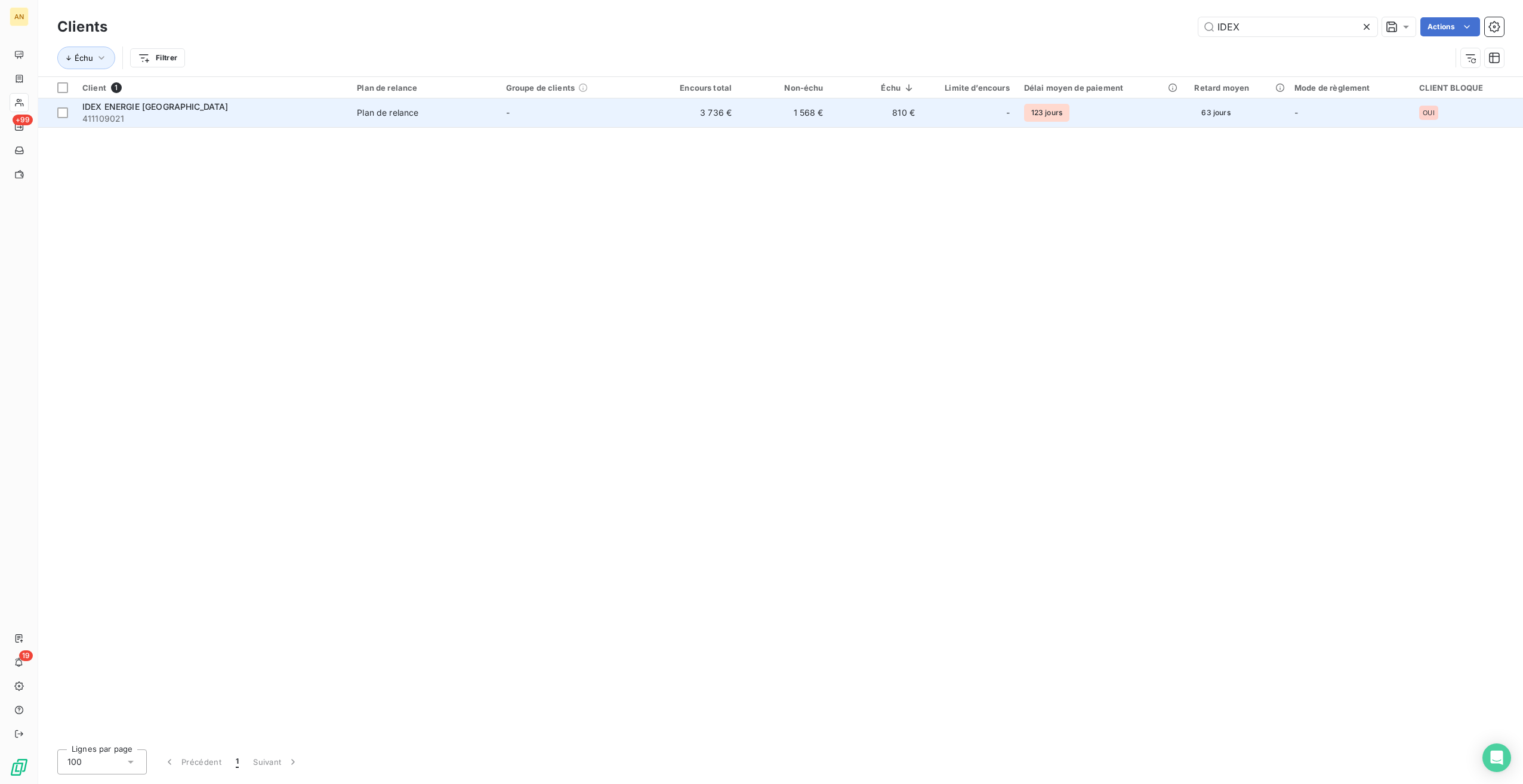
type input "IDEX"
click at [321, 116] on span "411109021" at bounding box center [212, 119] width 260 height 12
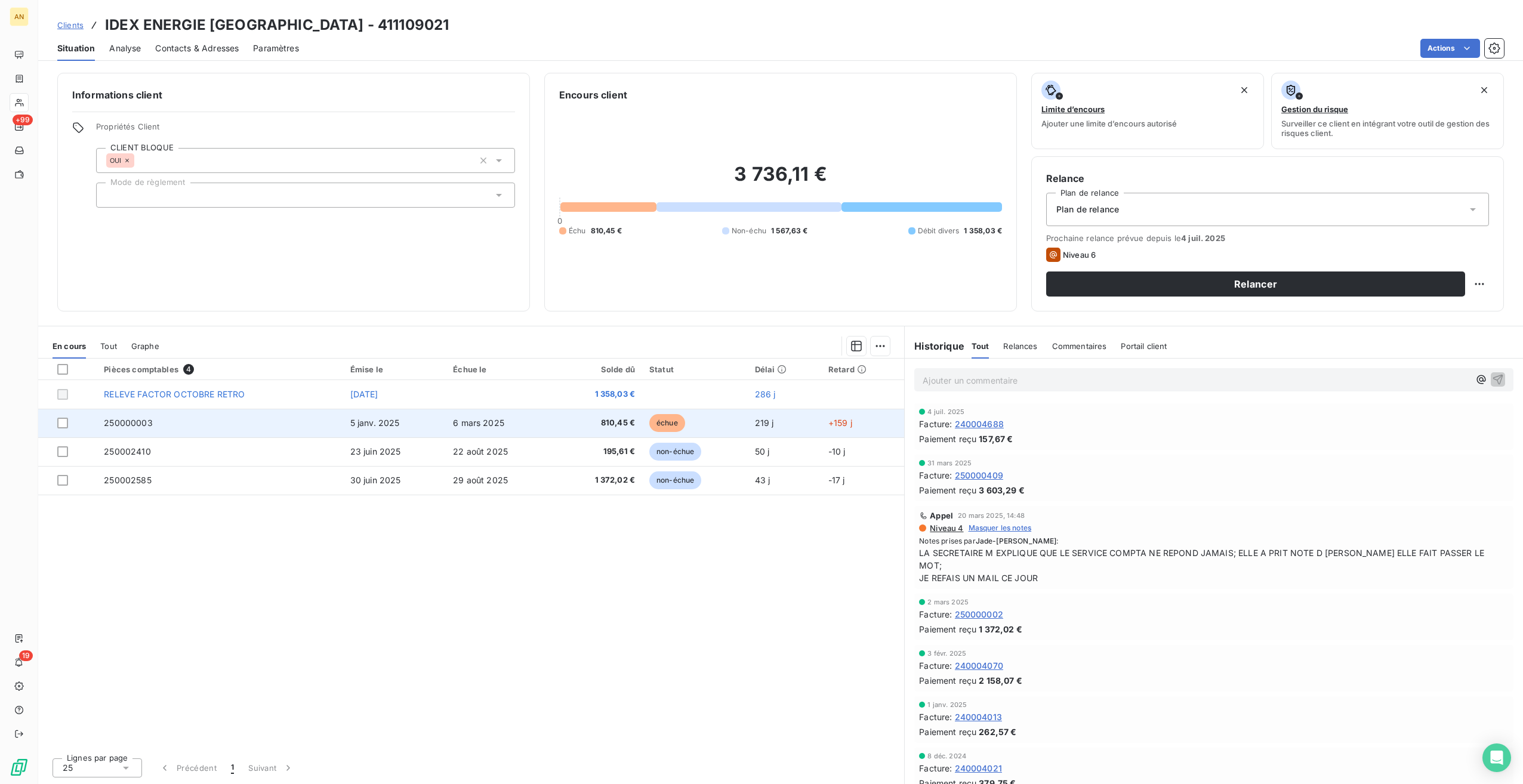
click at [542, 421] on td "6 mars 2025" at bounding box center [500, 423] width 110 height 29
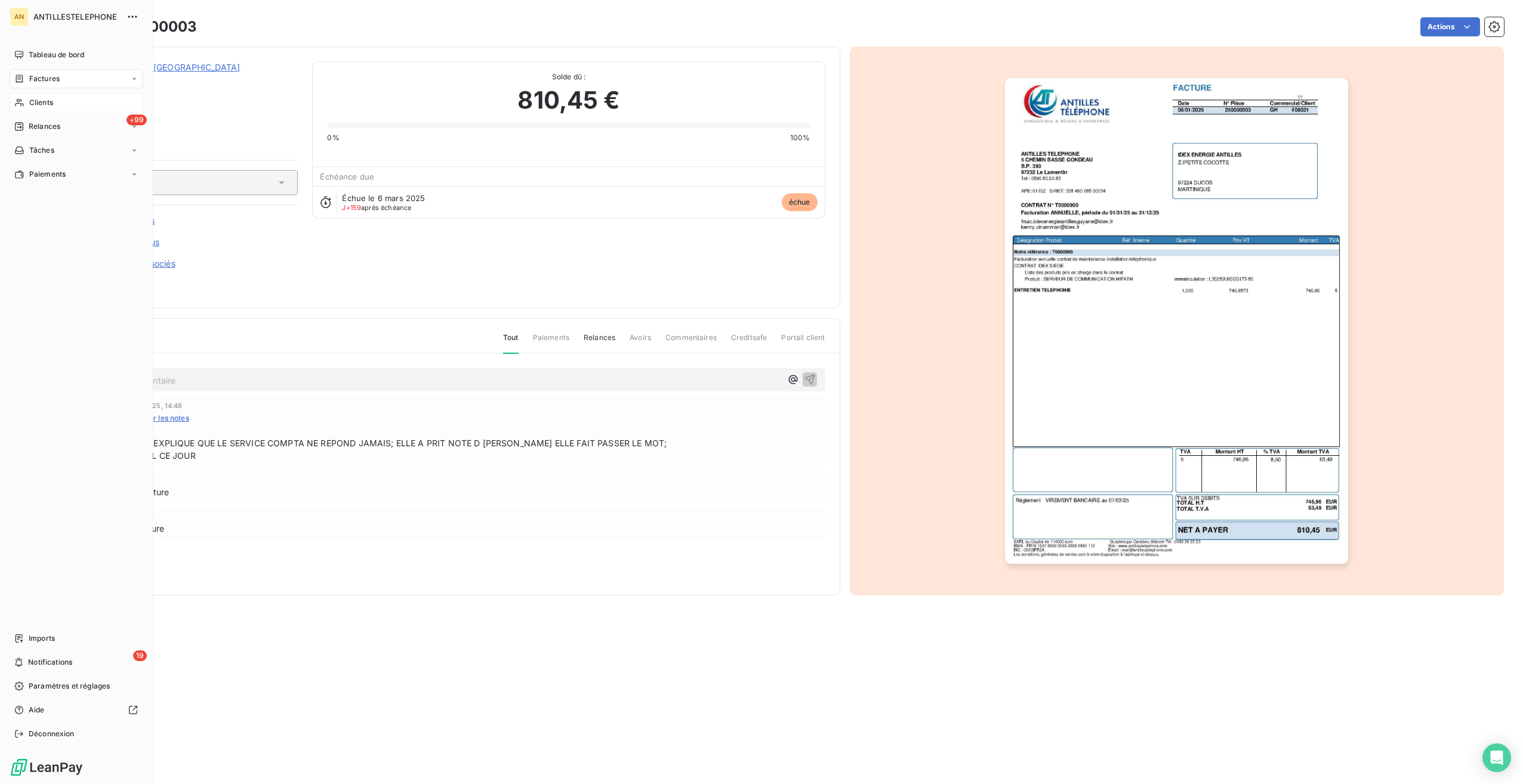
drag, startPoint x: 29, startPoint y: 130, endPoint x: 146, endPoint y: 163, distance: 121.6
click at [29, 130] on span "Relances" at bounding box center [44, 127] width 32 height 11
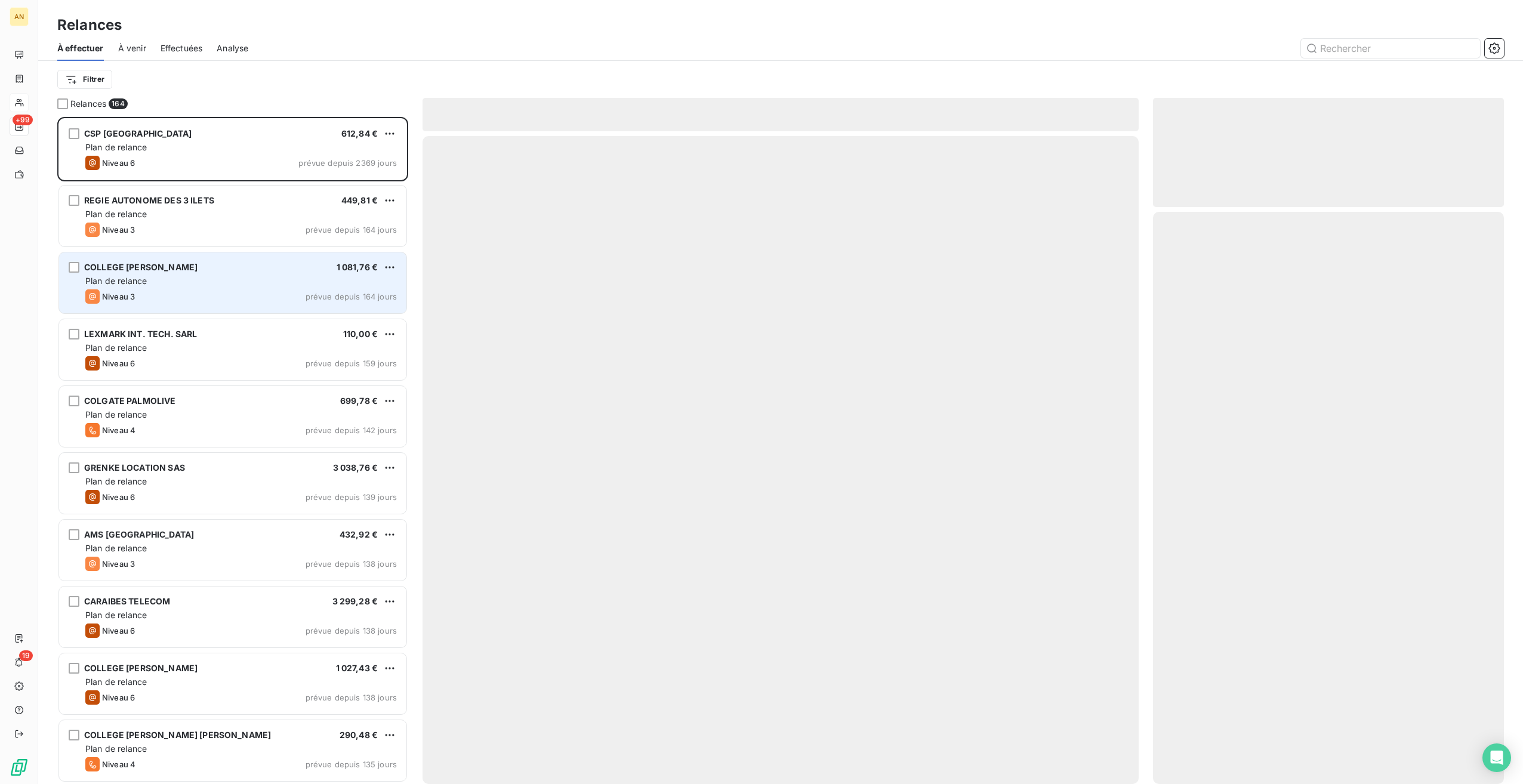
scroll to position [657, 342]
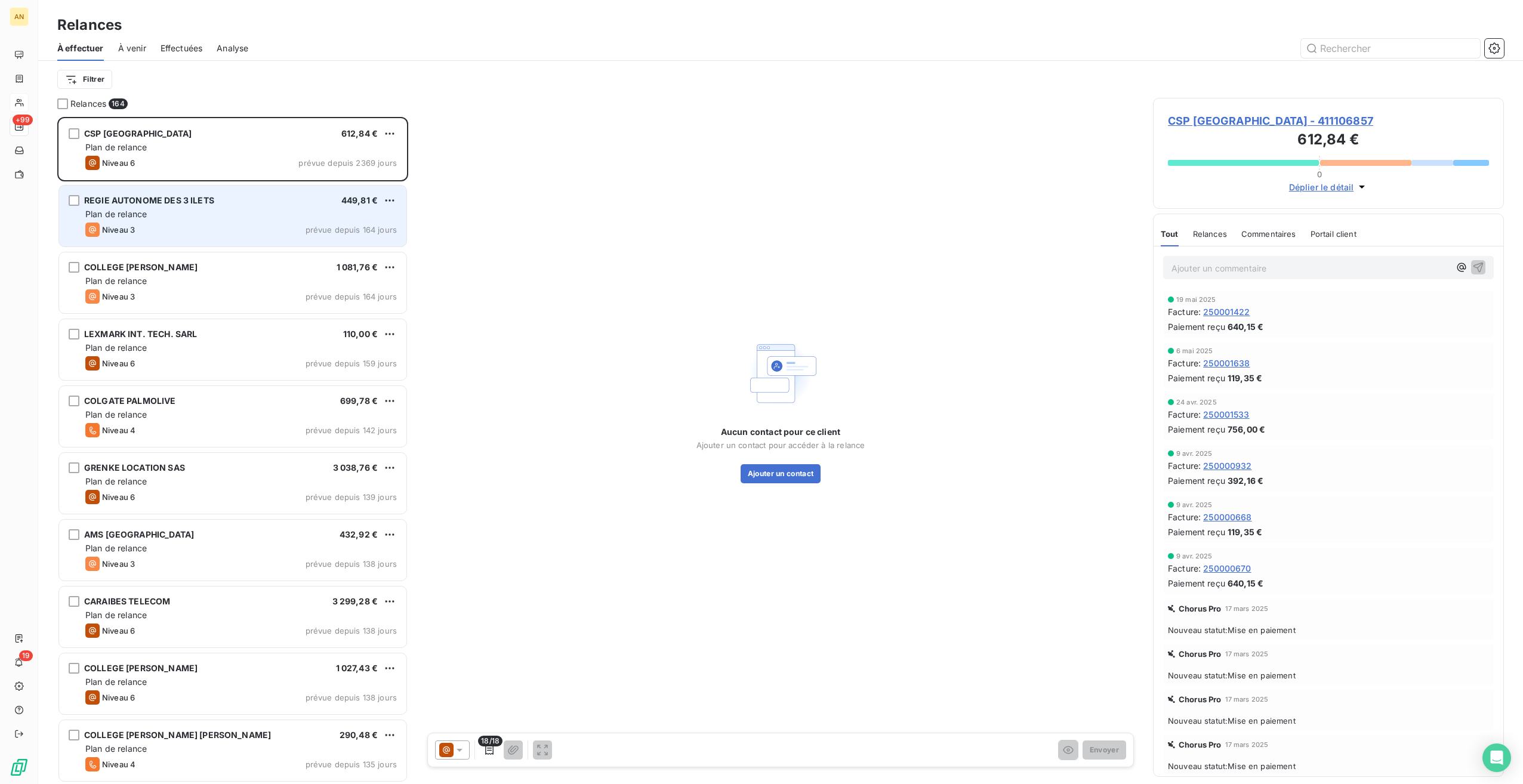
click at [206, 215] on div "Plan de relance" at bounding box center [241, 214] width 312 height 12
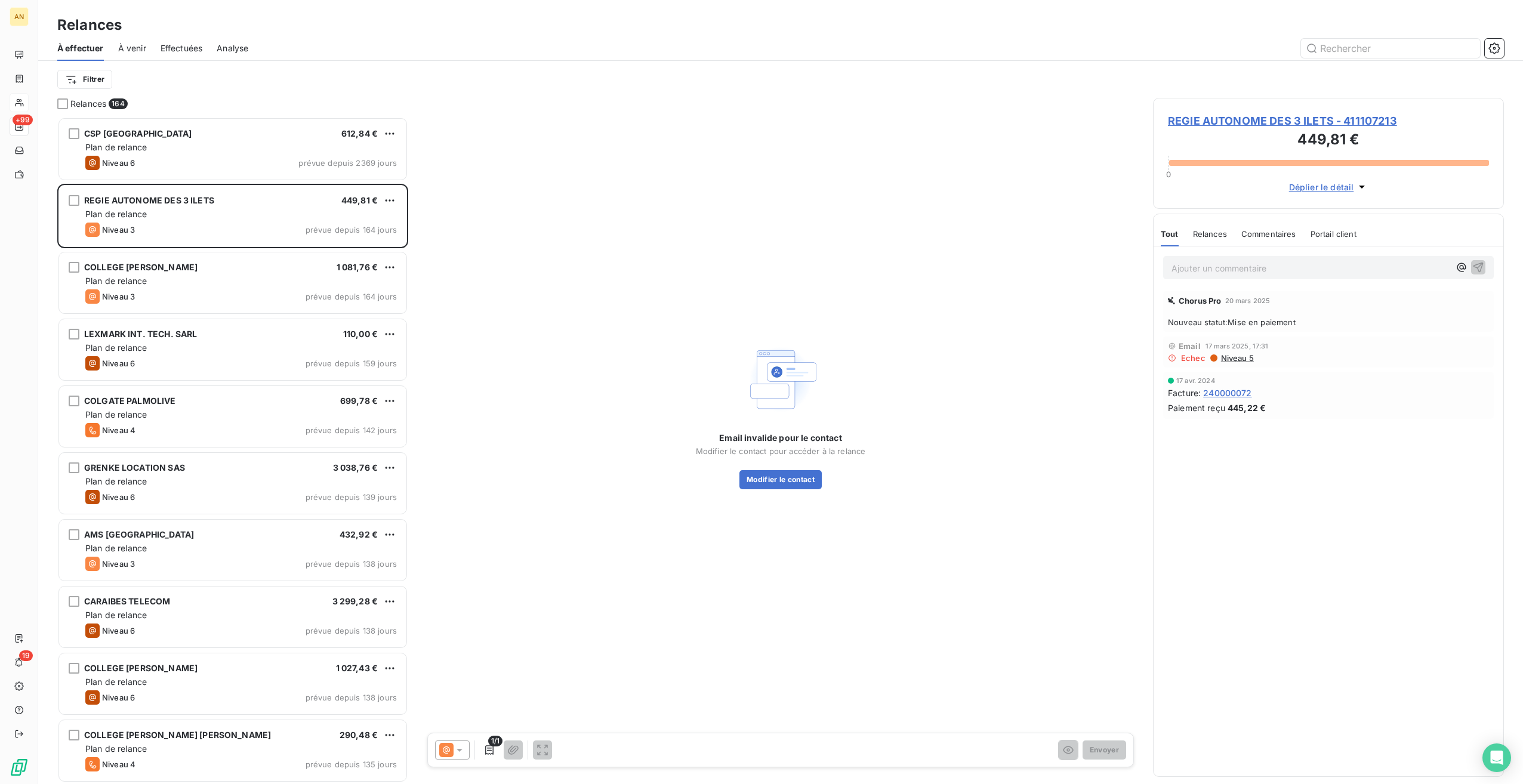
click at [1234, 118] on span "REGIE AUTONOME DES 3 ILETS - 411107213" at bounding box center [1329, 121] width 321 height 16
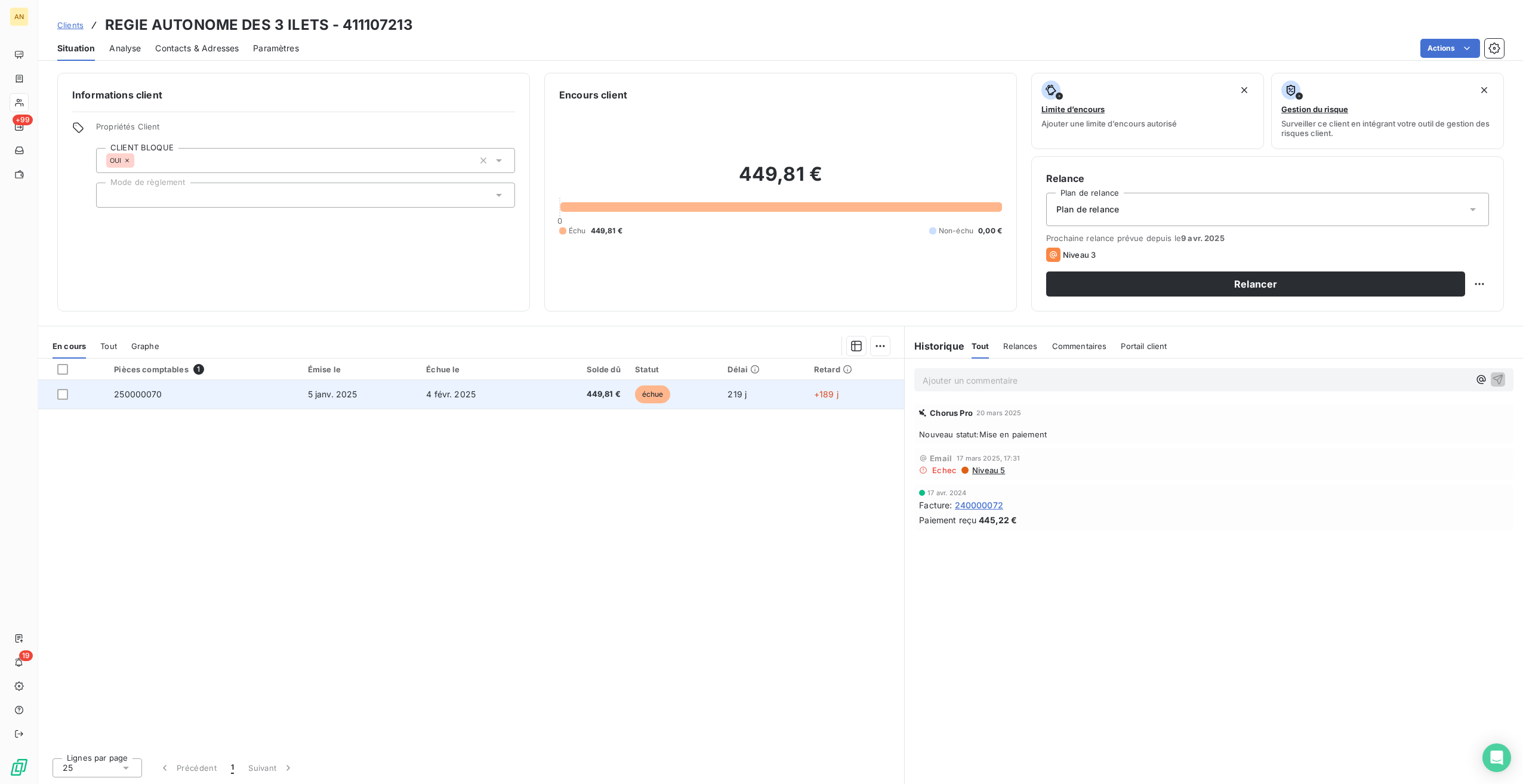
click at [122, 398] on td "250000070" at bounding box center [203, 394] width 194 height 29
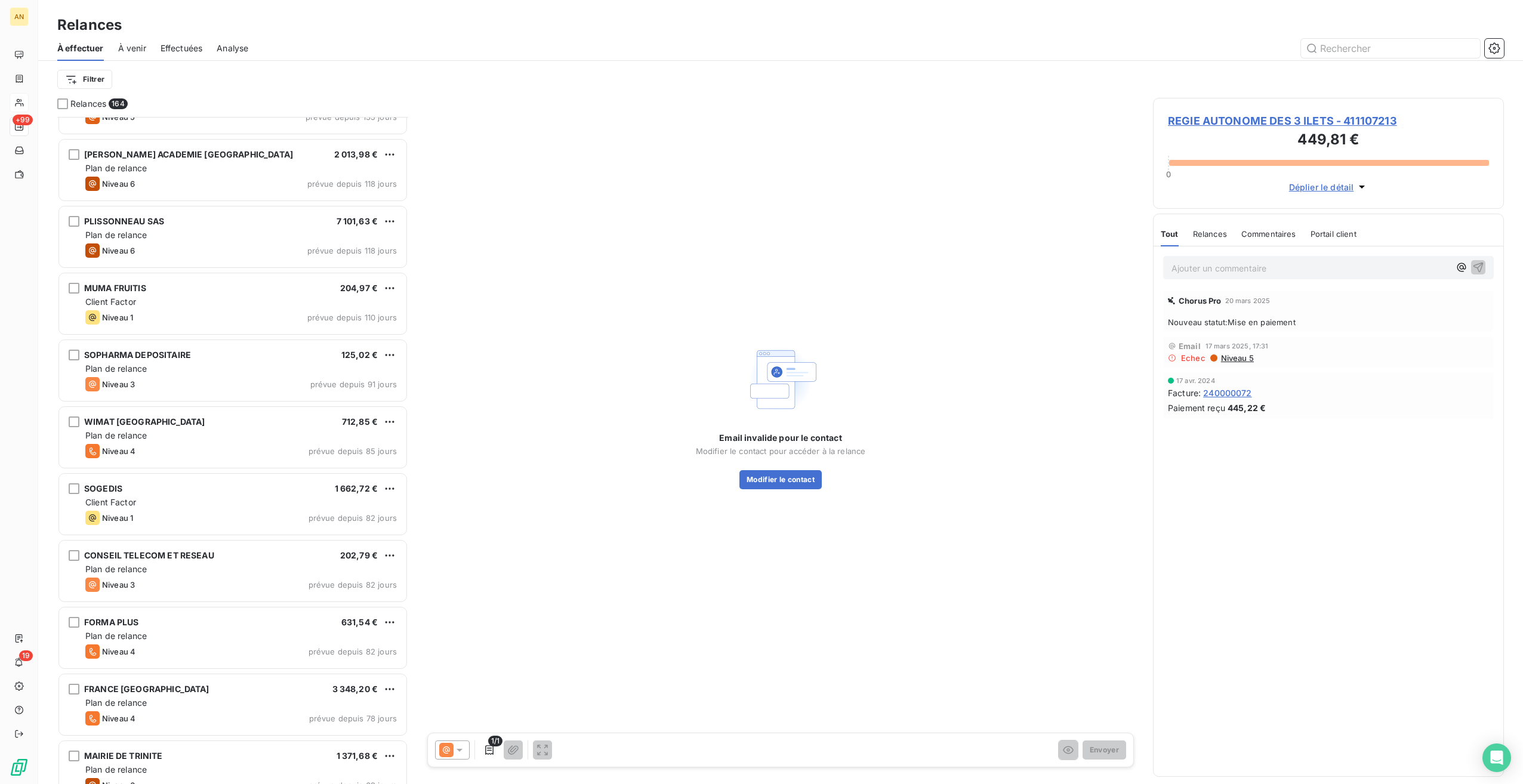
scroll to position [716, 0]
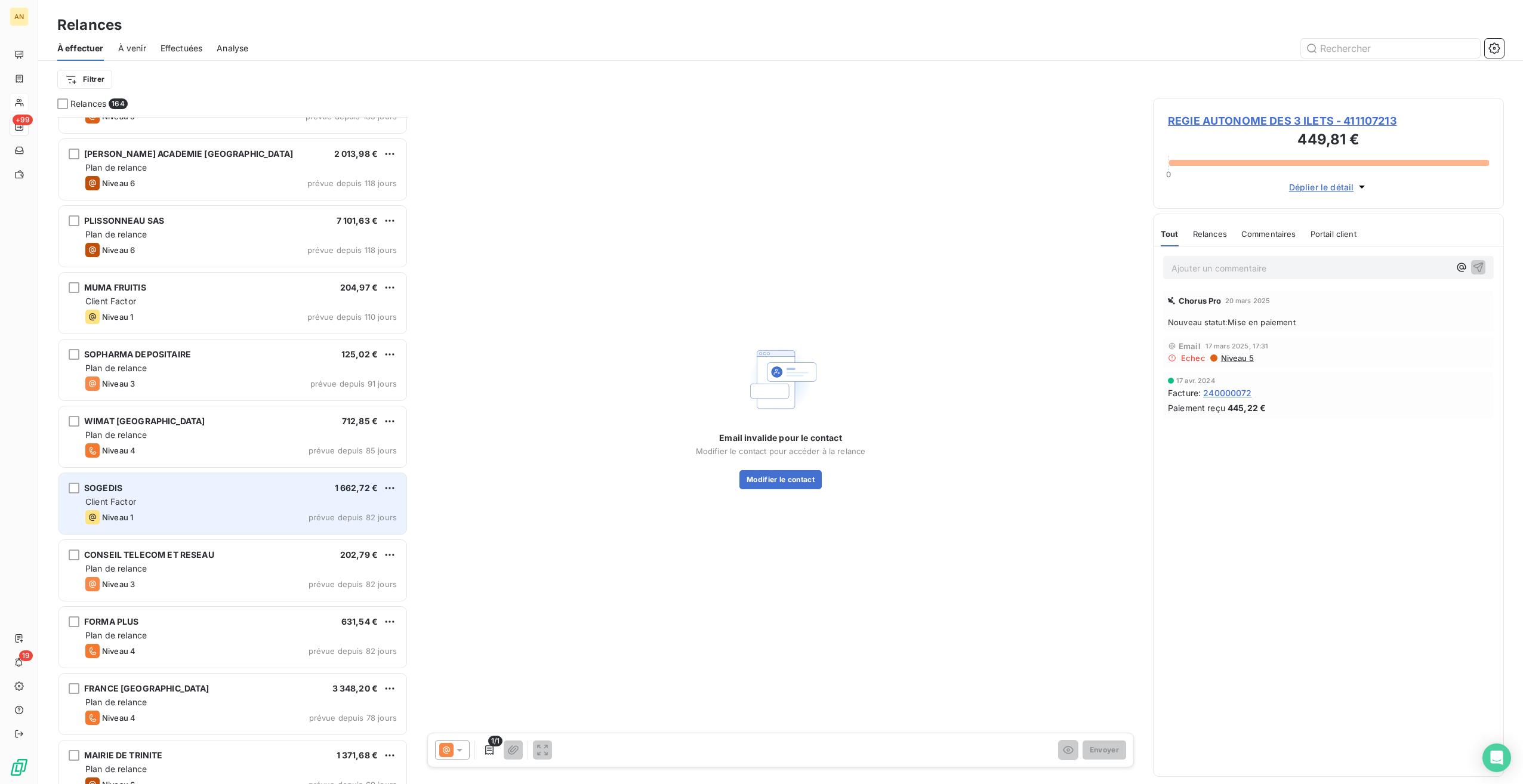
click at [206, 495] on div "SOGEDIS 1 662,72 € Client Factor Niveau 1 prévue depuis 82 jours" at bounding box center [233, 504] width 348 height 61
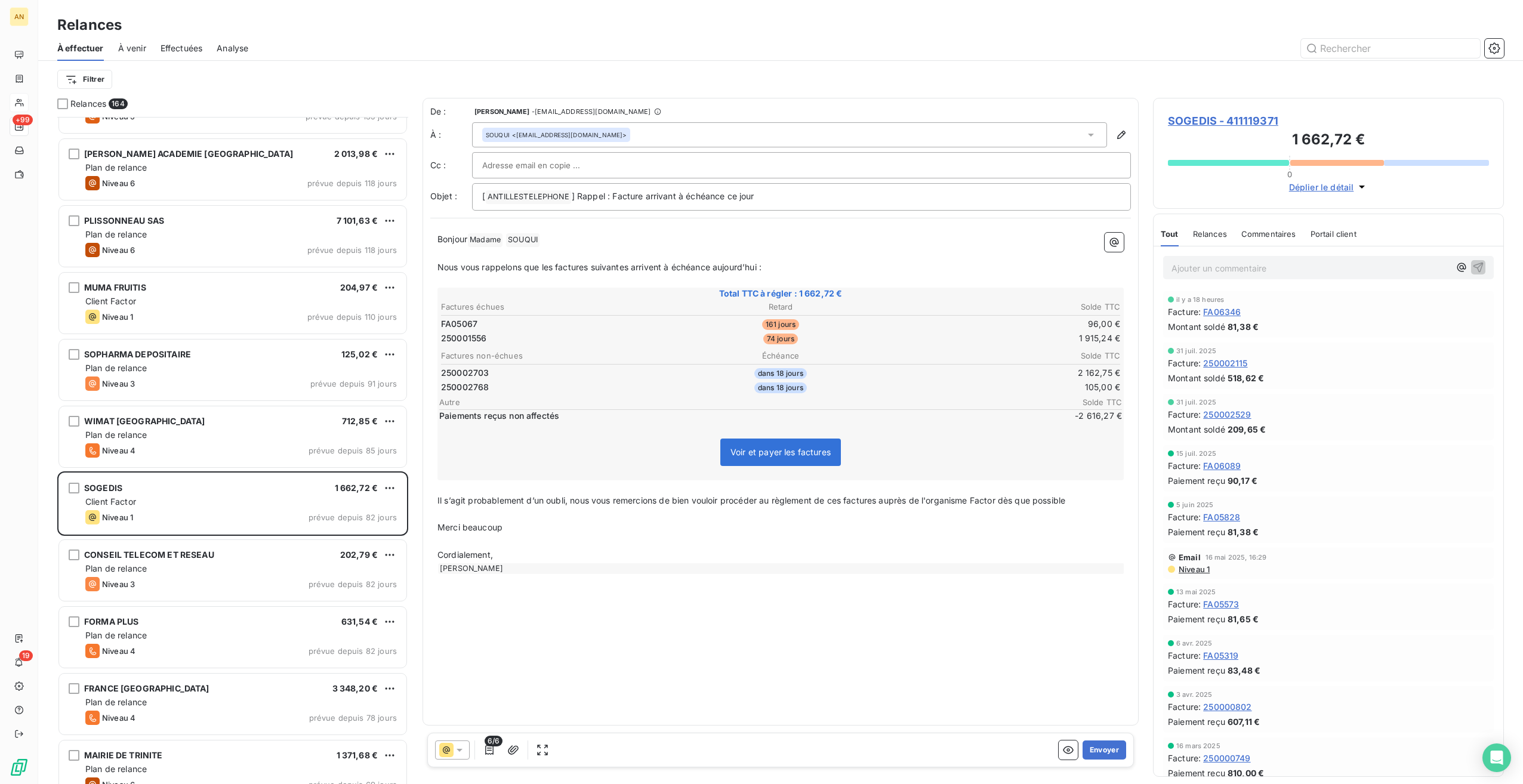
click at [1200, 117] on span "SOGEDIS - 411119371" at bounding box center [1329, 121] width 321 height 16
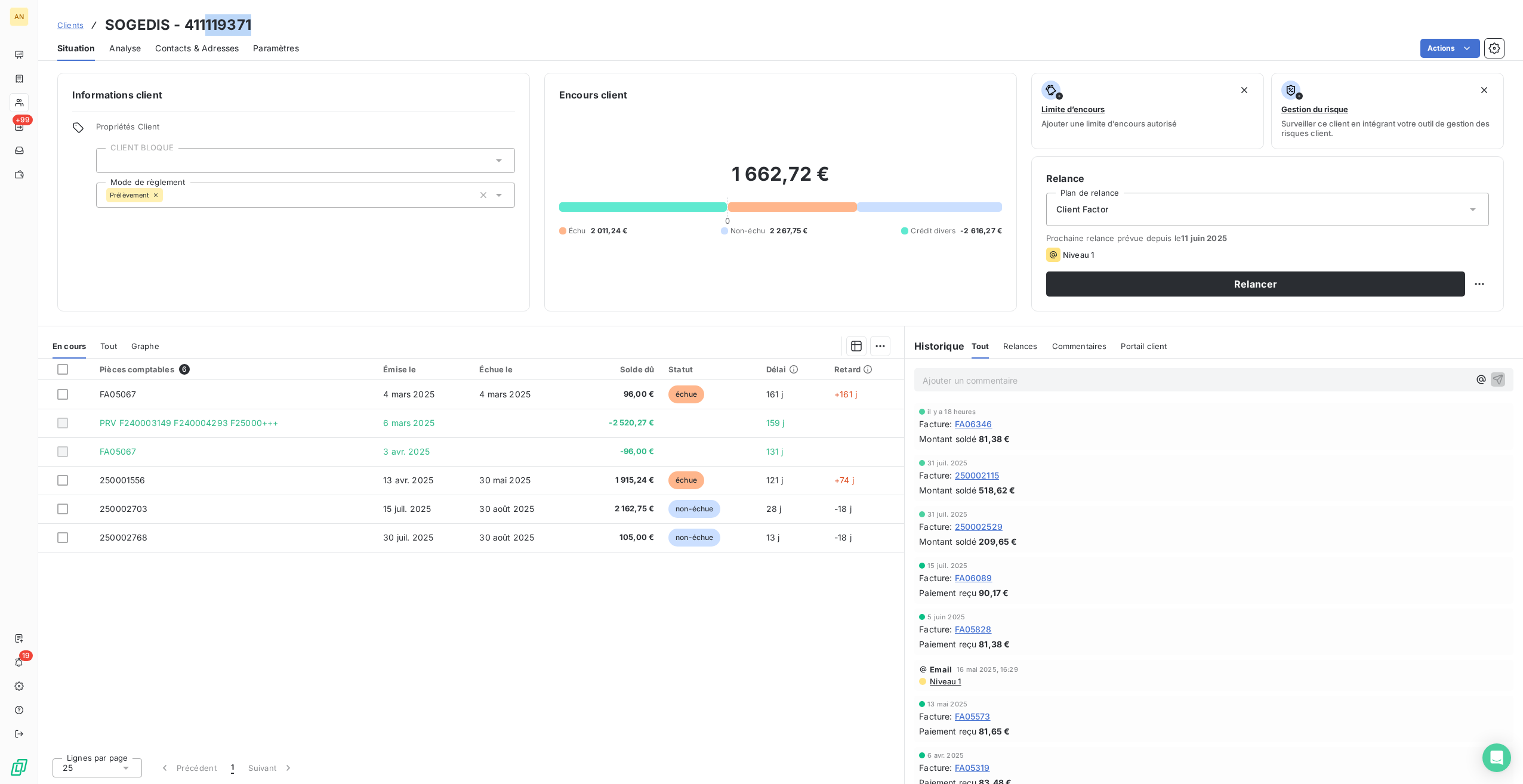
drag, startPoint x: 205, startPoint y: 24, endPoint x: 274, endPoint y: 24, distance: 69.0
click at [274, 24] on div "Clients SOGEDIS - 411119371" at bounding box center [781, 24] width 1485 height 21
copy h3 "119371"
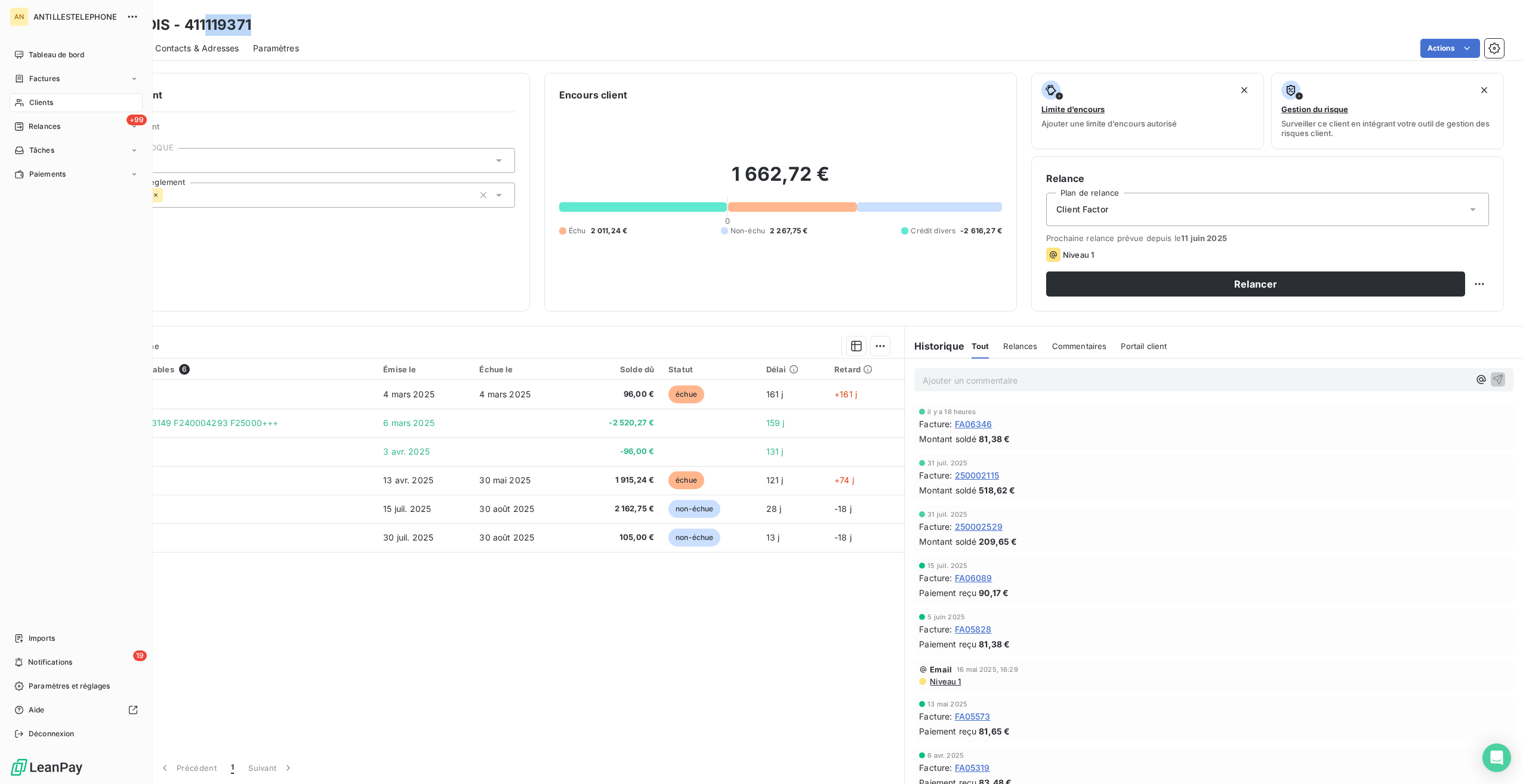
drag, startPoint x: 31, startPoint y: 127, endPoint x: 105, endPoint y: 310, distance: 197.4
click at [31, 127] on span "Relances" at bounding box center [44, 127] width 32 height 11
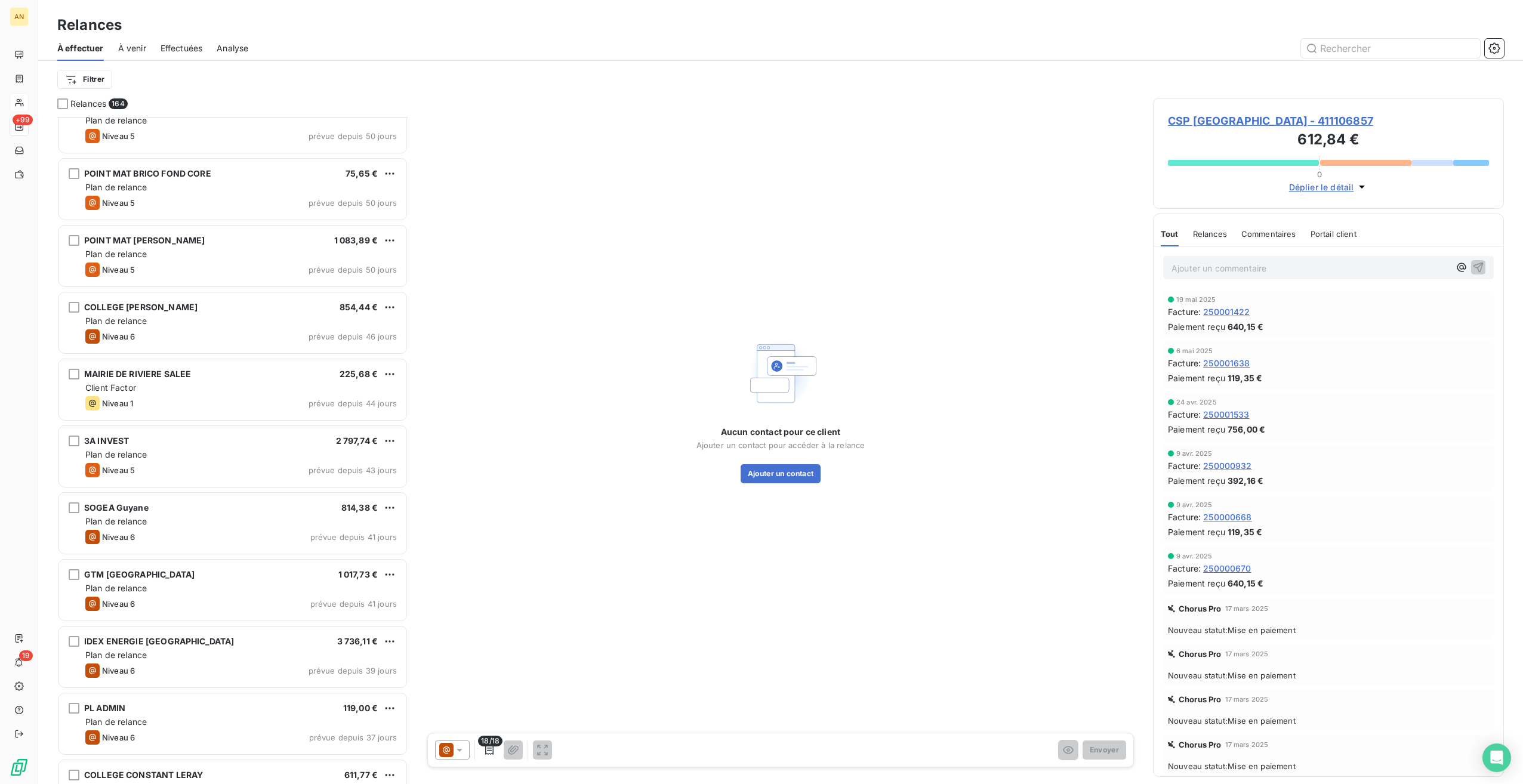
scroll to position [1832, 0]
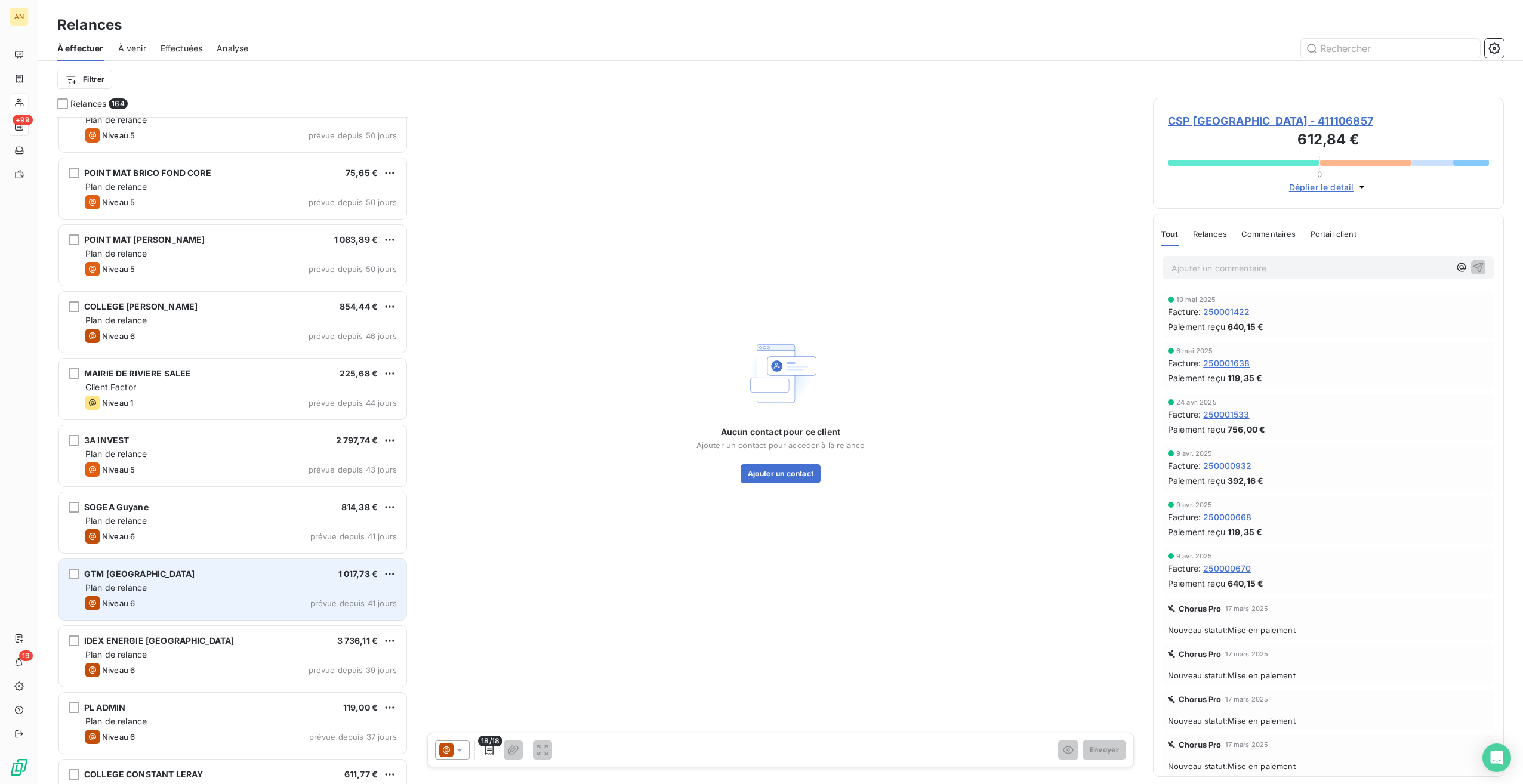
click at [159, 580] on div "GTM GUADELOUPE 1 017,73 € Plan de relance Niveau 6 prévue depuis 41 jours" at bounding box center [233, 589] width 348 height 61
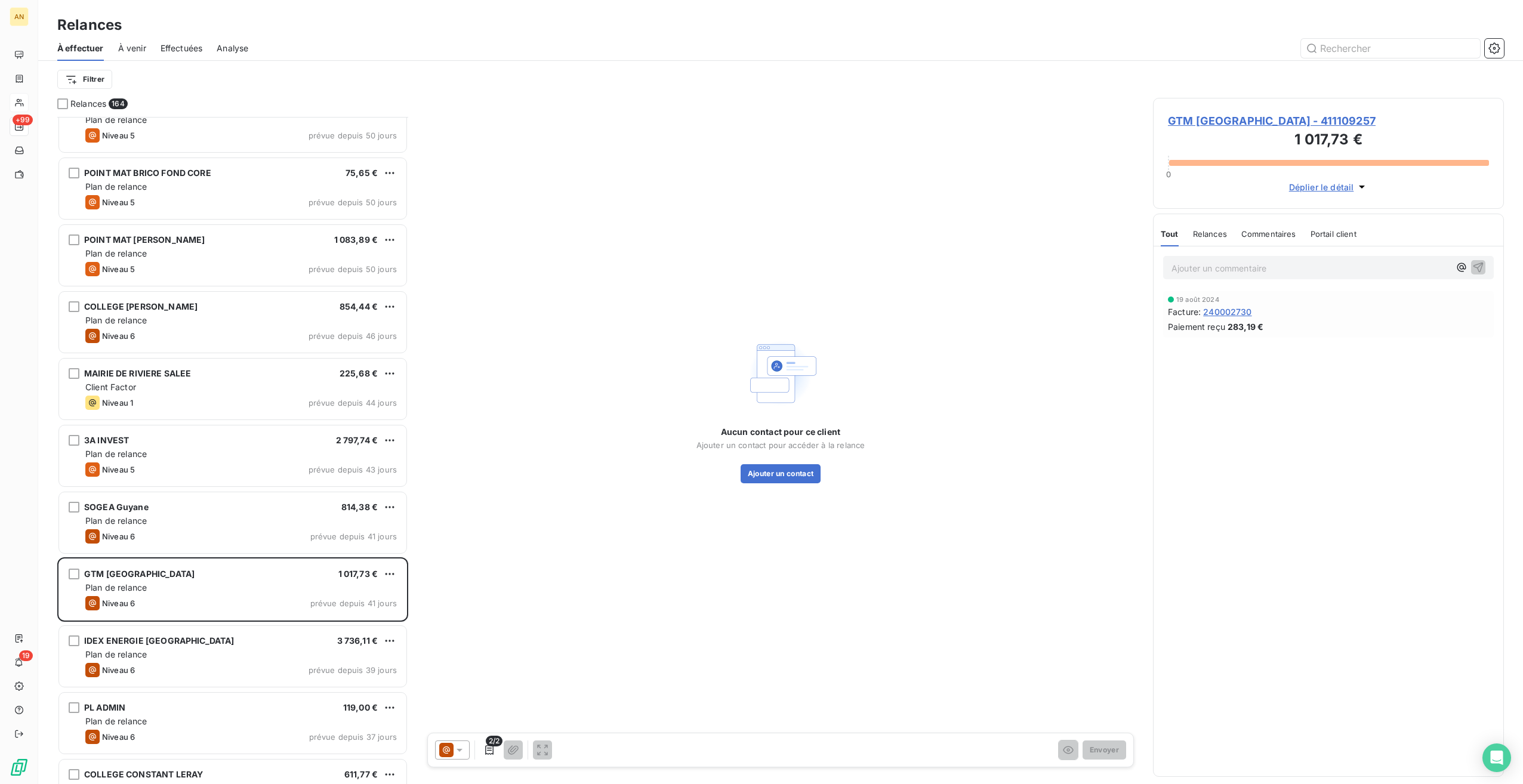
click at [1239, 124] on span "GTM [GEOGRAPHIC_DATA] - 411109257" at bounding box center [1329, 121] width 321 height 16
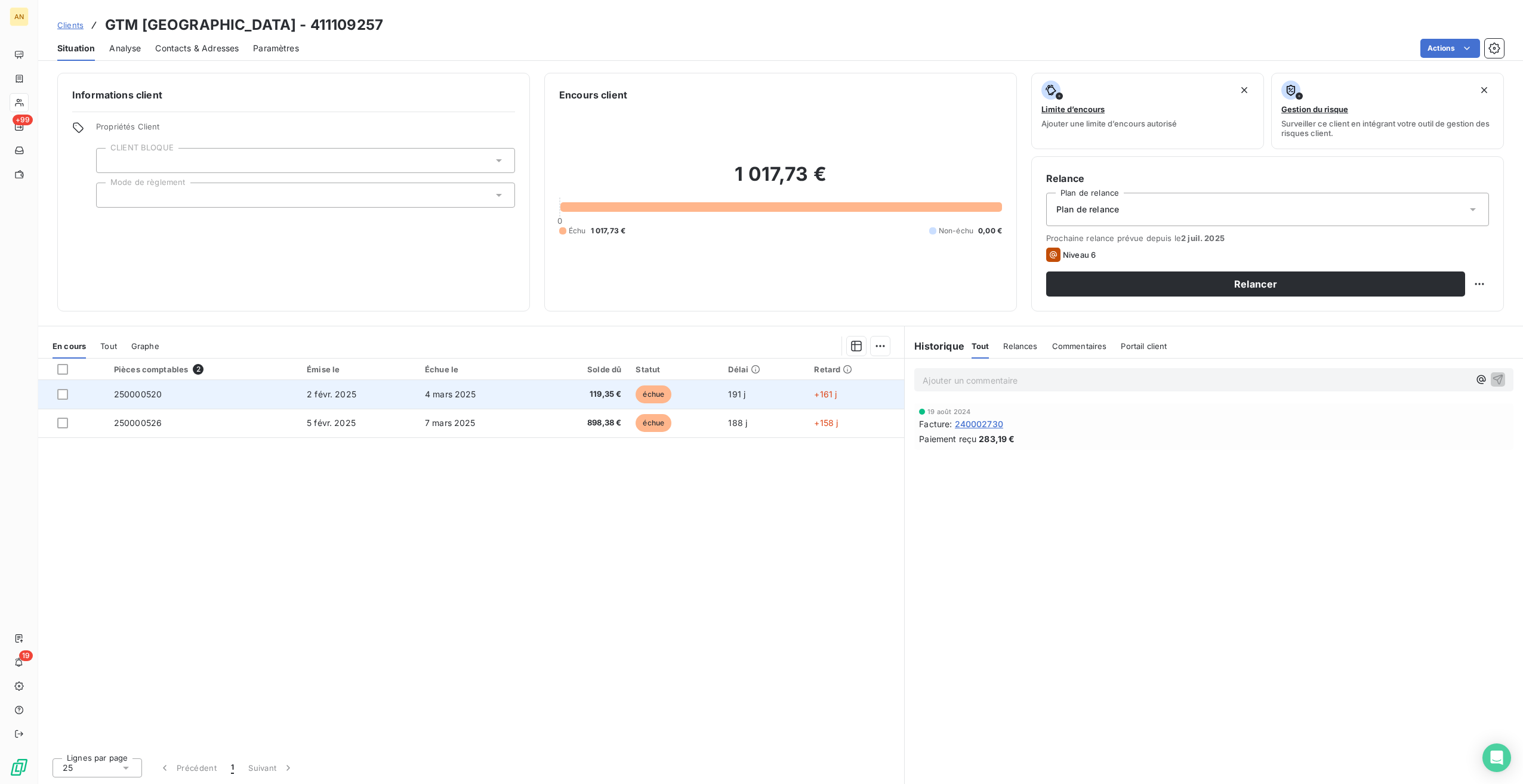
click at [225, 389] on td "250000520" at bounding box center [203, 394] width 193 height 29
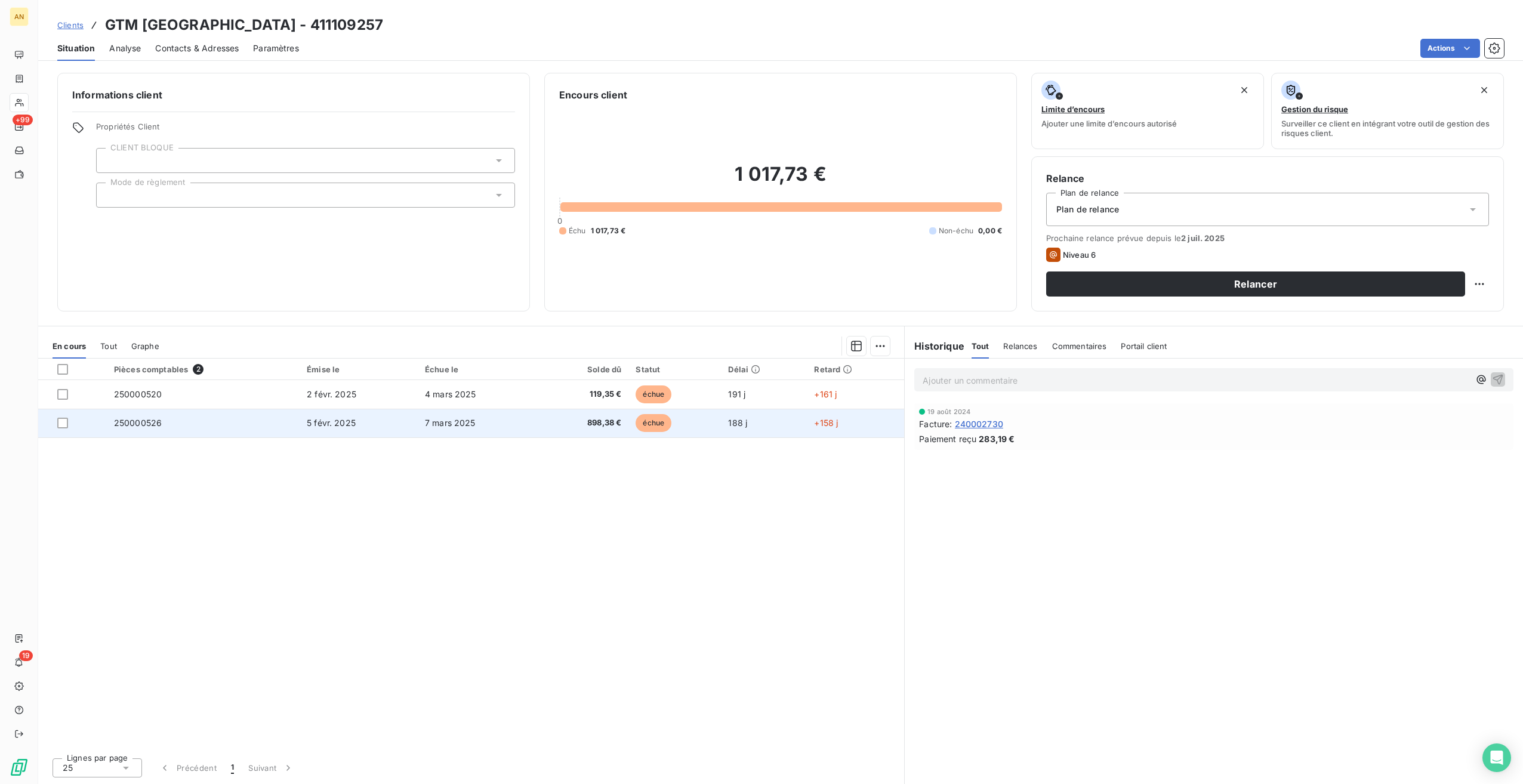
click at [188, 423] on td "250000526" at bounding box center [203, 423] width 193 height 29
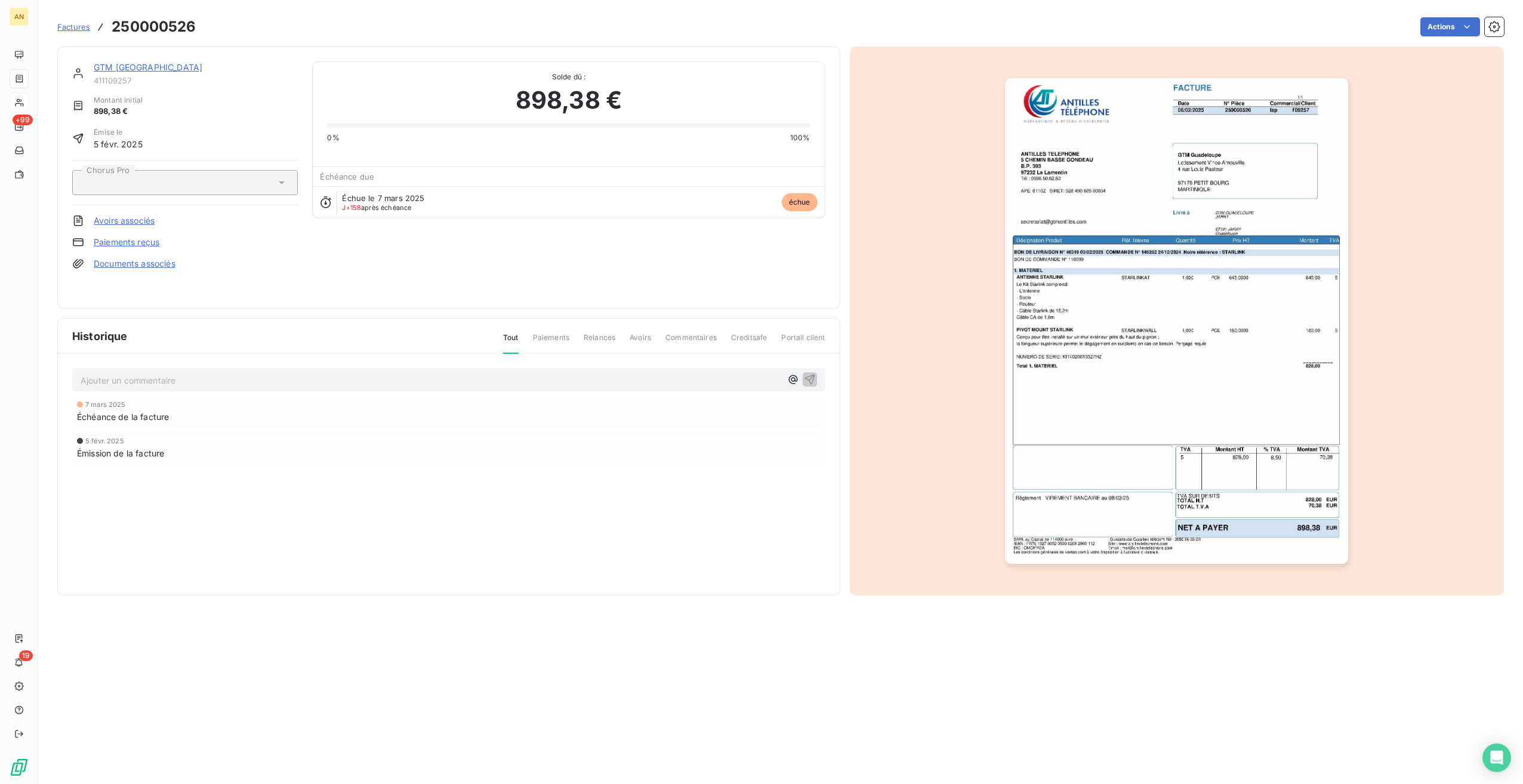
click at [111, 67] on link "GTM [GEOGRAPHIC_DATA]" at bounding box center [147, 67] width 108 height 10
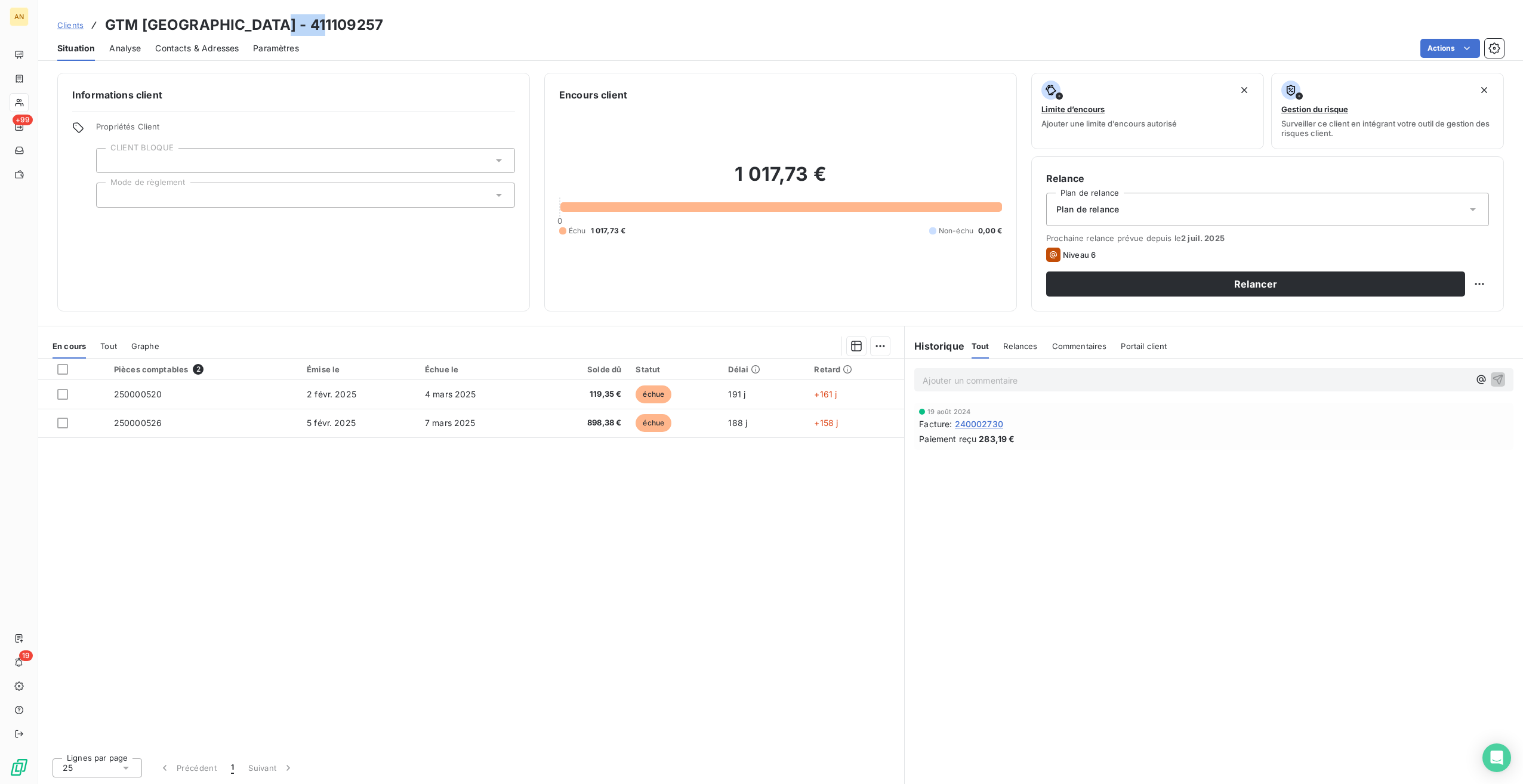
drag, startPoint x: 278, startPoint y: 26, endPoint x: 379, endPoint y: 23, distance: 101.0
click at [379, 23] on div "Clients GTM [GEOGRAPHIC_DATA] - 411109257" at bounding box center [781, 24] width 1485 height 21
drag, startPoint x: 379, startPoint y: 23, endPoint x: 326, endPoint y: 21, distance: 53.0
copy h3 "109257"
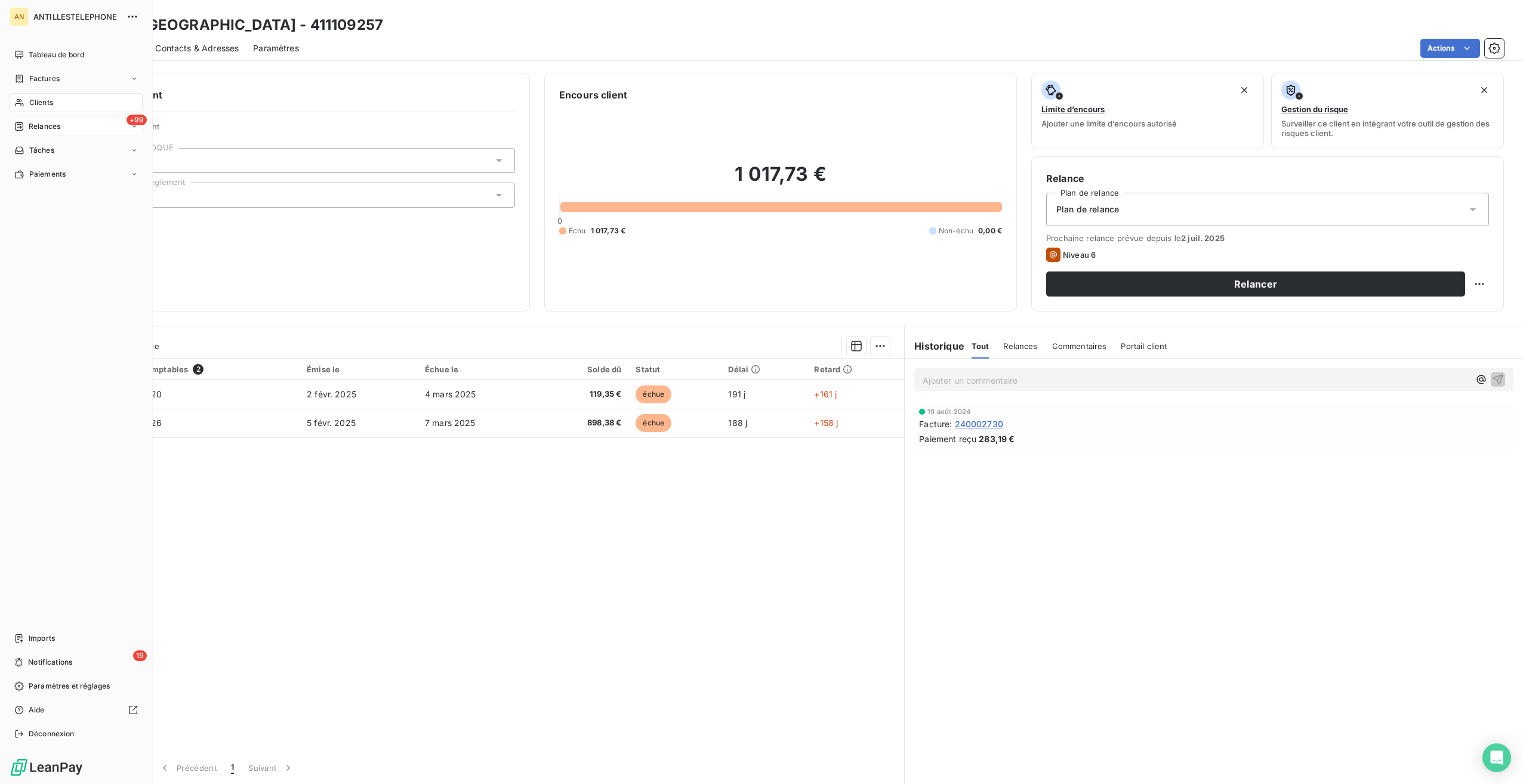
click at [36, 130] on span "Relances" at bounding box center [44, 127] width 32 height 11
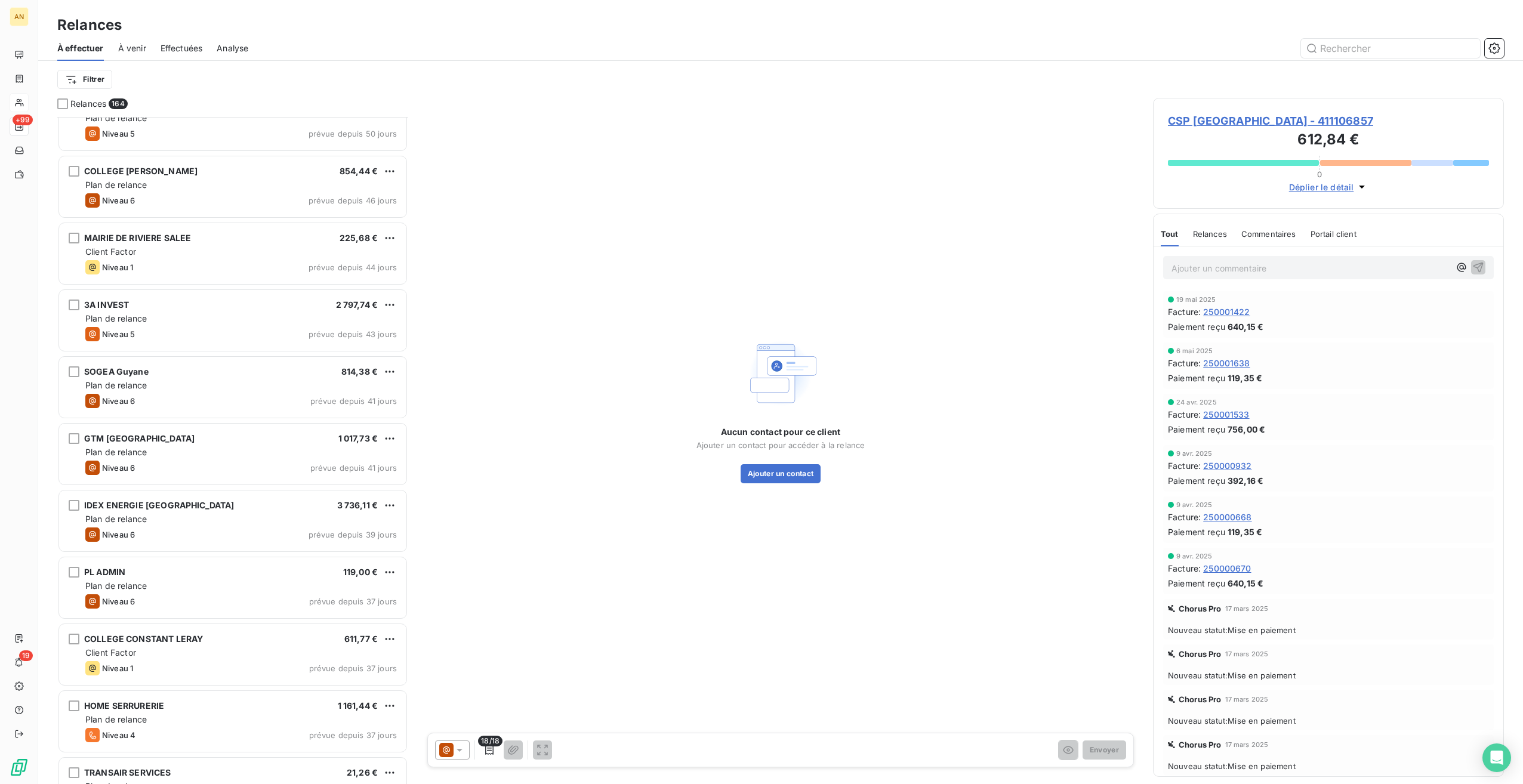
scroll to position [1968, 0]
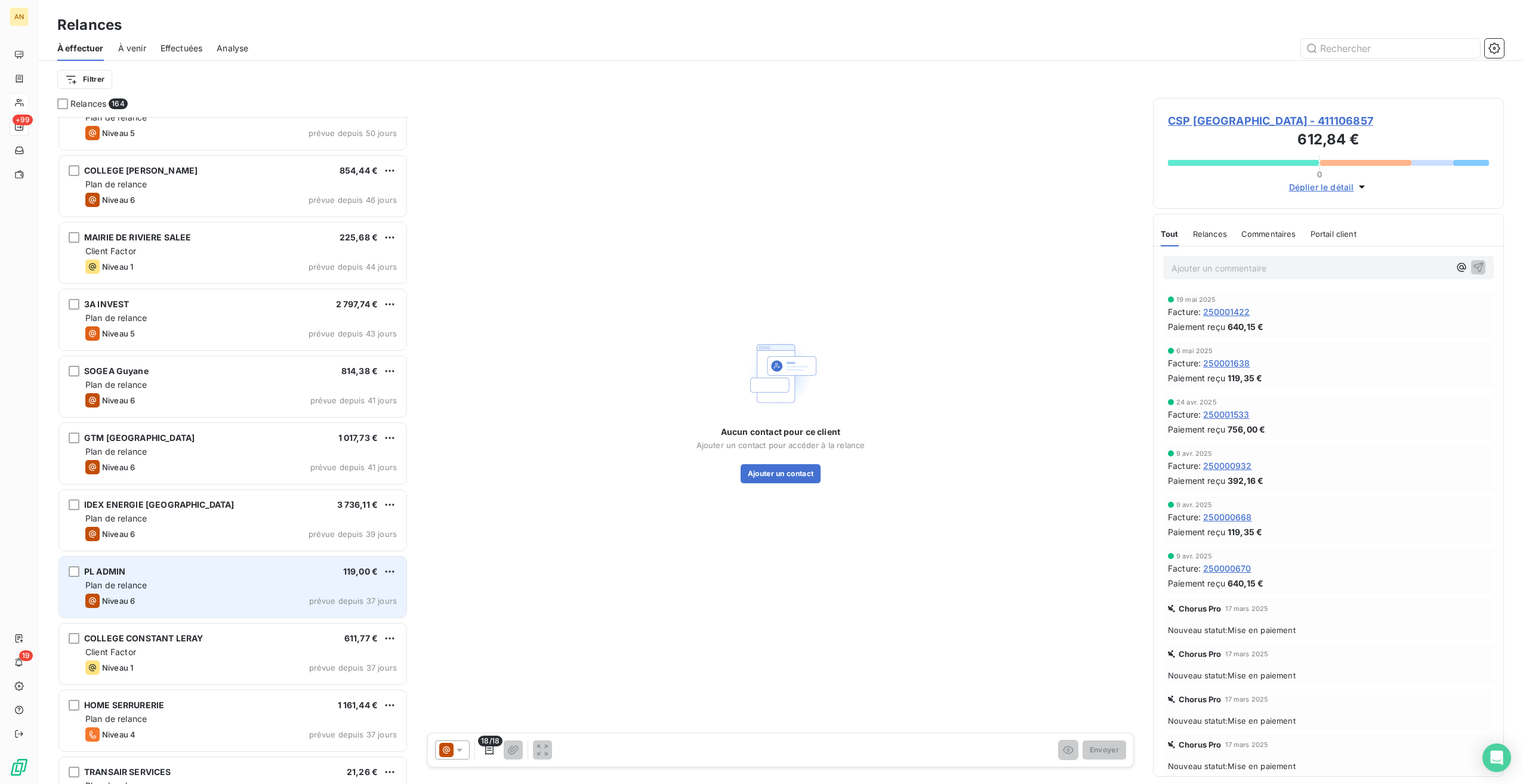
click at [135, 590] on div "Plan de relance" at bounding box center [241, 585] width 312 height 12
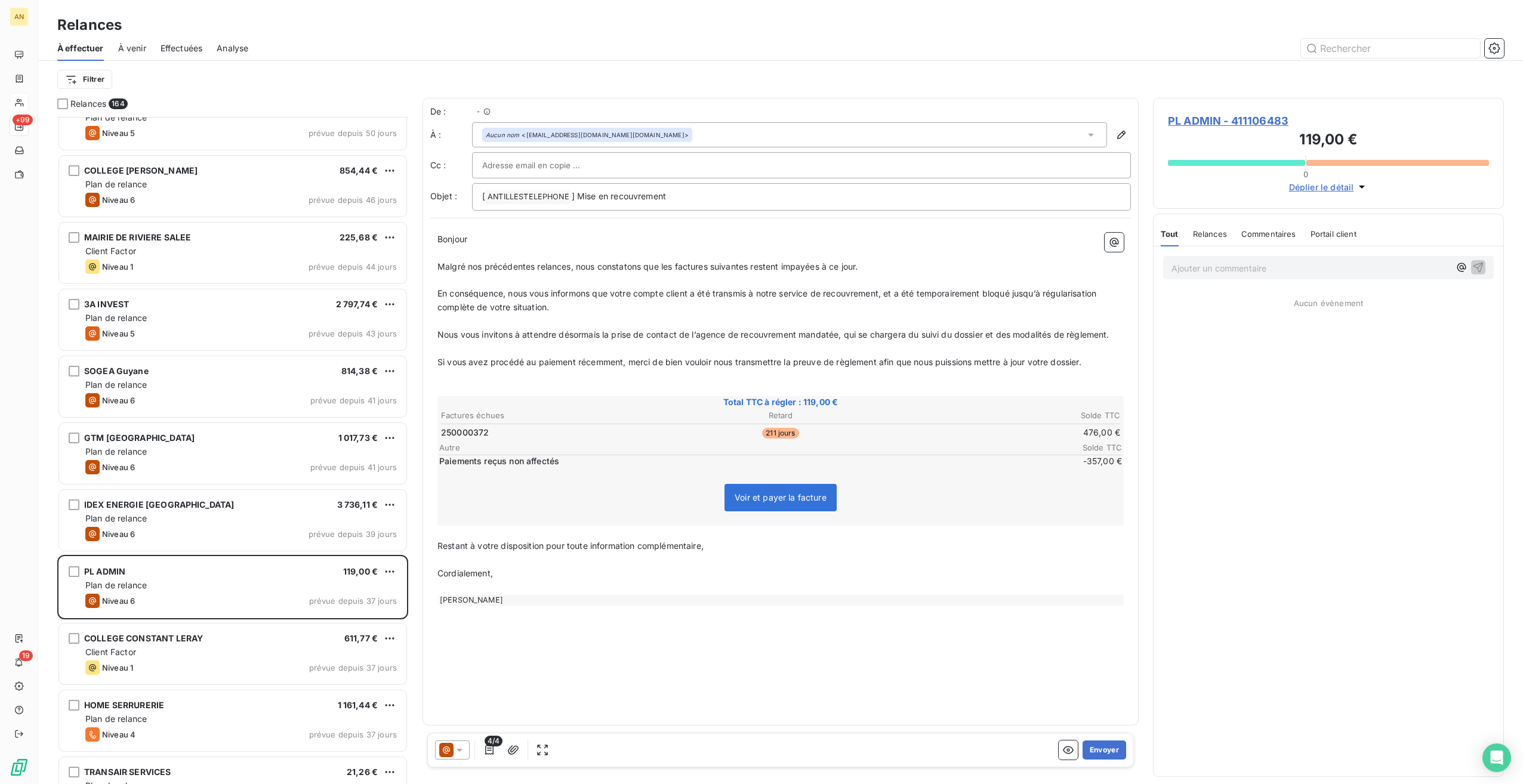
scroll to position [657, 342]
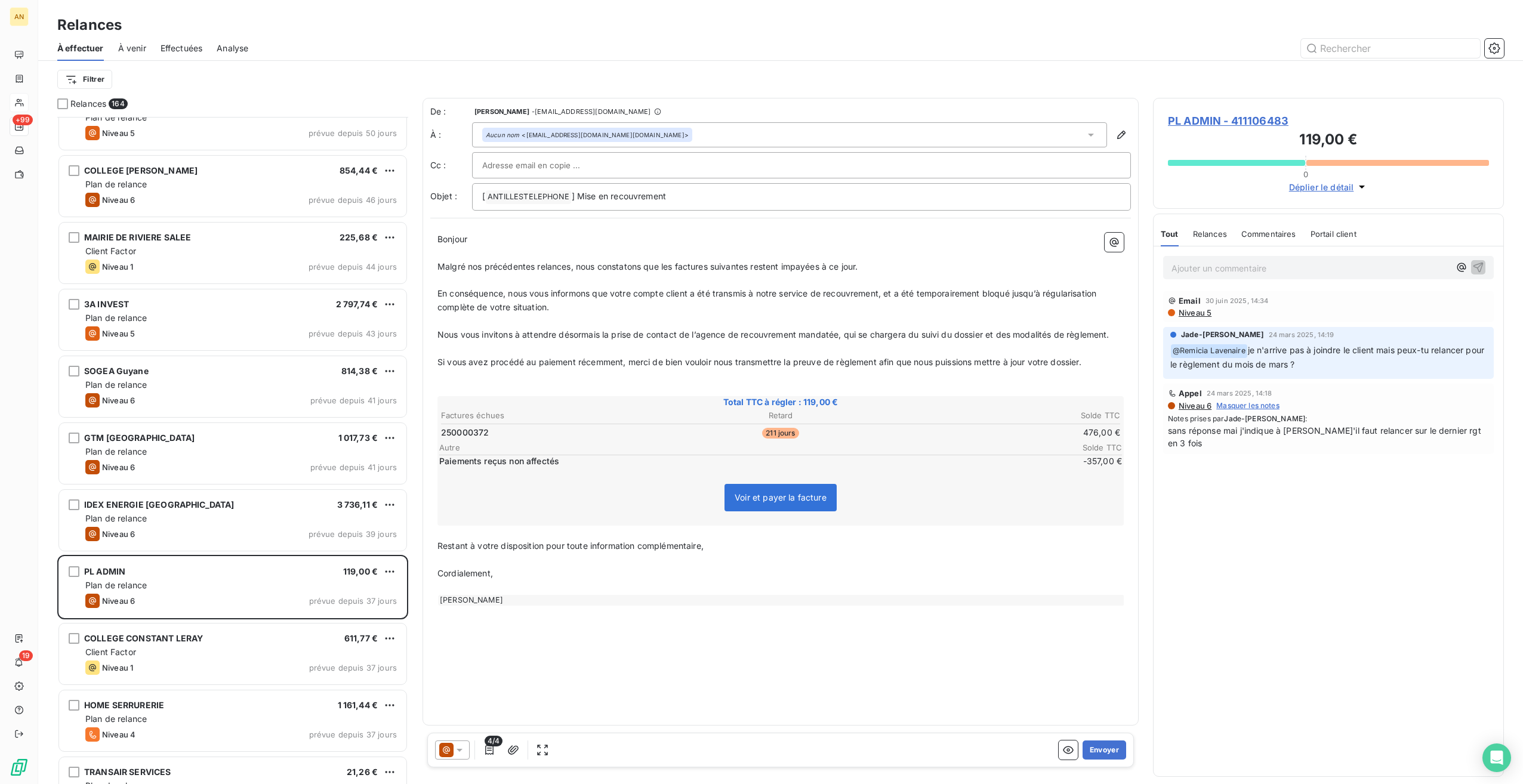
click at [1214, 130] on h3 "119,00 €" at bounding box center [1329, 141] width 321 height 24
click at [1213, 121] on span "PL ADMIN - 411106483" at bounding box center [1329, 121] width 321 height 16
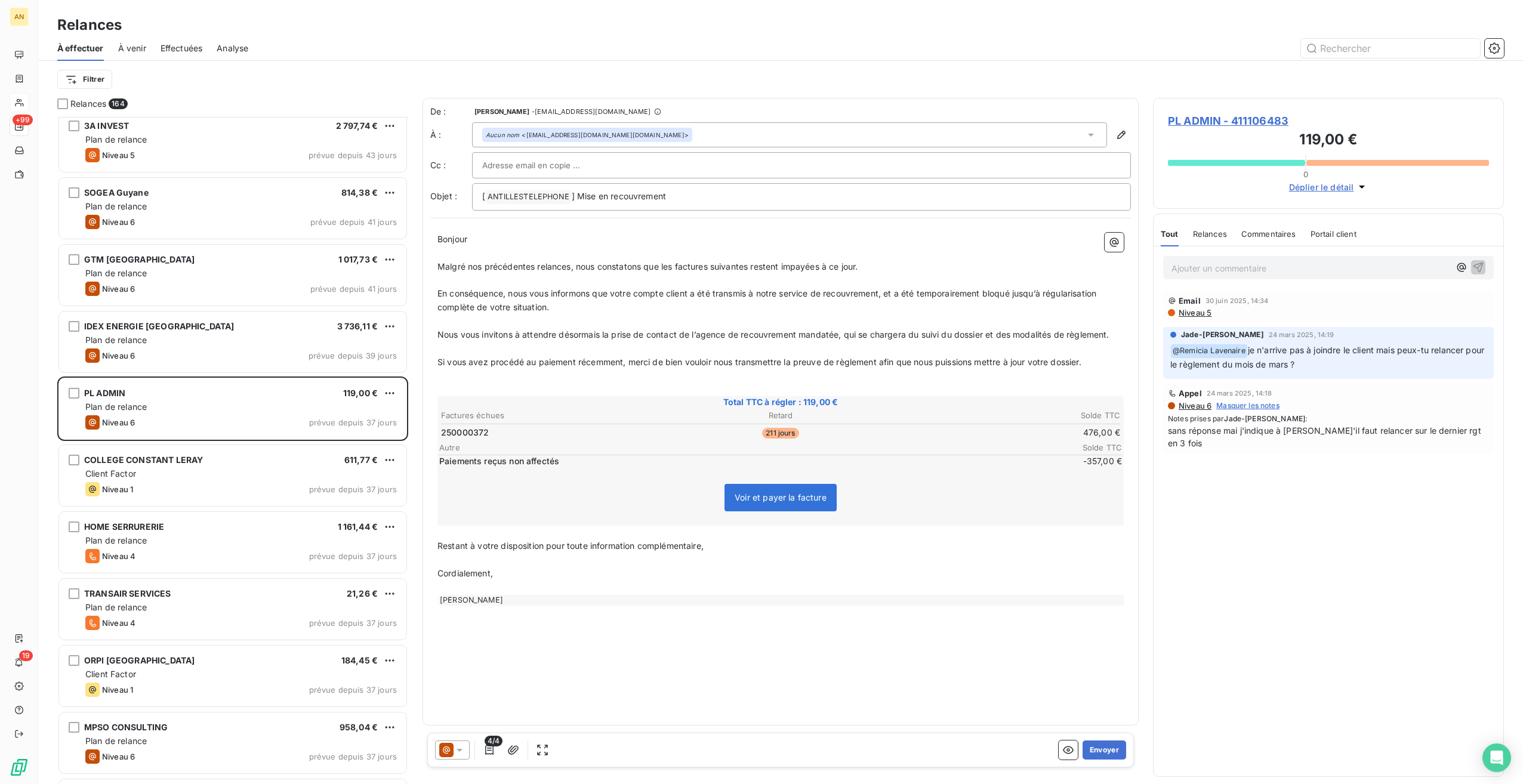
scroll to position [2147, 0]
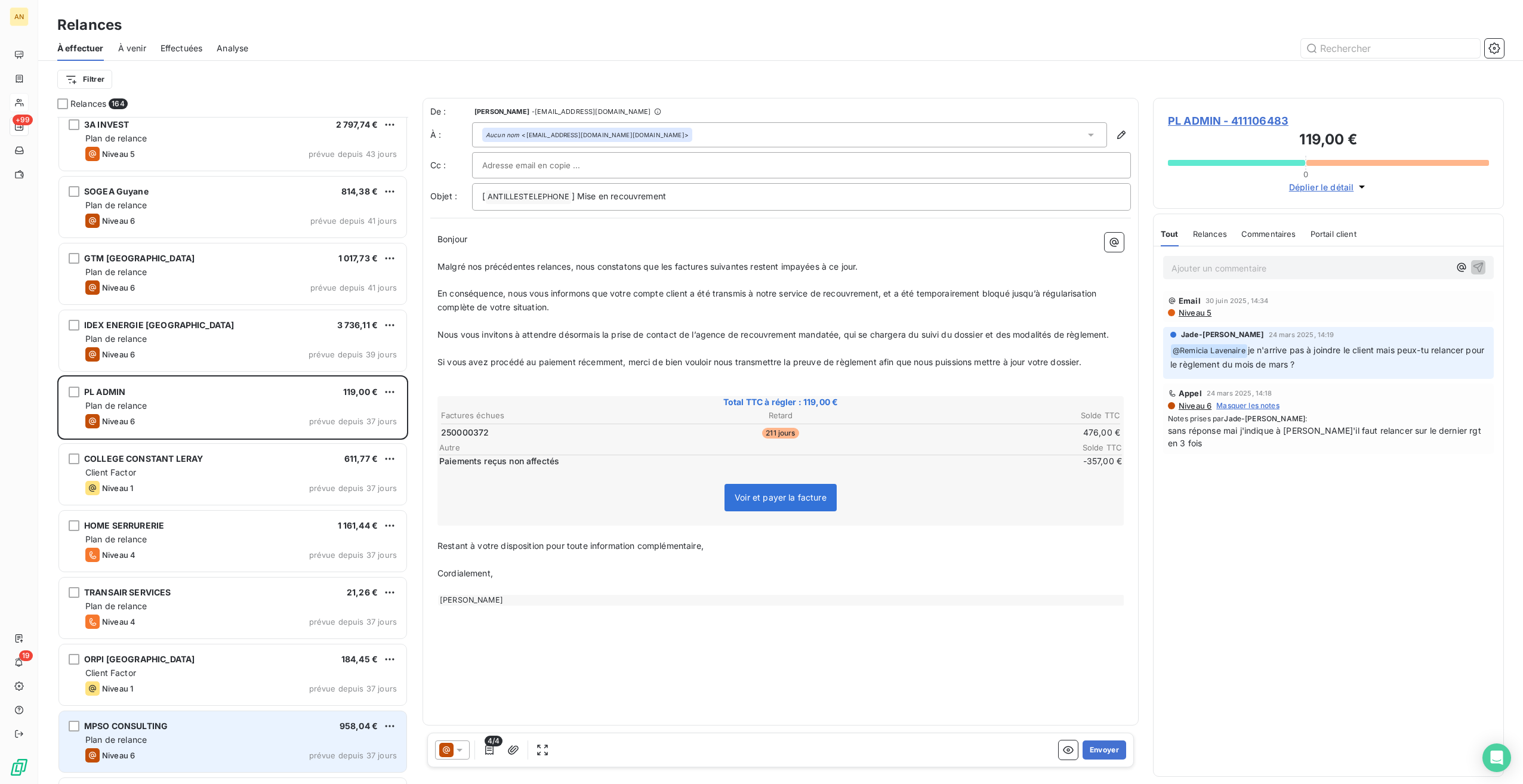
click at [184, 744] on div "Plan de relance" at bounding box center [241, 740] width 312 height 12
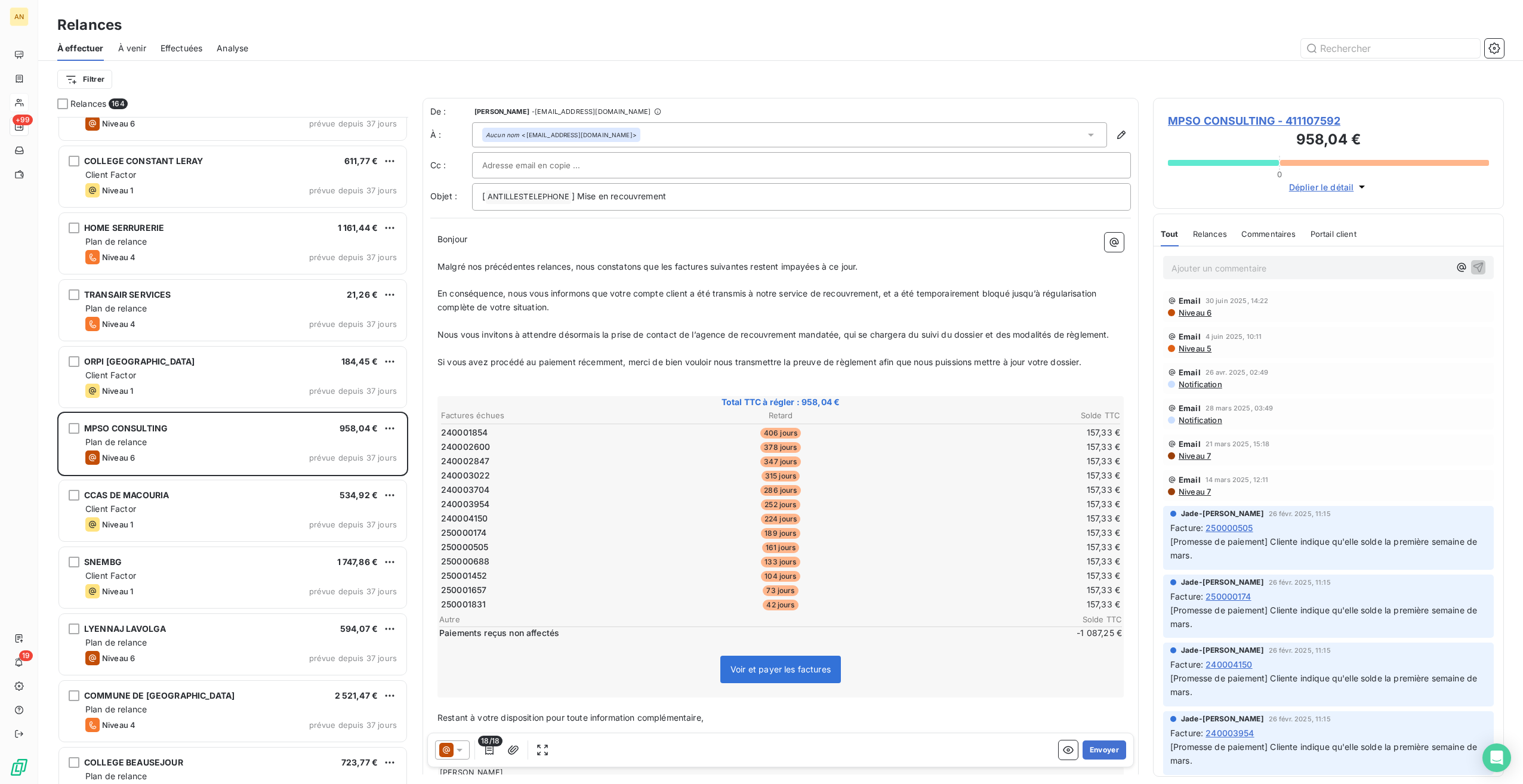
scroll to position [2445, 0]
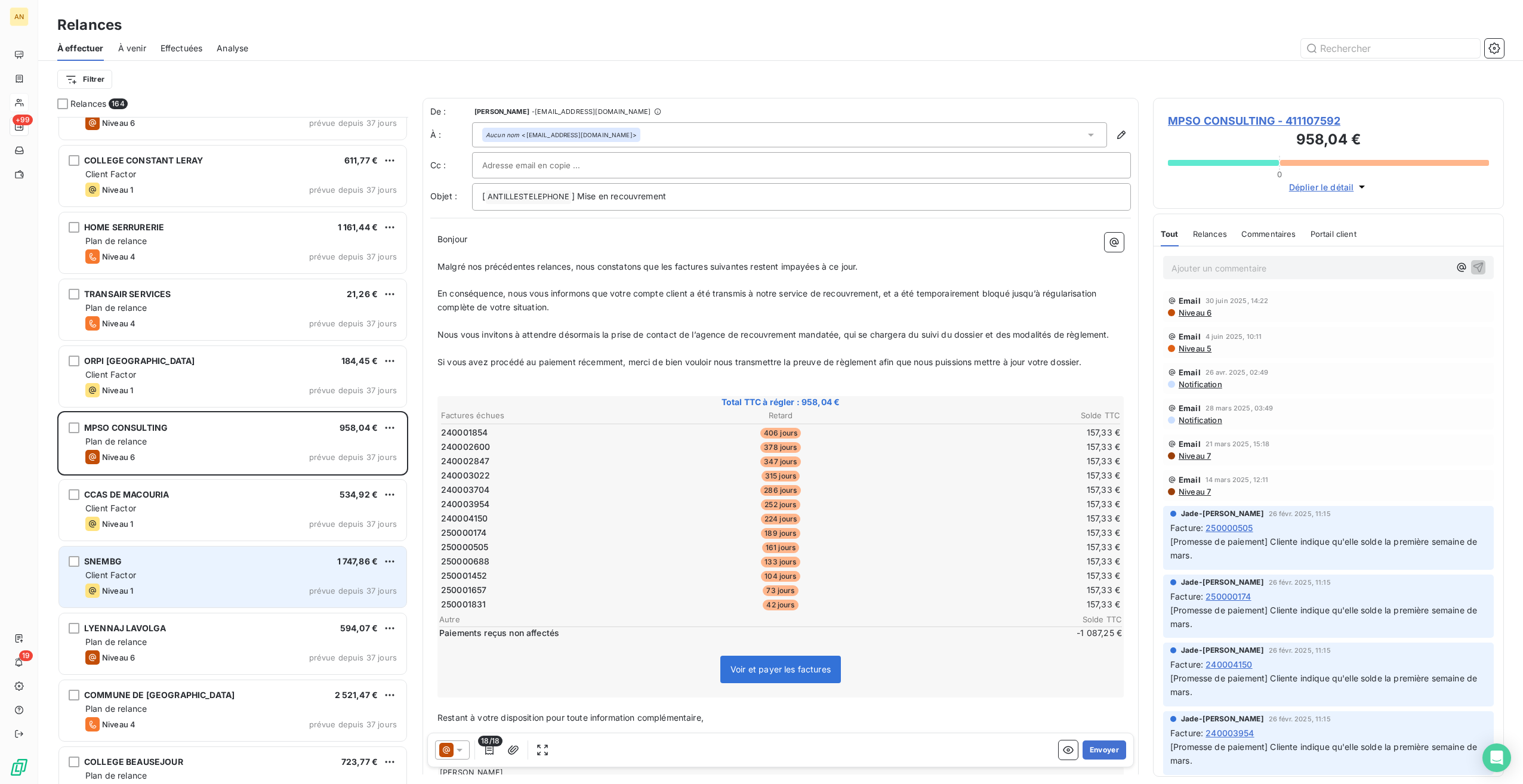
click at [194, 573] on div "Client Factor" at bounding box center [241, 575] width 312 height 12
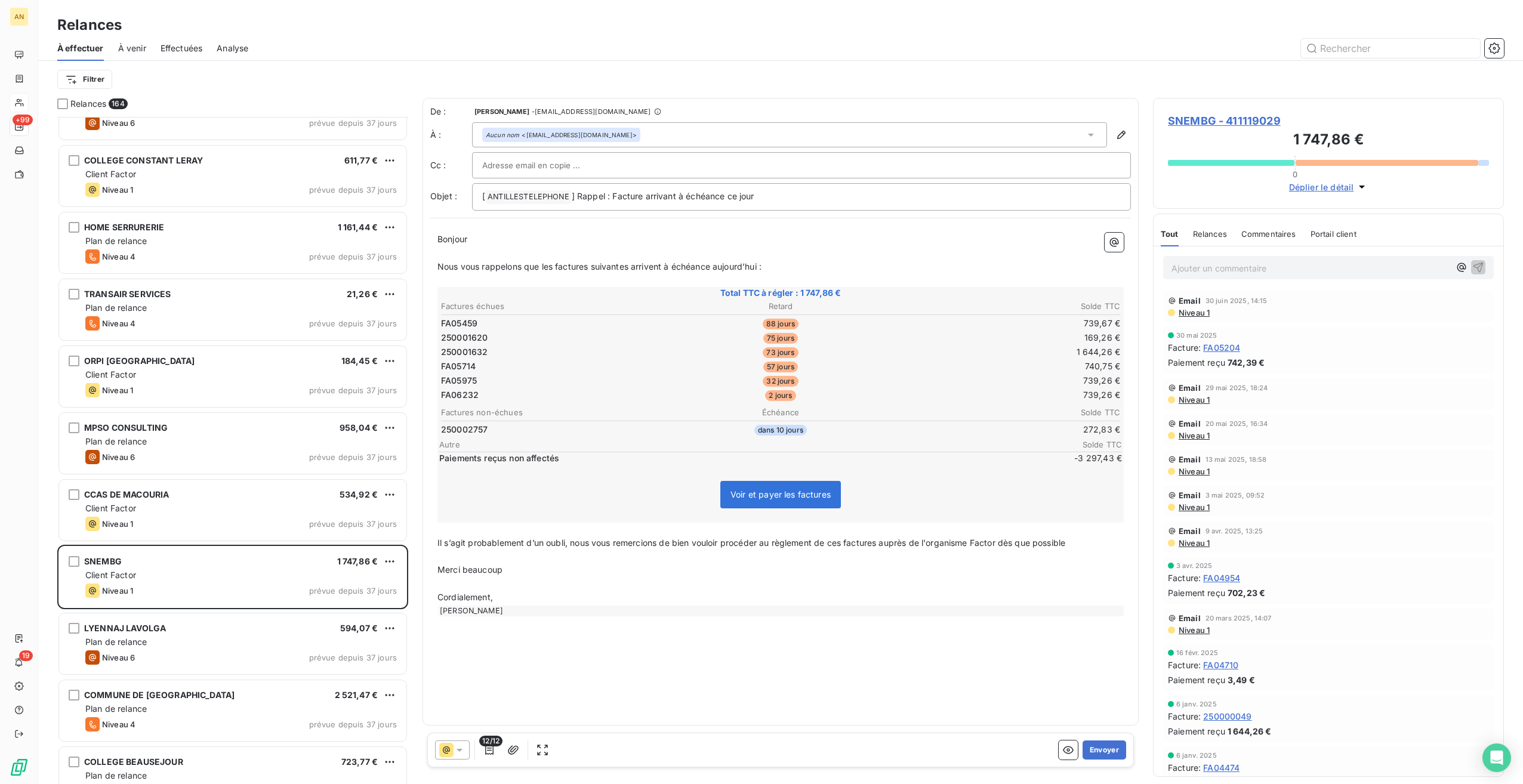
click at [1192, 123] on span "SNEMBG - 411119029" at bounding box center [1329, 121] width 321 height 16
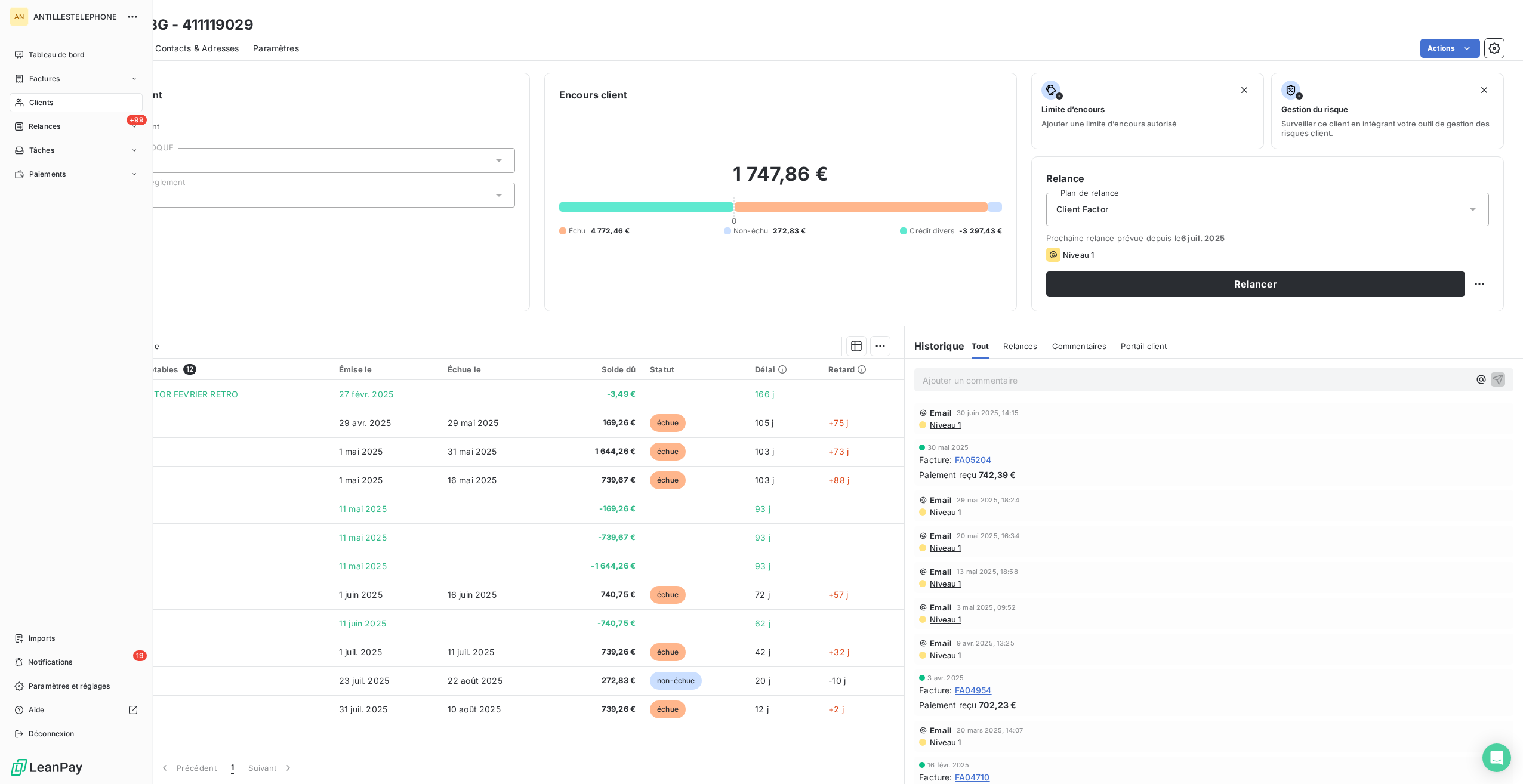
click at [18, 102] on icon at bounding box center [18, 103] width 8 height 8
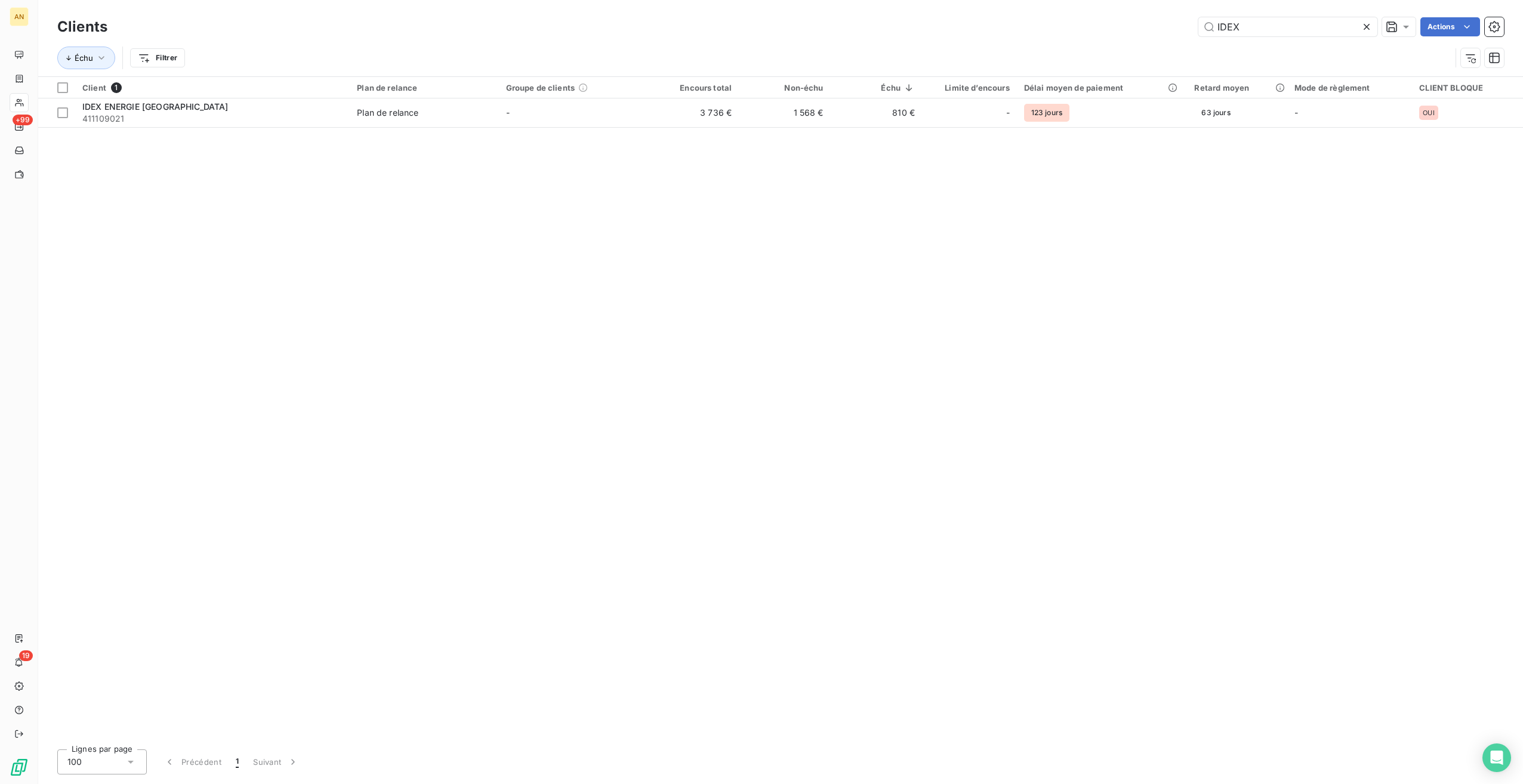
drag, startPoint x: 1248, startPoint y: 23, endPoint x: 1160, endPoint y: 19, distance: 88.1
click at [1160, 19] on div "IDEX Actions" at bounding box center [812, 27] width 1382 height 19
drag, startPoint x: 1260, startPoint y: 27, endPoint x: 1065, endPoint y: 18, distance: 195.2
click at [1069, 22] on div "[PERSON_NAME]" at bounding box center [812, 27] width 1382 height 19
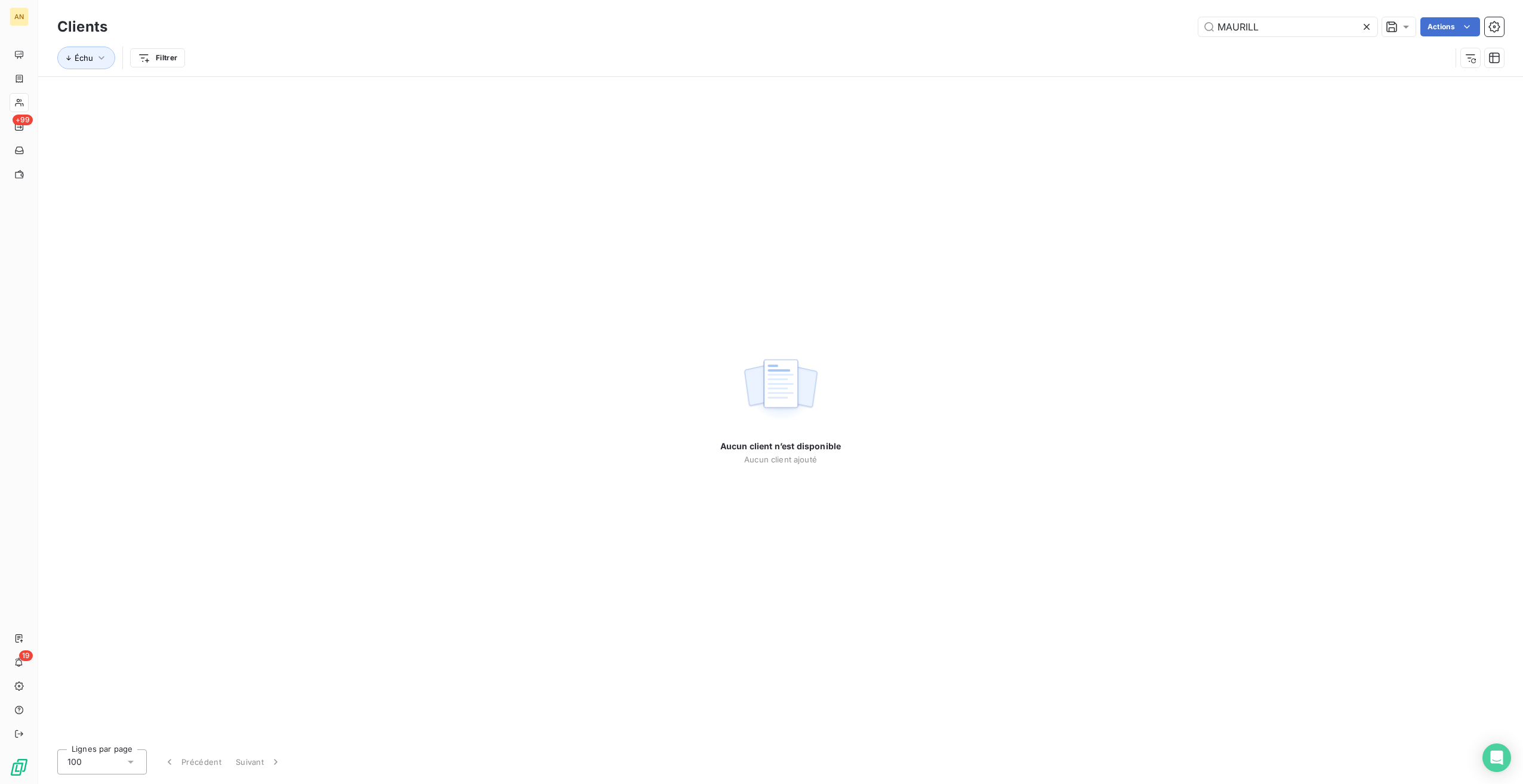
type input "MAURILL"
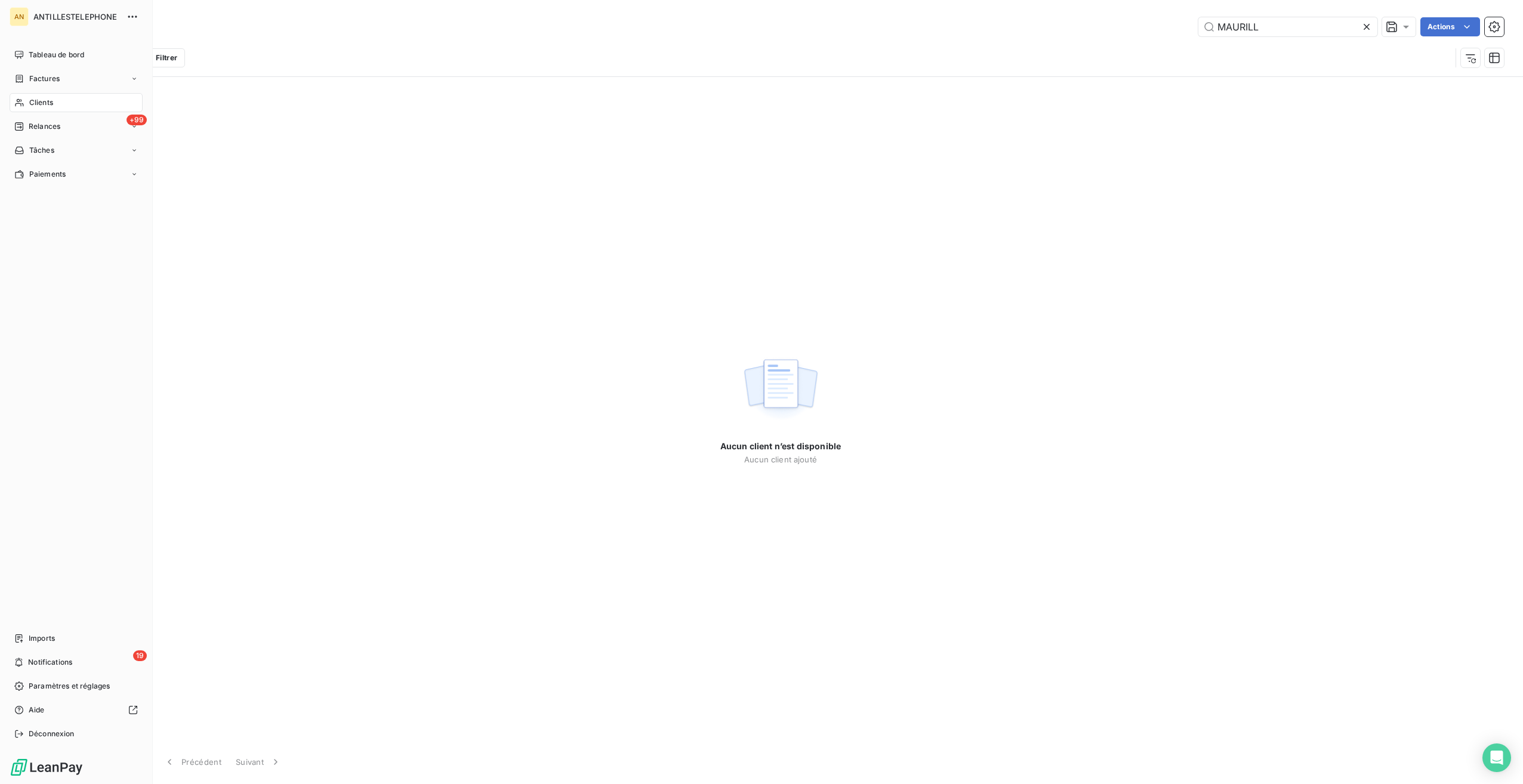
drag, startPoint x: 24, startPoint y: 130, endPoint x: 115, endPoint y: 216, distance: 125.2
click at [24, 130] on div "Relances" at bounding box center [37, 127] width 46 height 11
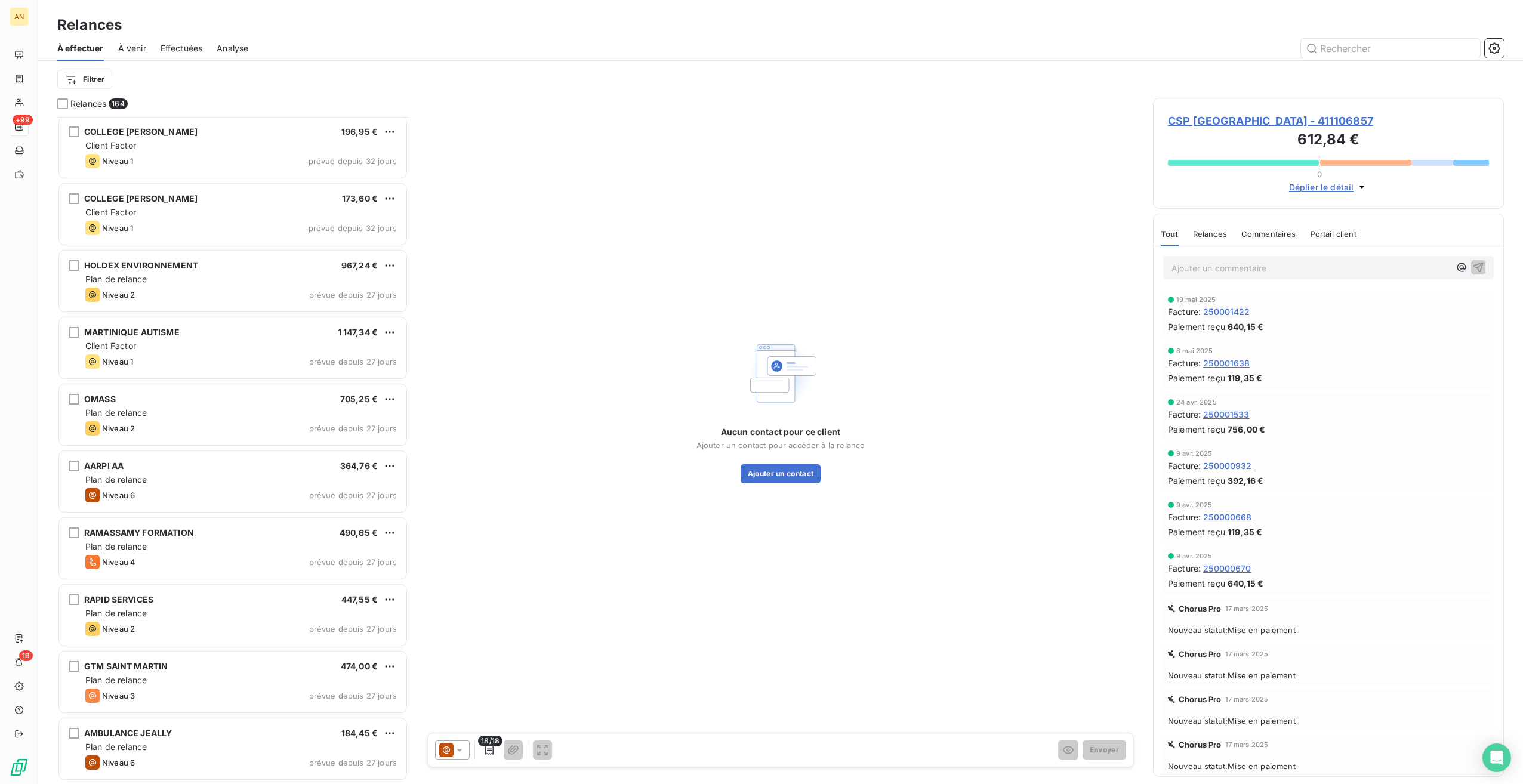
scroll to position [3877, 0]
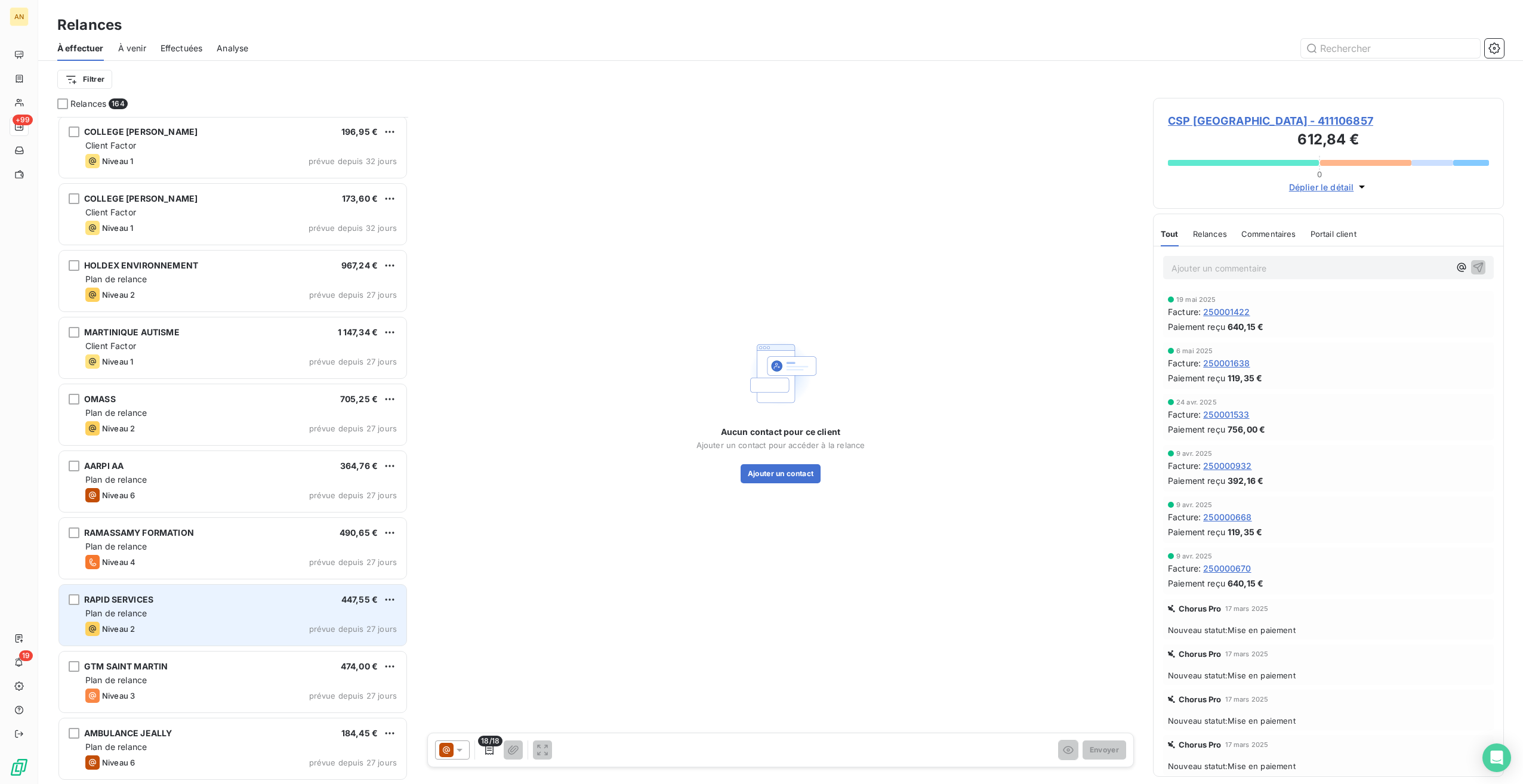
click at [244, 600] on div "RAPID SERVICES 447,55 €" at bounding box center [241, 599] width 312 height 11
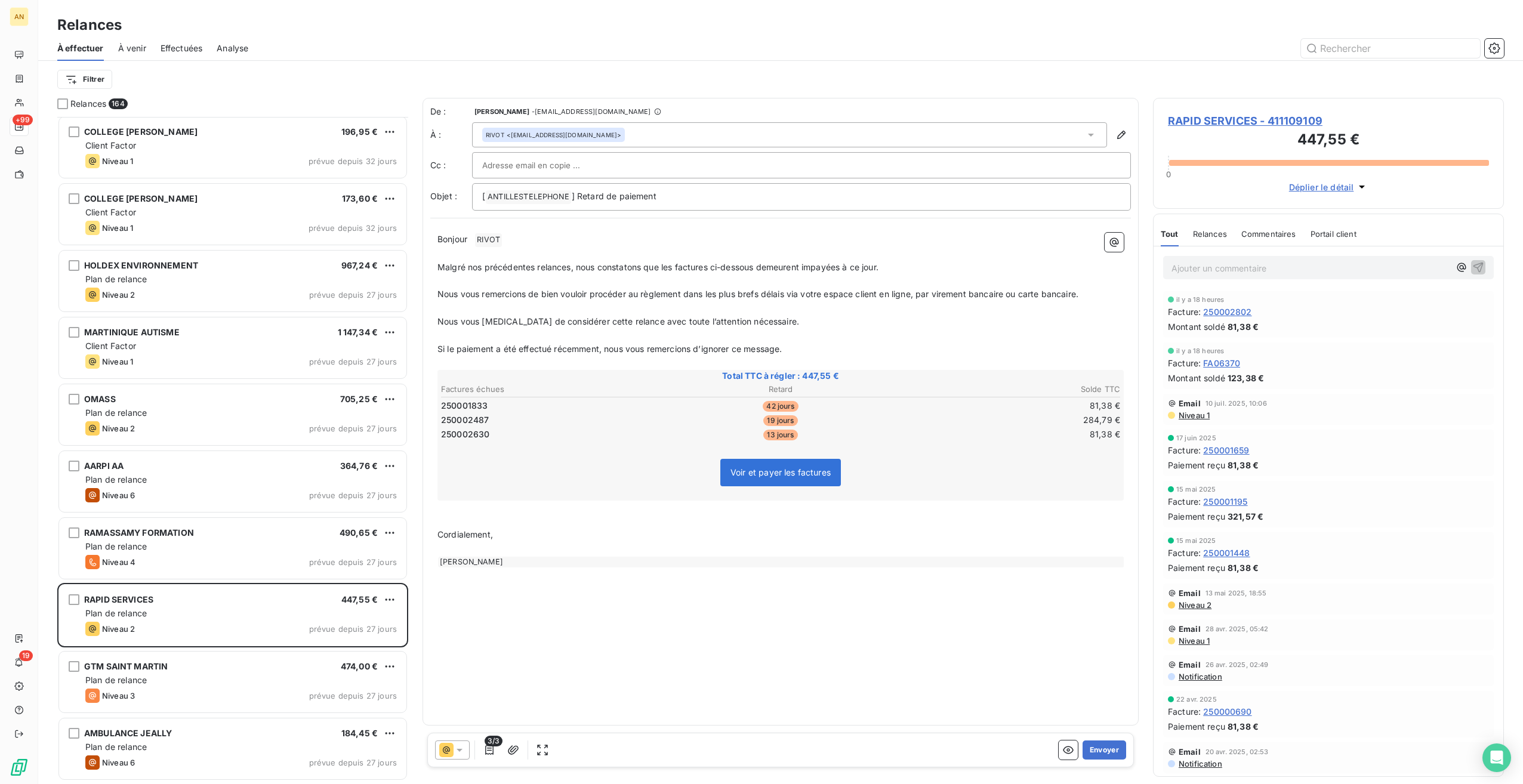
click at [1292, 121] on span "RAPID SERVICES - 411109109" at bounding box center [1329, 121] width 321 height 16
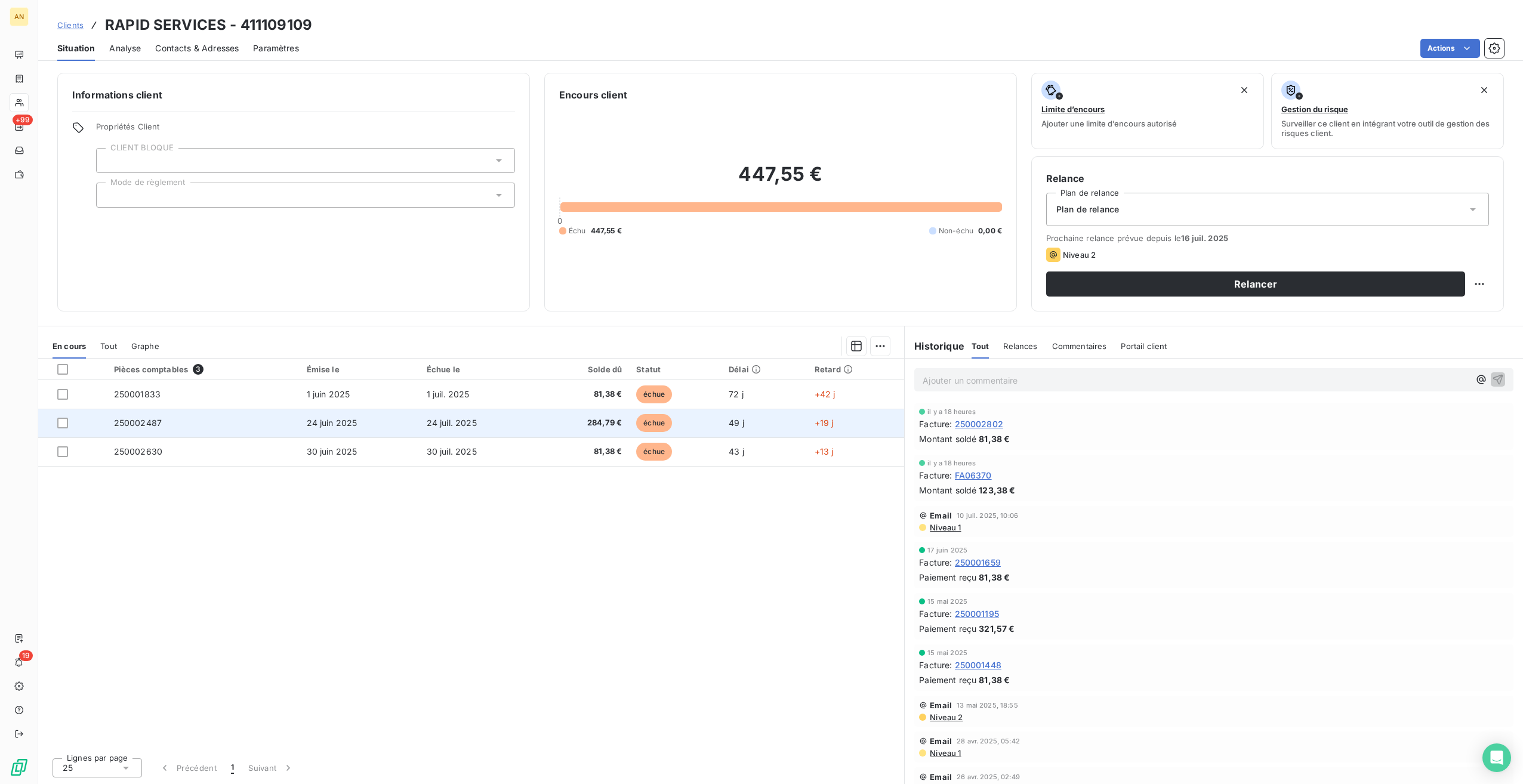
click at [342, 420] on span "24 juin 2025" at bounding box center [332, 423] width 51 height 10
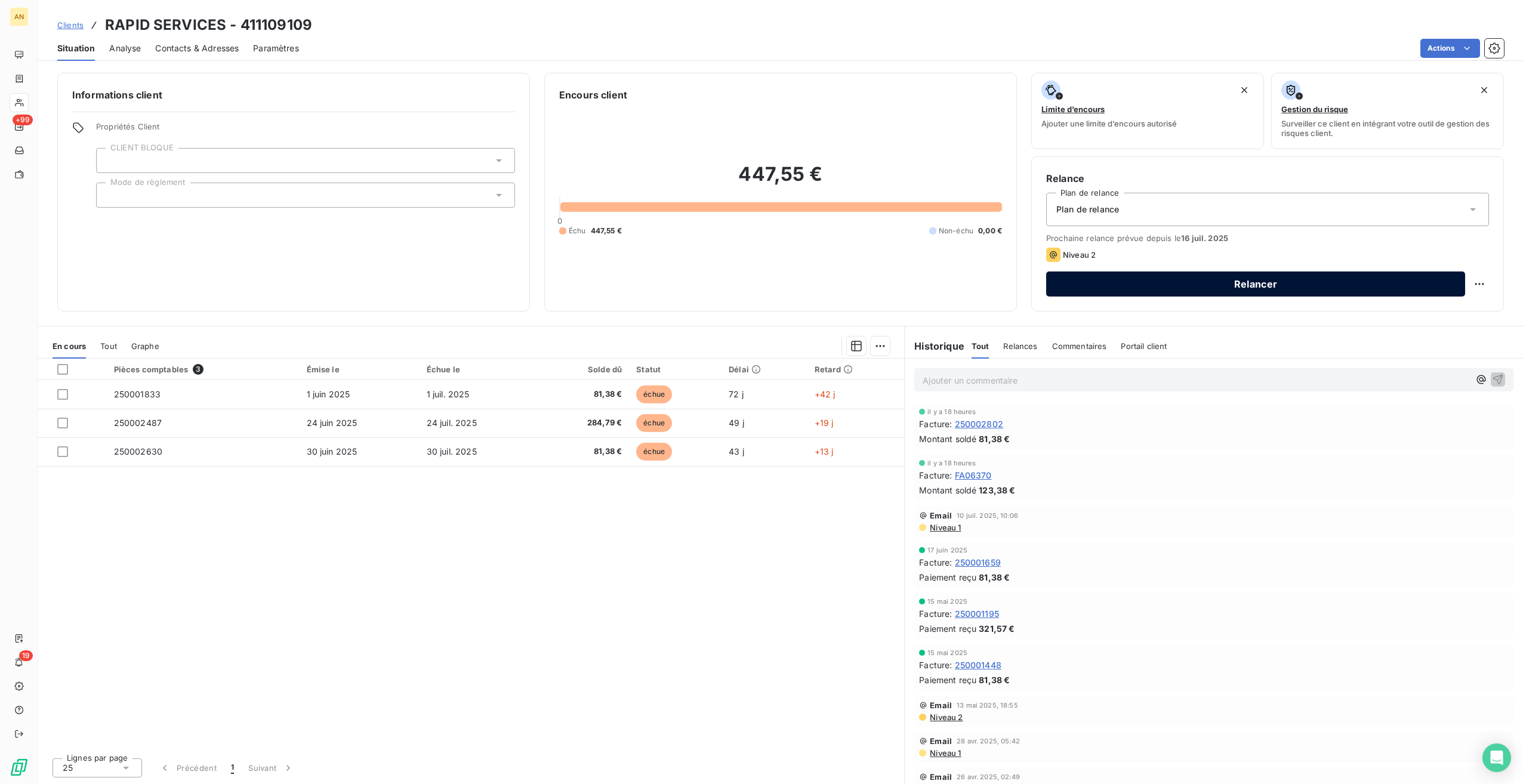
click at [1181, 285] on button "Relancer" at bounding box center [1256, 284] width 419 height 25
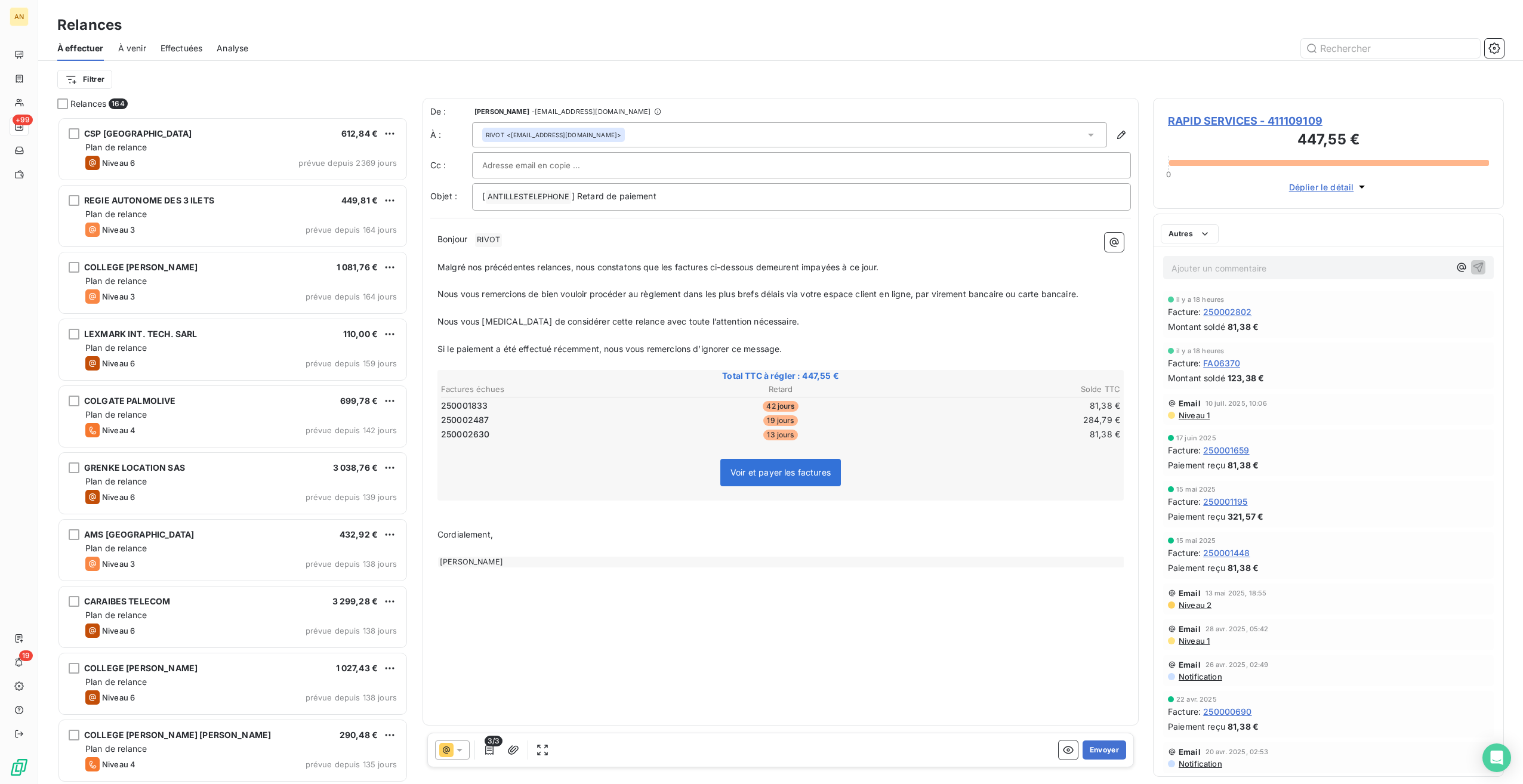
scroll to position [657, 342]
click at [1115, 742] on button "Envoyer" at bounding box center [1104, 750] width 43 height 19
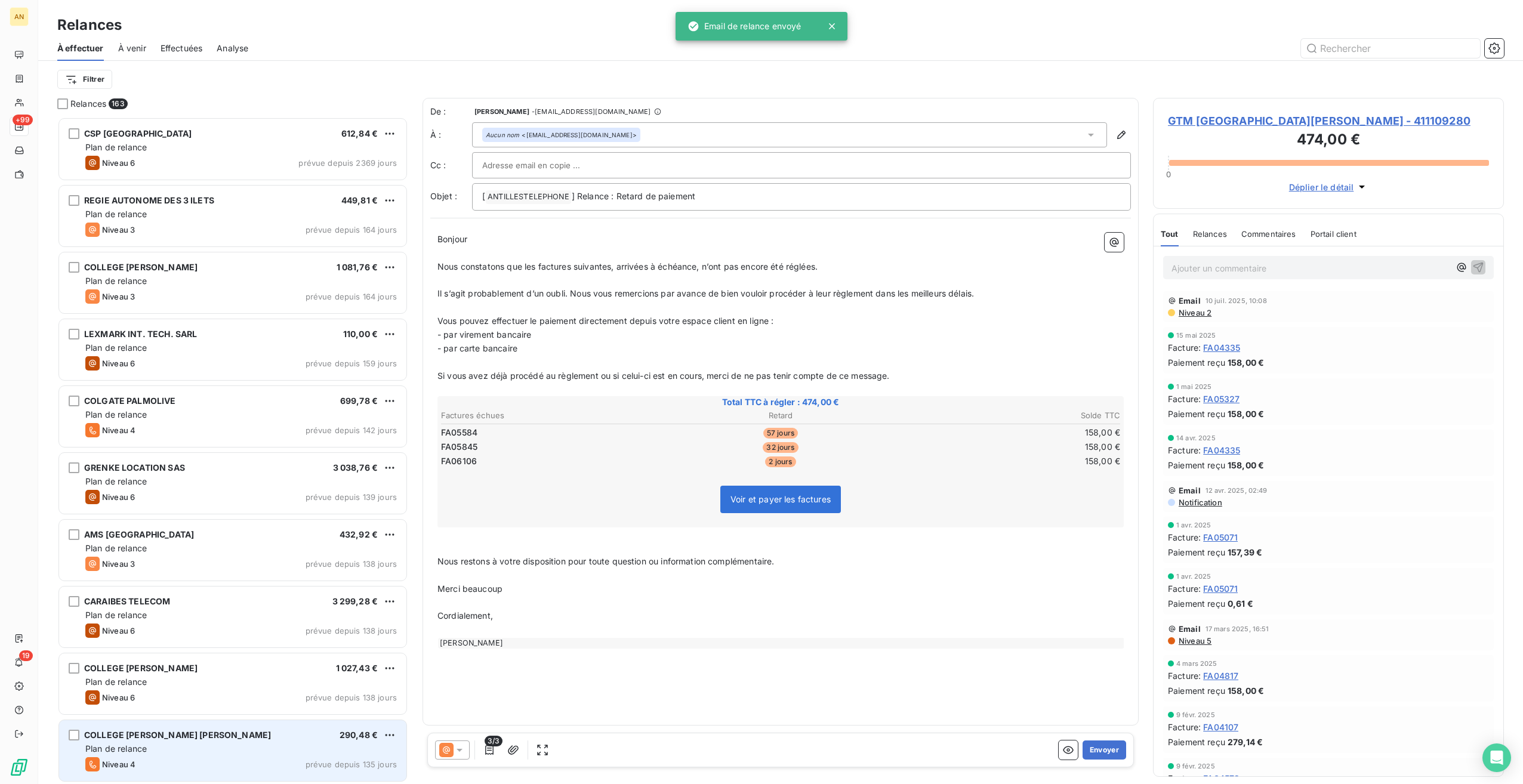
click at [180, 738] on span "COLLEGE [PERSON_NAME] [PERSON_NAME]" at bounding box center [177, 735] width 187 height 10
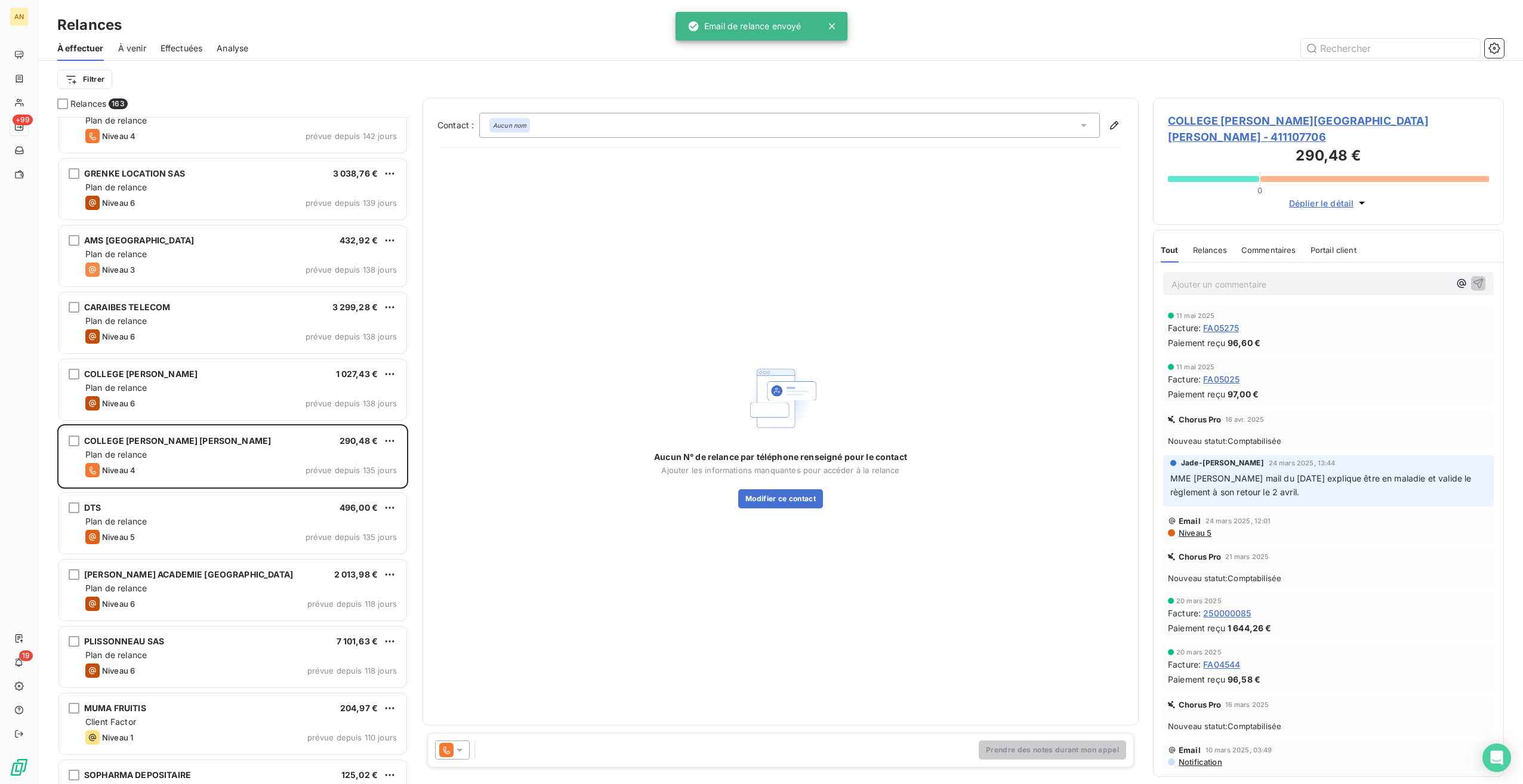
scroll to position [298, 0]
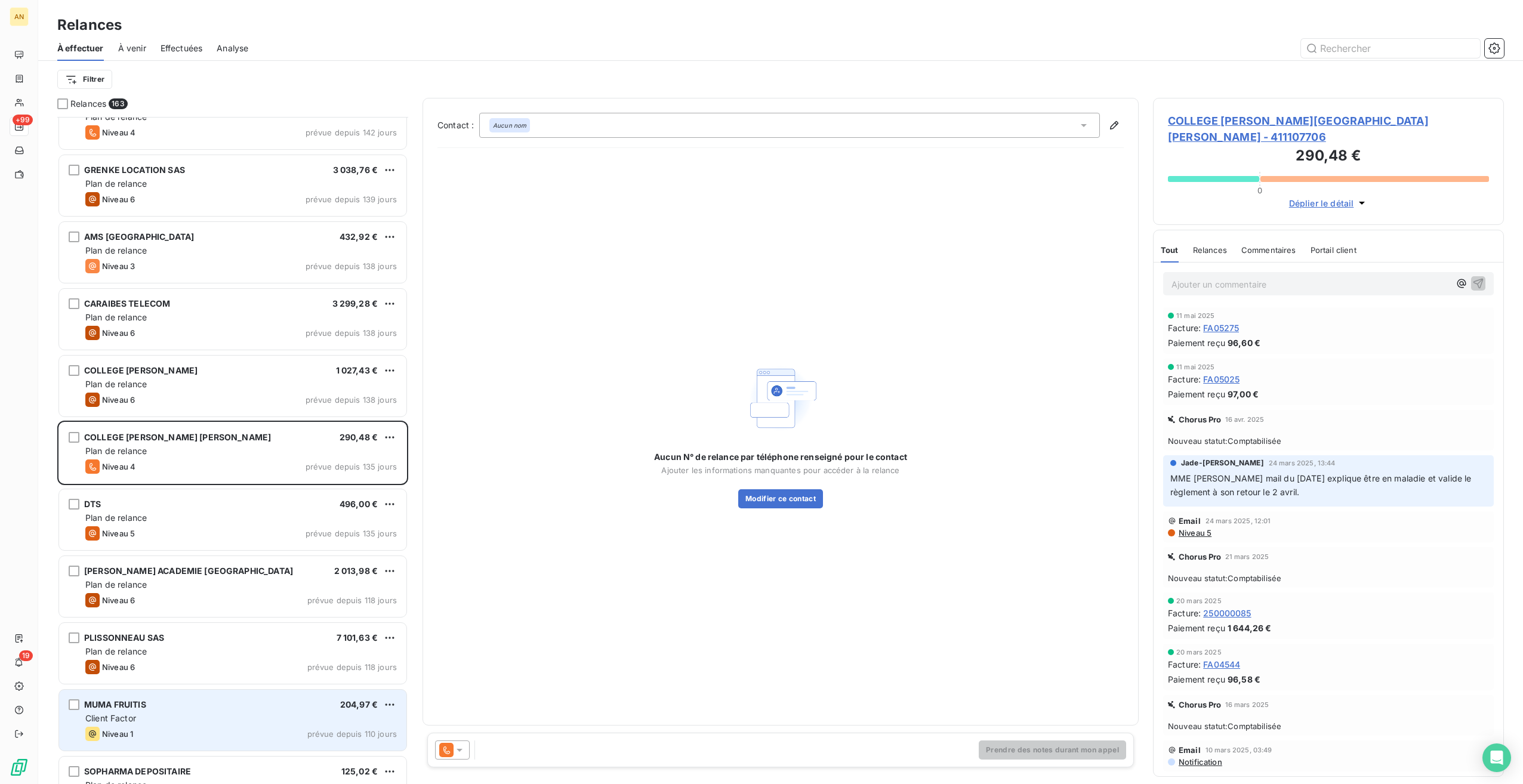
click at [187, 702] on div "[PERSON_NAME] FRUITIS 204,97 €" at bounding box center [241, 704] width 312 height 11
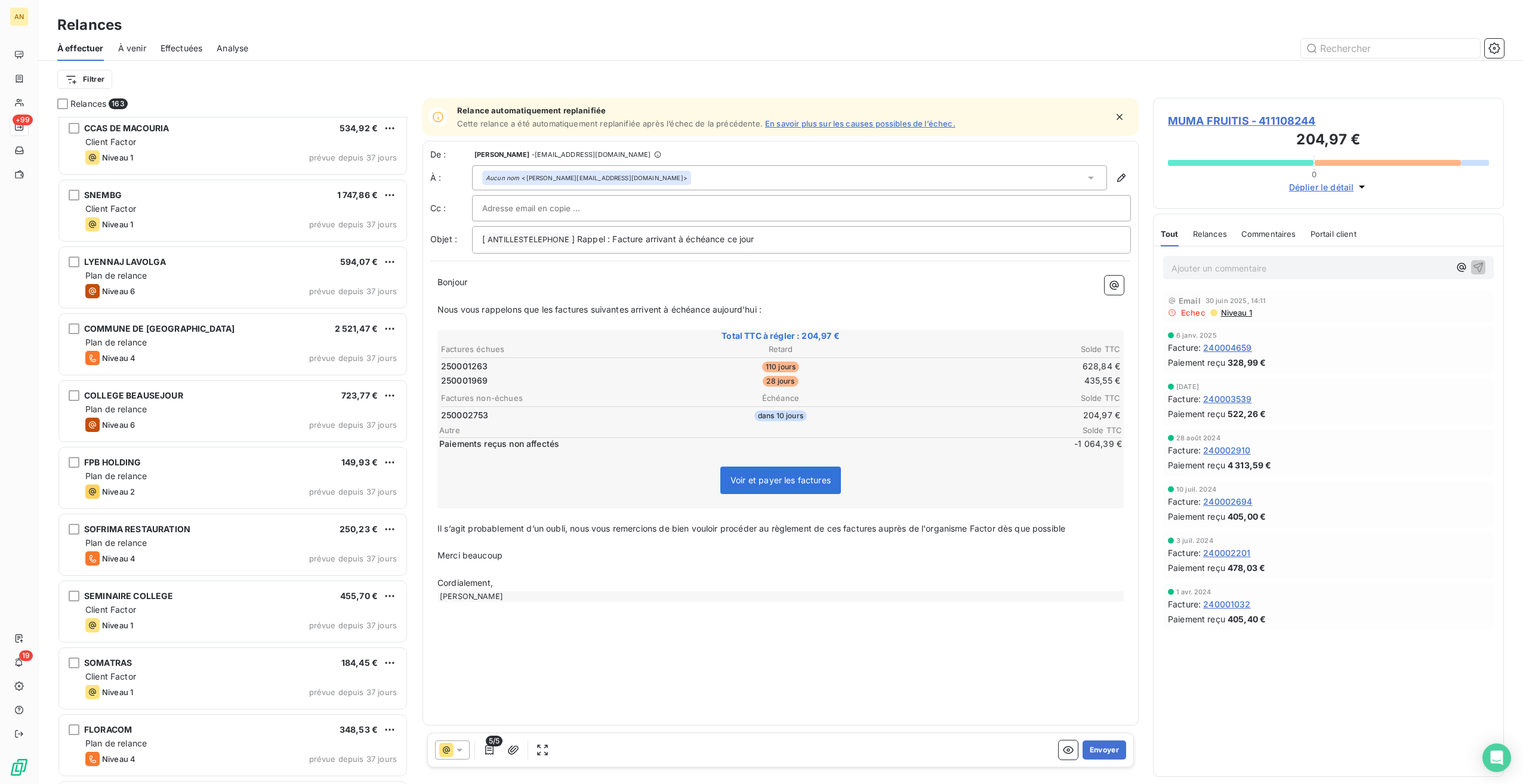
scroll to position [2812, 0]
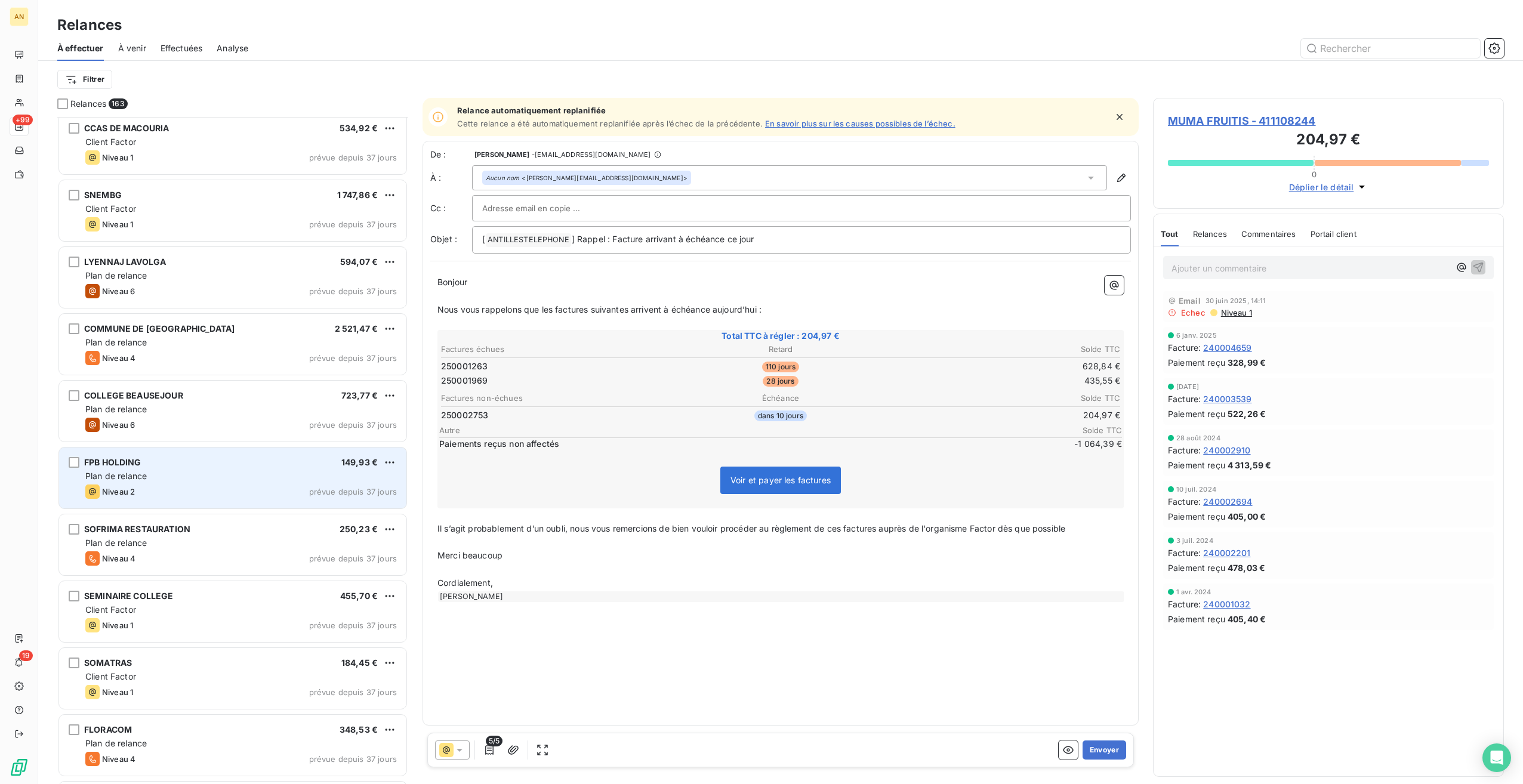
click at [169, 483] on div "FPB HOLDING 149,93 € Plan de relance Niveau 2 prévue depuis 37 jours" at bounding box center [233, 478] width 348 height 61
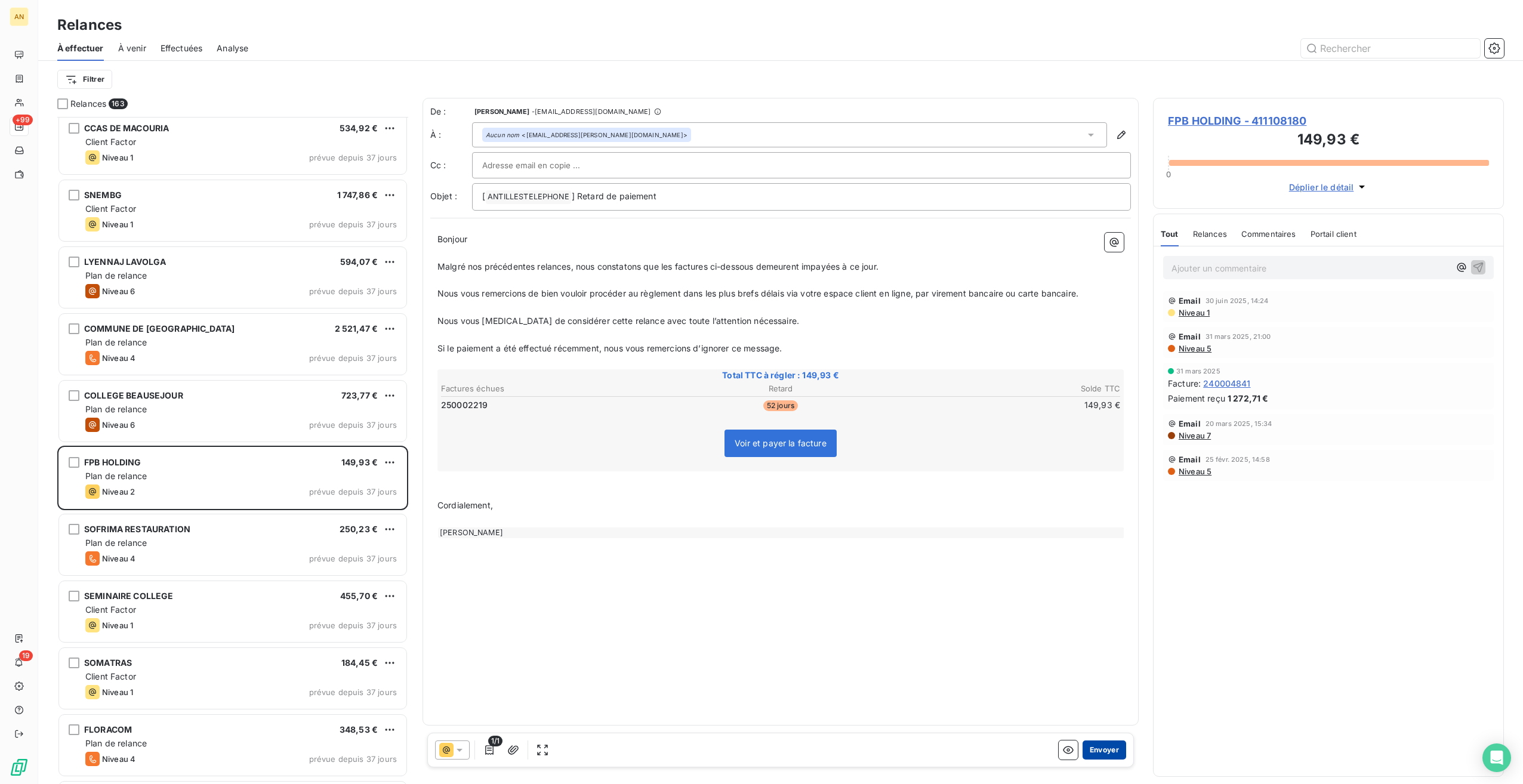
click at [1104, 747] on button "Envoyer" at bounding box center [1104, 750] width 43 height 19
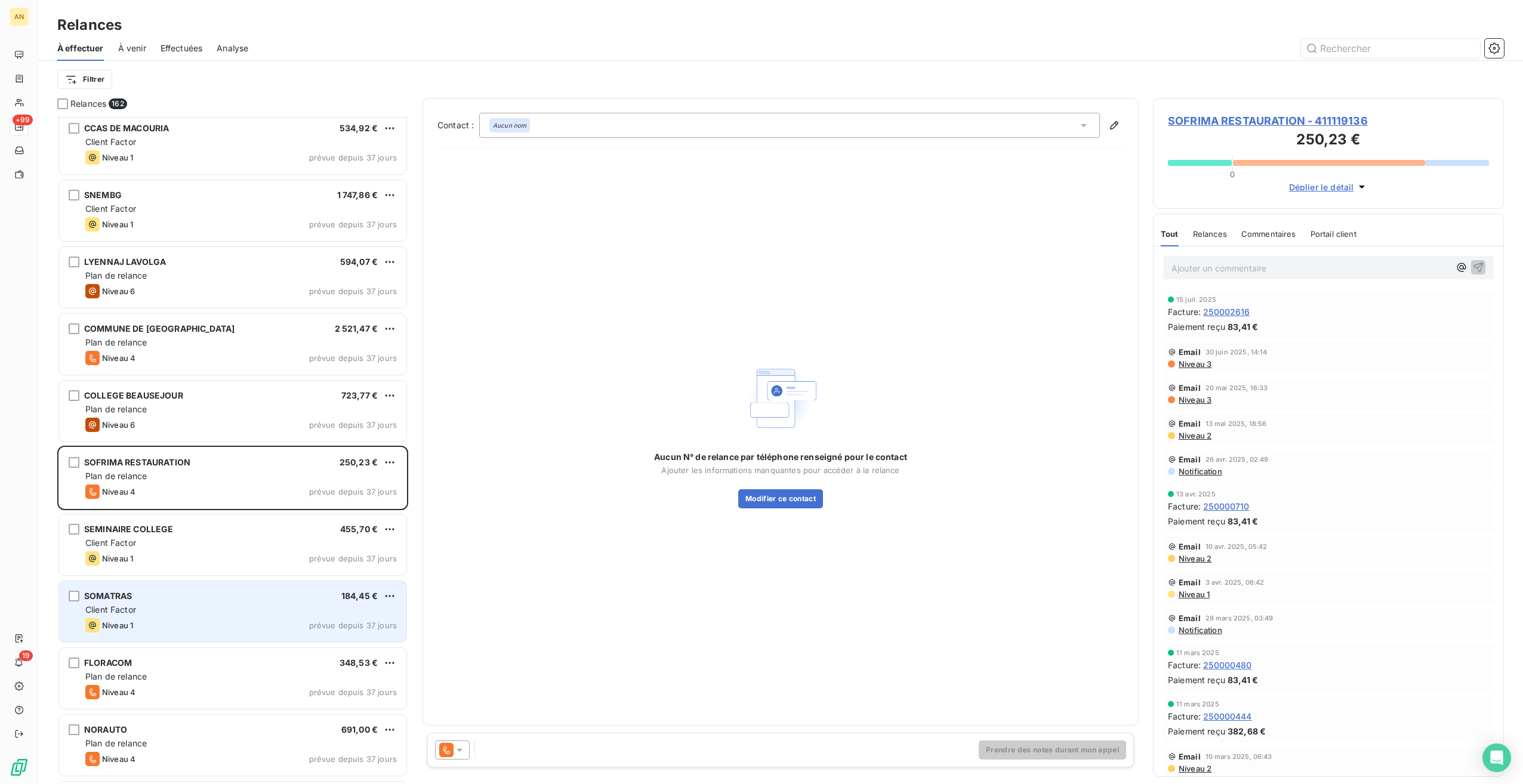
click at [171, 605] on div "Client Factor" at bounding box center [241, 610] width 312 height 12
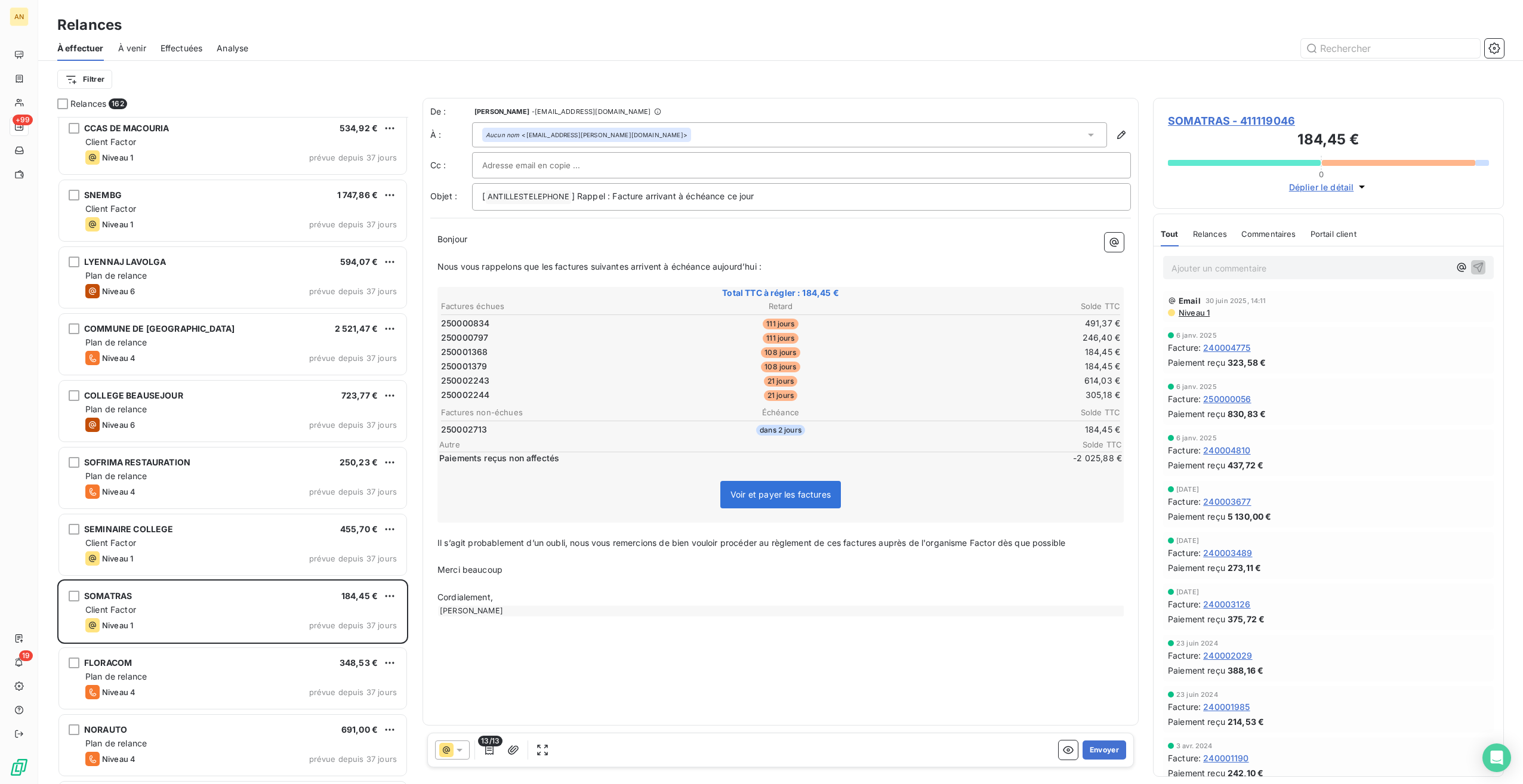
click at [1225, 119] on span "SOMATRAS - 411119046" at bounding box center [1329, 121] width 321 height 16
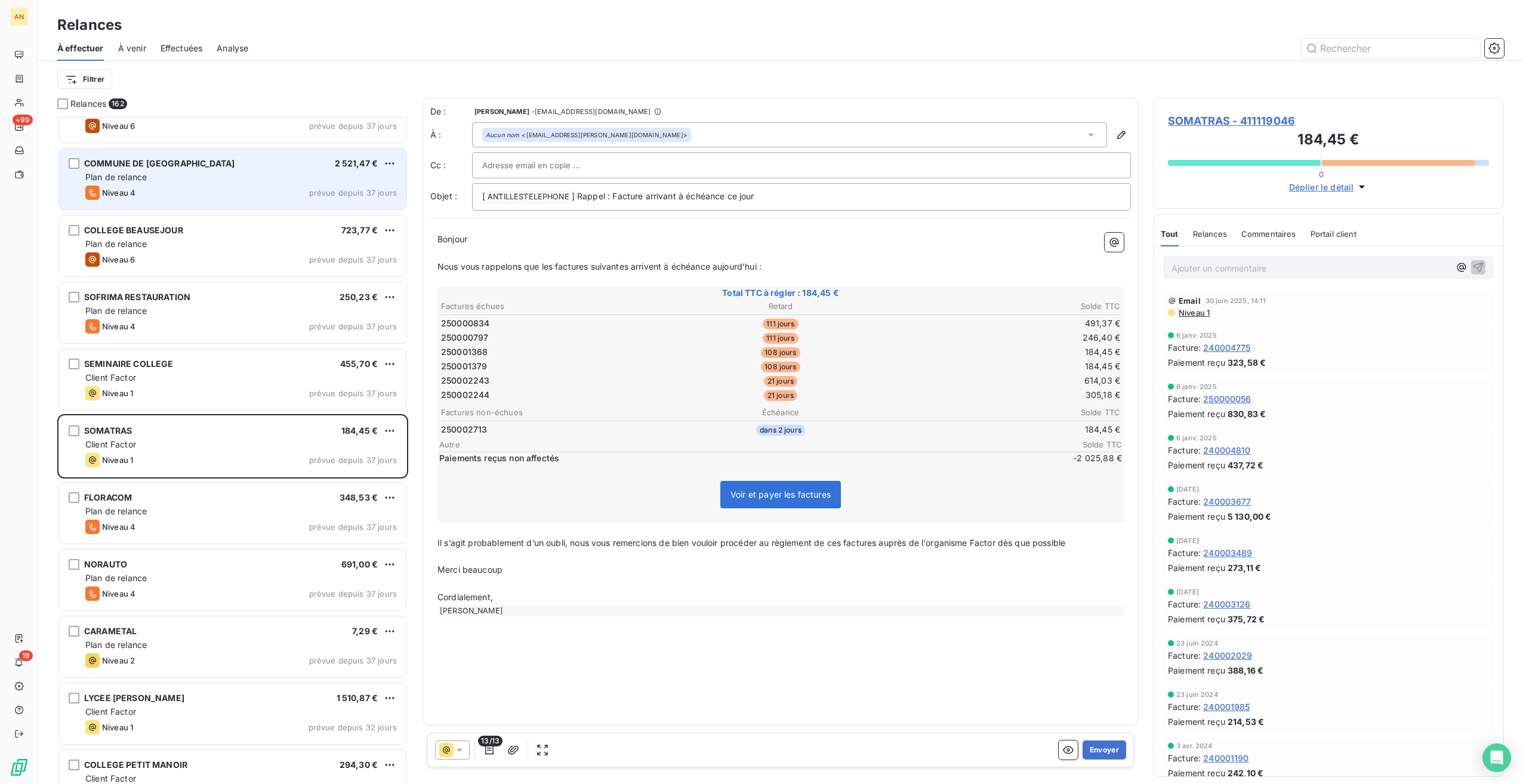
scroll to position [2981, 0]
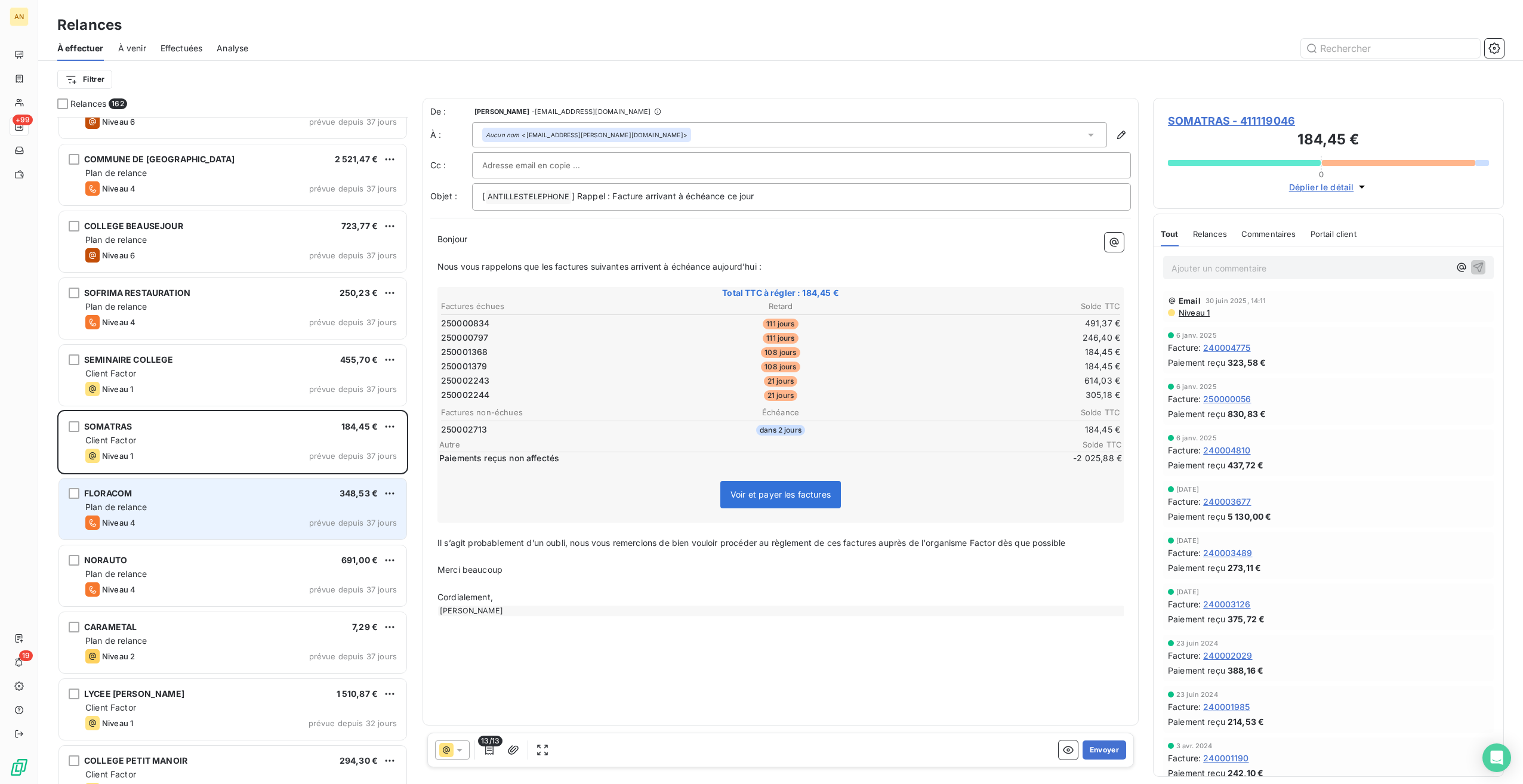
click at [162, 520] on div "Niveau 4 prévue depuis 37 jours" at bounding box center [241, 522] width 312 height 14
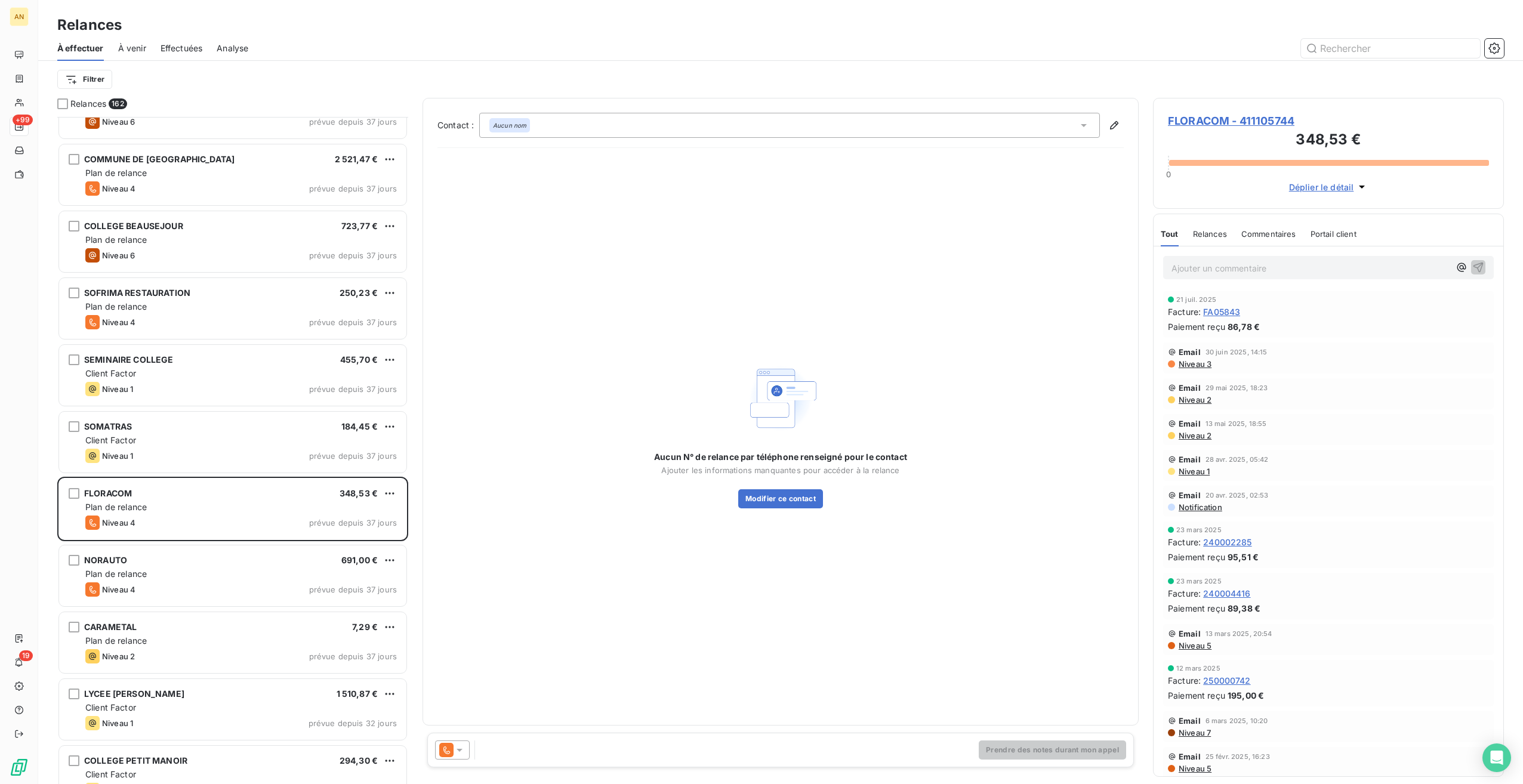
click at [1233, 121] on span "FLORACOM - 411105744" at bounding box center [1329, 121] width 321 height 16
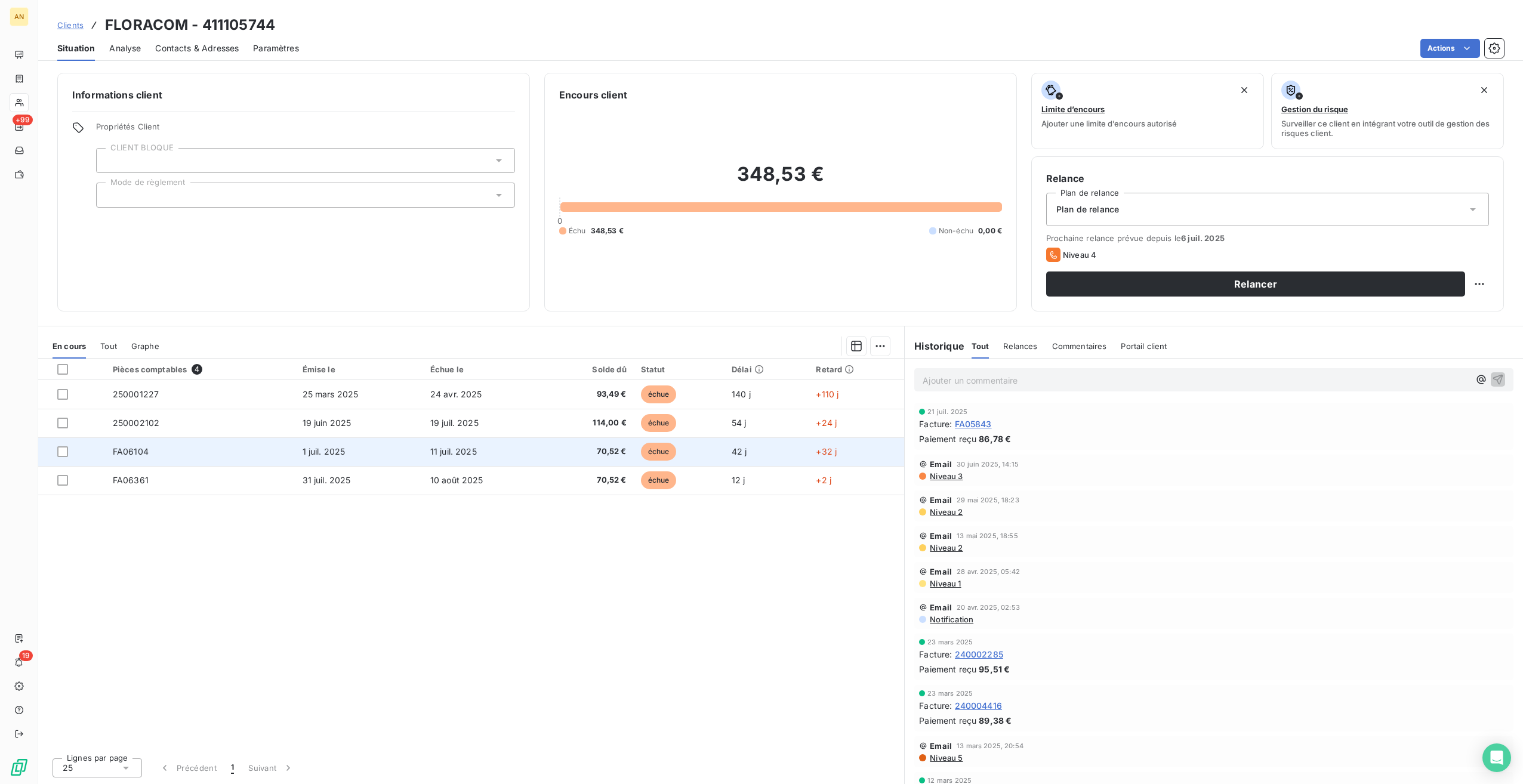
click at [469, 458] on td "11 juil. 2025" at bounding box center [485, 451] width 122 height 29
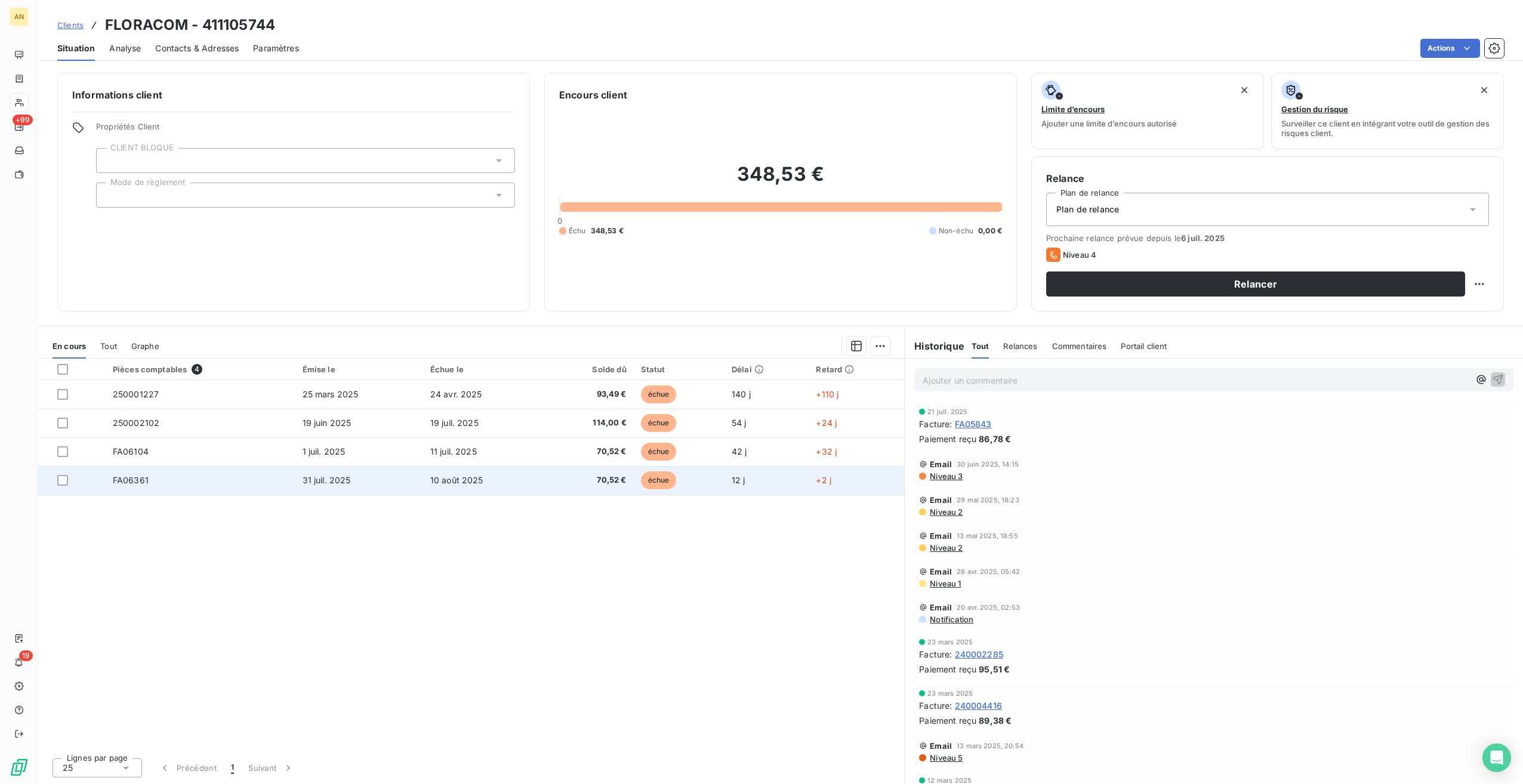
click at [373, 487] on td "31 juil. 2025" at bounding box center [359, 480] width 127 height 29
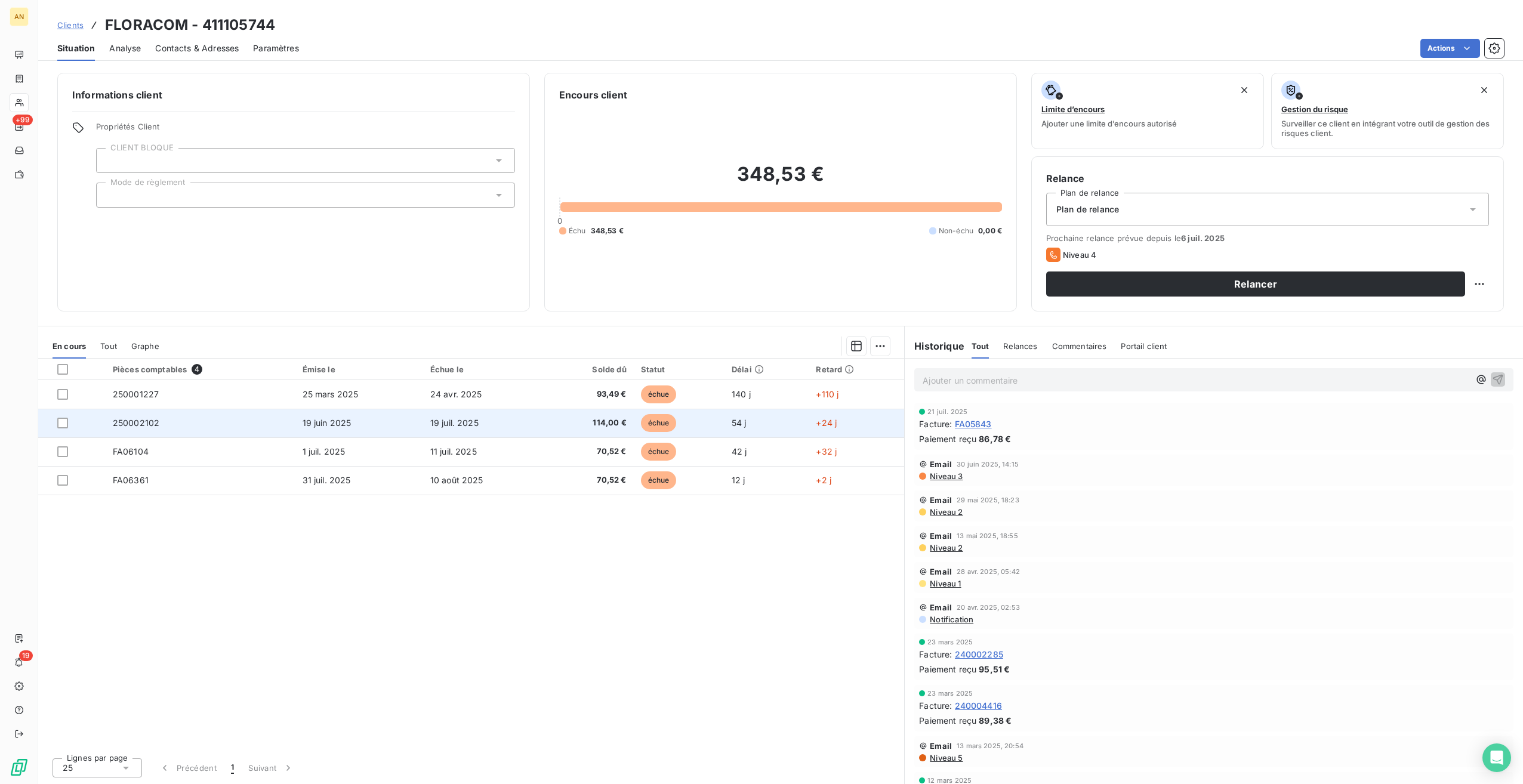
click at [337, 428] on td "19 juin 2025" at bounding box center [359, 423] width 127 height 29
